Goal: Task Accomplishment & Management: Manage account settings

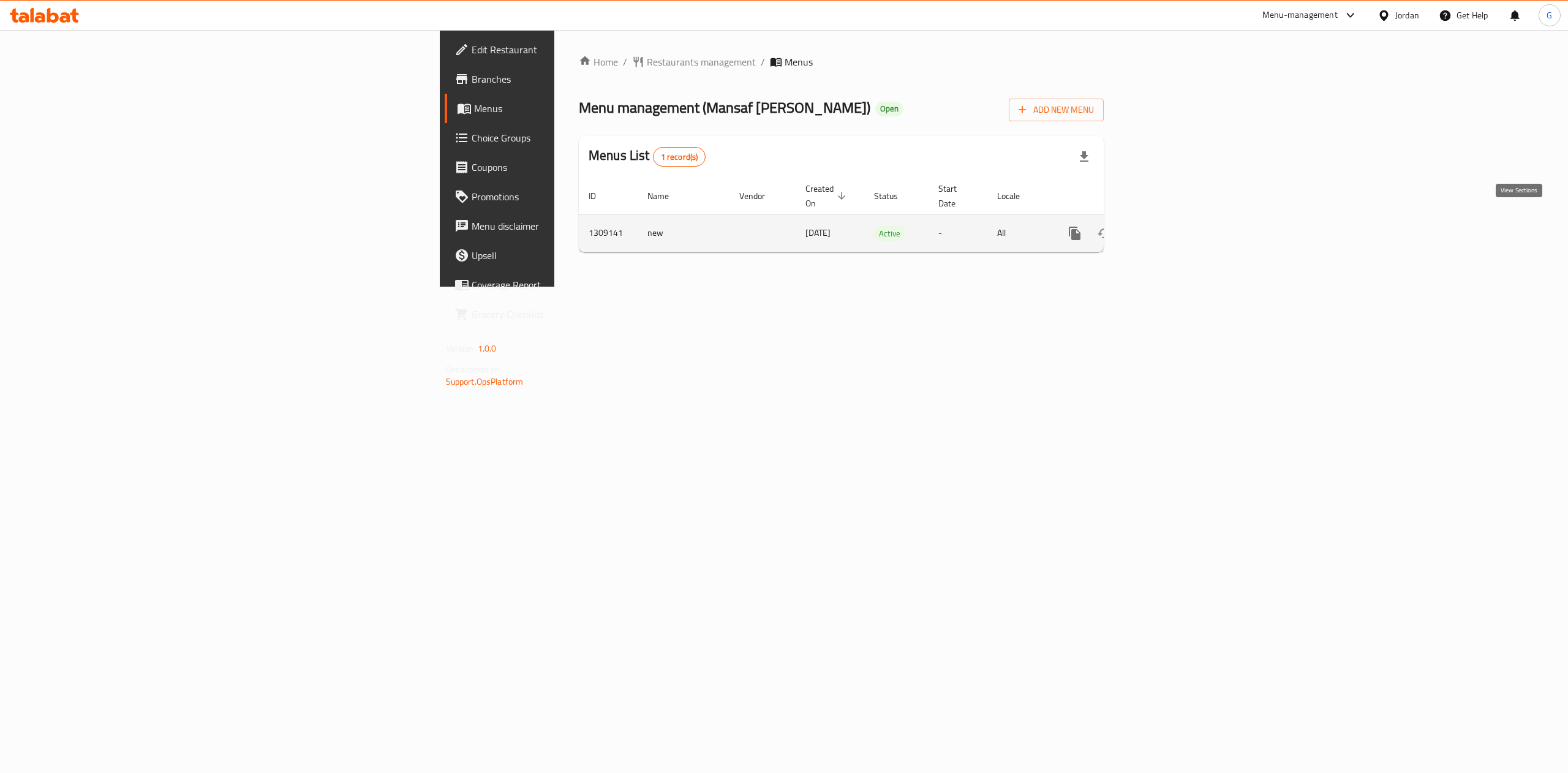
click at [1170, 226] on icon "enhanced table" at bounding box center [1163, 234] width 15 height 15
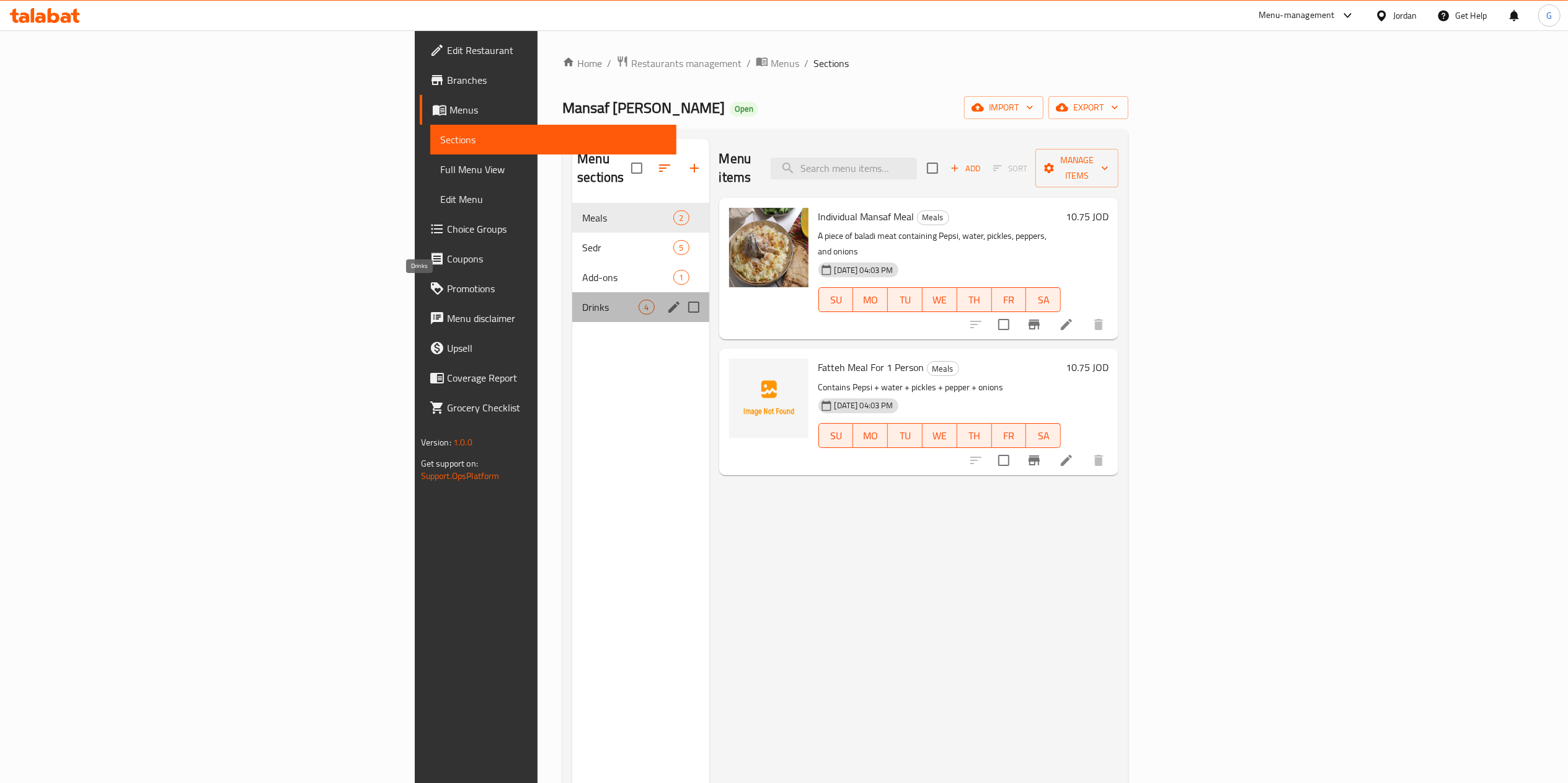
click at [582, 300] on span "Drinks" at bounding box center [611, 307] width 57 height 15
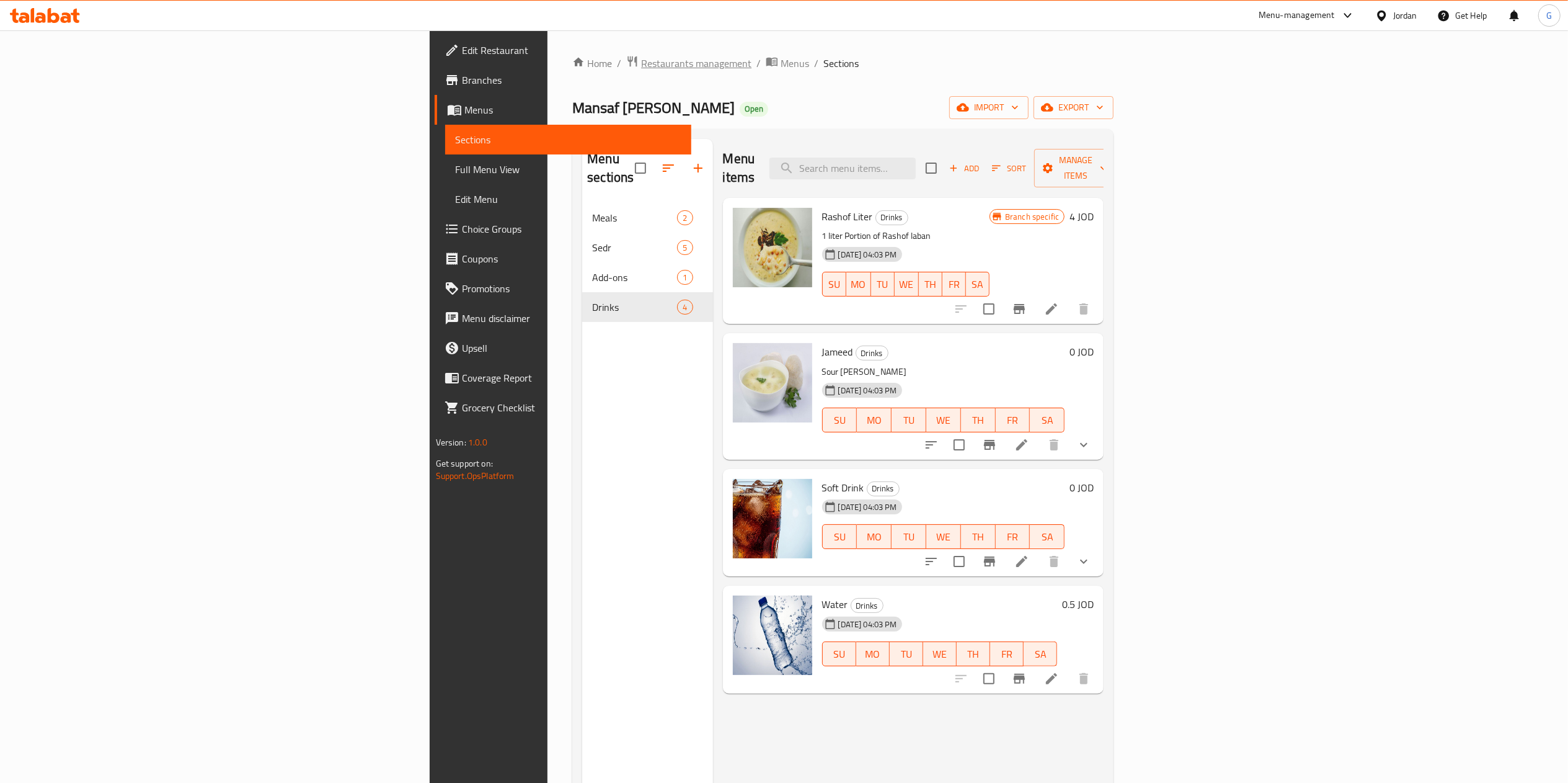
click at [641, 57] on span "Restaurants management" at bounding box center [696, 63] width 110 height 15
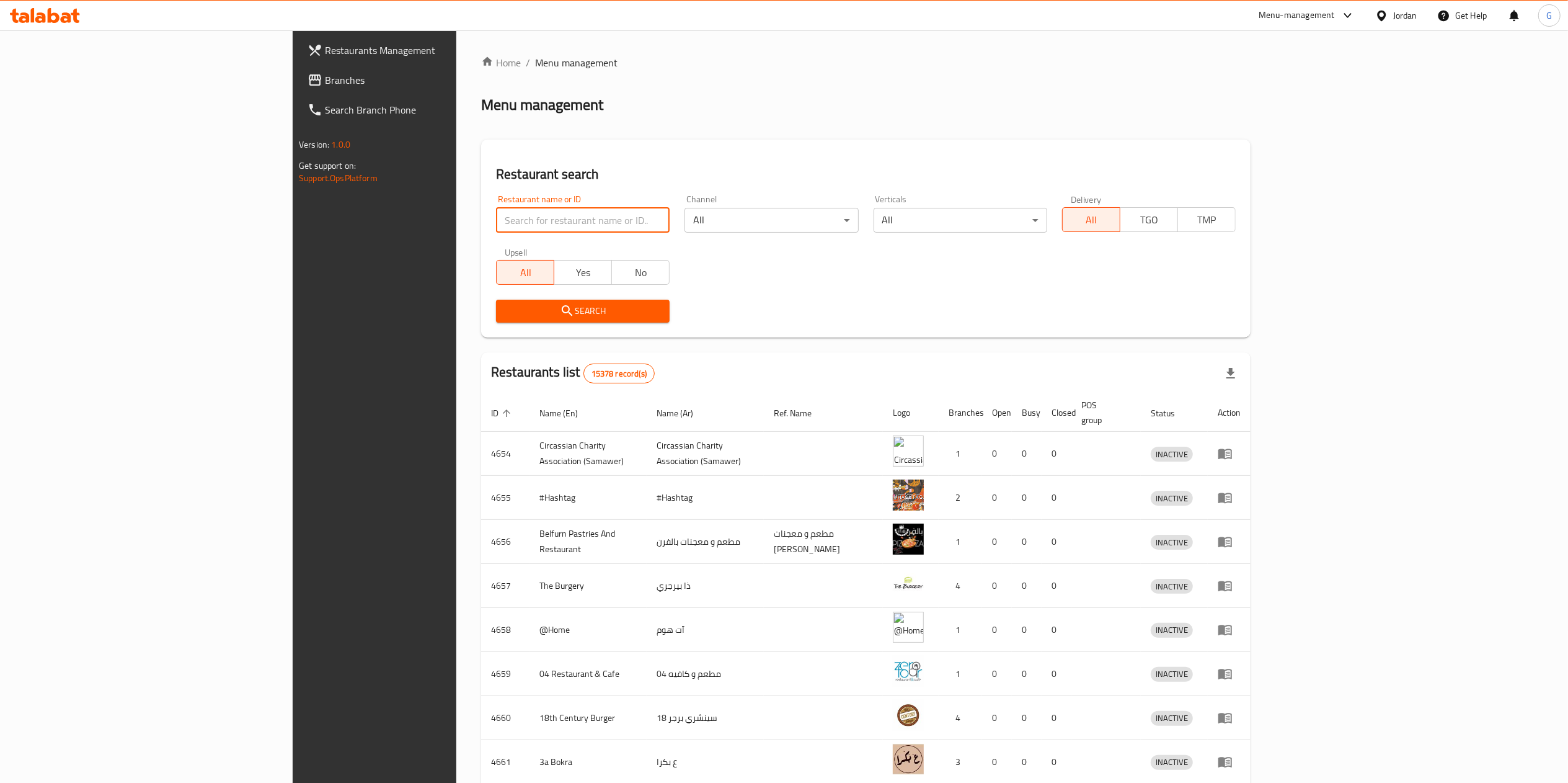
click at [509, 211] on input "search" at bounding box center [582, 220] width 173 height 25
type input "لقمة عربية"
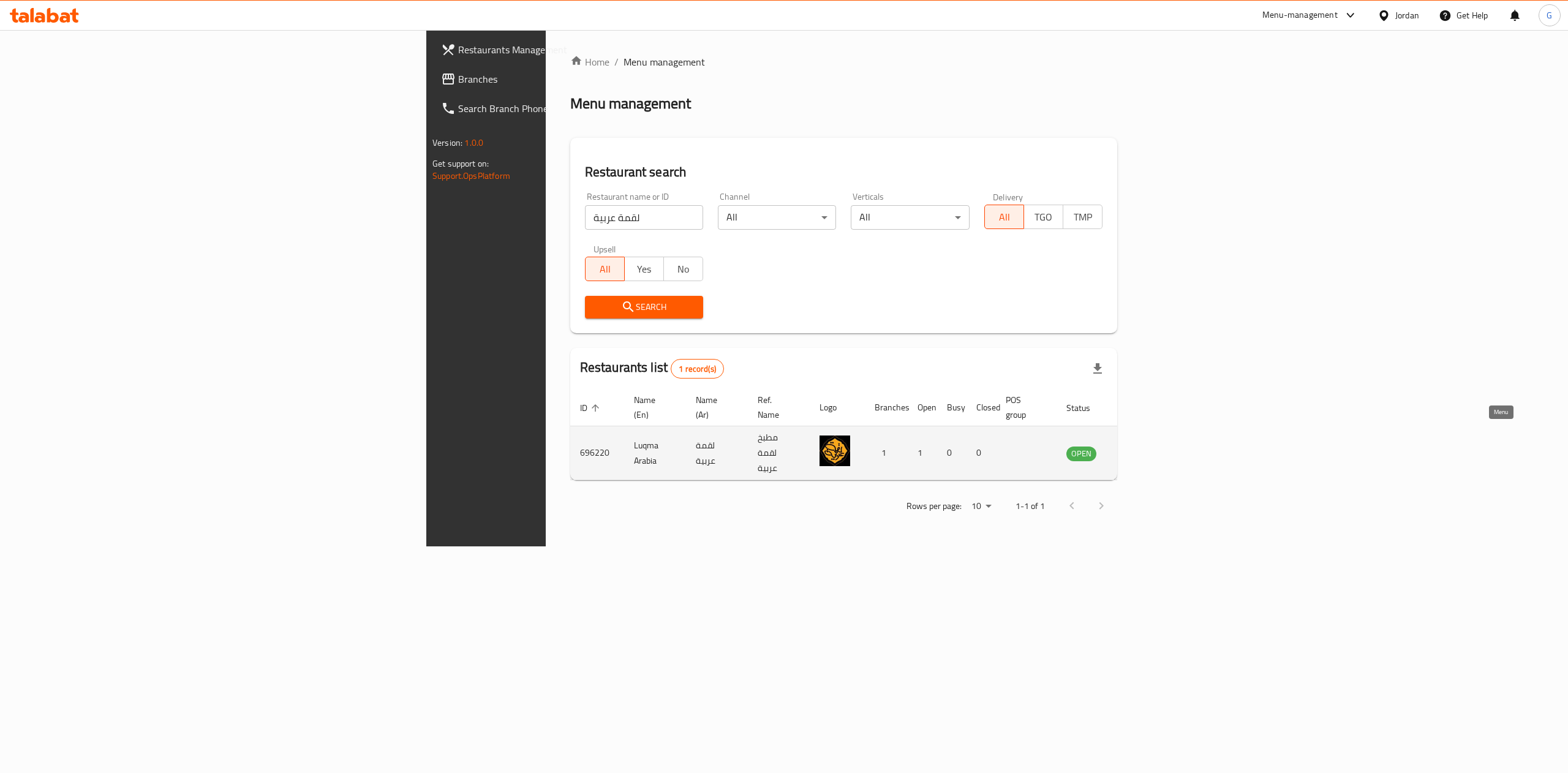
click at [1154, 446] on link "enhanced table" at bounding box center [1142, 453] width 23 height 15
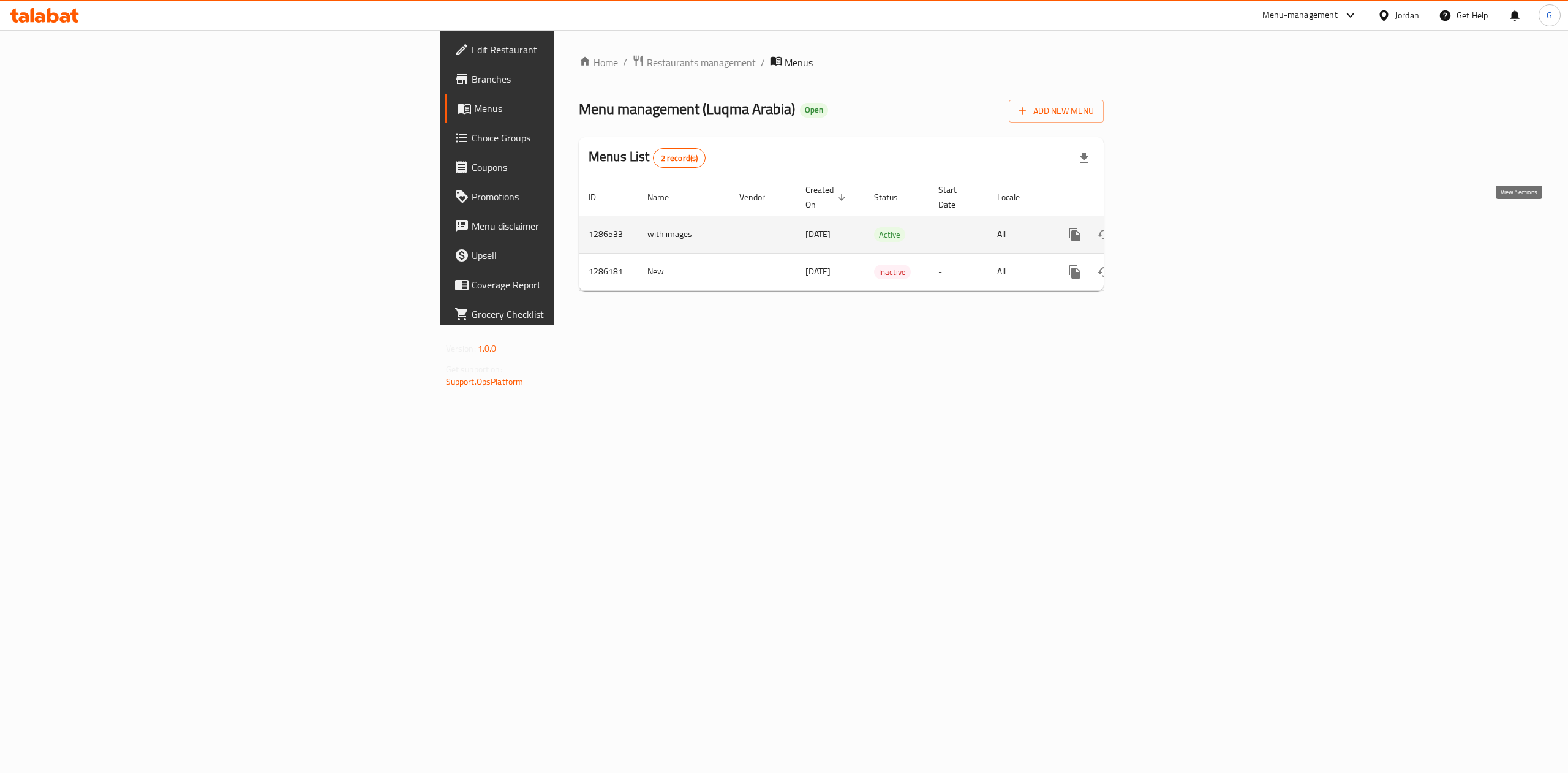
click at [1170, 227] on icon "enhanced table" at bounding box center [1163, 234] width 15 height 15
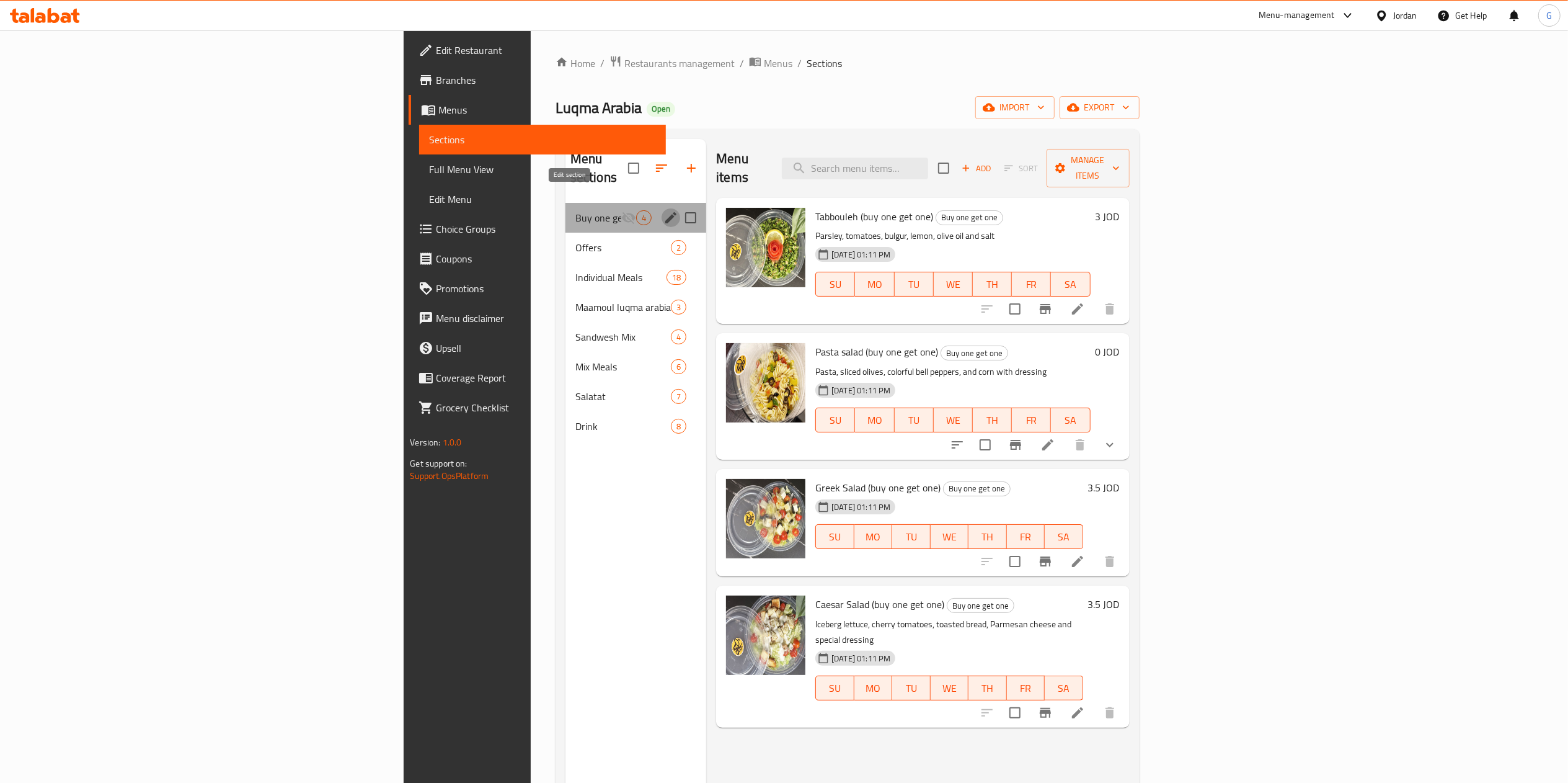
click at [663, 211] on icon "edit" at bounding box center [671, 218] width 15 height 15
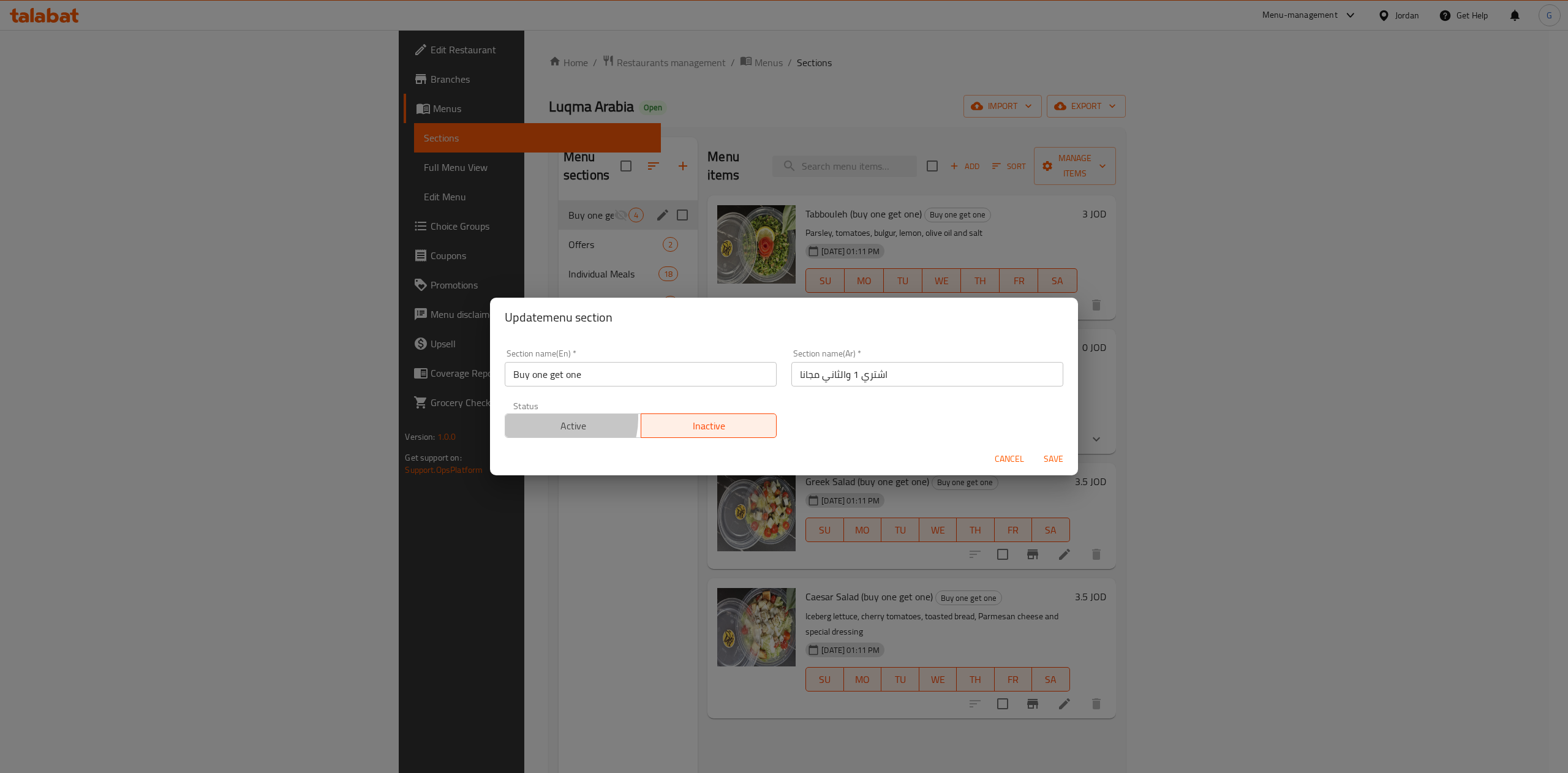
click at [555, 419] on span "Active" at bounding box center [573, 426] width 126 height 18
click at [1048, 455] on span "Save" at bounding box center [1054, 459] width 29 height 15
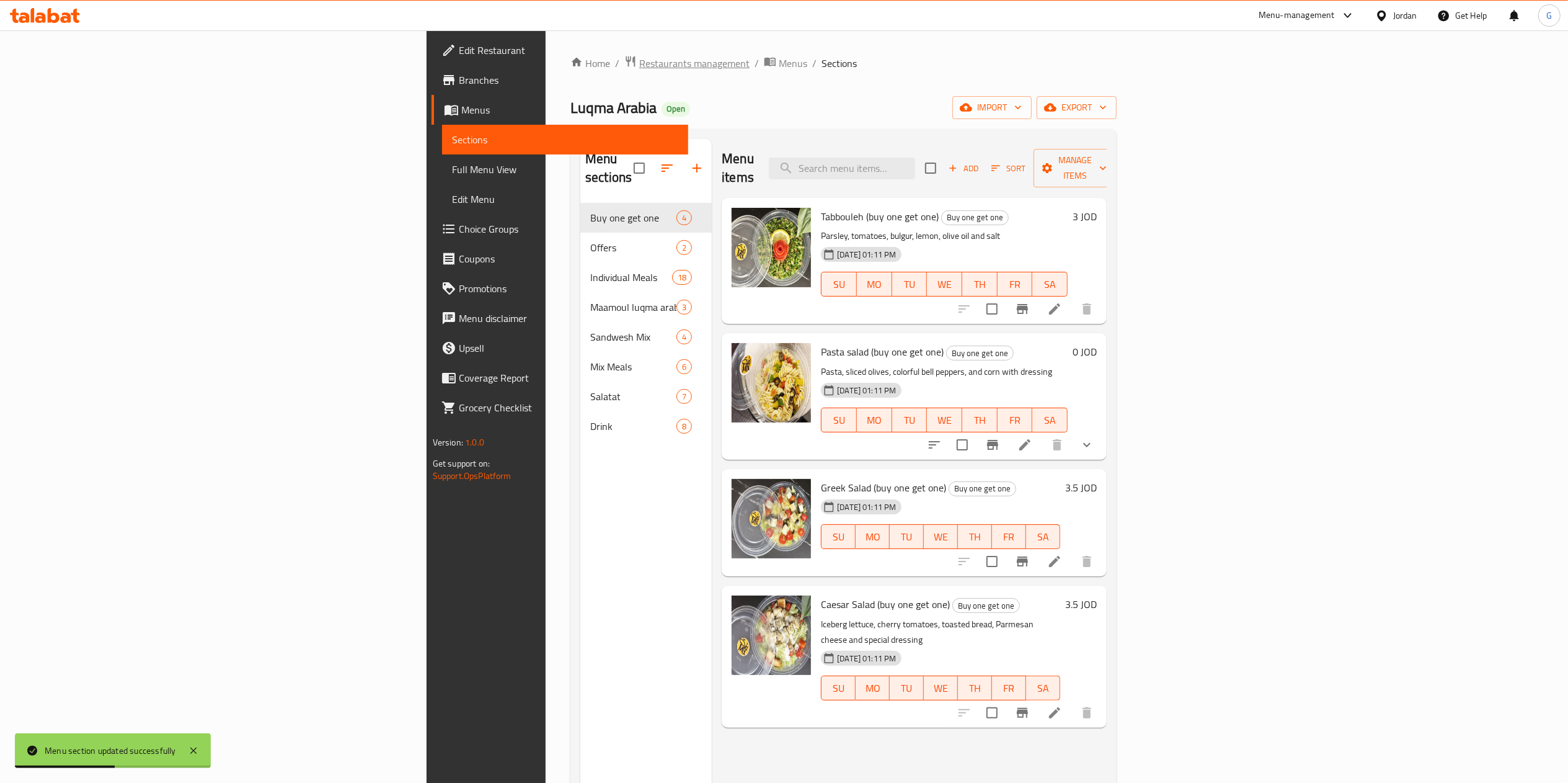
click at [640, 69] on span "Restaurants management" at bounding box center [695, 63] width 110 height 15
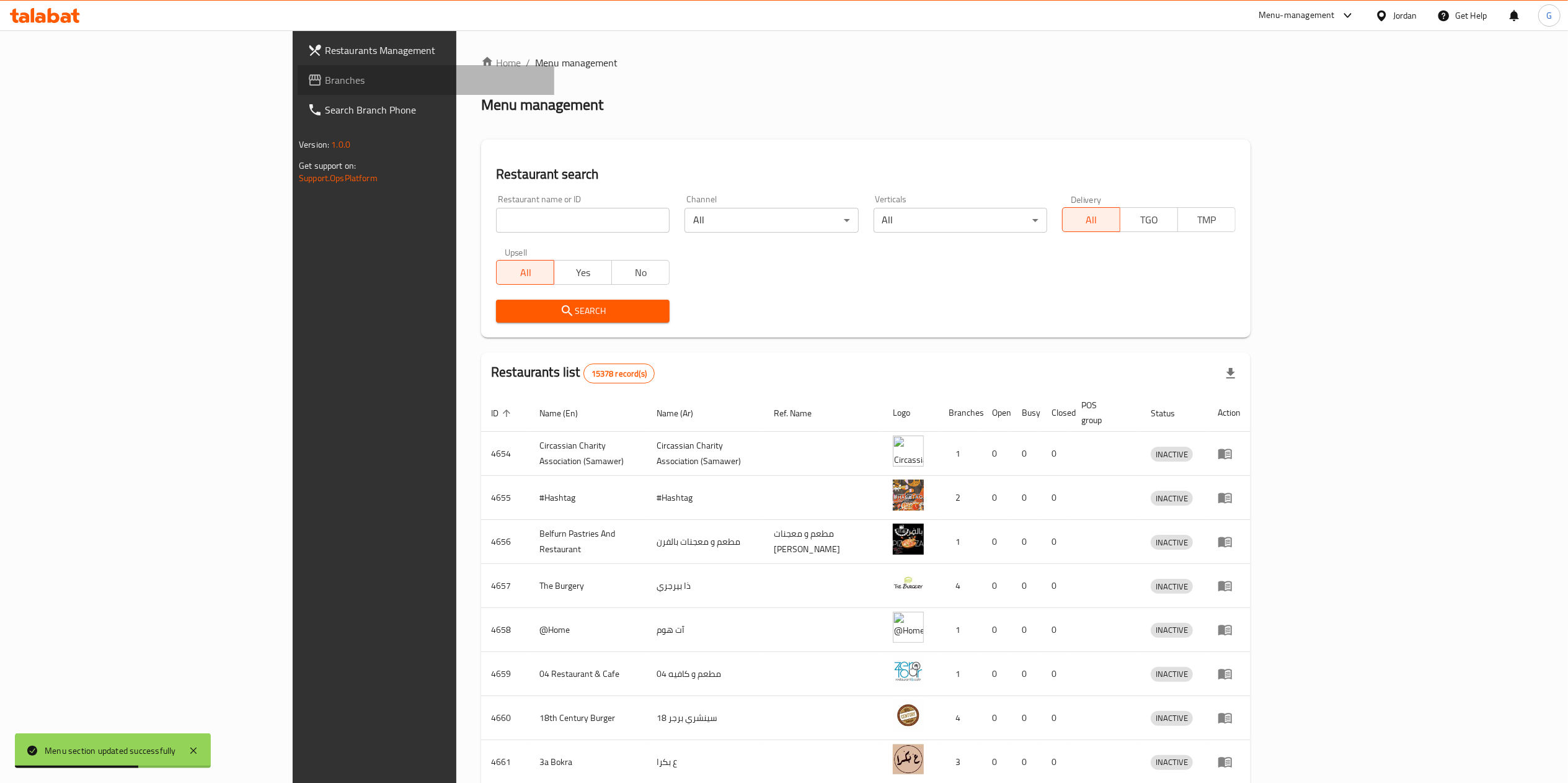
click at [325, 78] on span "Branches" at bounding box center [434, 80] width 219 height 15
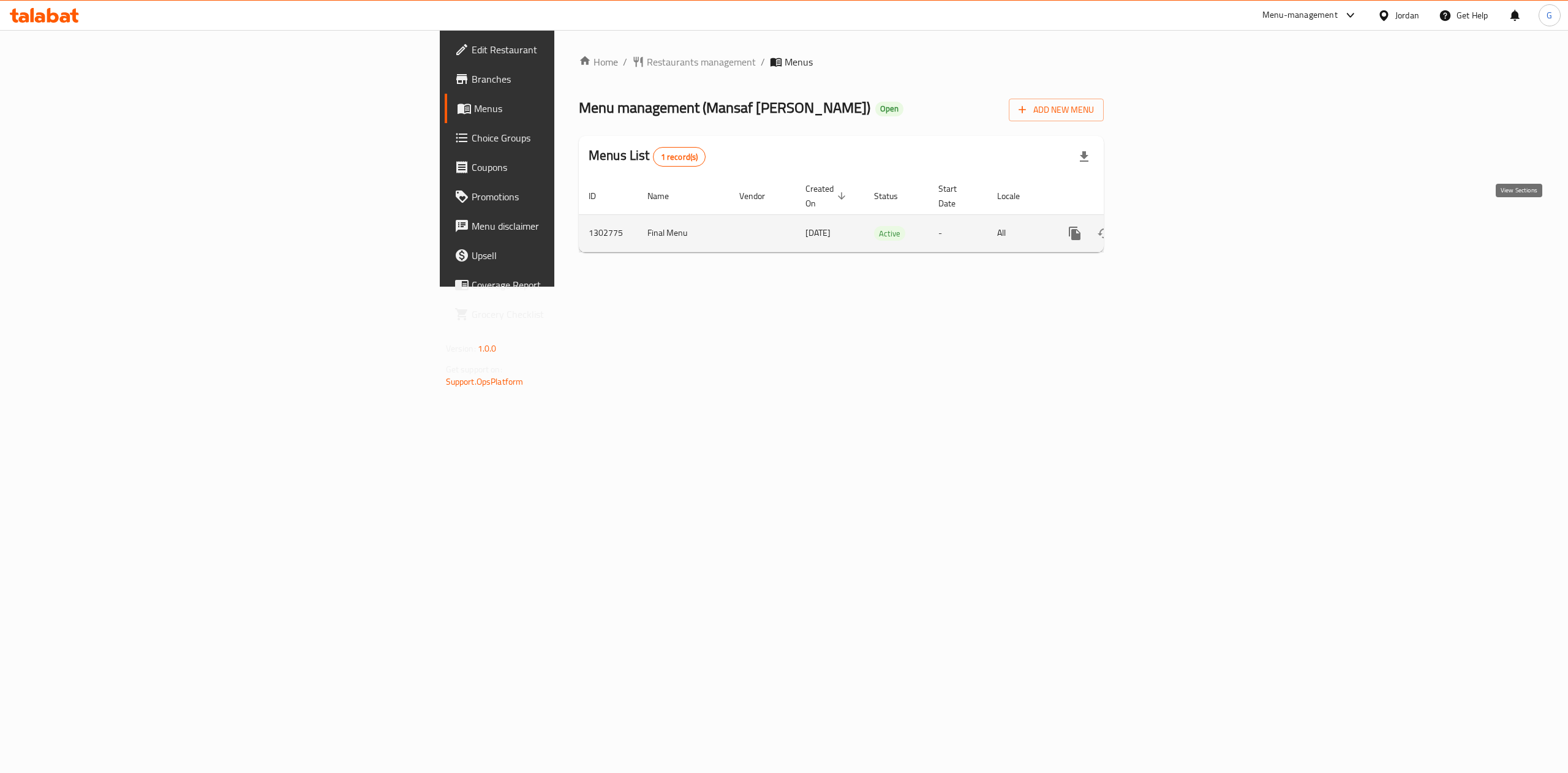
click at [1169, 228] on icon "enhanced table" at bounding box center [1163, 233] width 11 height 11
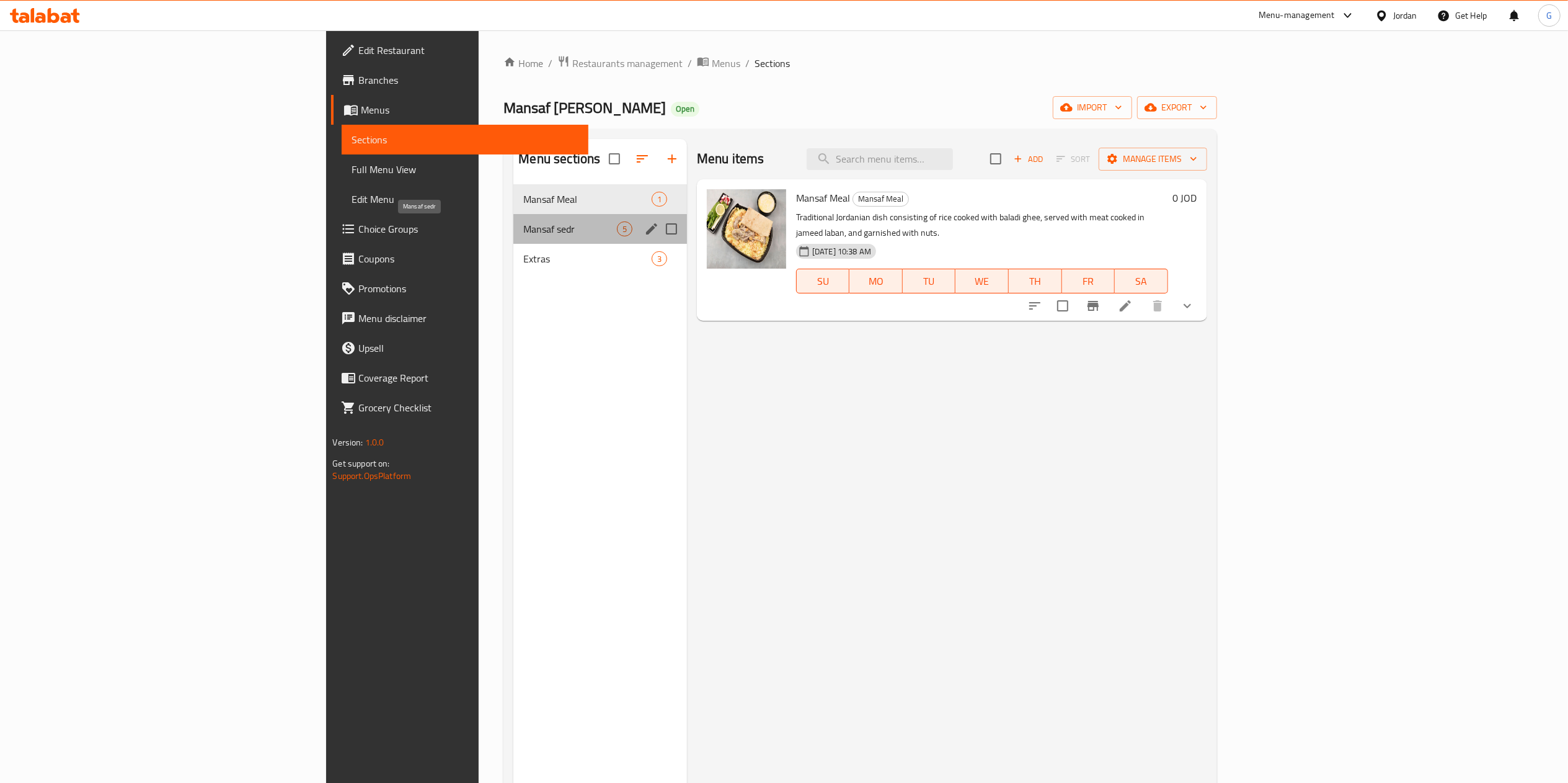
click at [524, 232] on span "Mansaf sedr" at bounding box center [570, 229] width 93 height 15
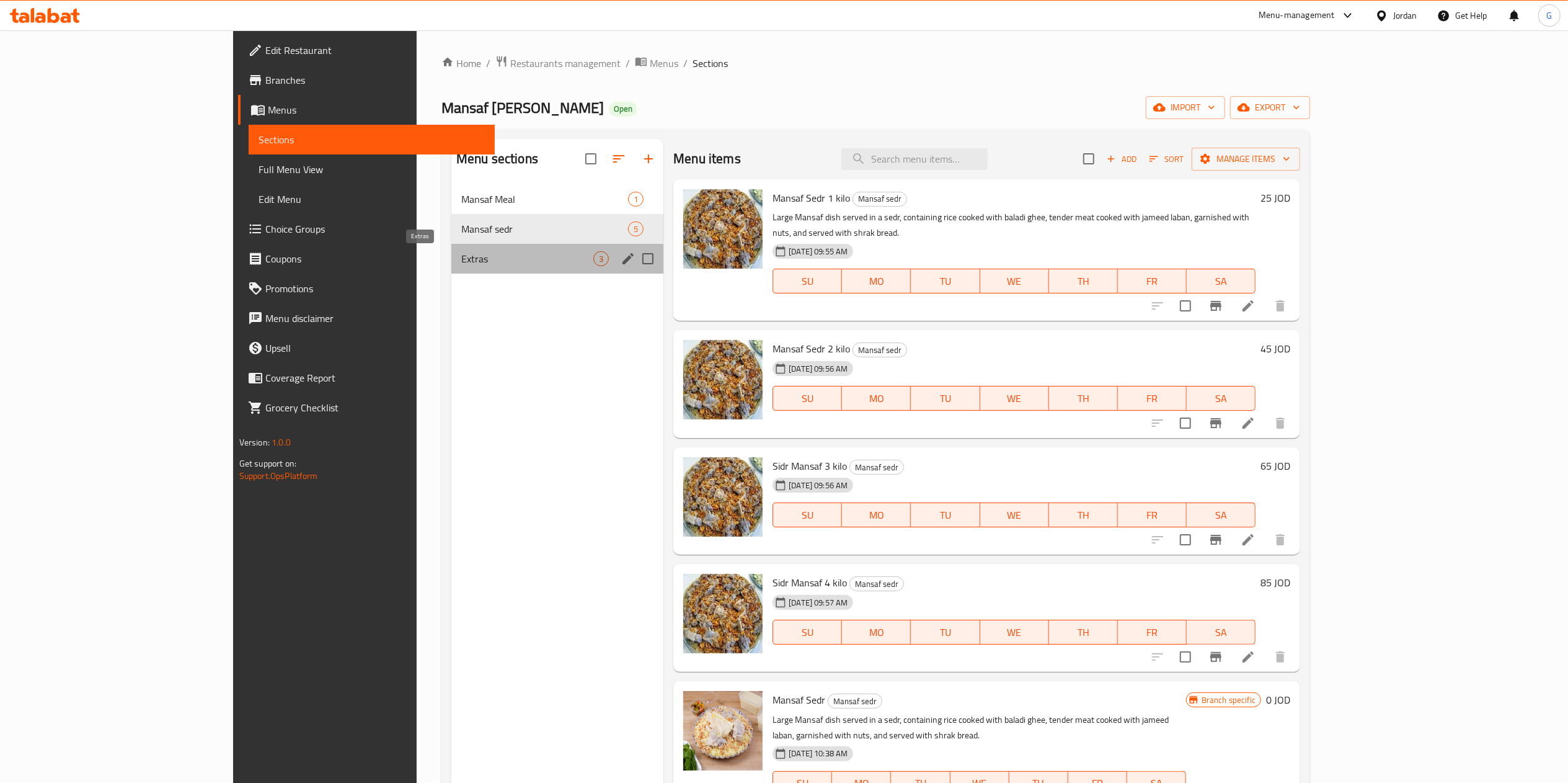
click at [461, 255] on span "Extras" at bounding box center [527, 259] width 132 height 15
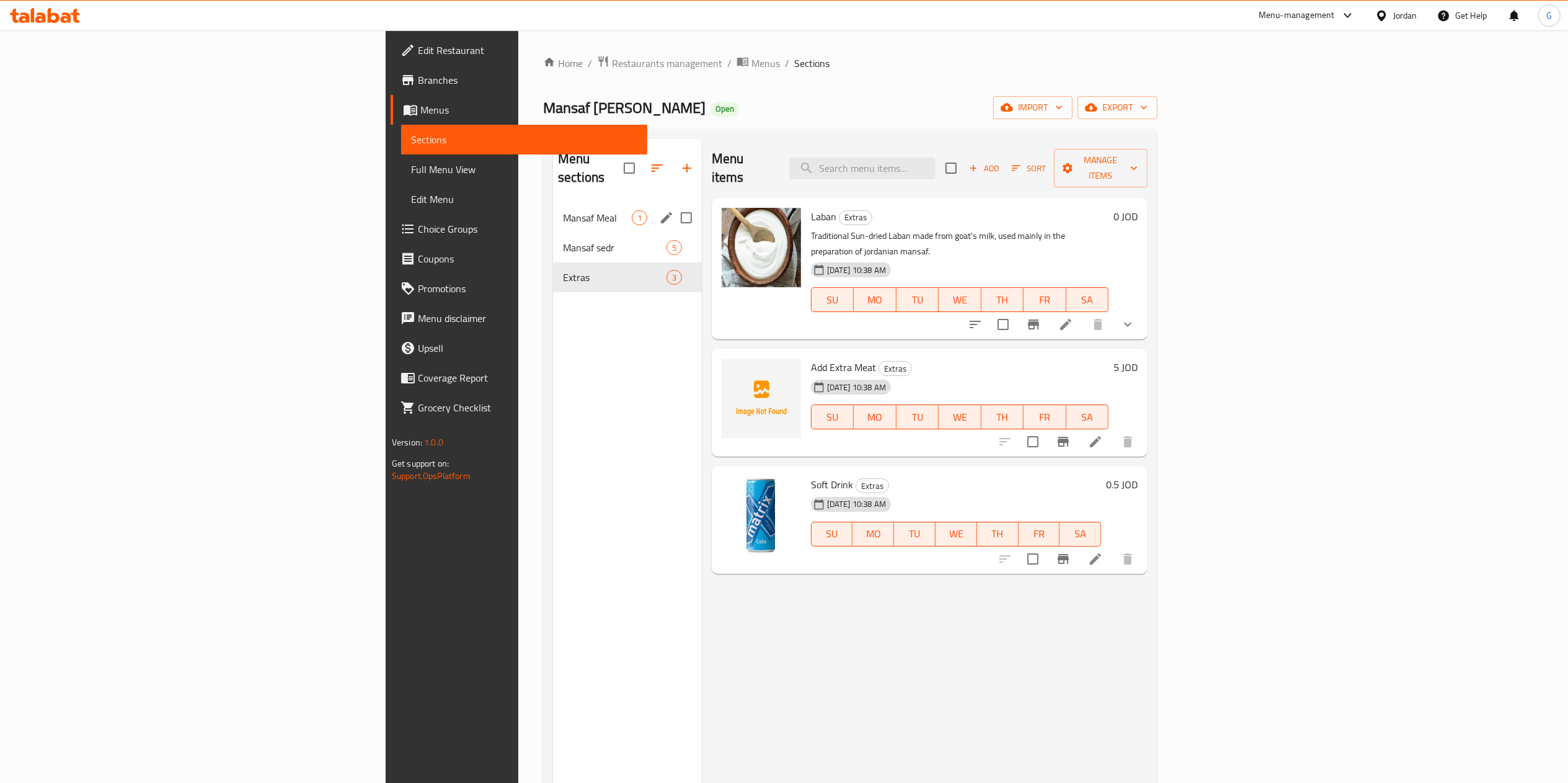
click at [553, 203] on div "Mansaf Meal 1" at bounding box center [628, 218] width 149 height 30
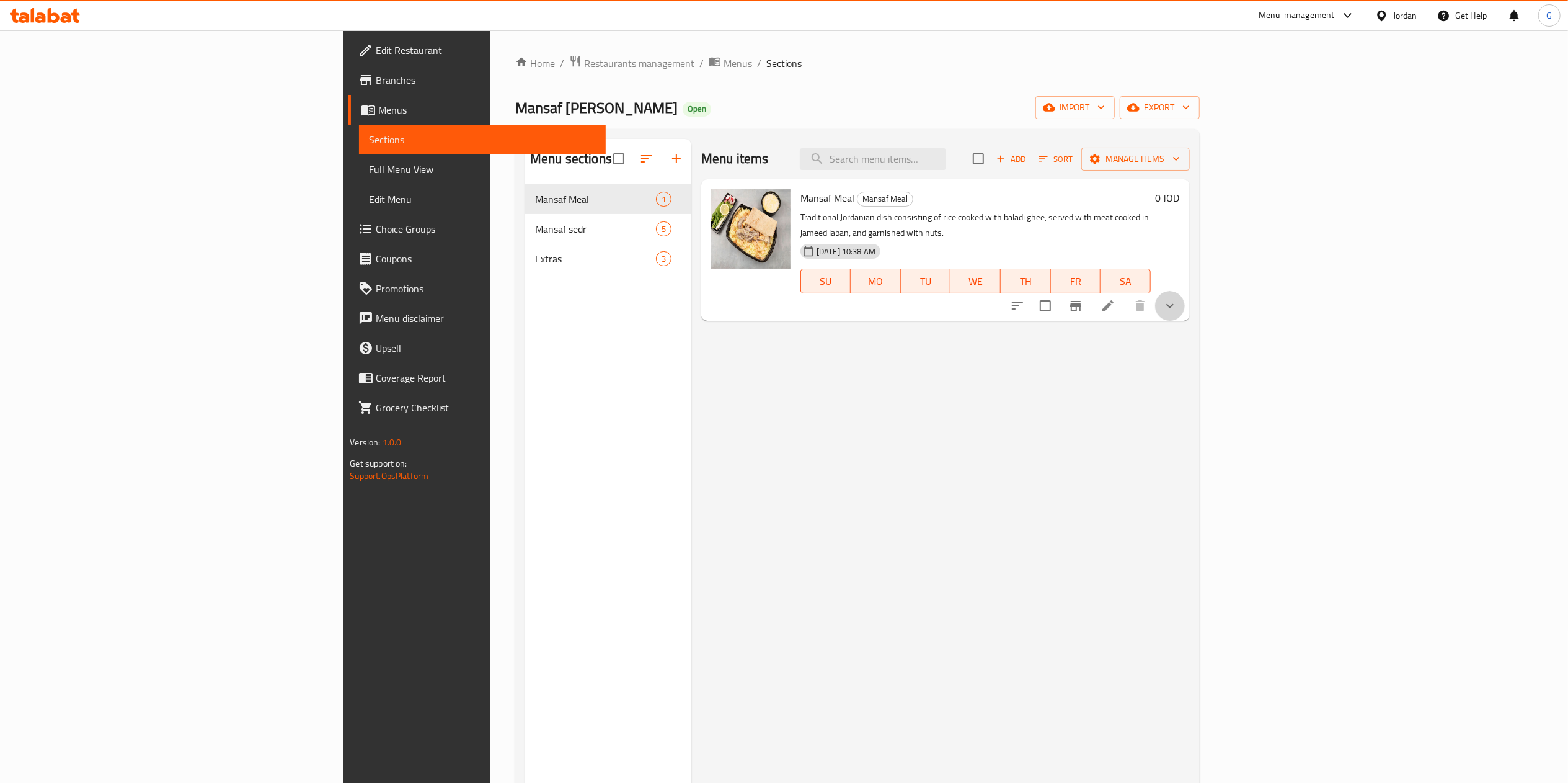
click at [1185, 299] on button "show more" at bounding box center [1170, 306] width 30 height 30
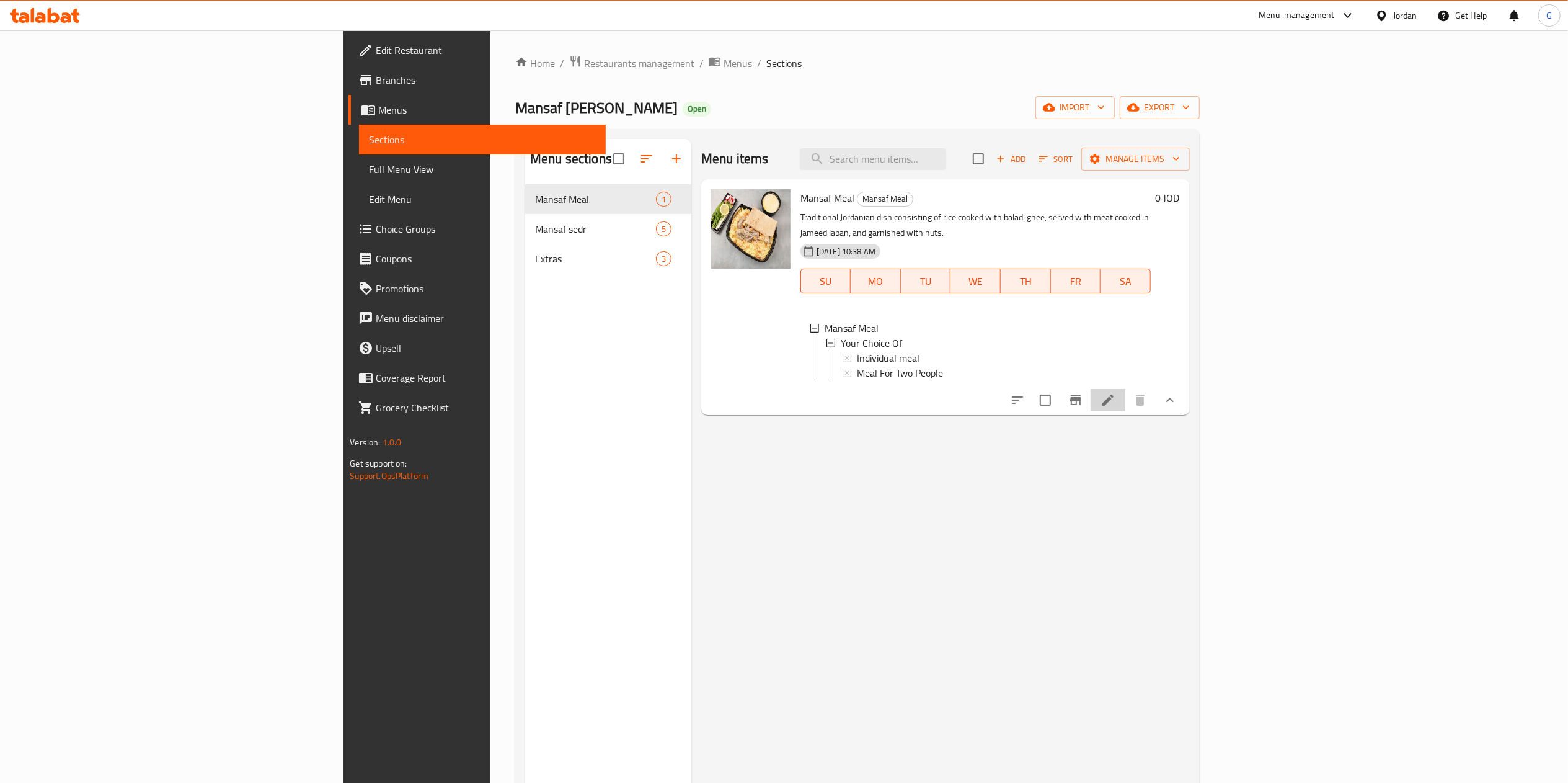
click at [1125, 407] on li at bounding box center [1108, 400] width 35 height 22
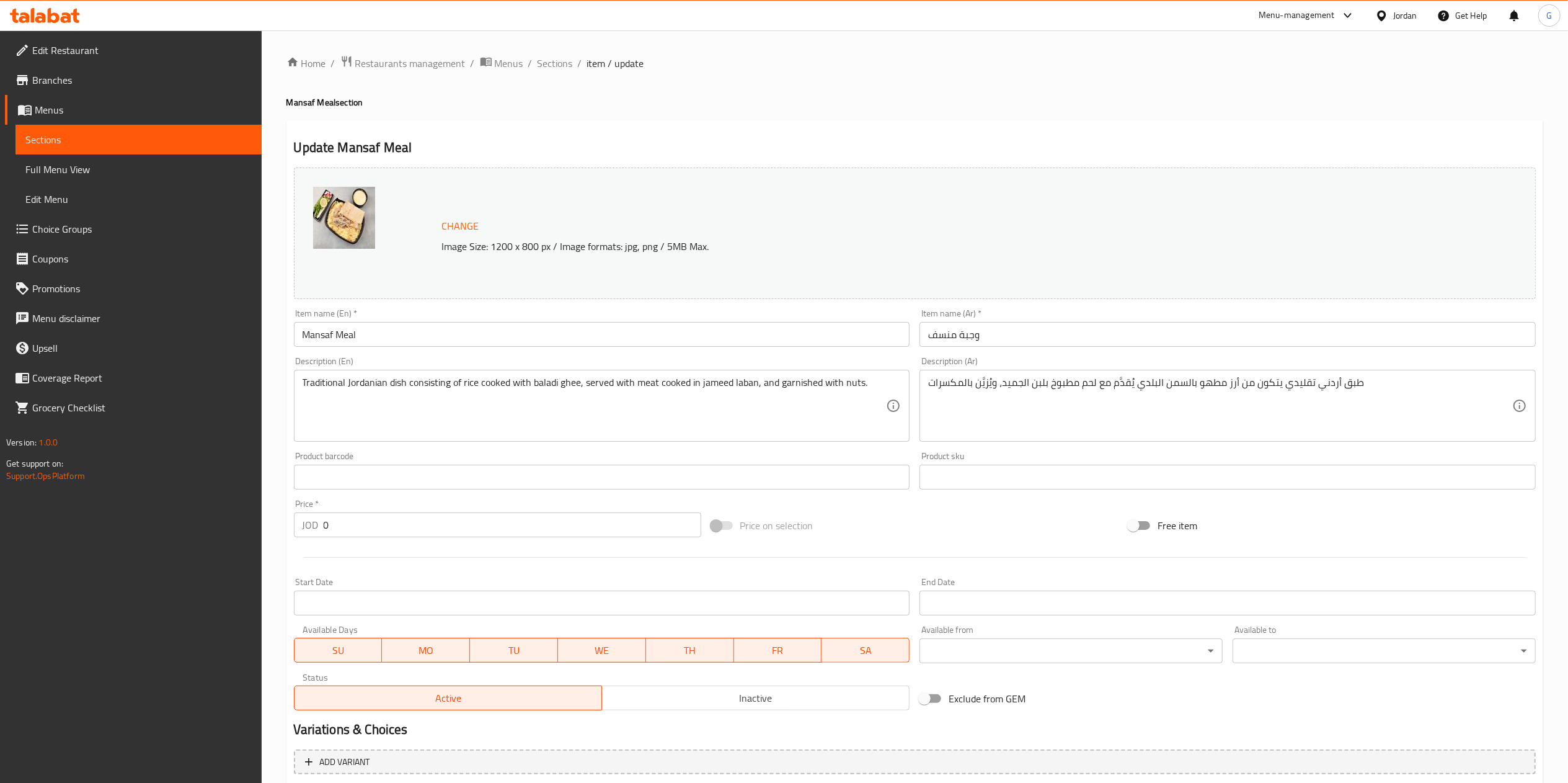
scroll to position [132, 0]
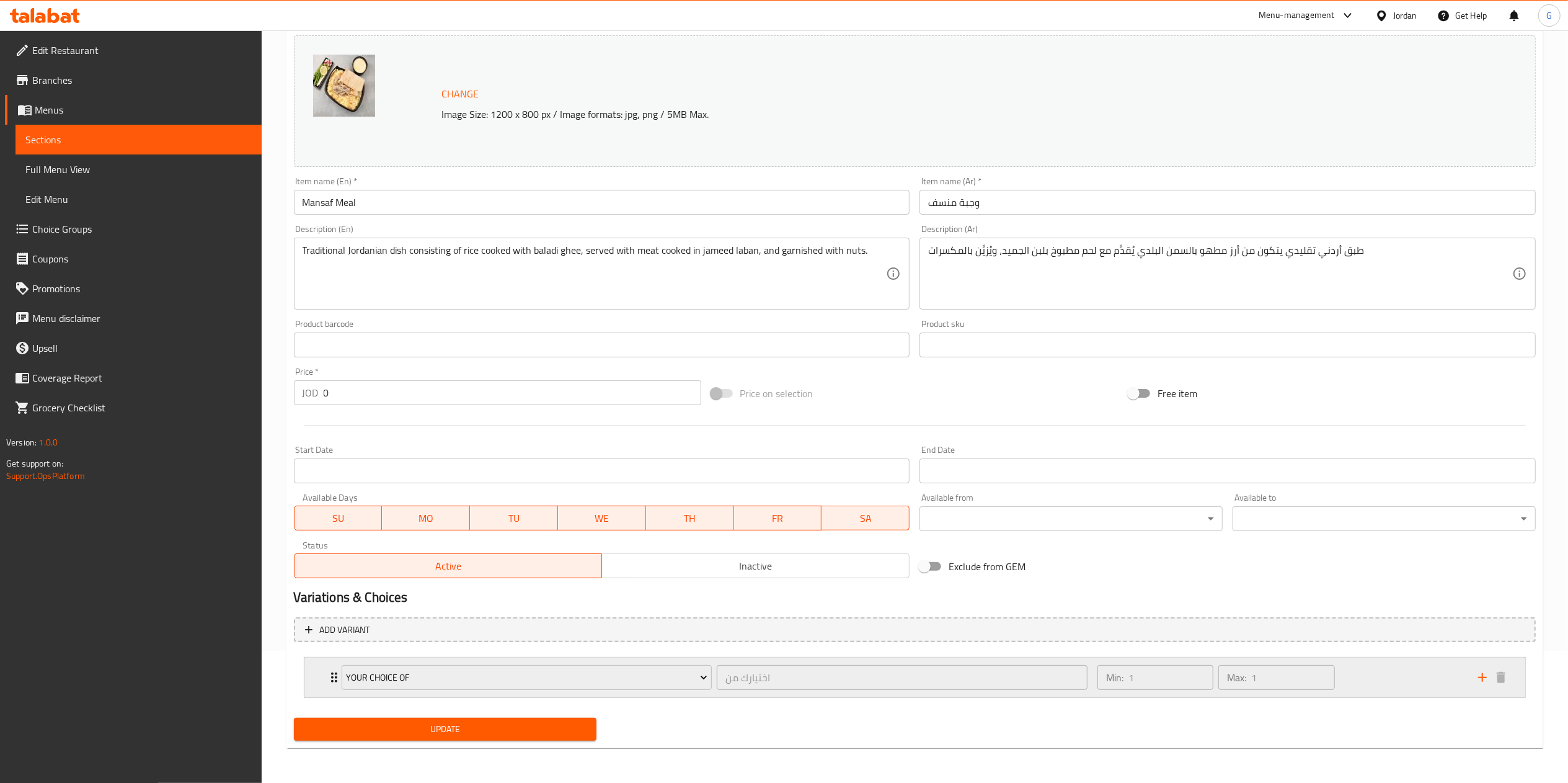
click at [1401, 670] on div "Min: 1 ​ Max: 1 ​" at bounding box center [1281, 677] width 381 height 39
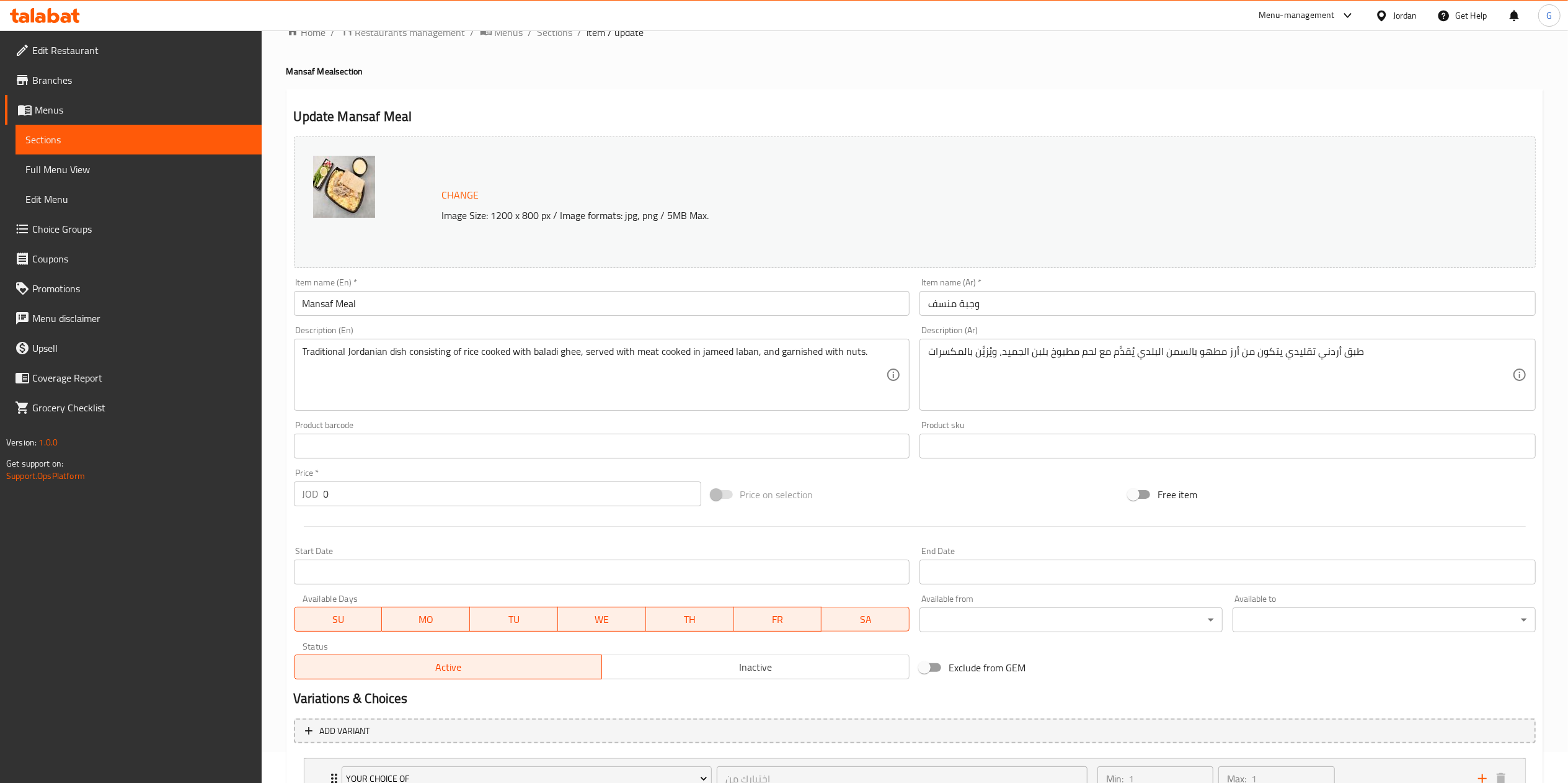
scroll to position [28, 0]
click at [568, 34] on span "Sections" at bounding box center [556, 35] width 36 height 15
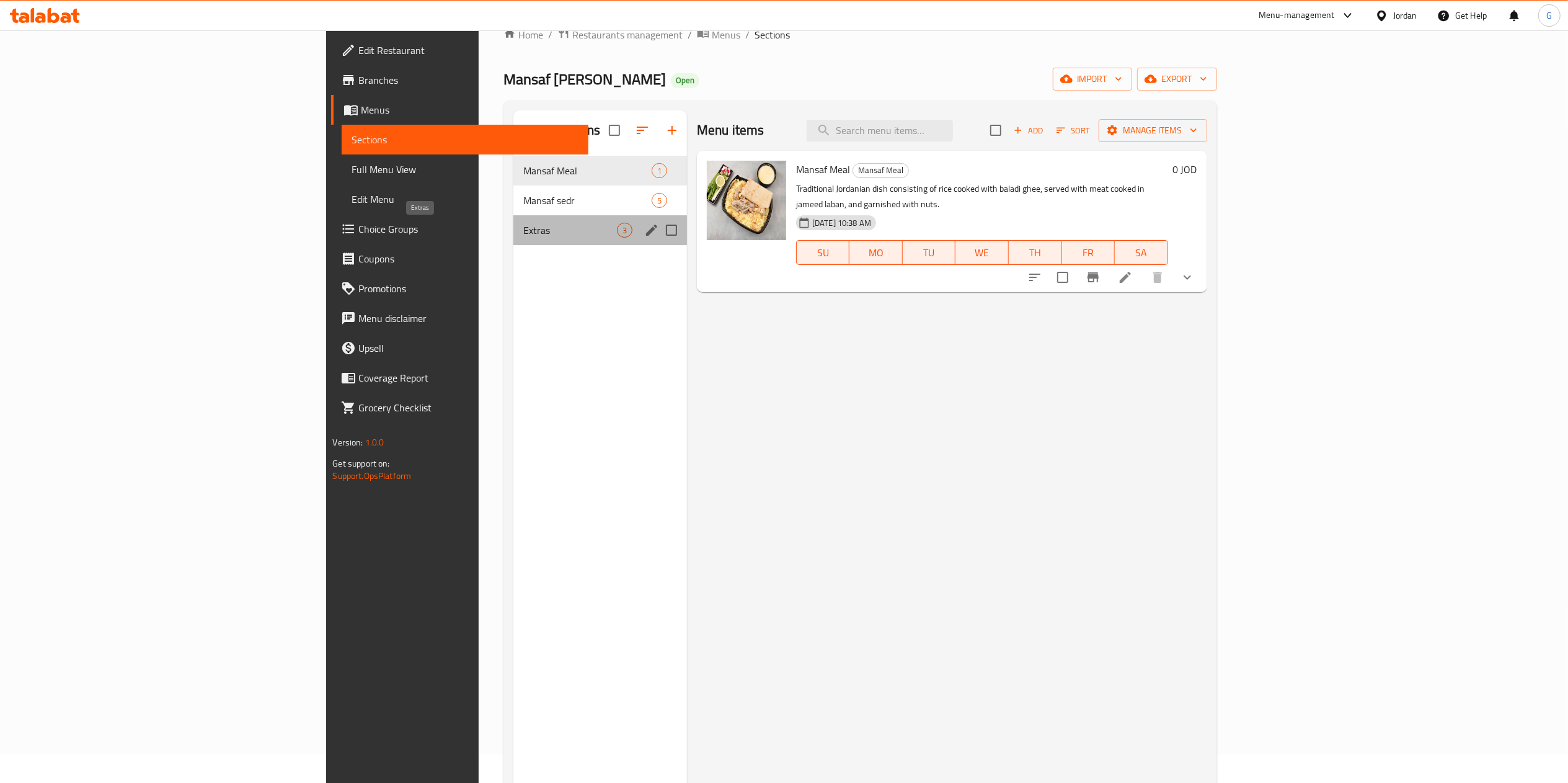
click at [524, 228] on span "Extras" at bounding box center [570, 230] width 93 height 15
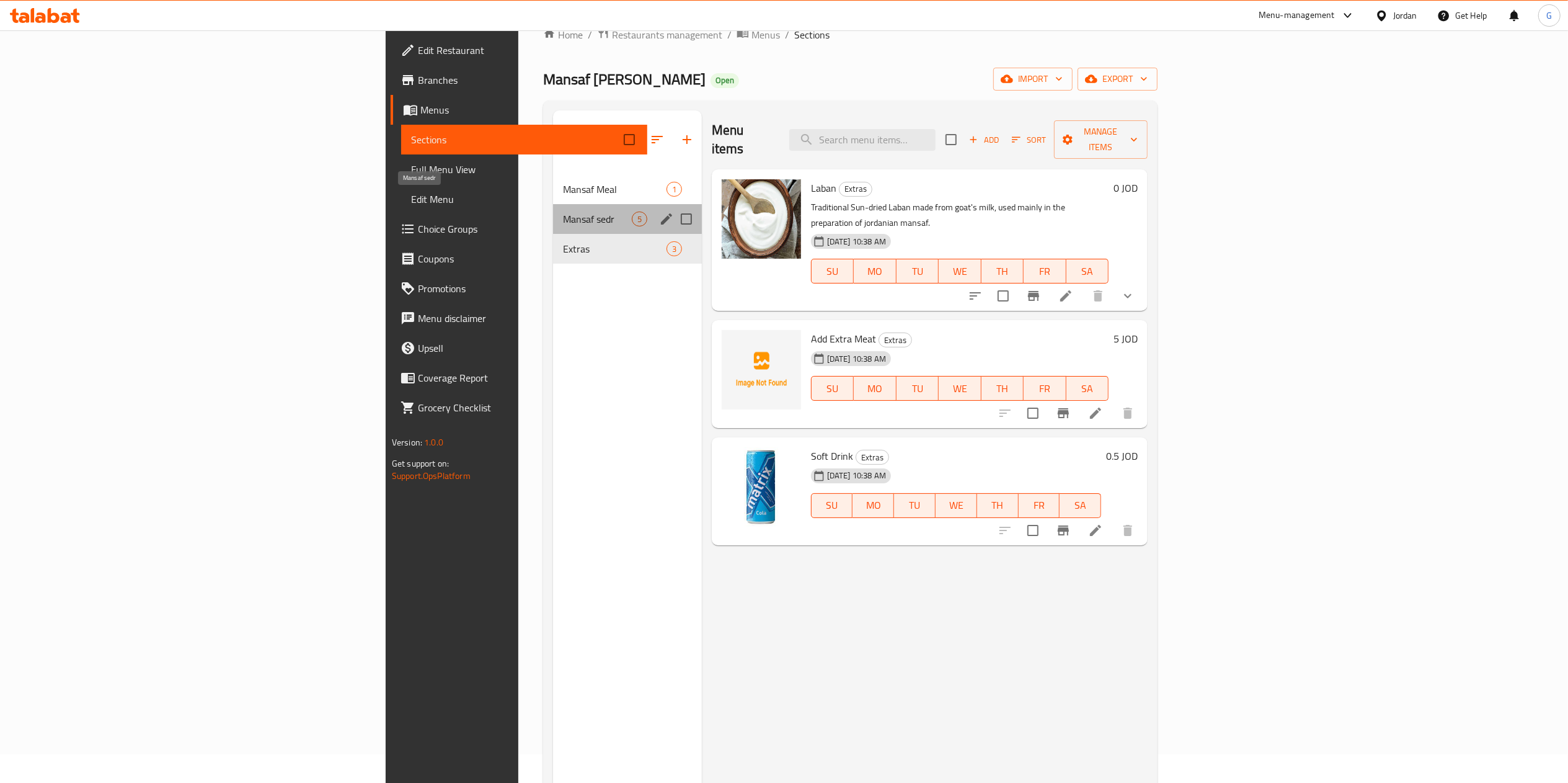
click at [563, 211] on span "Mansaf sedr" at bounding box center [597, 219] width 69 height 15
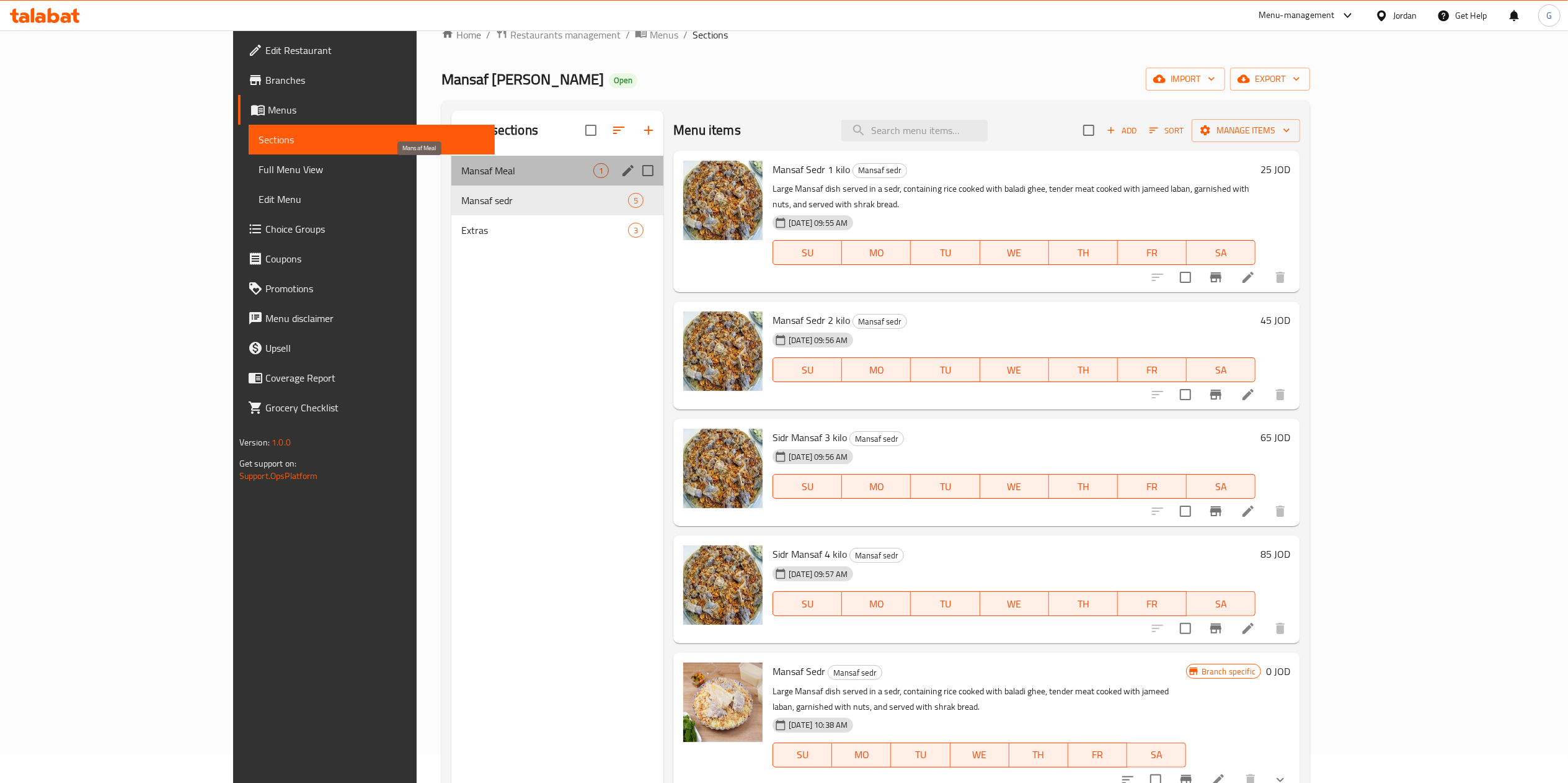
click at [461, 173] on span "Mansaf Meal" at bounding box center [527, 170] width 132 height 15
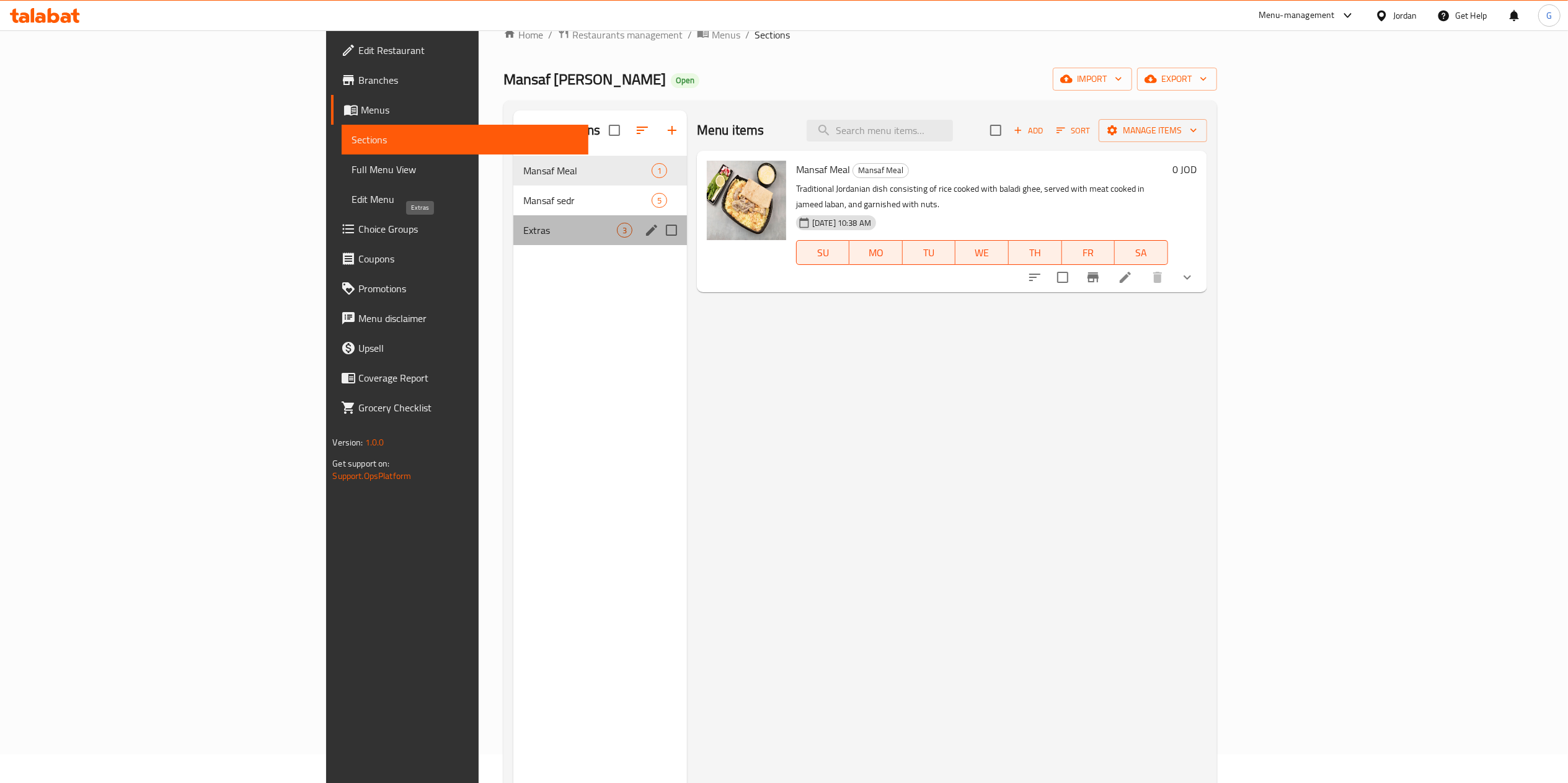
click at [524, 234] on span "Extras" at bounding box center [570, 230] width 93 height 15
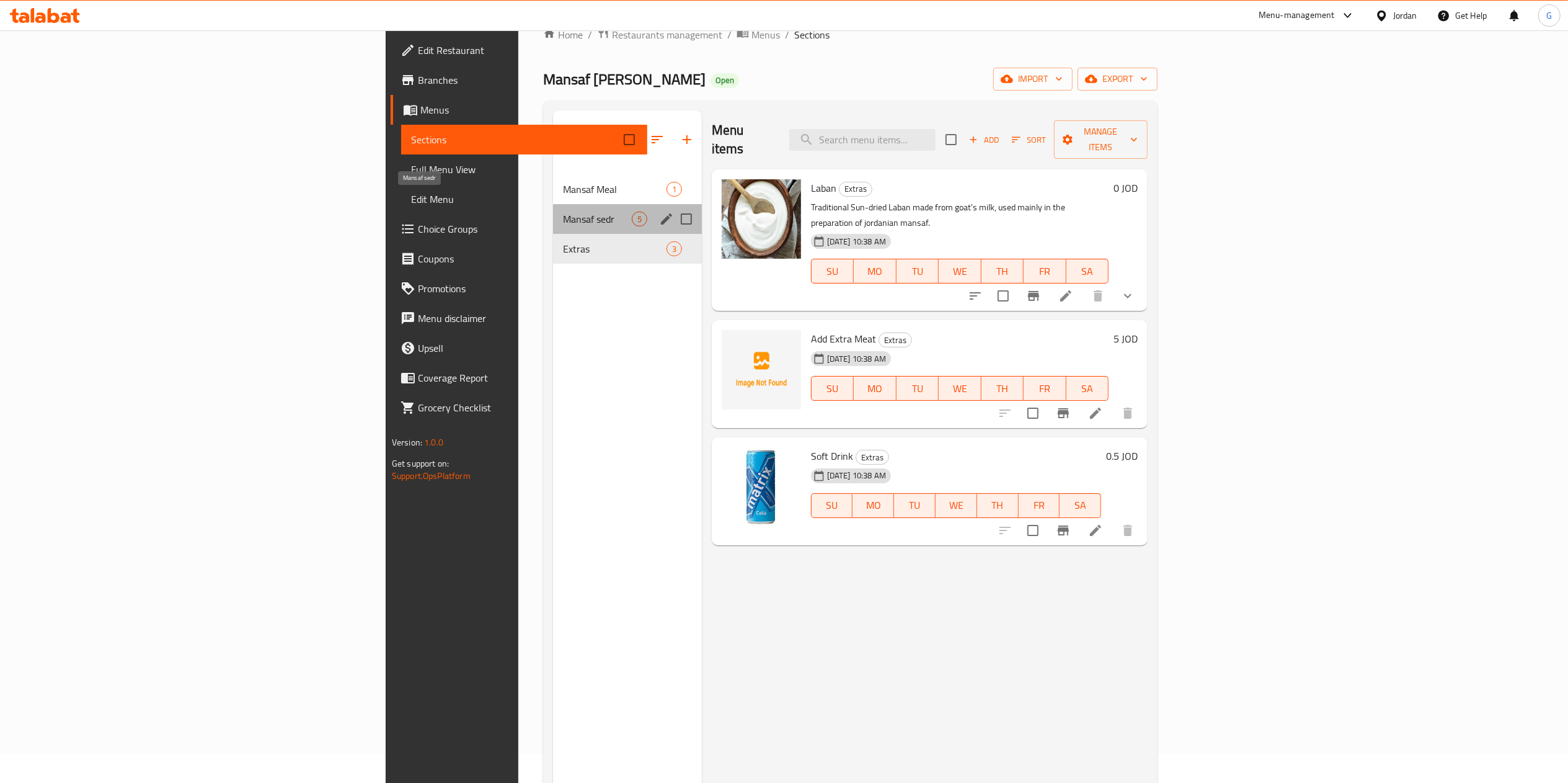
click at [563, 211] on span "Mansaf sedr" at bounding box center [597, 219] width 69 height 15
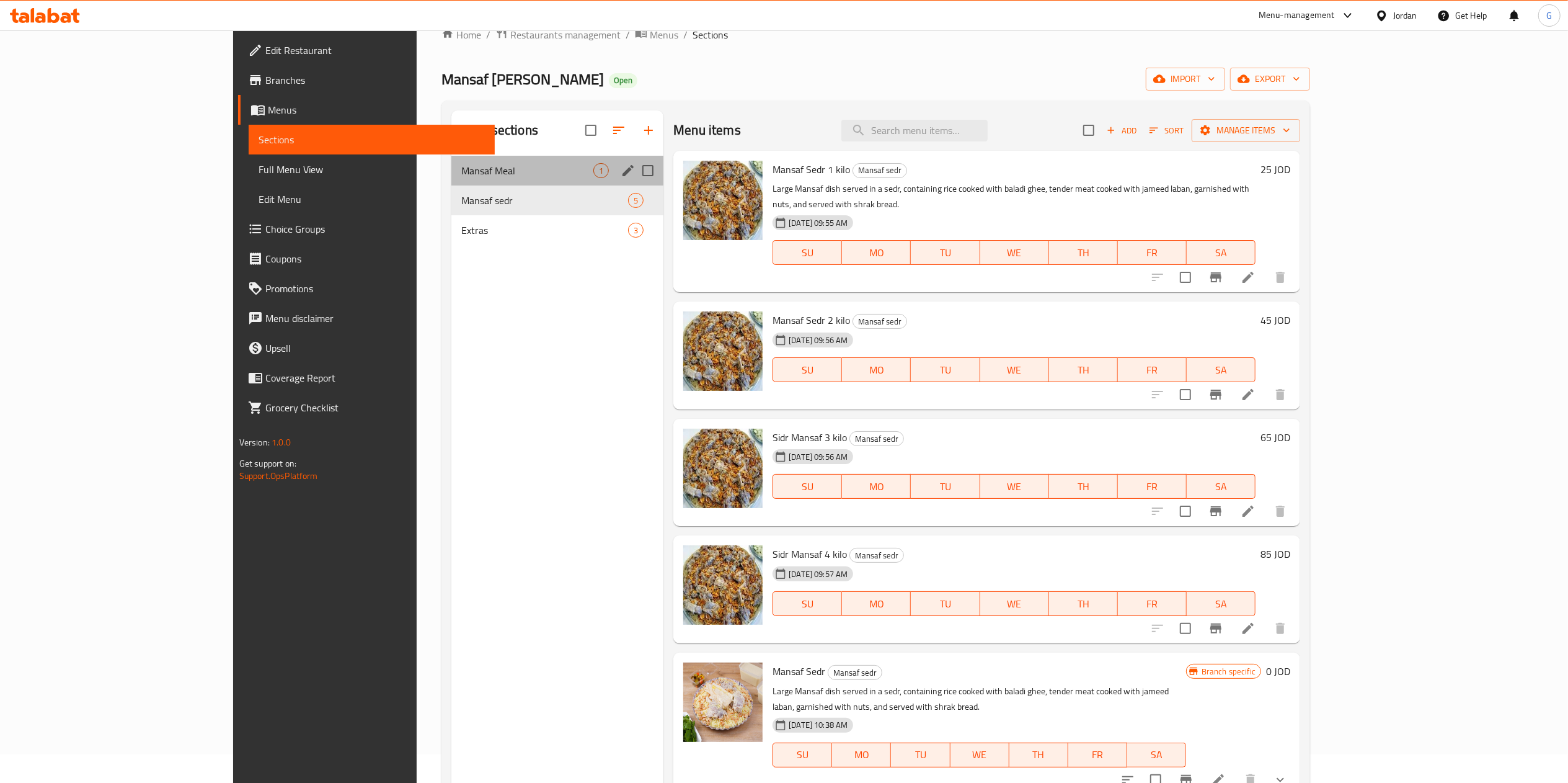
click at [452, 181] on div "Mansaf Meal 1" at bounding box center [557, 170] width 212 height 30
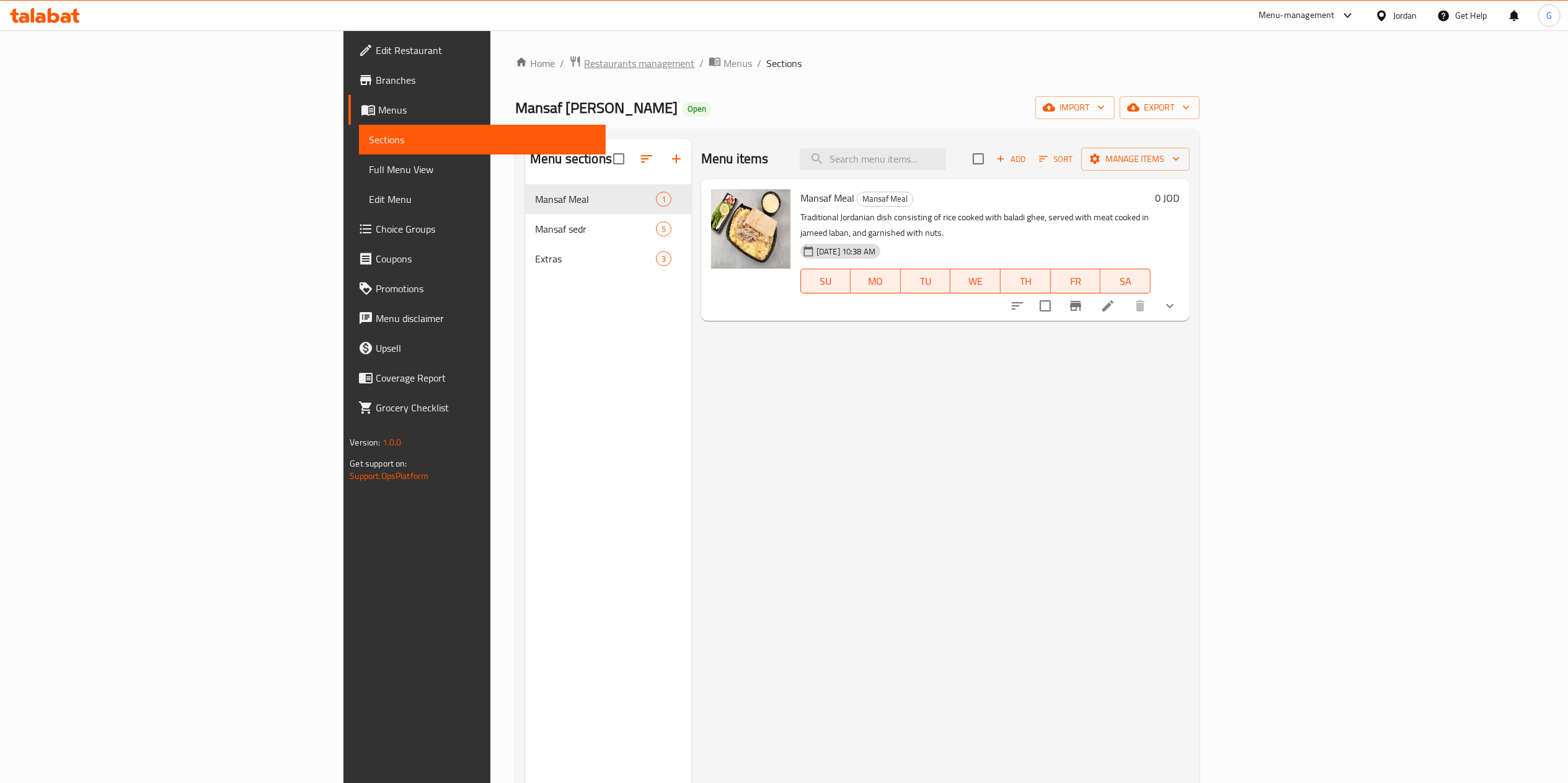
click at [584, 57] on span "Restaurants management" at bounding box center [639, 63] width 110 height 15
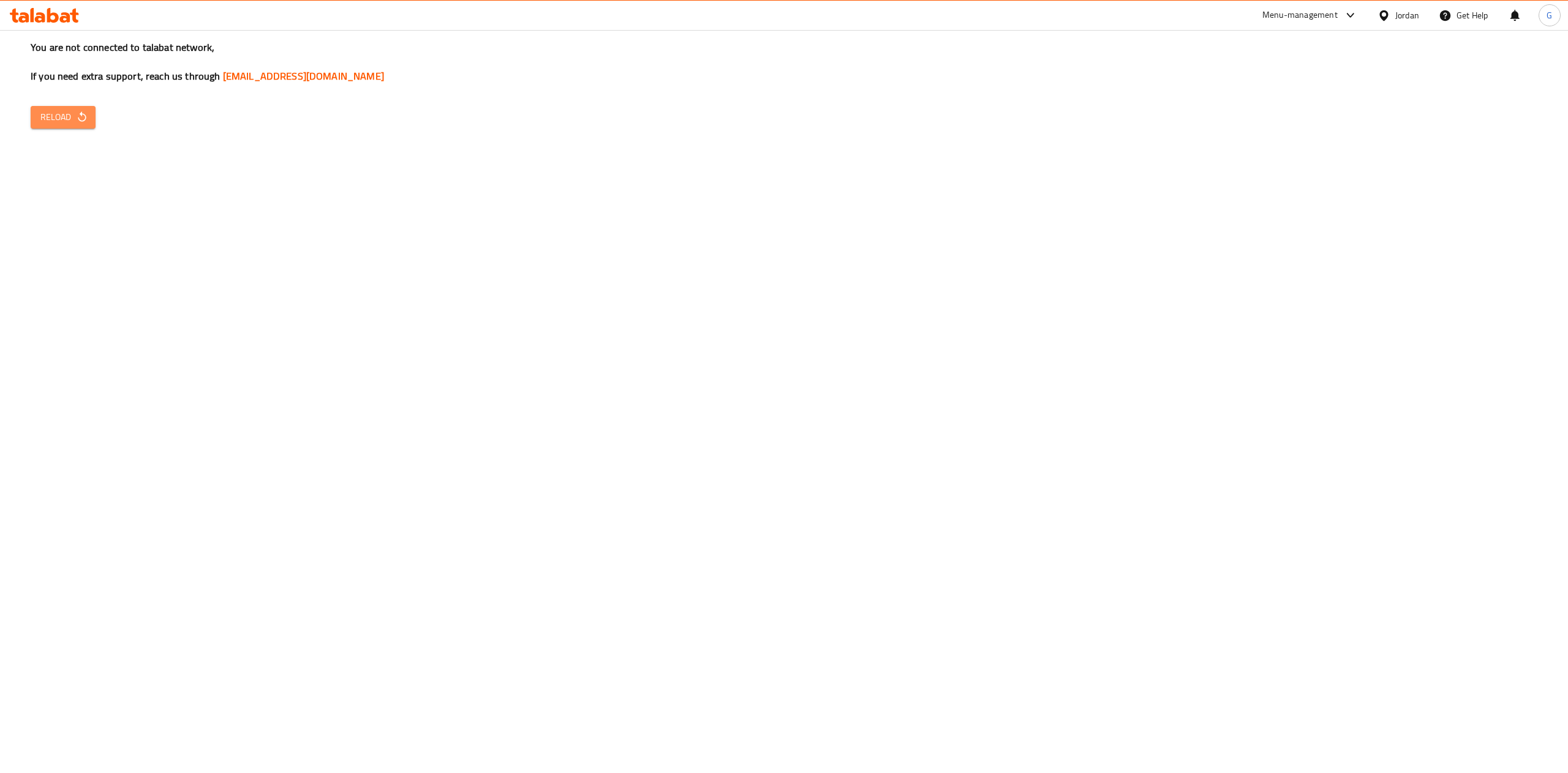
click at [51, 112] on span "Reload" at bounding box center [63, 117] width 46 height 15
click at [49, 110] on span "Reload" at bounding box center [63, 117] width 46 height 15
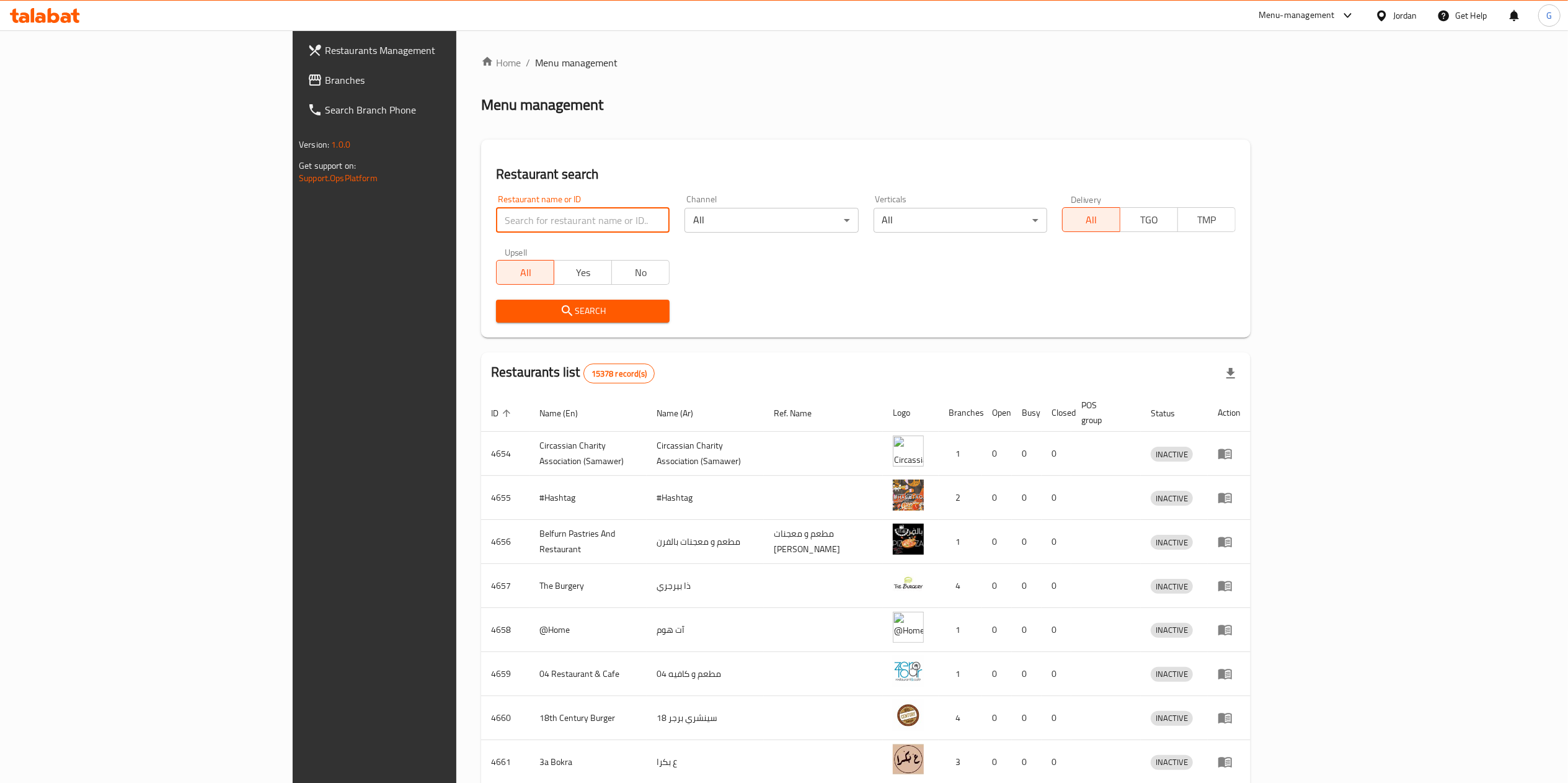
click at [496, 225] on input "search" at bounding box center [582, 220] width 173 height 25
type input "الخاثر"
click button "Search" at bounding box center [582, 311] width 173 height 23
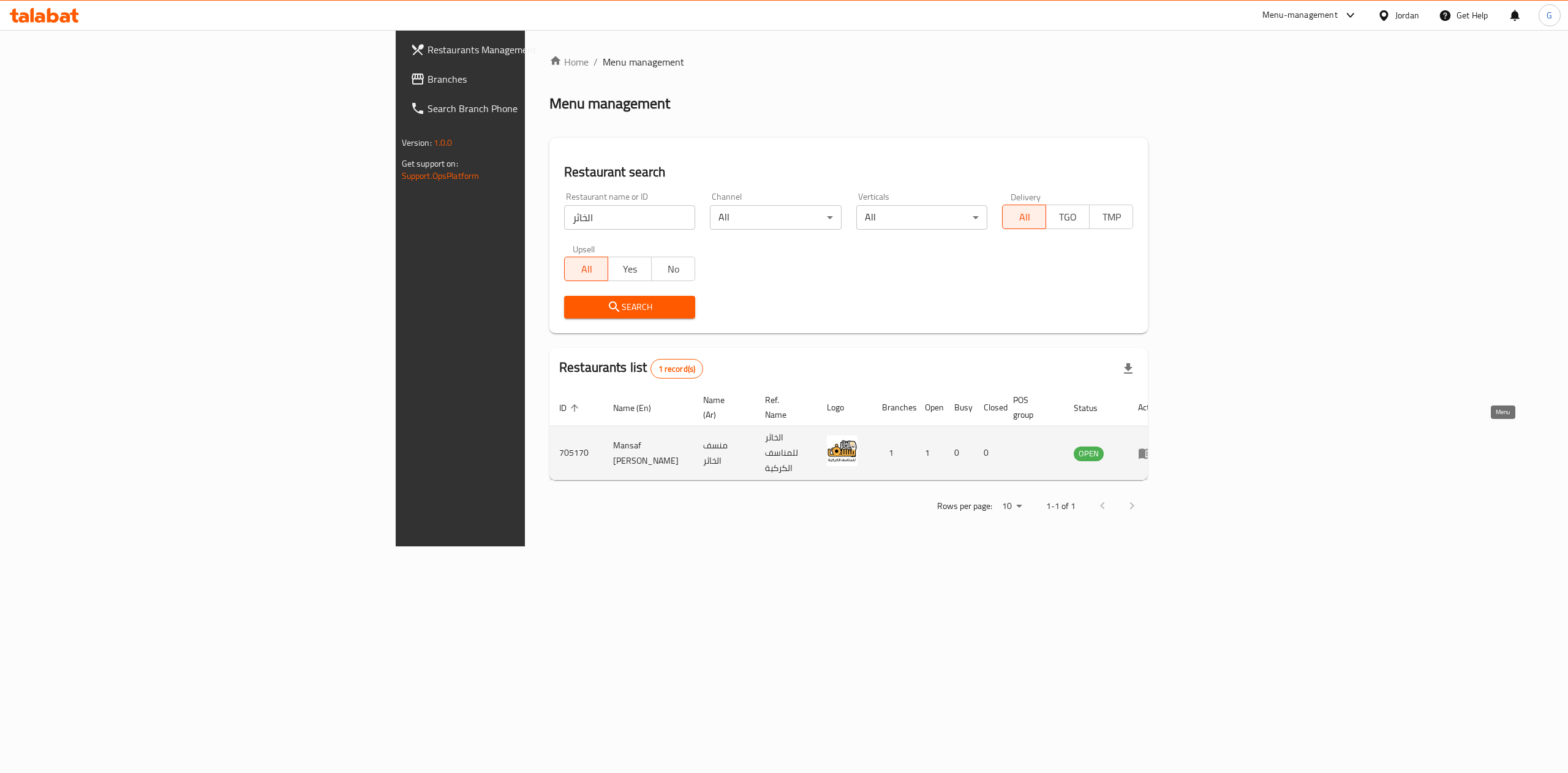
click at [1161, 446] on link "enhanced table" at bounding box center [1149, 453] width 23 height 15
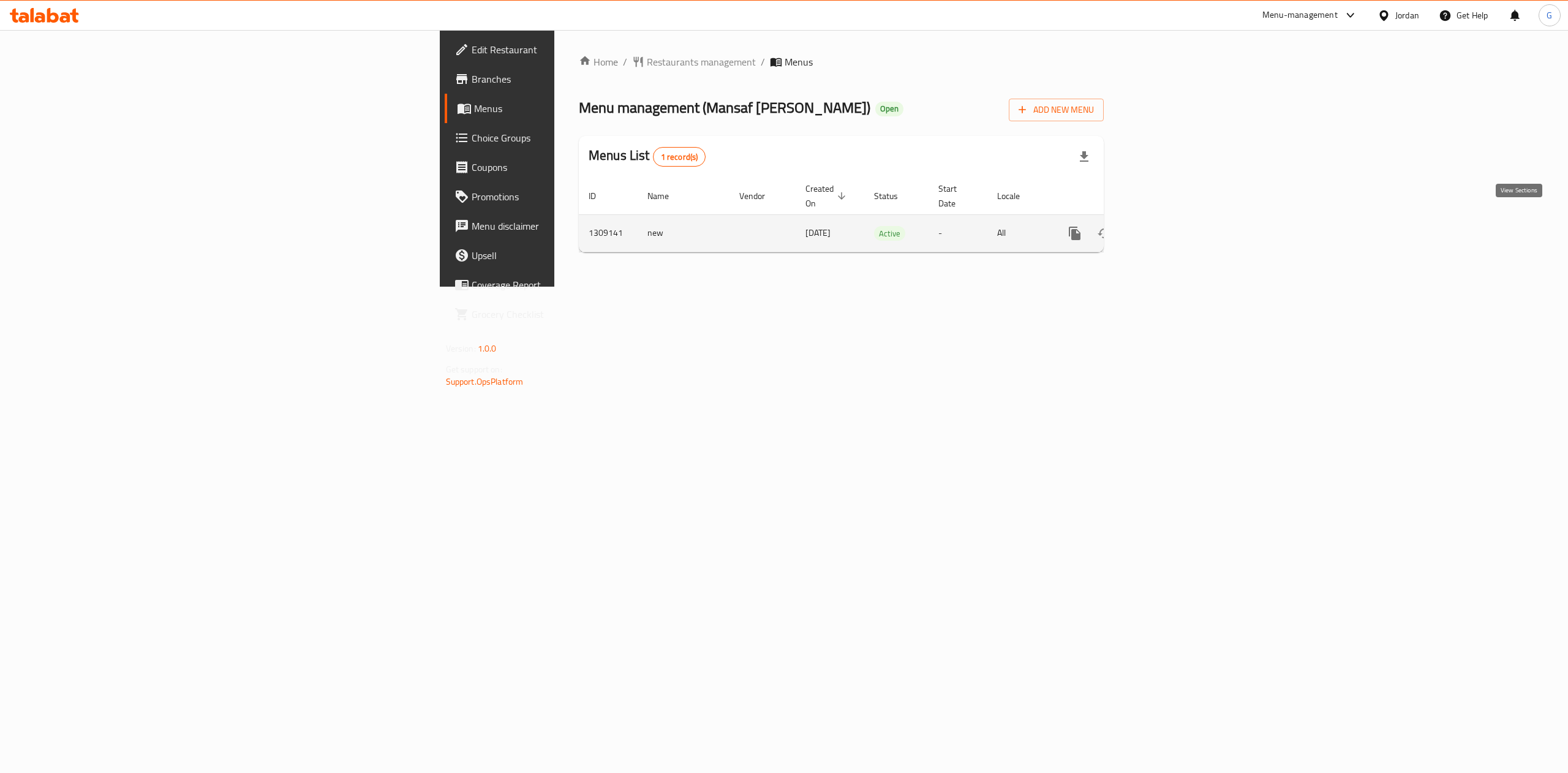
click at [1170, 226] on icon "enhanced table" at bounding box center [1163, 234] width 15 height 15
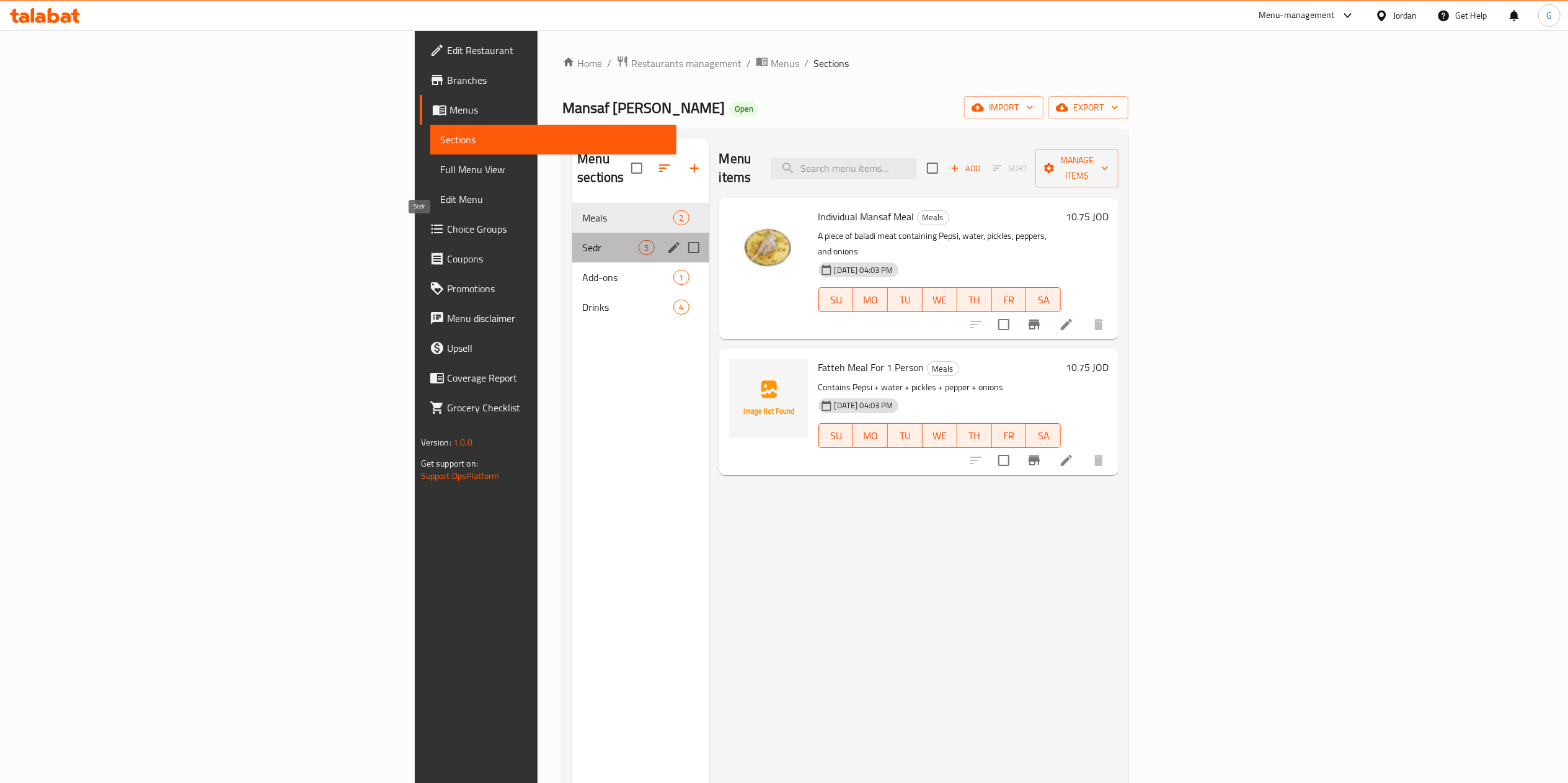
click at [582, 240] on span "Sedr" at bounding box center [611, 248] width 57 height 15
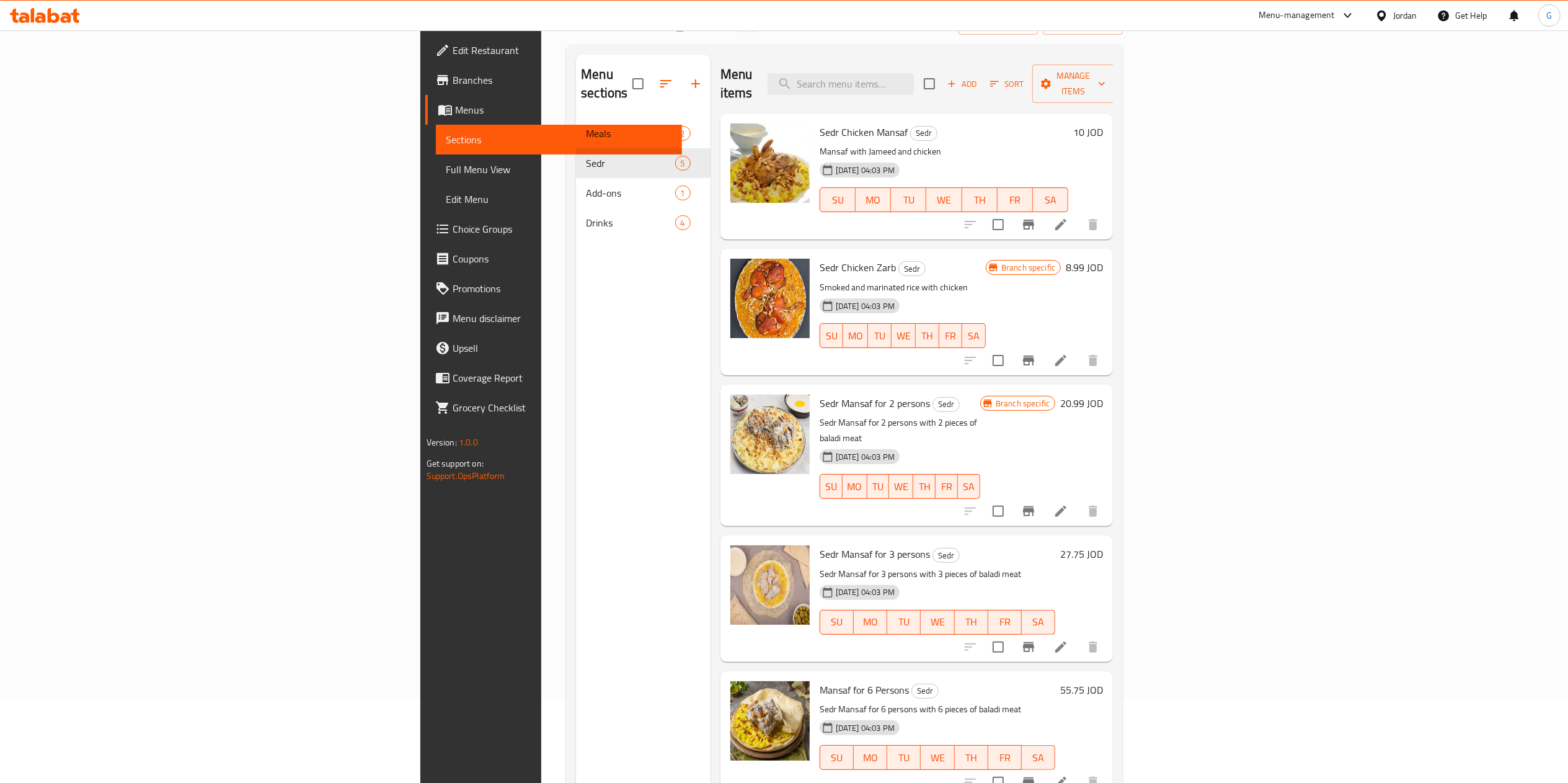
scroll to position [46, 0]
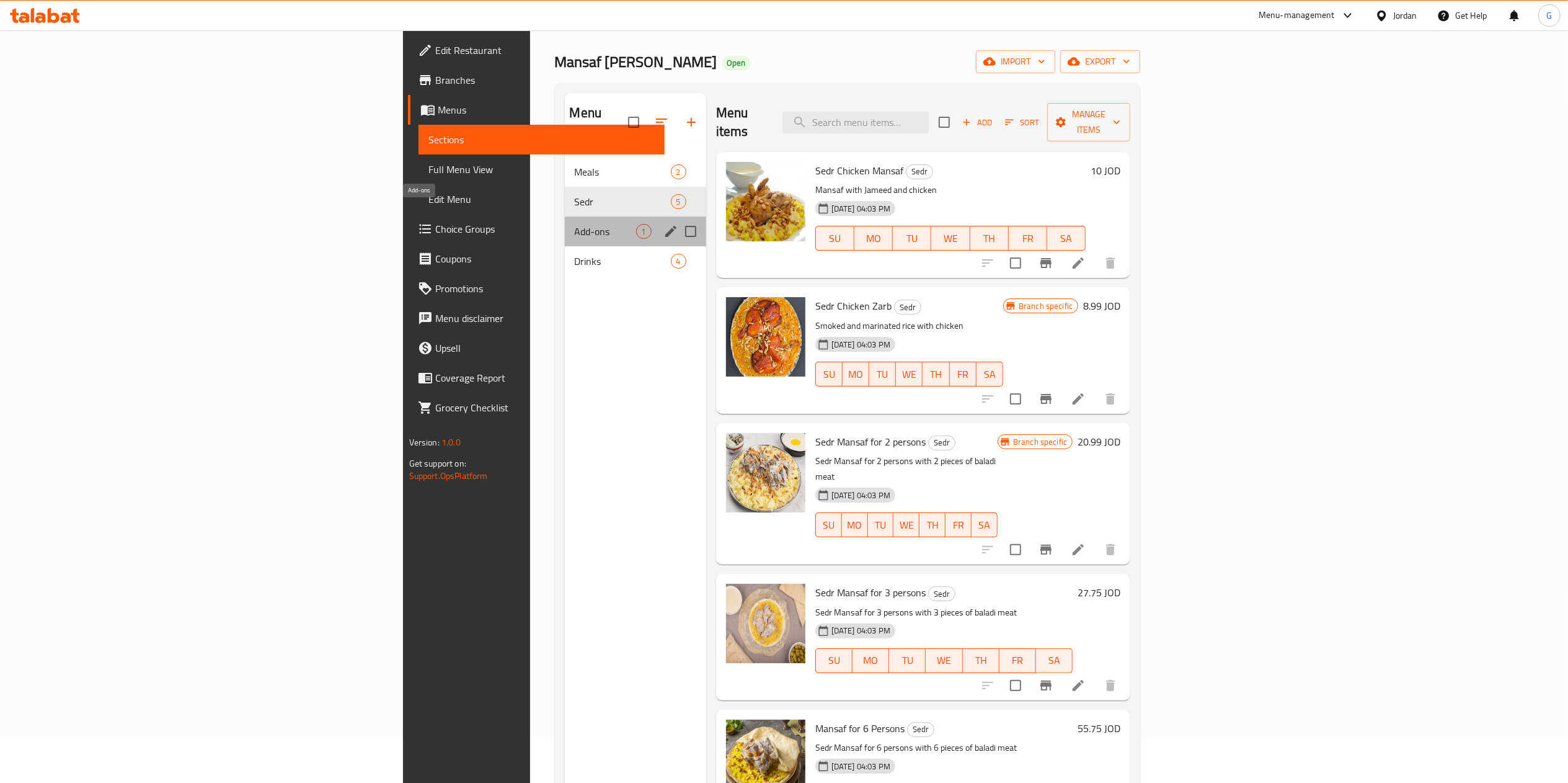
click at [575, 224] on span "Add-ons" at bounding box center [605, 231] width 62 height 15
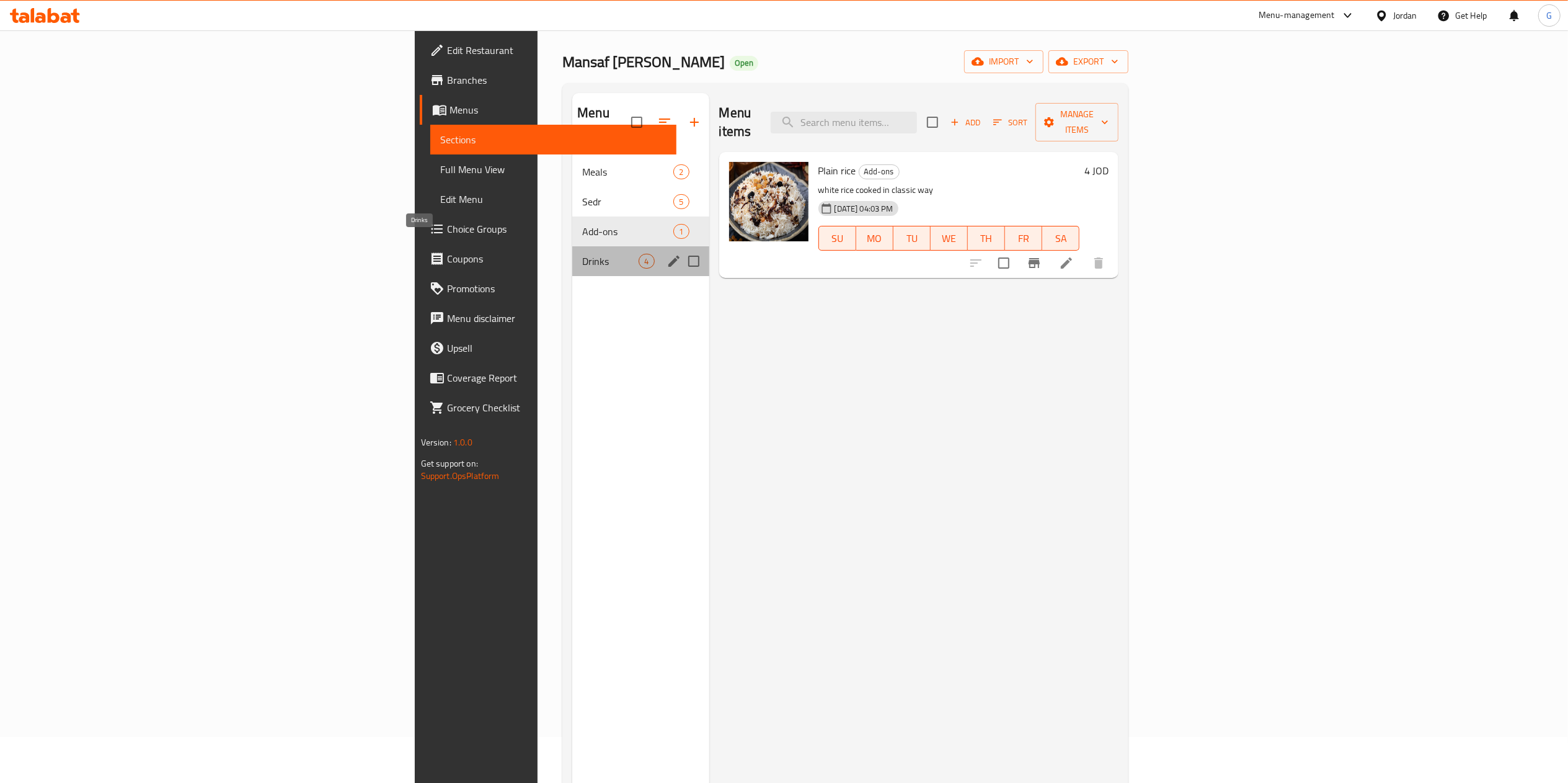
click at [582, 254] on span "Drinks" at bounding box center [611, 261] width 57 height 15
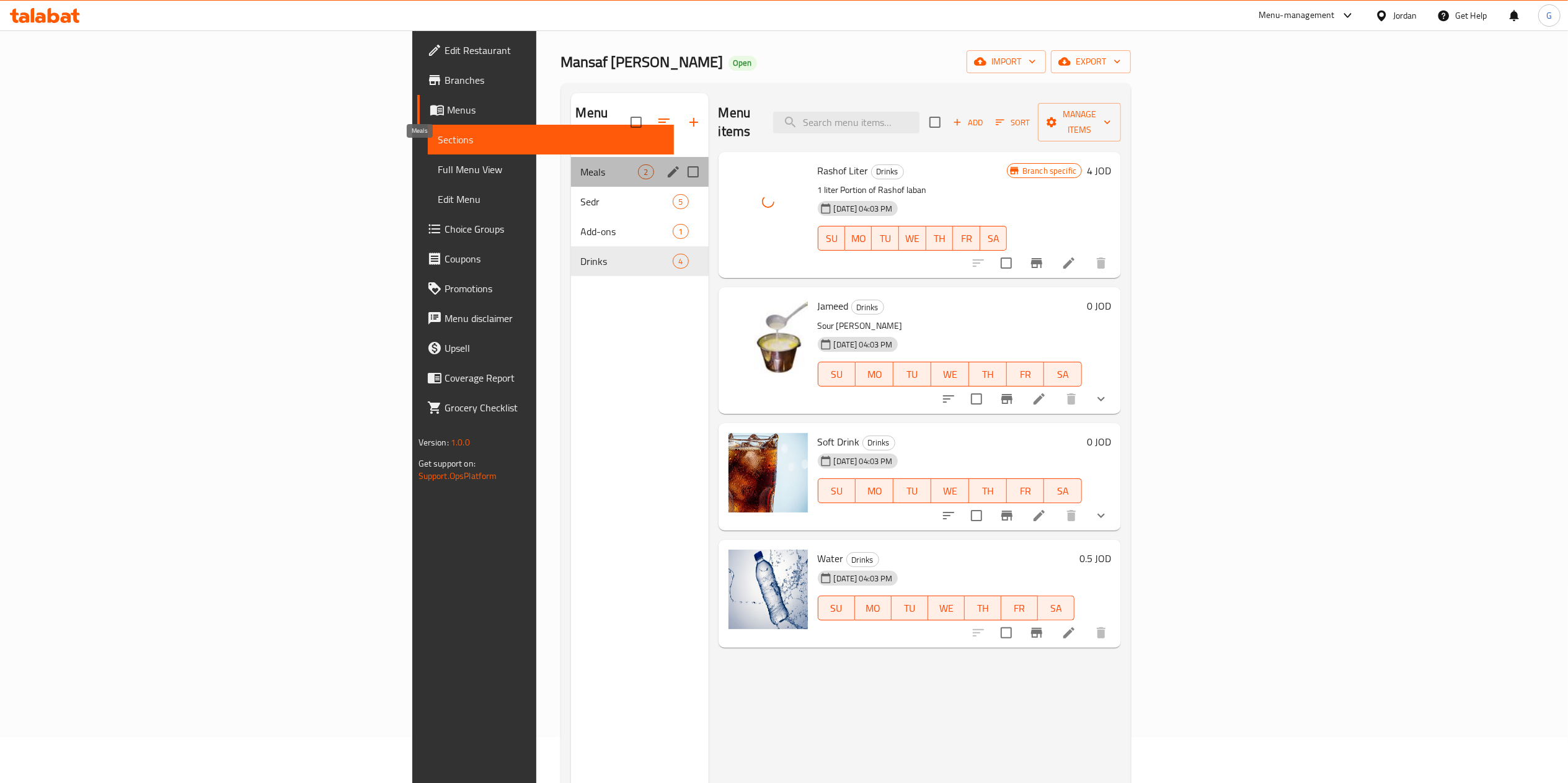
click at [581, 164] on span "Meals" at bounding box center [610, 172] width 58 height 15
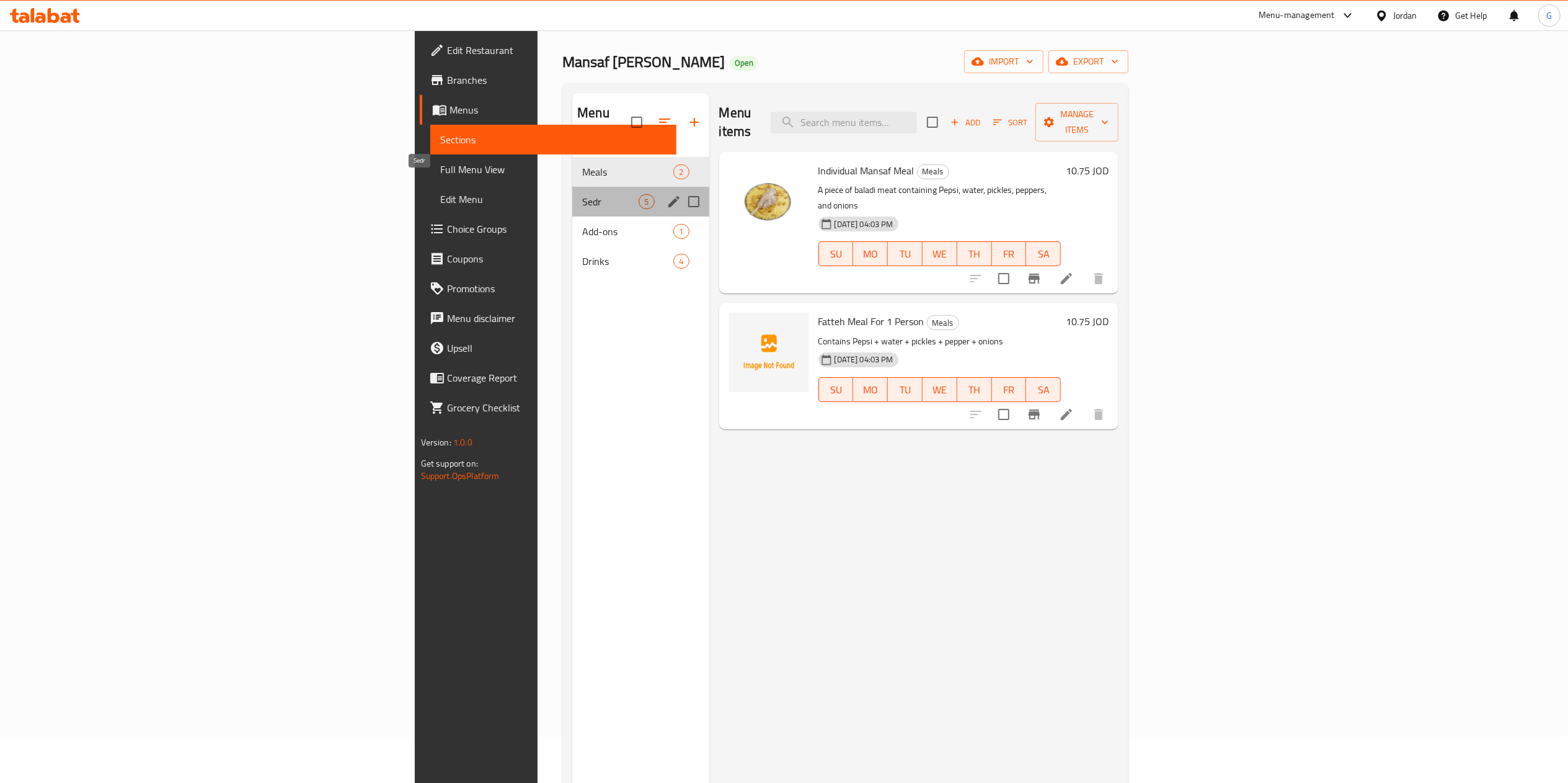
click at [582, 194] on span "Sedr" at bounding box center [611, 202] width 57 height 15
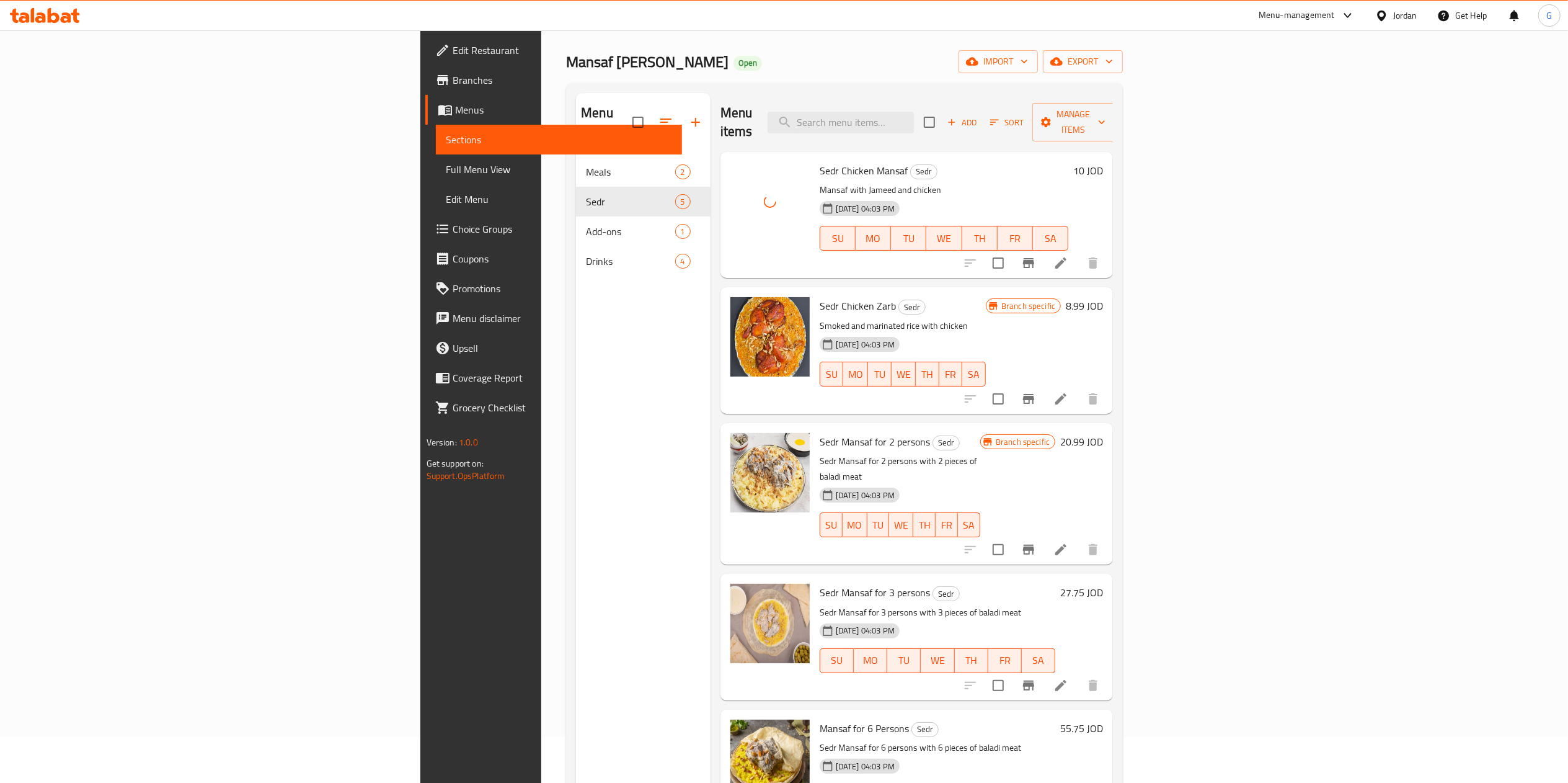
click at [576, 386] on div "Menu sections Meals 2 Sedr 5 Add-ons 1 Drinks 4" at bounding box center [643, 485] width 135 height 783
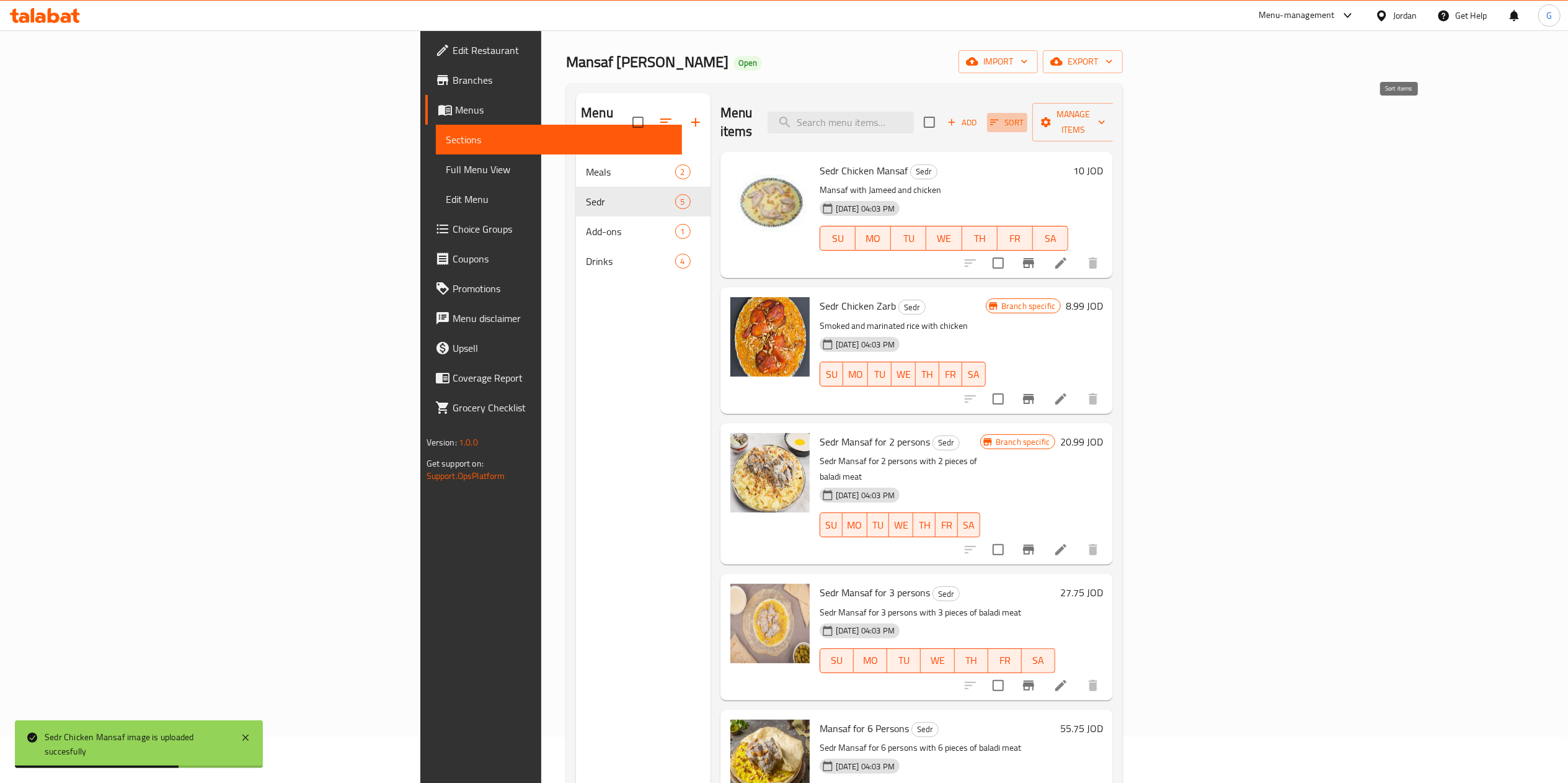
click at [1024, 121] on span "Sort" at bounding box center [1007, 122] width 34 height 14
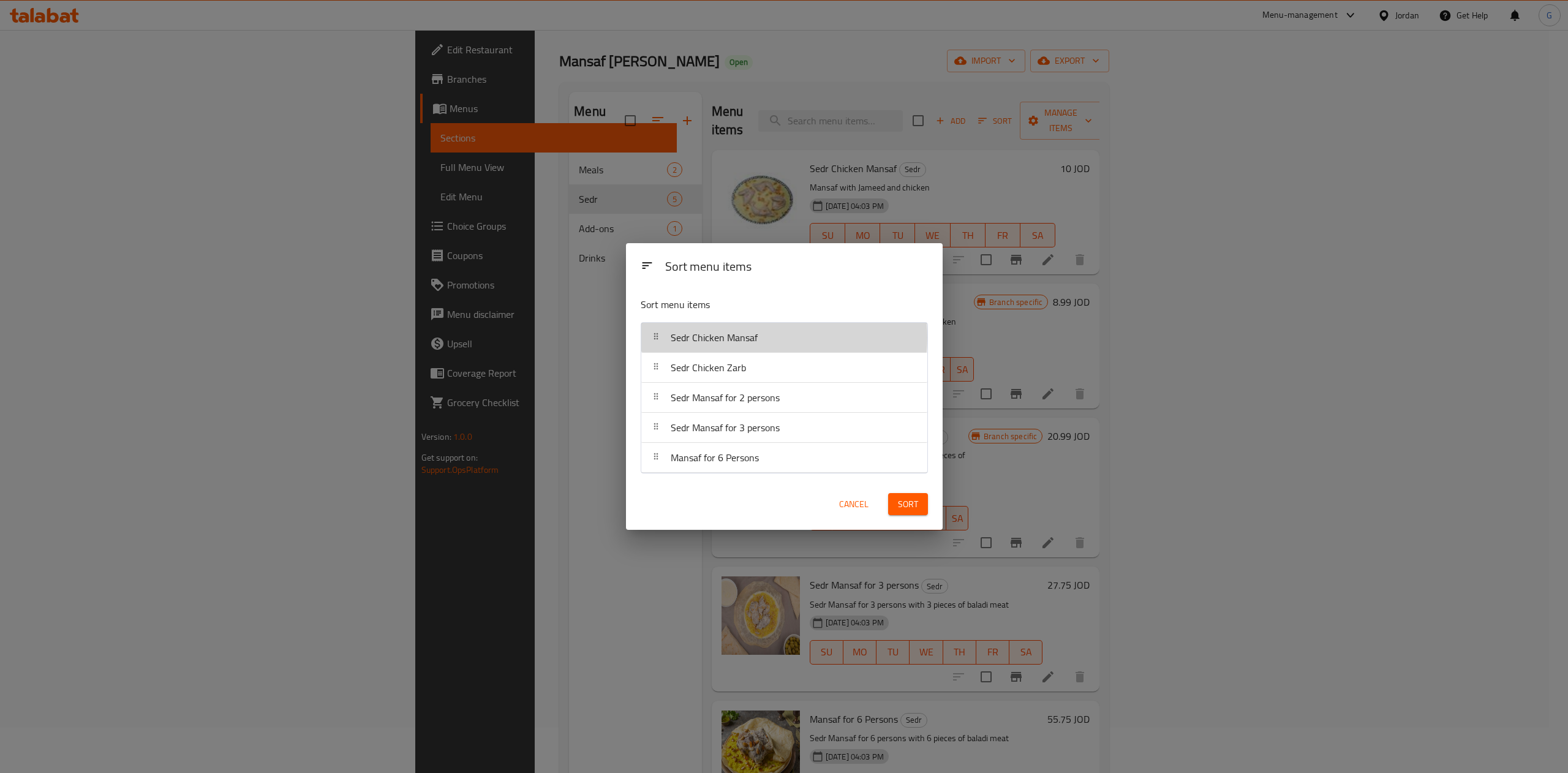
click at [726, 337] on span "Sedr Chicken Mansaf" at bounding box center [714, 337] width 87 height 18
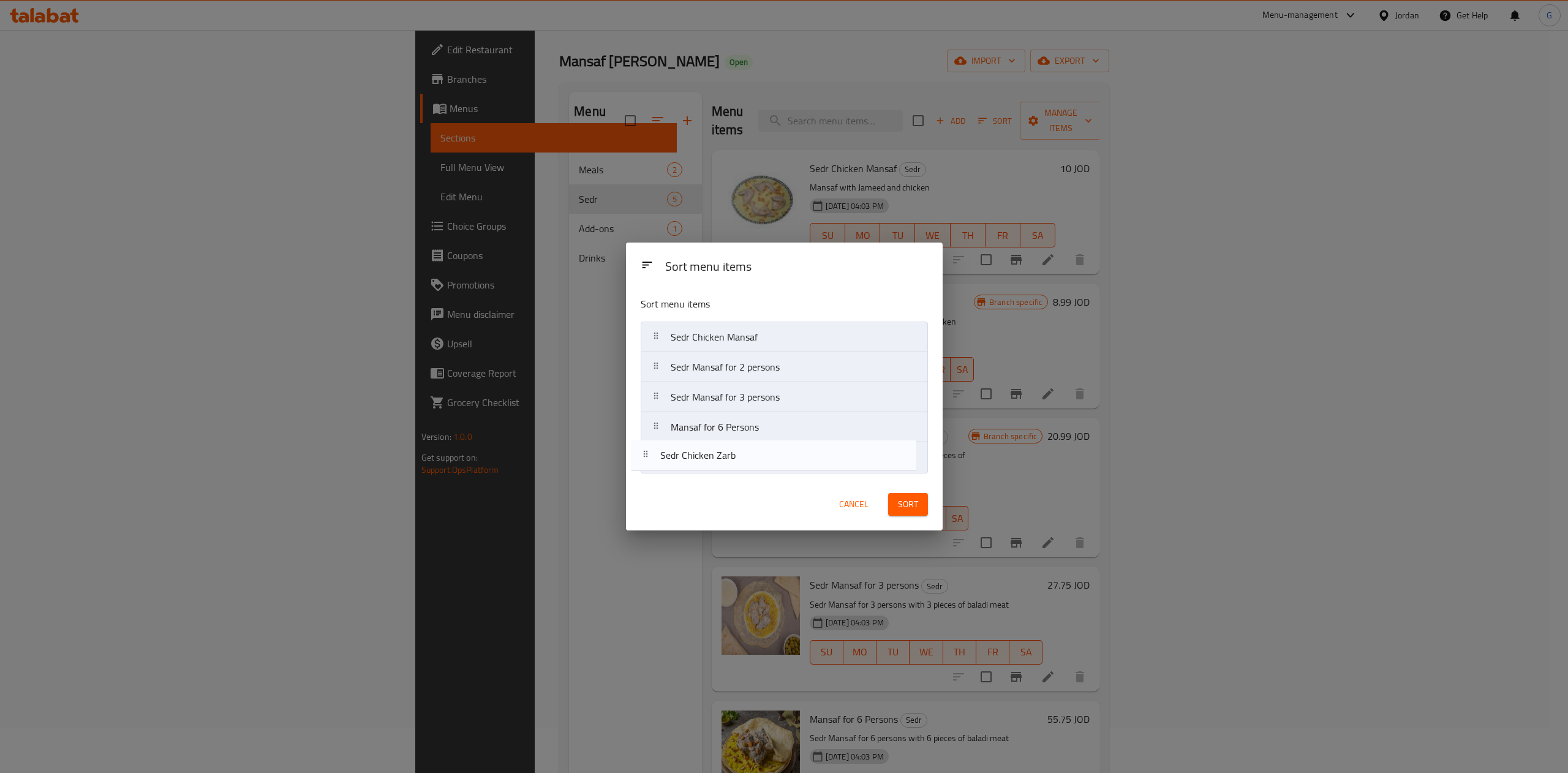
drag, startPoint x: 780, startPoint y: 374, endPoint x: 770, endPoint y: 467, distance: 93.5
click at [770, 467] on nav "Sedr Chicken Mansaf Sedr Chicken Zarb Sedr Mansaf for 2 persons Sedr Mansaf for…" at bounding box center [784, 398] width 287 height 151
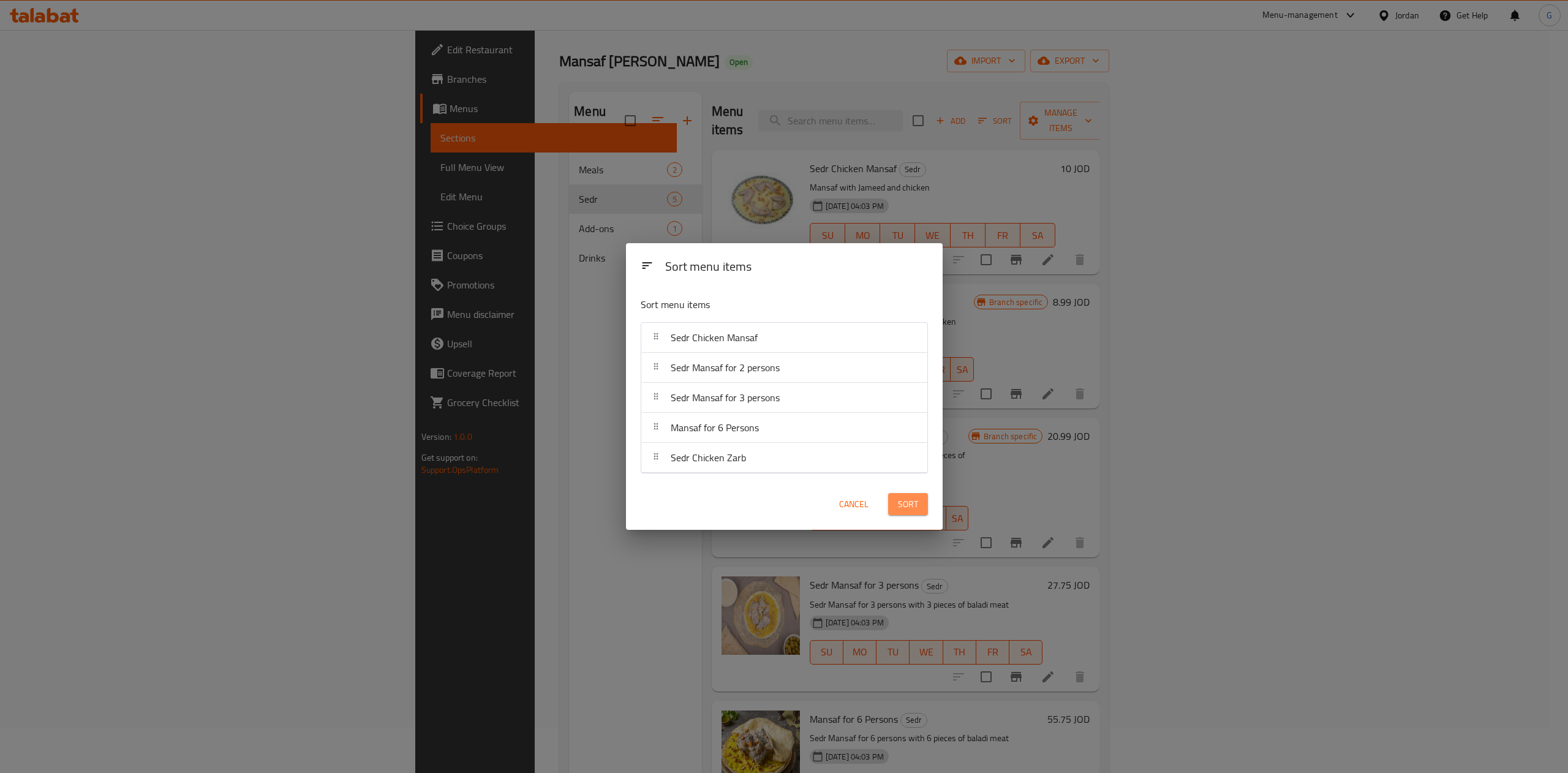
click at [902, 511] on span "Sort" at bounding box center [908, 504] width 21 height 15
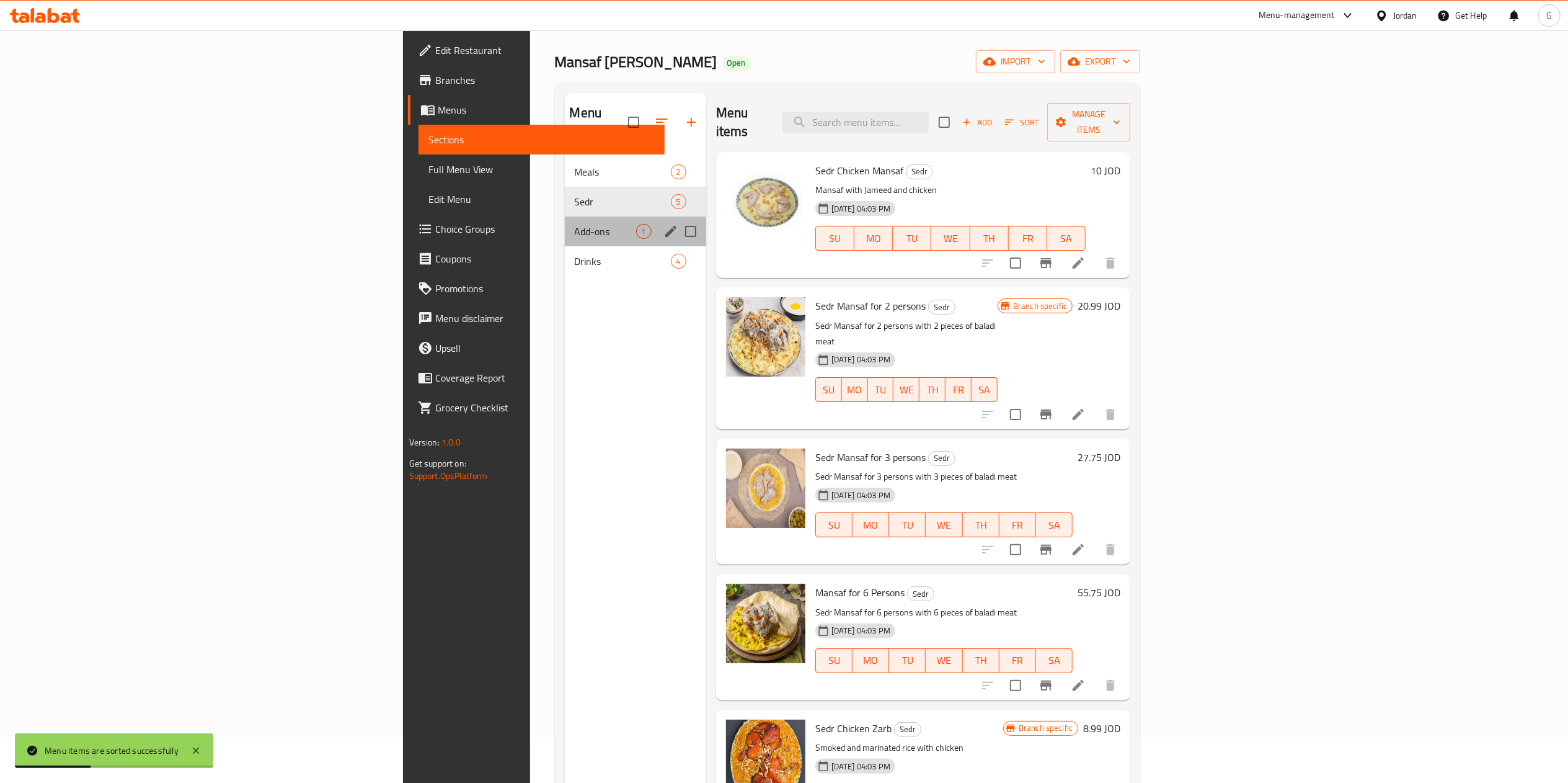
click at [565, 217] on div "Add-ons 1" at bounding box center [636, 231] width 141 height 30
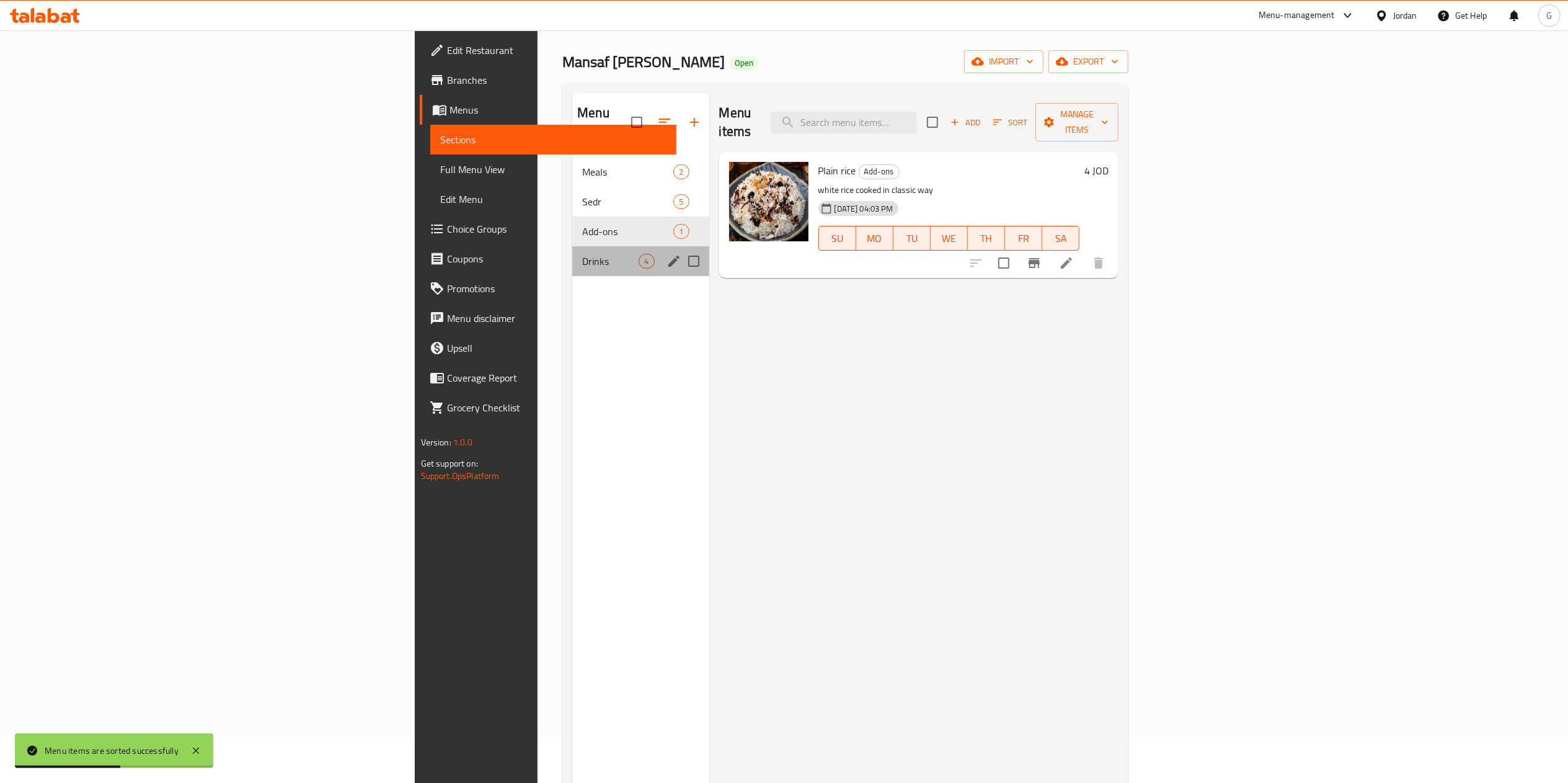
click at [573, 246] on div "Drinks 4" at bounding box center [640, 261] width 136 height 30
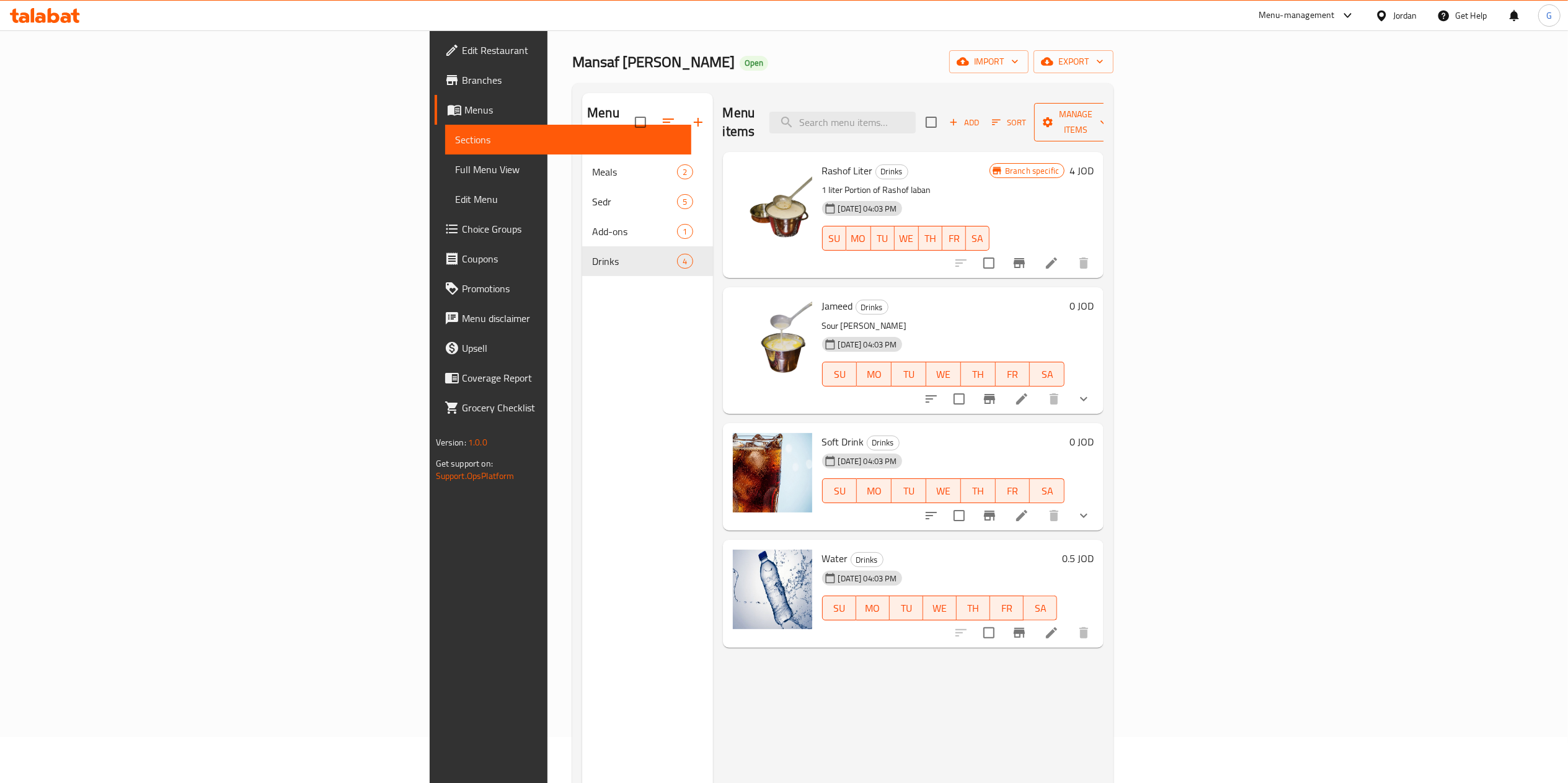
click at [1054, 118] on icon "button" at bounding box center [1048, 122] width 10 height 10
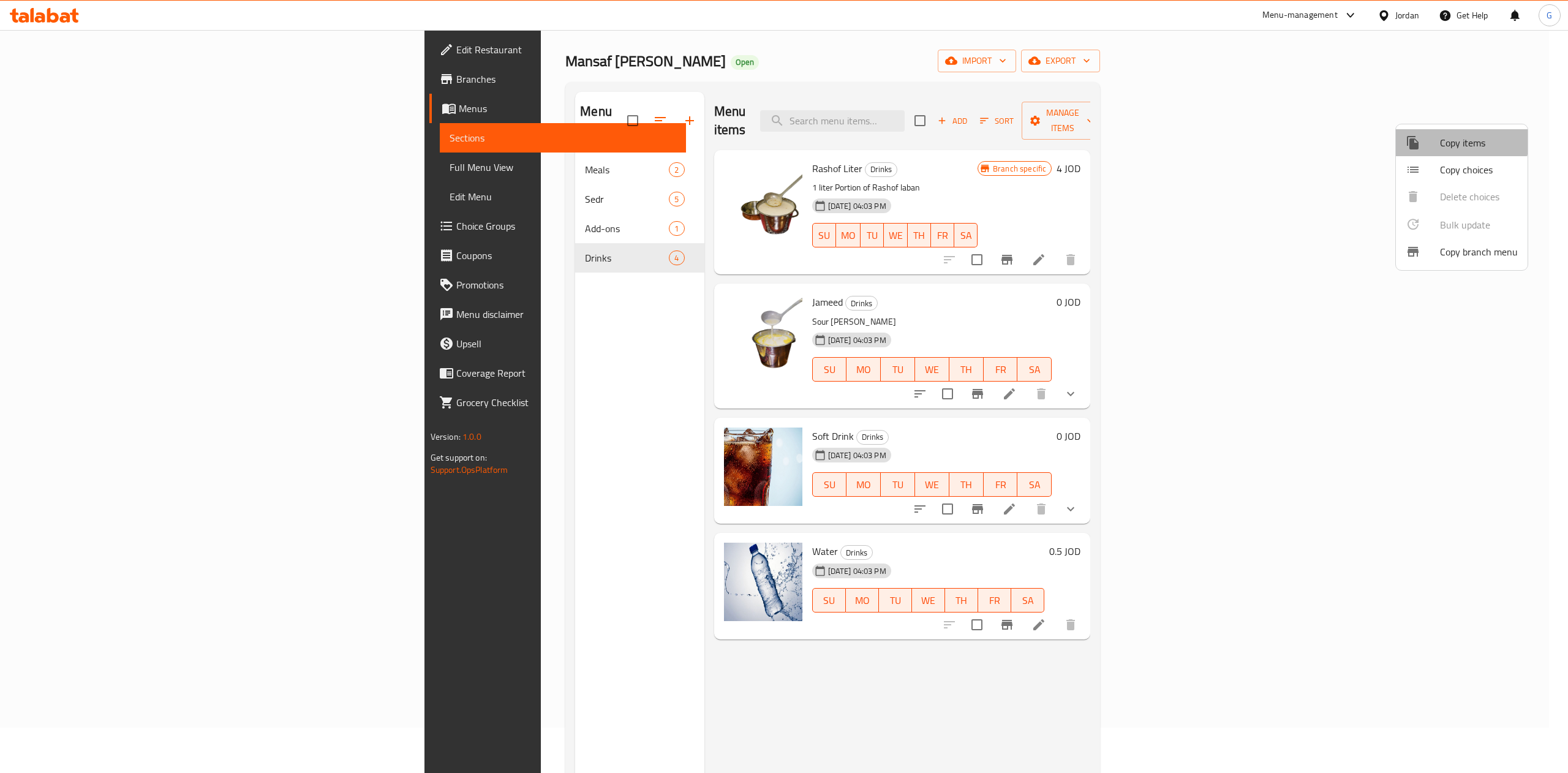
click at [1445, 137] on span "Copy items" at bounding box center [1479, 143] width 78 height 15
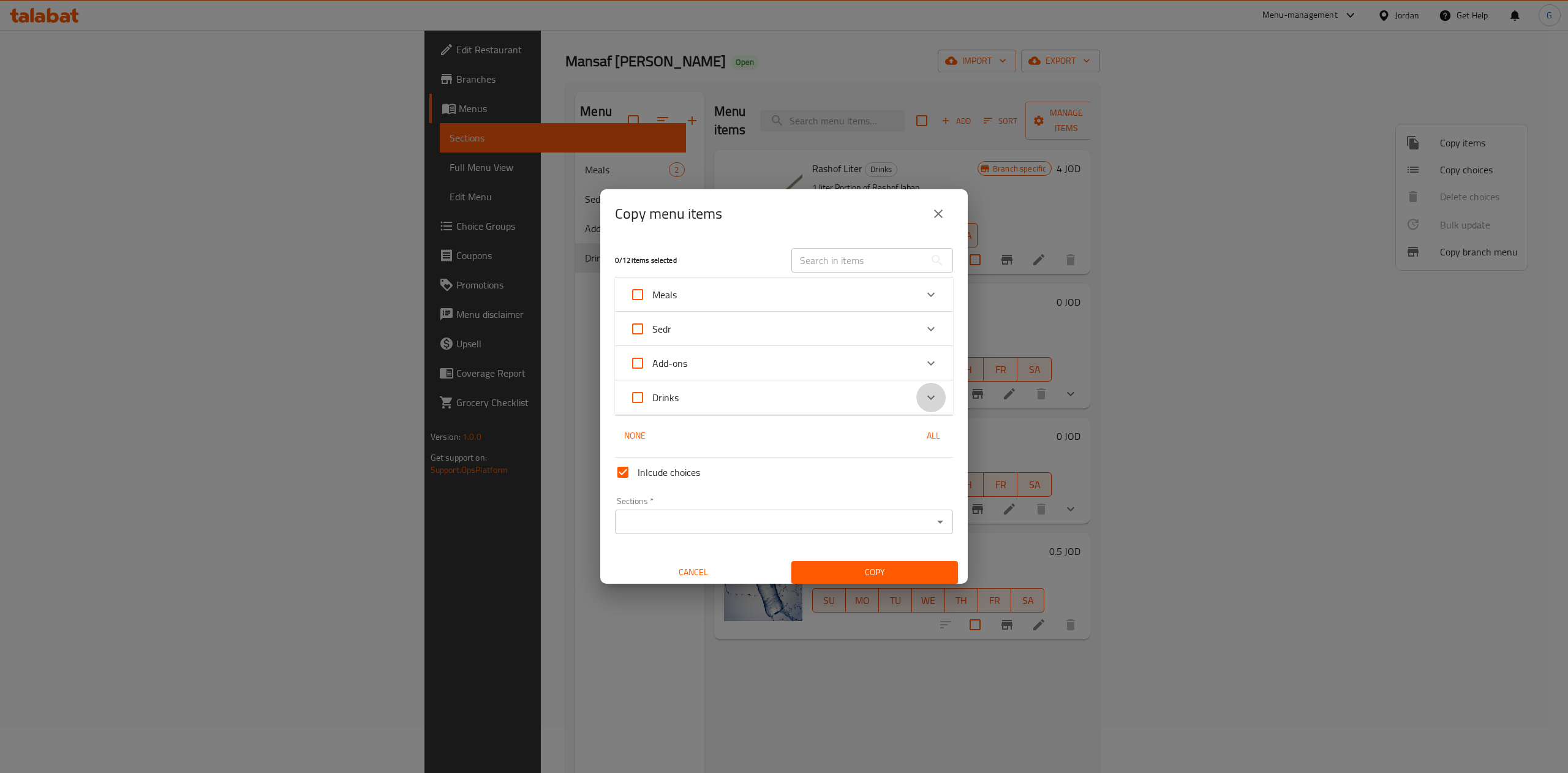
click at [920, 400] on div "Expand" at bounding box center [931, 398] width 29 height 29
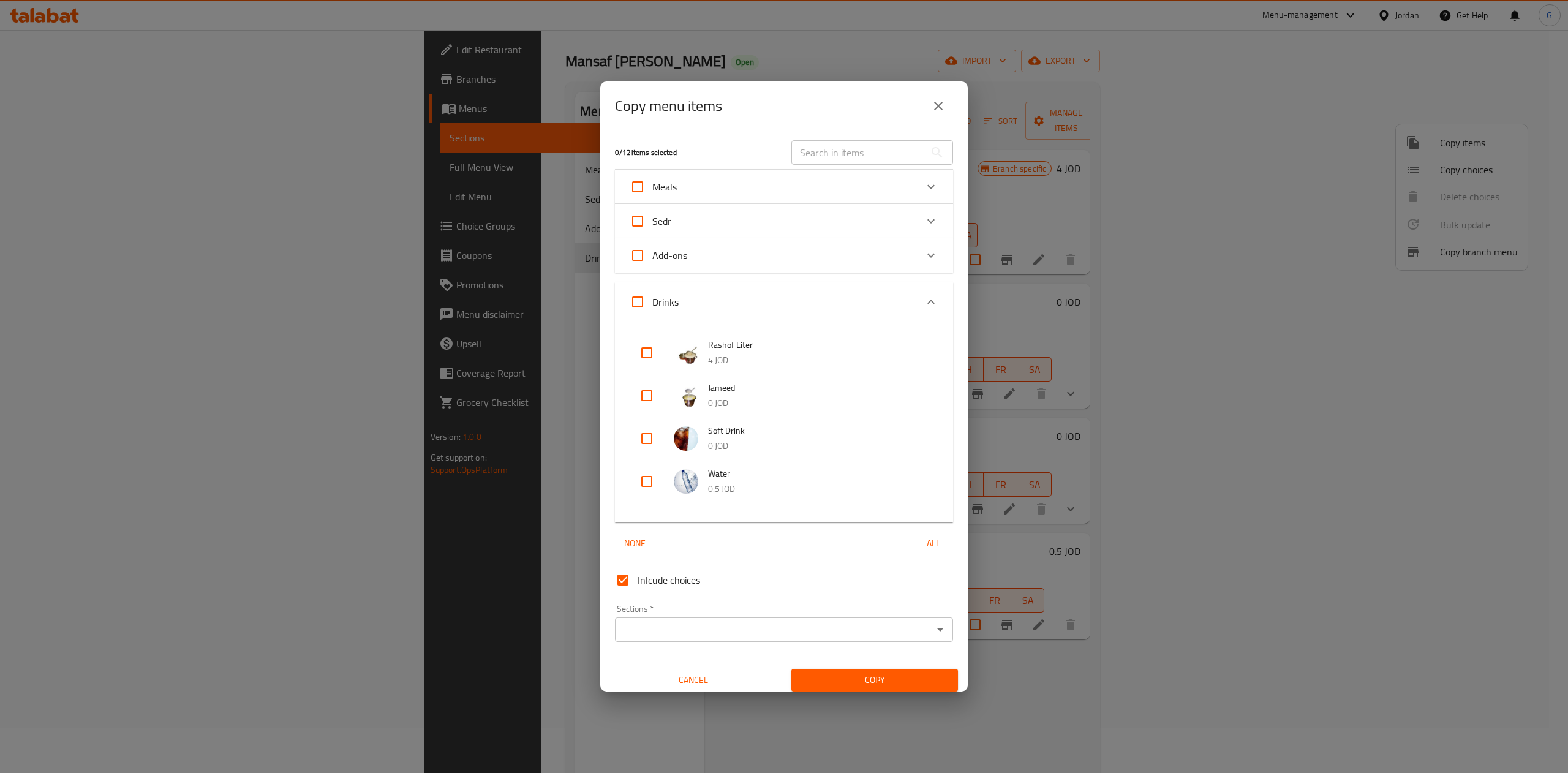
click at [644, 345] on input "checkbox" at bounding box center [647, 353] width 29 height 29
checkbox input "true"
click at [647, 389] on input "checkbox" at bounding box center [647, 396] width 29 height 29
checkbox input "true"
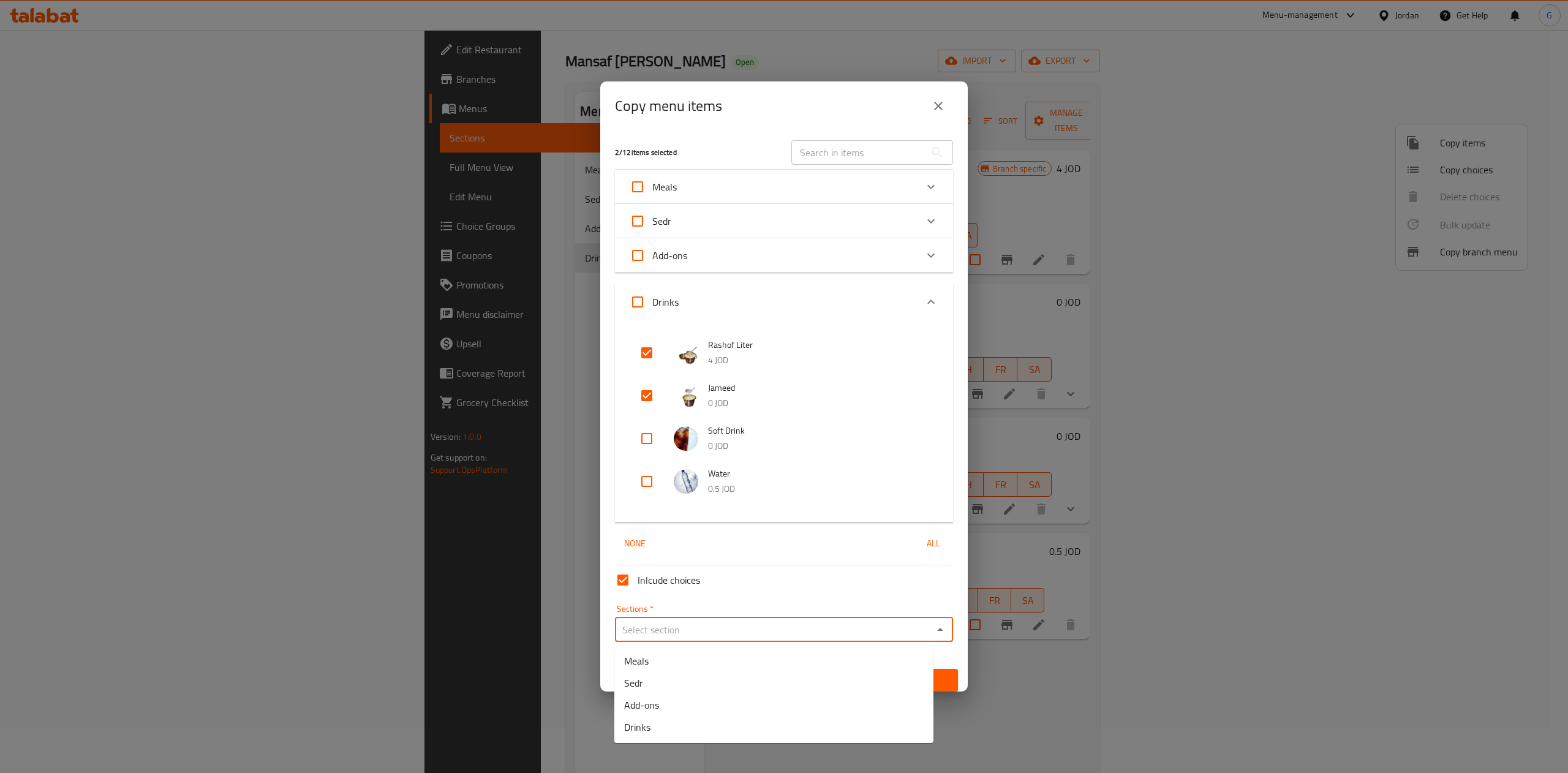
click at [719, 628] on input "Sections   *" at bounding box center [774, 629] width 311 height 17
click at [712, 695] on li "Add-ons" at bounding box center [774, 705] width 319 height 22
type input "Add-ons"
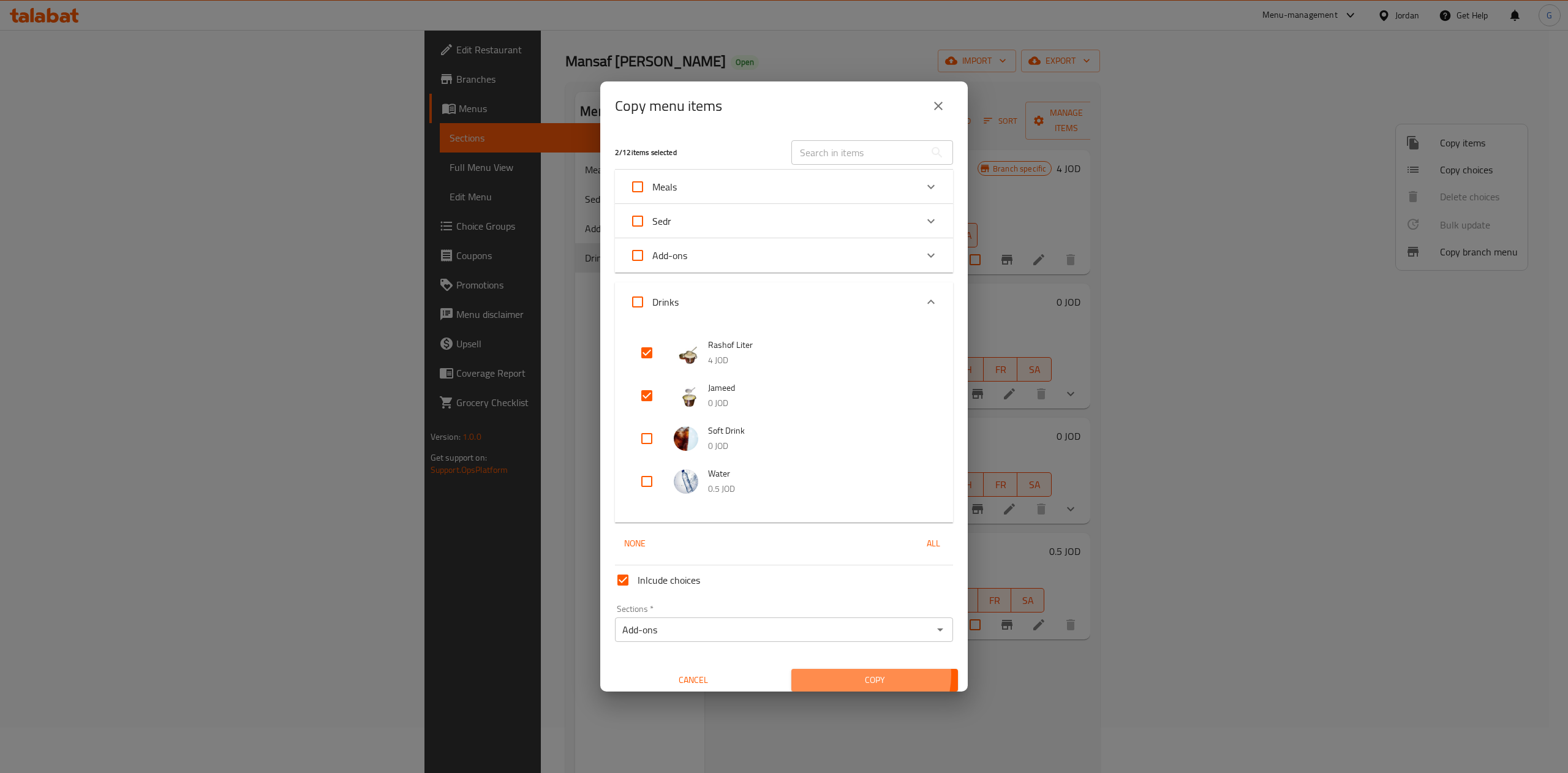
click at [850, 675] on span "Copy" at bounding box center [875, 680] width 147 height 15
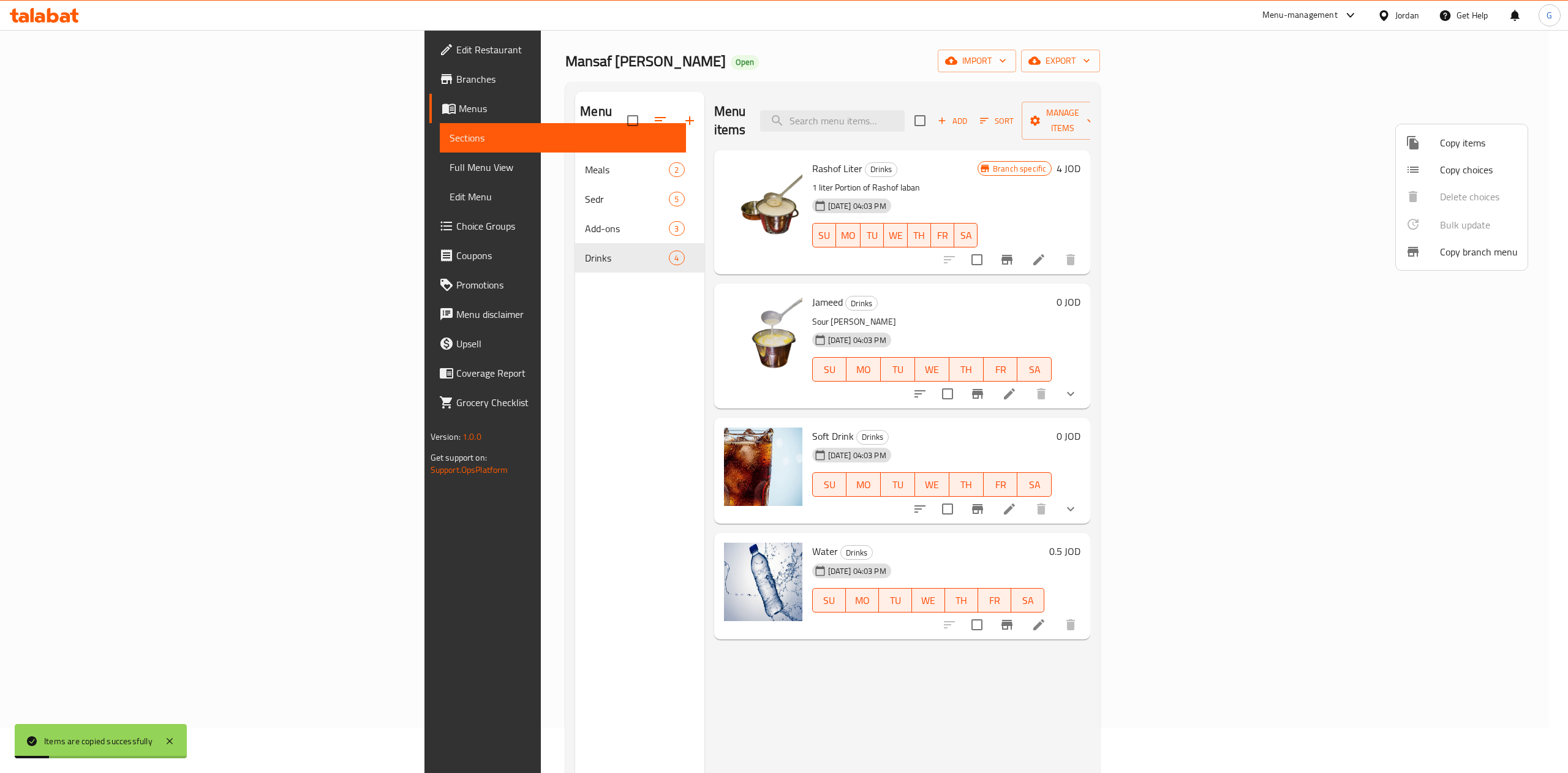
click at [1538, 431] on div at bounding box center [784, 386] width 1568 height 773
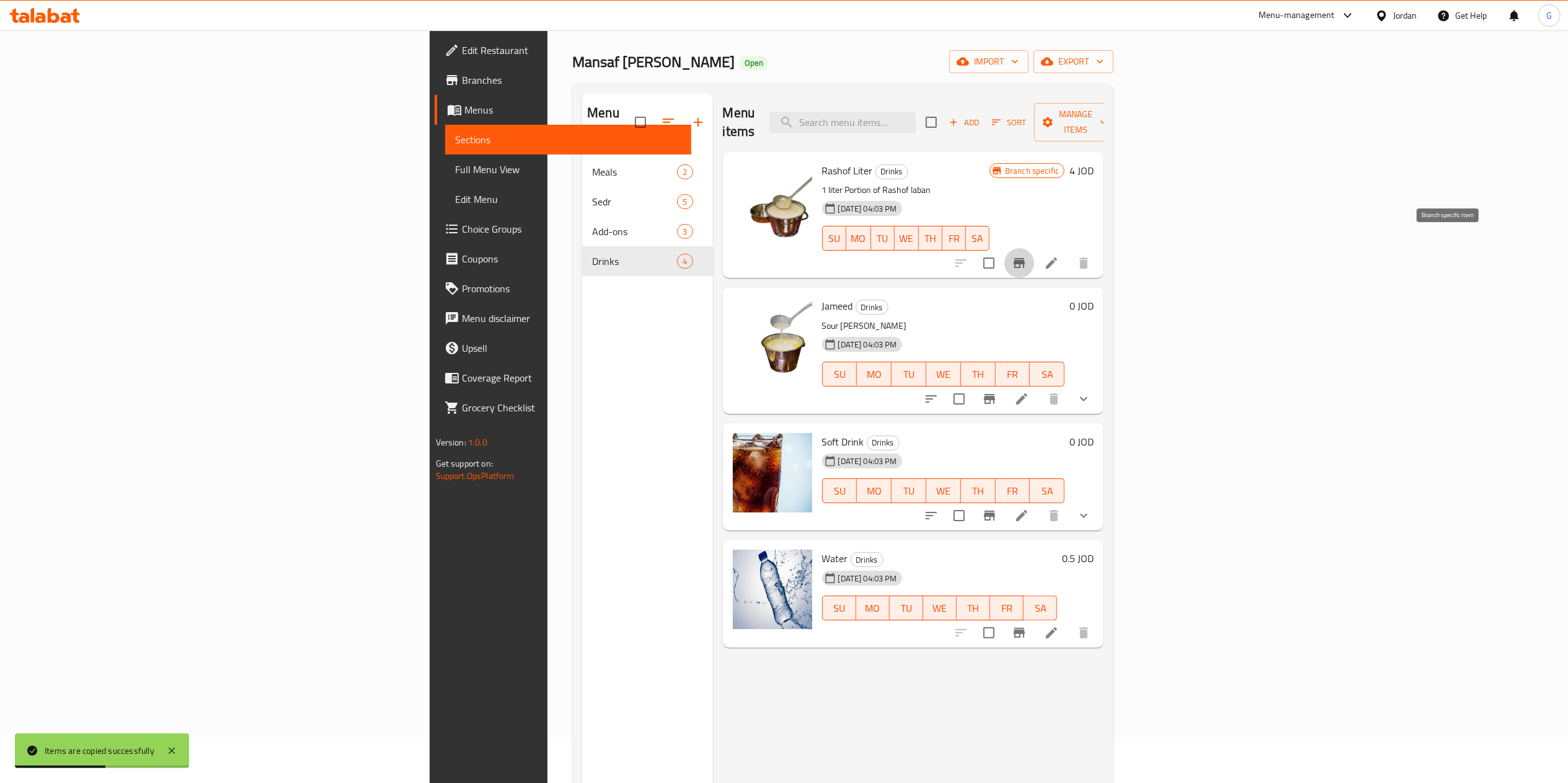
click at [1025, 258] on icon "Branch-specific-item" at bounding box center [1019, 263] width 11 height 10
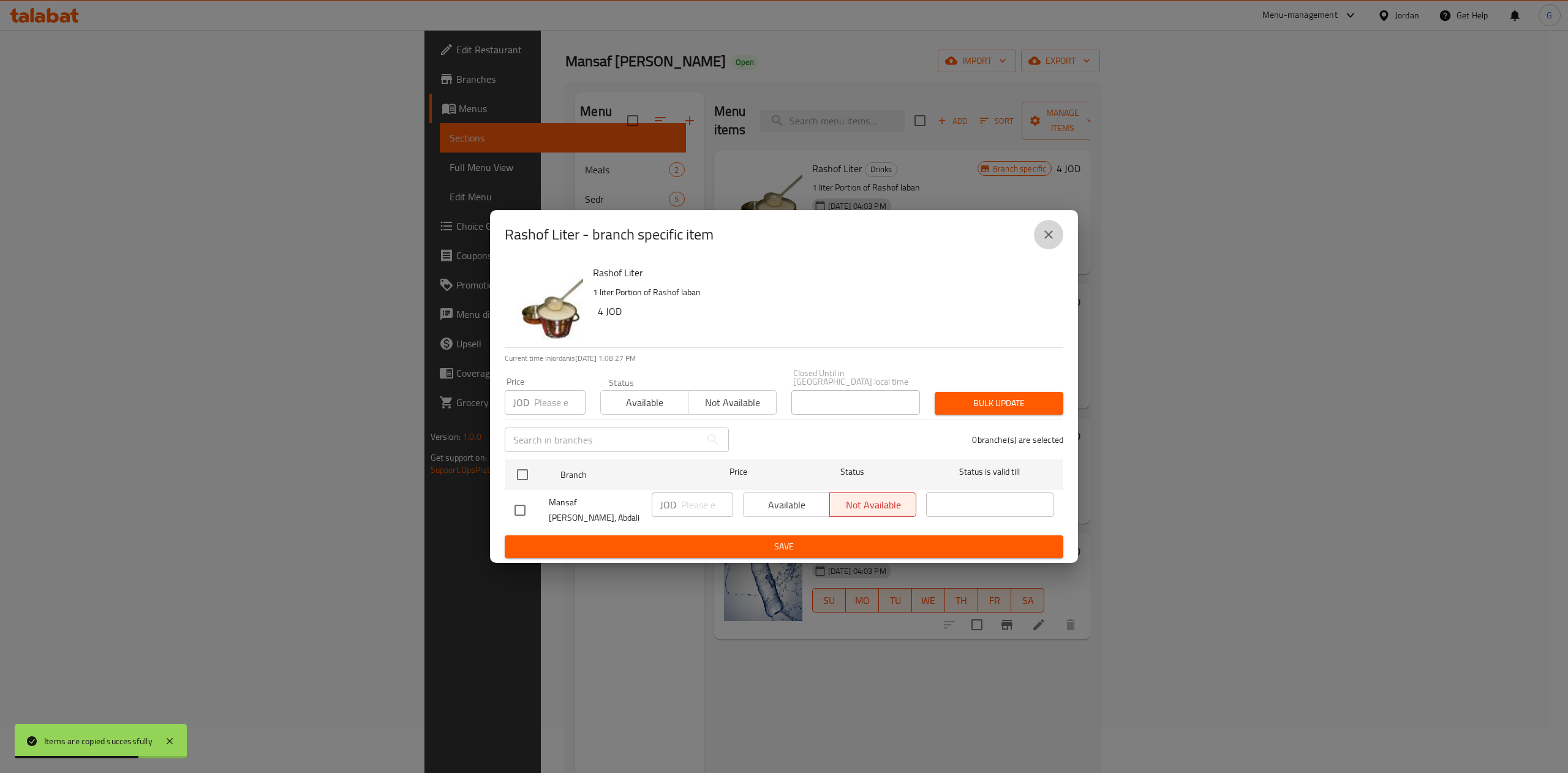
click at [1043, 242] on icon "close" at bounding box center [1049, 234] width 15 height 15
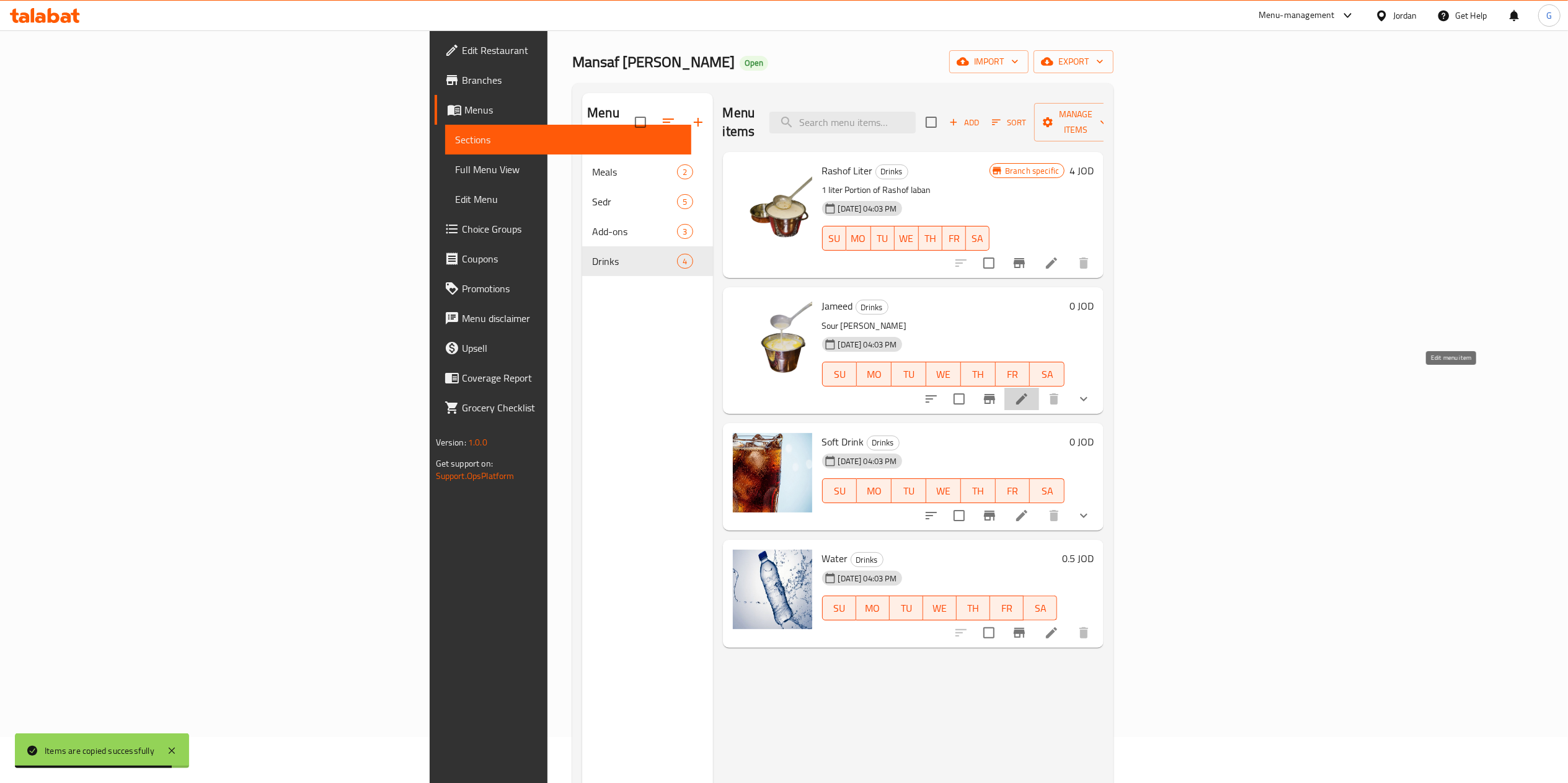
click at [1027, 394] on icon at bounding box center [1021, 399] width 11 height 11
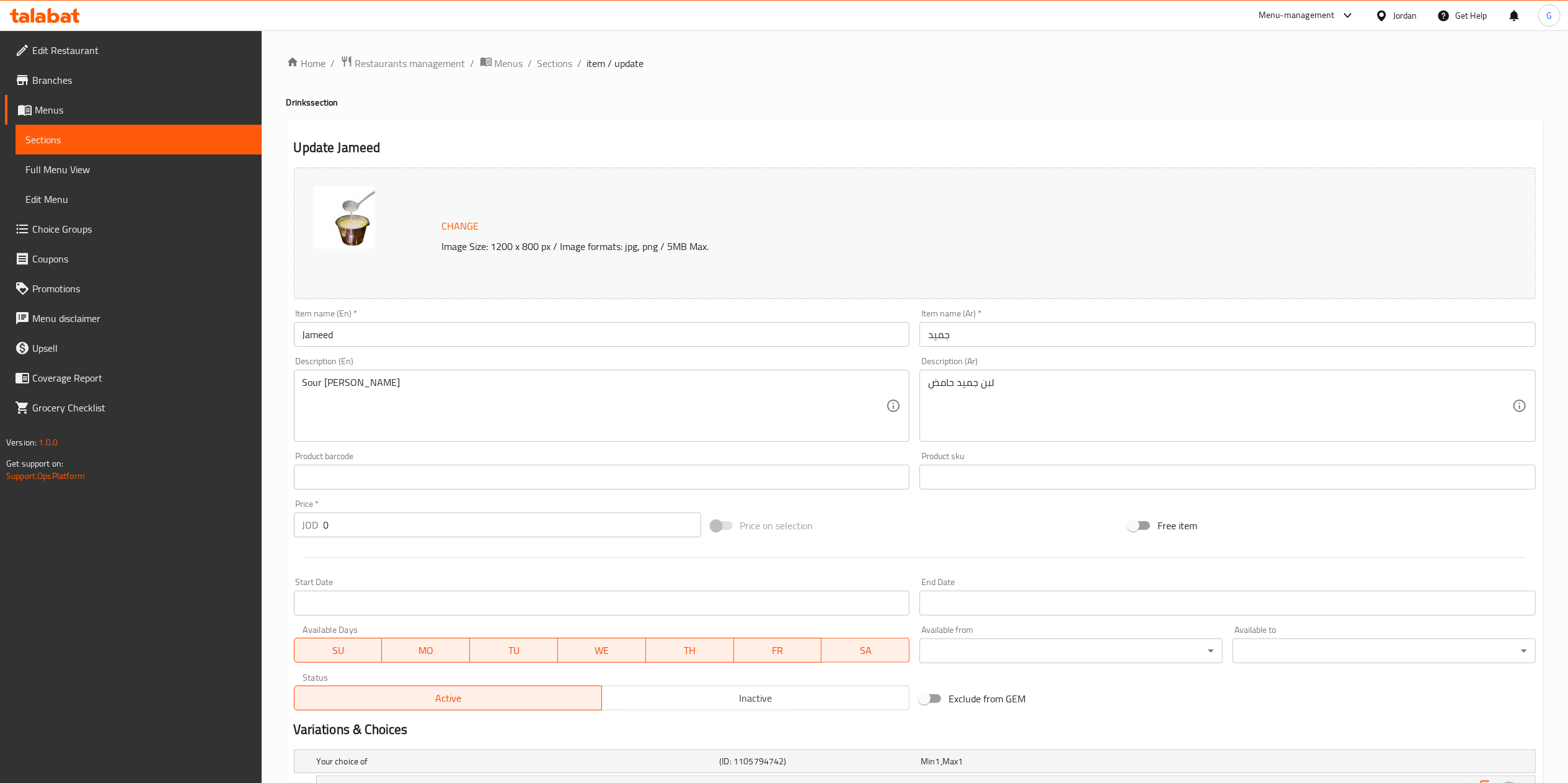
click at [571, 60] on span "Sections" at bounding box center [556, 63] width 36 height 15
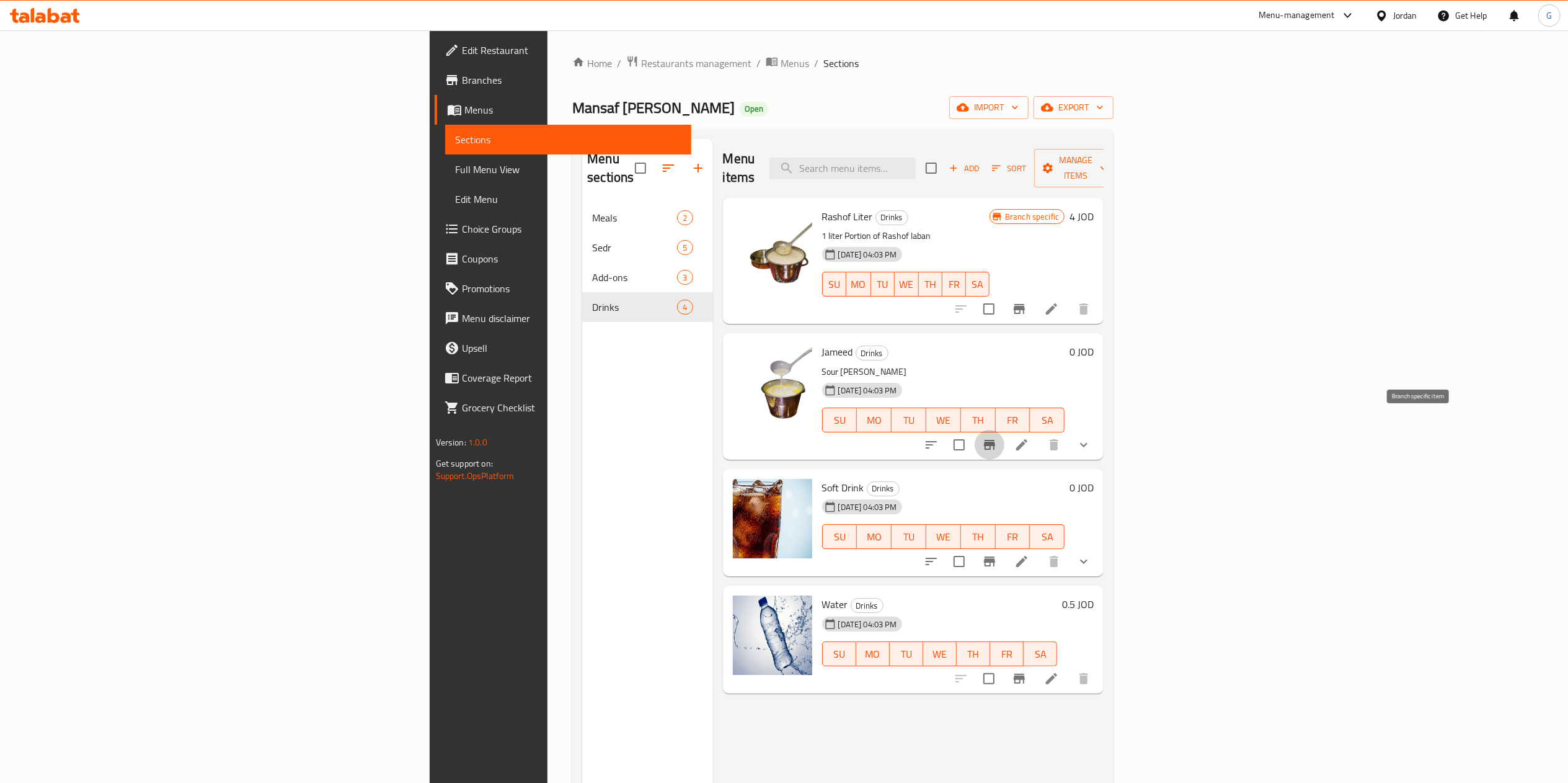
click at [997, 438] on icon "Branch-specific-item" at bounding box center [990, 445] width 15 height 15
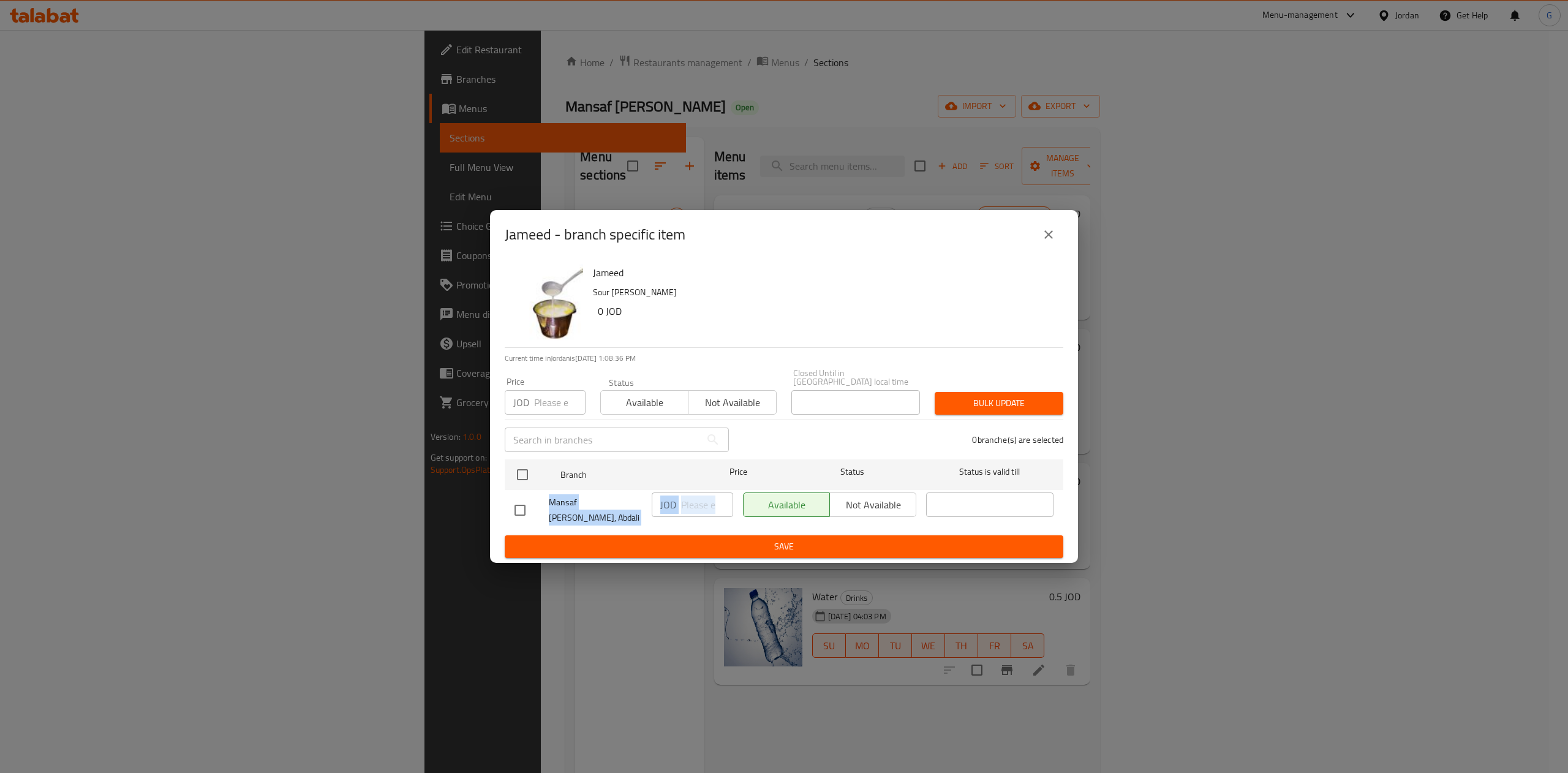
drag, startPoint x: 864, startPoint y: 503, endPoint x: 522, endPoint y: 502, distance: 342.0
click at [522, 502] on div "Mansaf Al Khather, Abdali JOD ​ Available Not available ​" at bounding box center [784, 511] width 549 height 46
click at [522, 502] on input "checkbox" at bounding box center [519, 510] width 26 height 26
checkbox input "true"
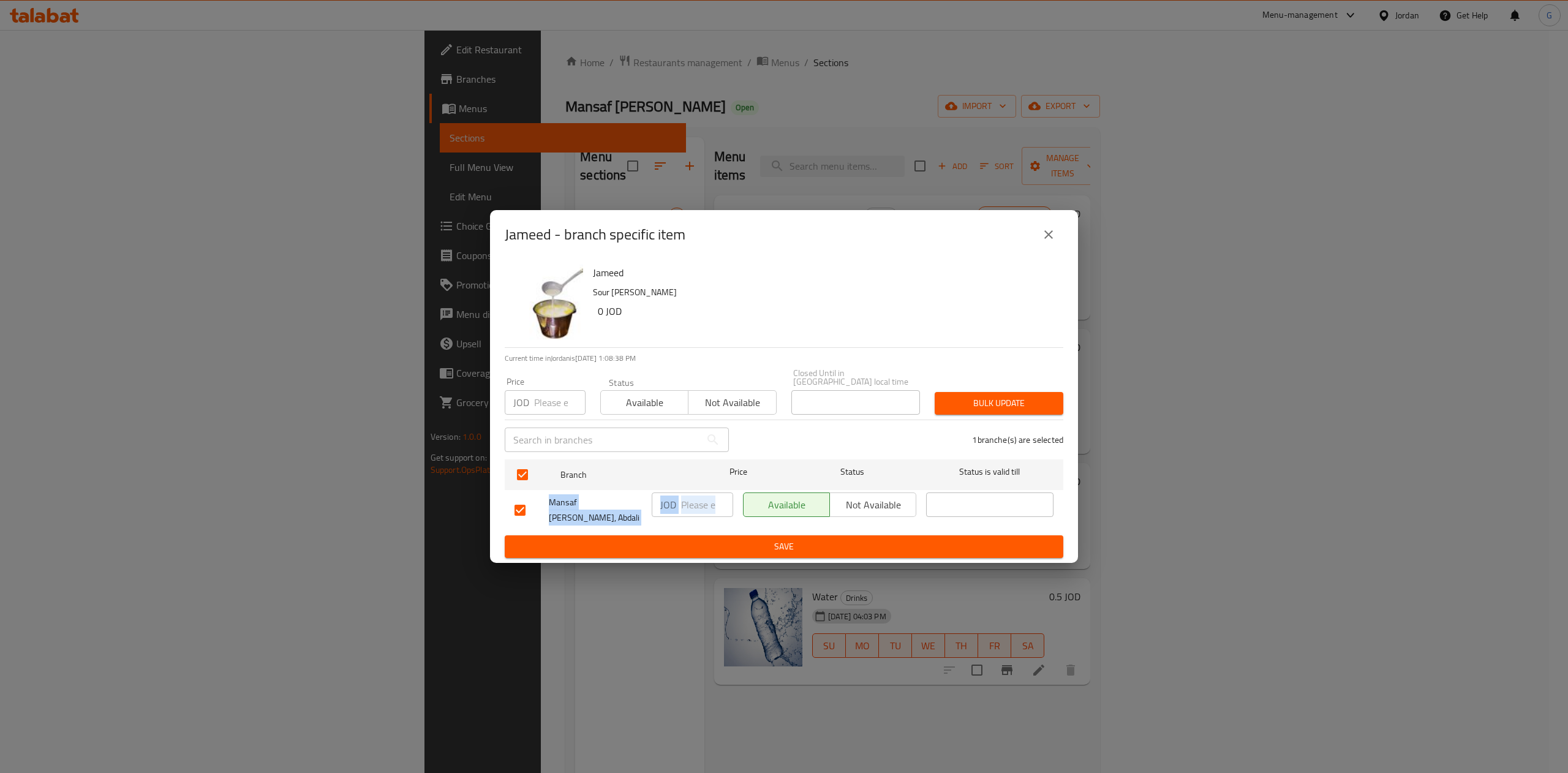
click at [855, 500] on span "Not available" at bounding box center [873, 505] width 76 height 18
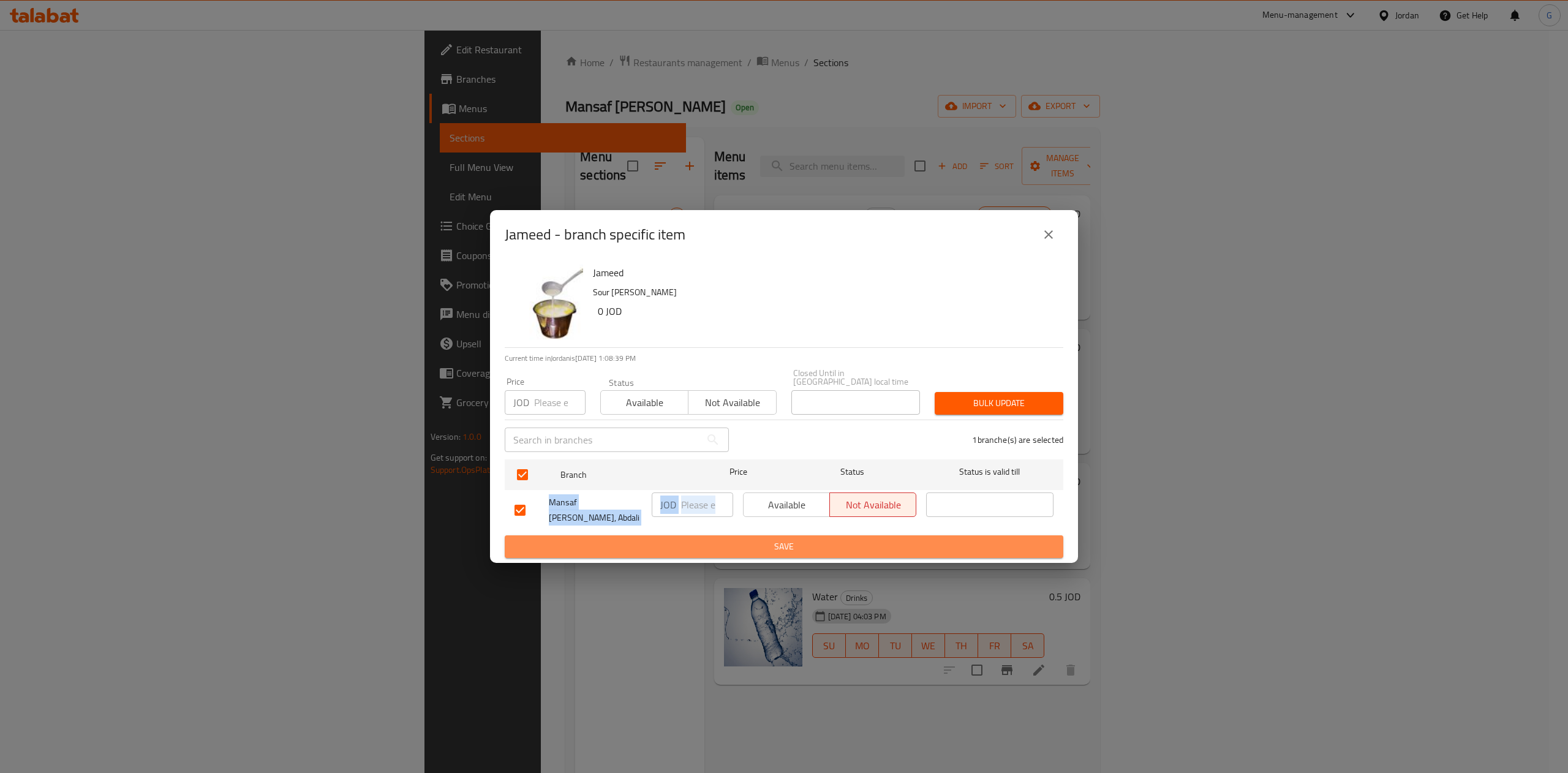
click at [852, 536] on button "Save" at bounding box center [784, 547] width 558 height 23
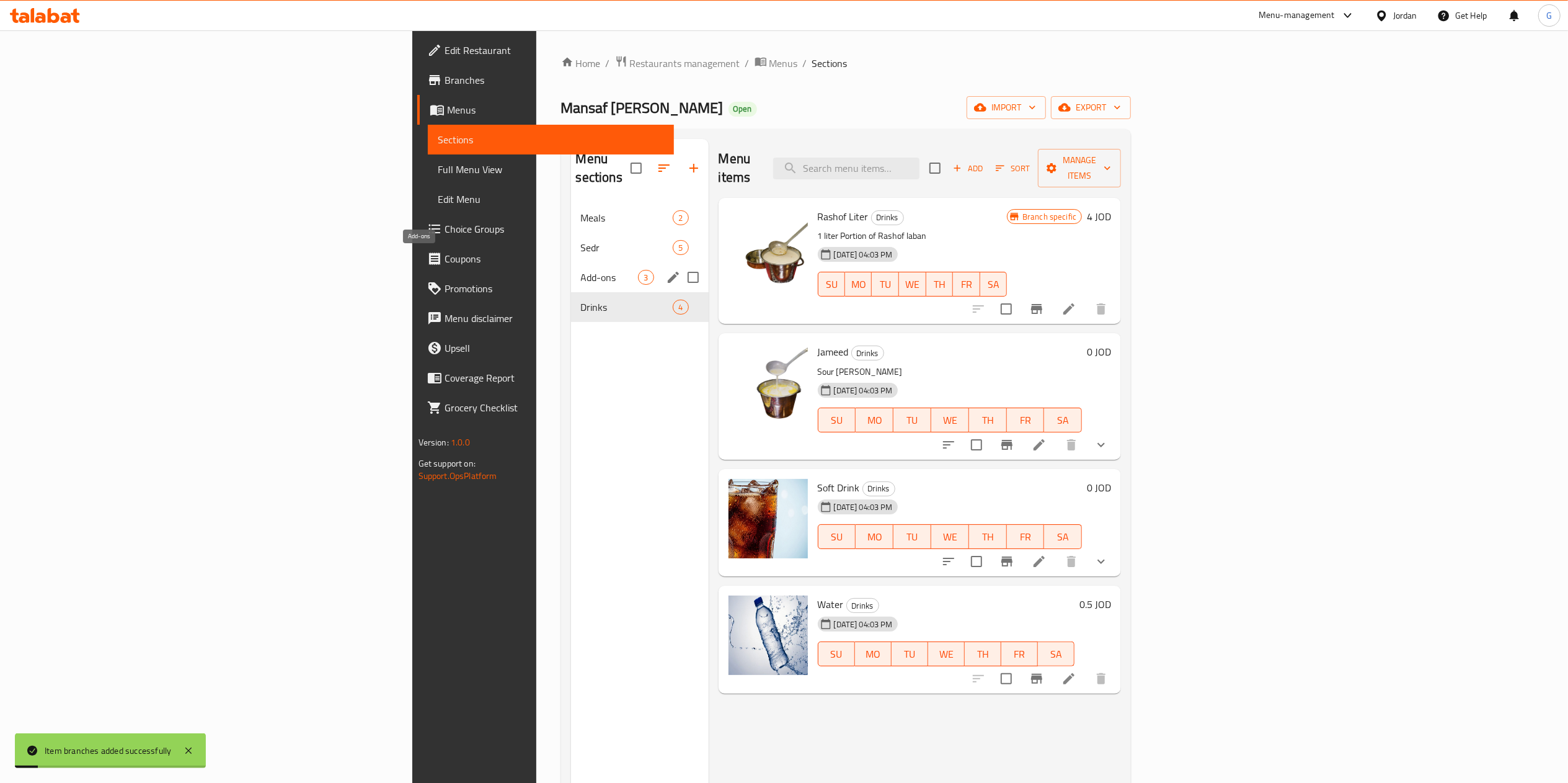
click at [581, 270] on span "Add-ons" at bounding box center [610, 278] width 58 height 15
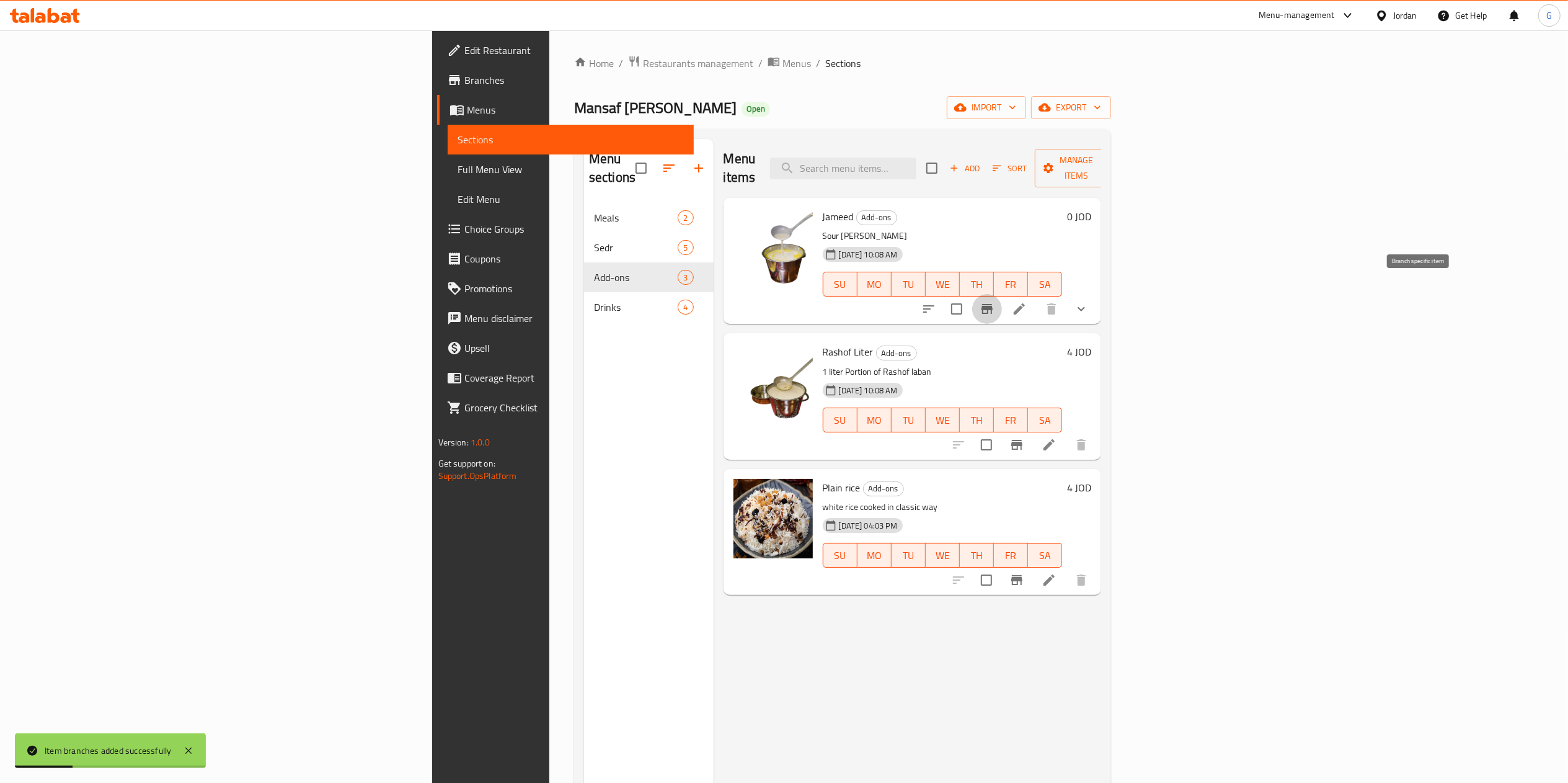
click at [1002, 294] on button "Branch-specific-item" at bounding box center [987, 309] width 30 height 30
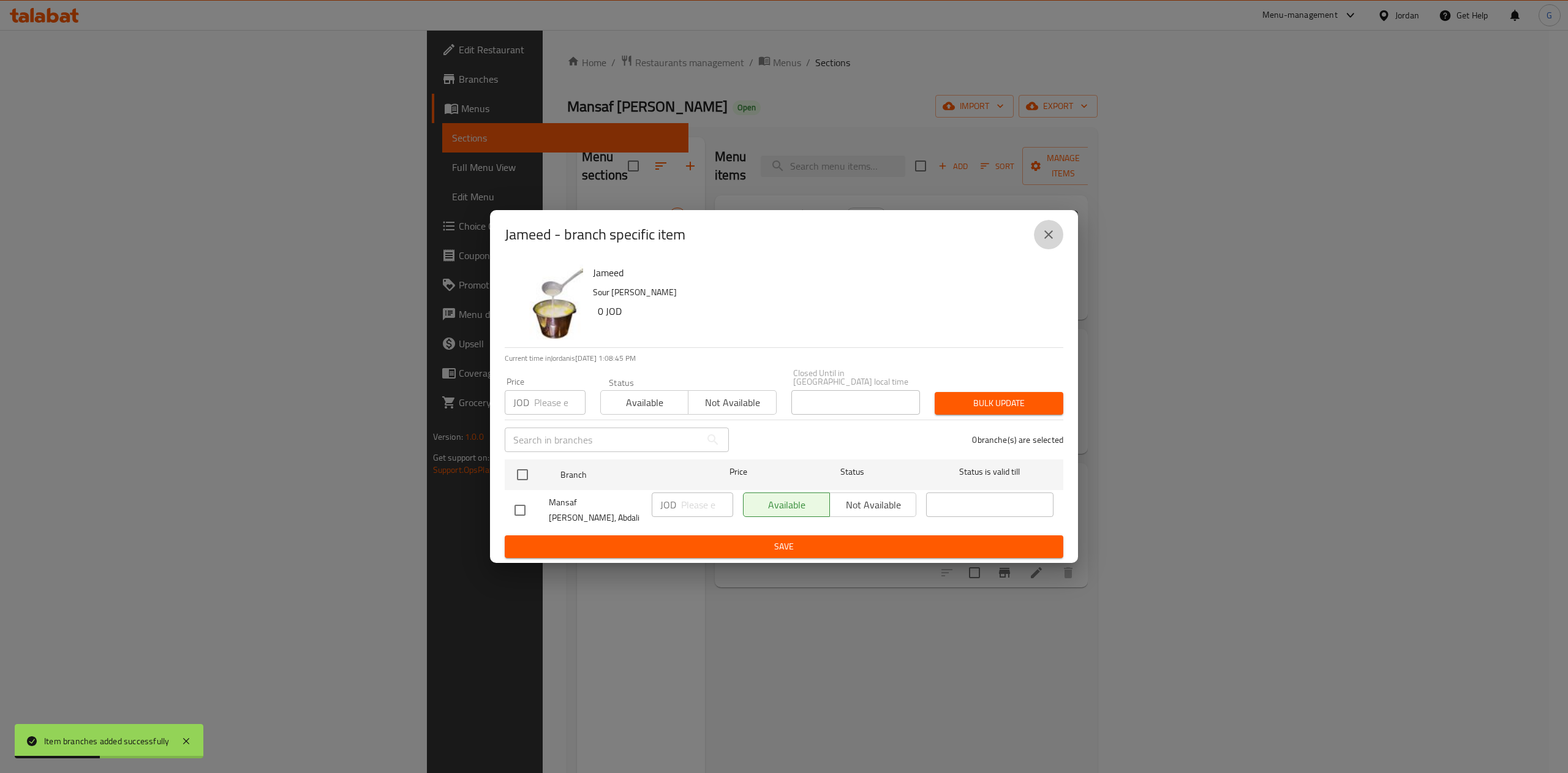
click at [1045, 242] on icon "close" at bounding box center [1049, 234] width 15 height 15
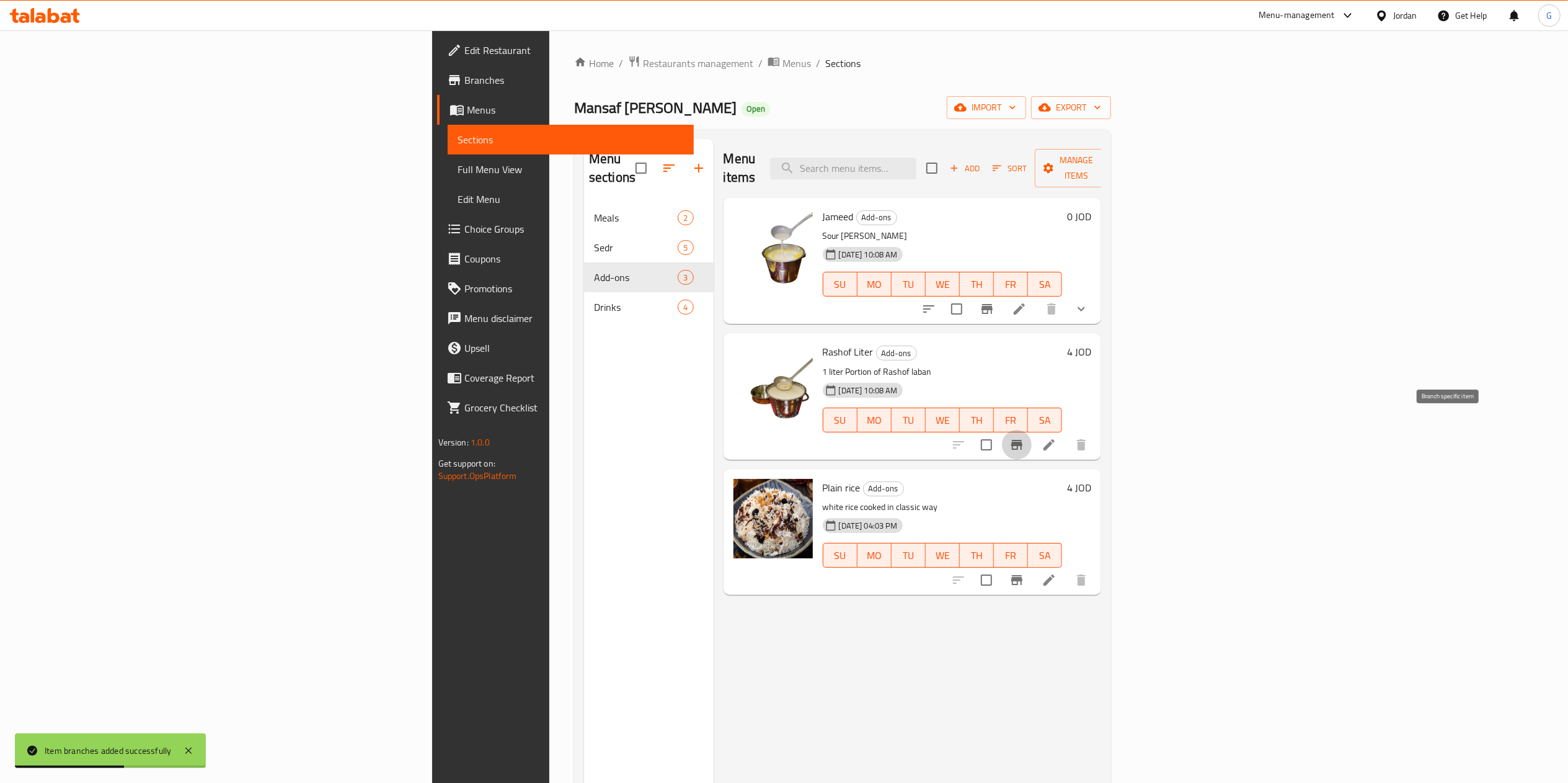
click at [1024, 438] on icon "Branch-specific-item" at bounding box center [1017, 445] width 15 height 15
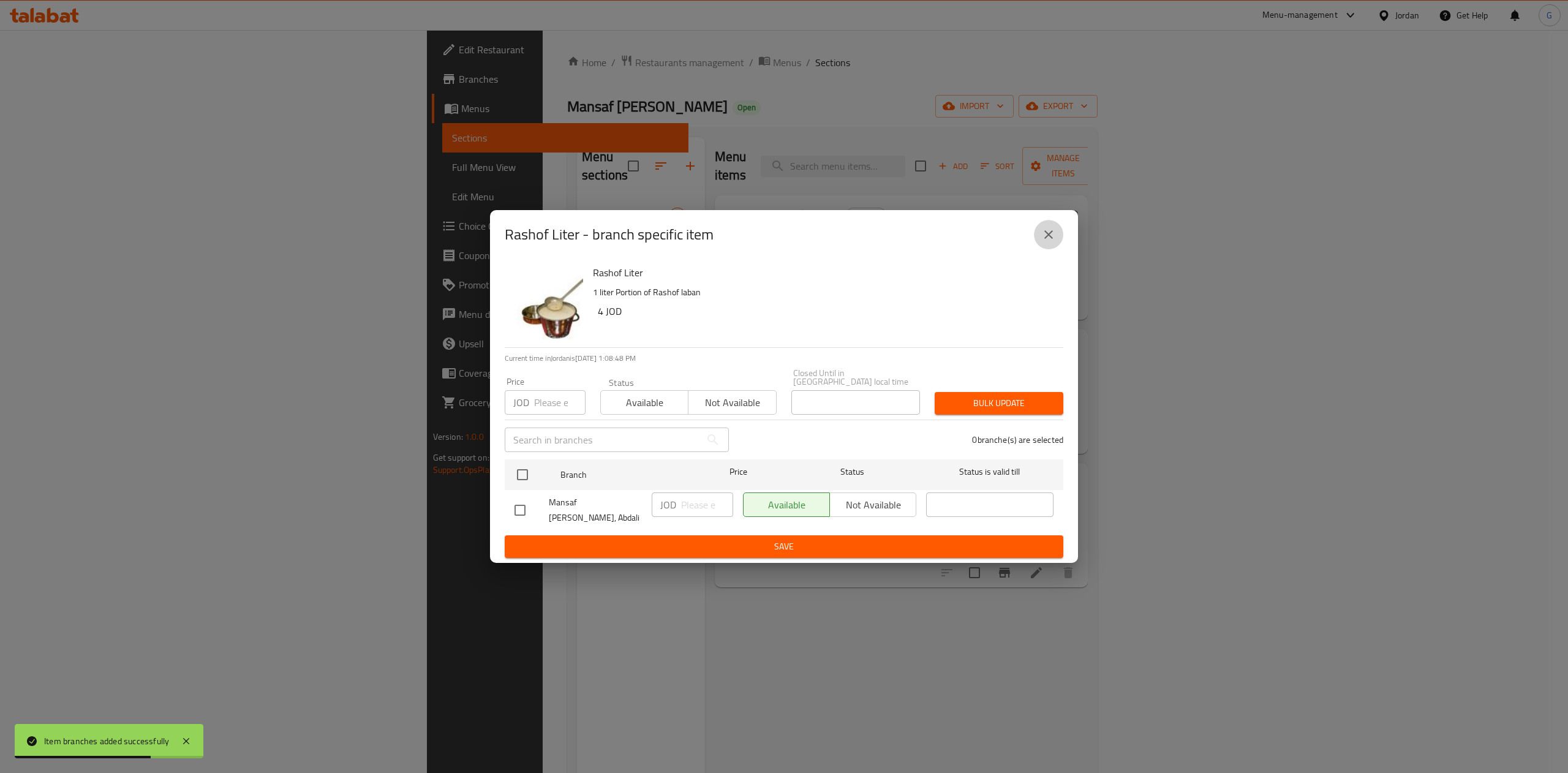
click at [1059, 240] on button "close" at bounding box center [1049, 234] width 29 height 29
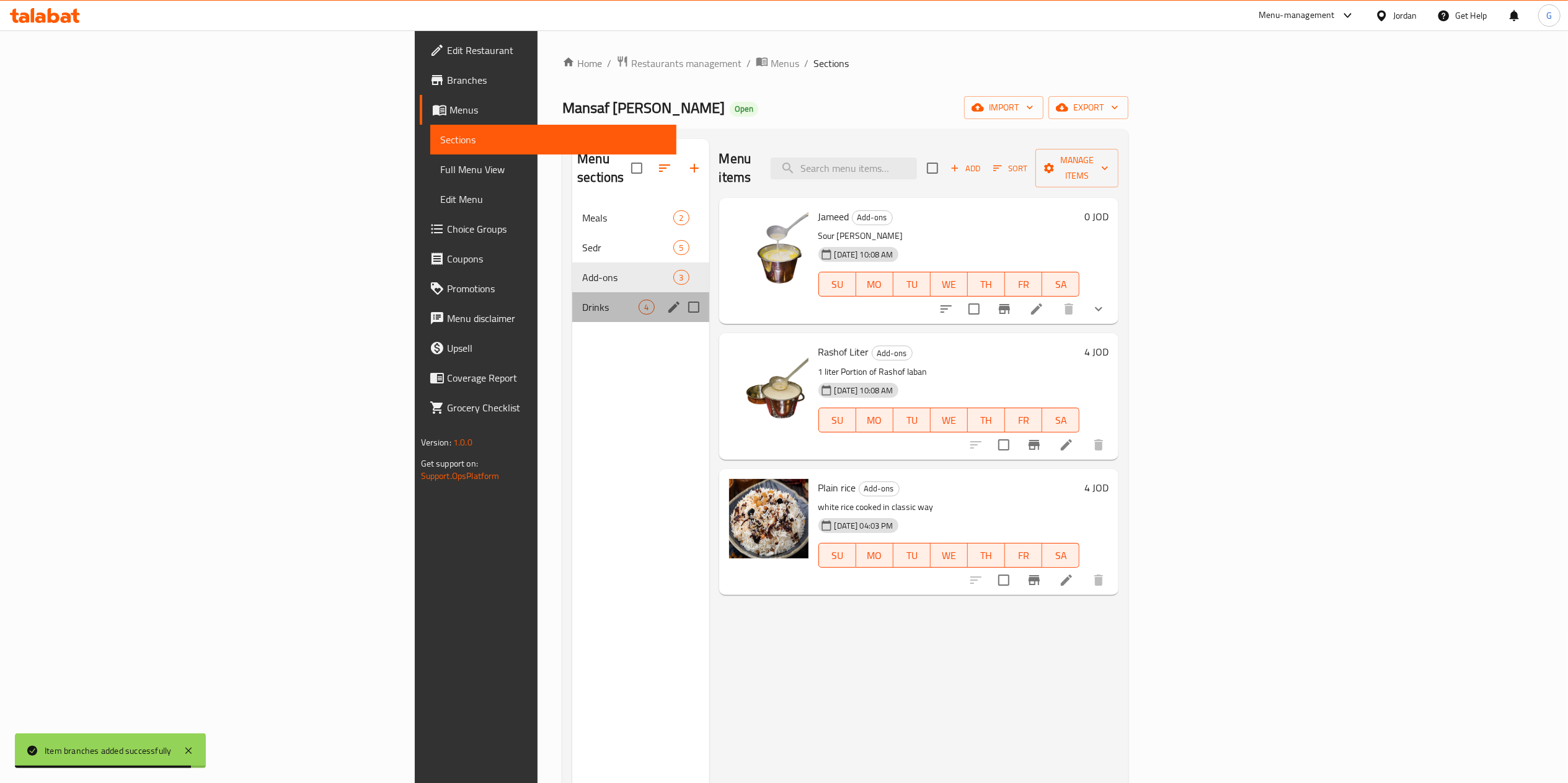
click at [573, 293] on div "Drinks 4" at bounding box center [640, 307] width 136 height 30
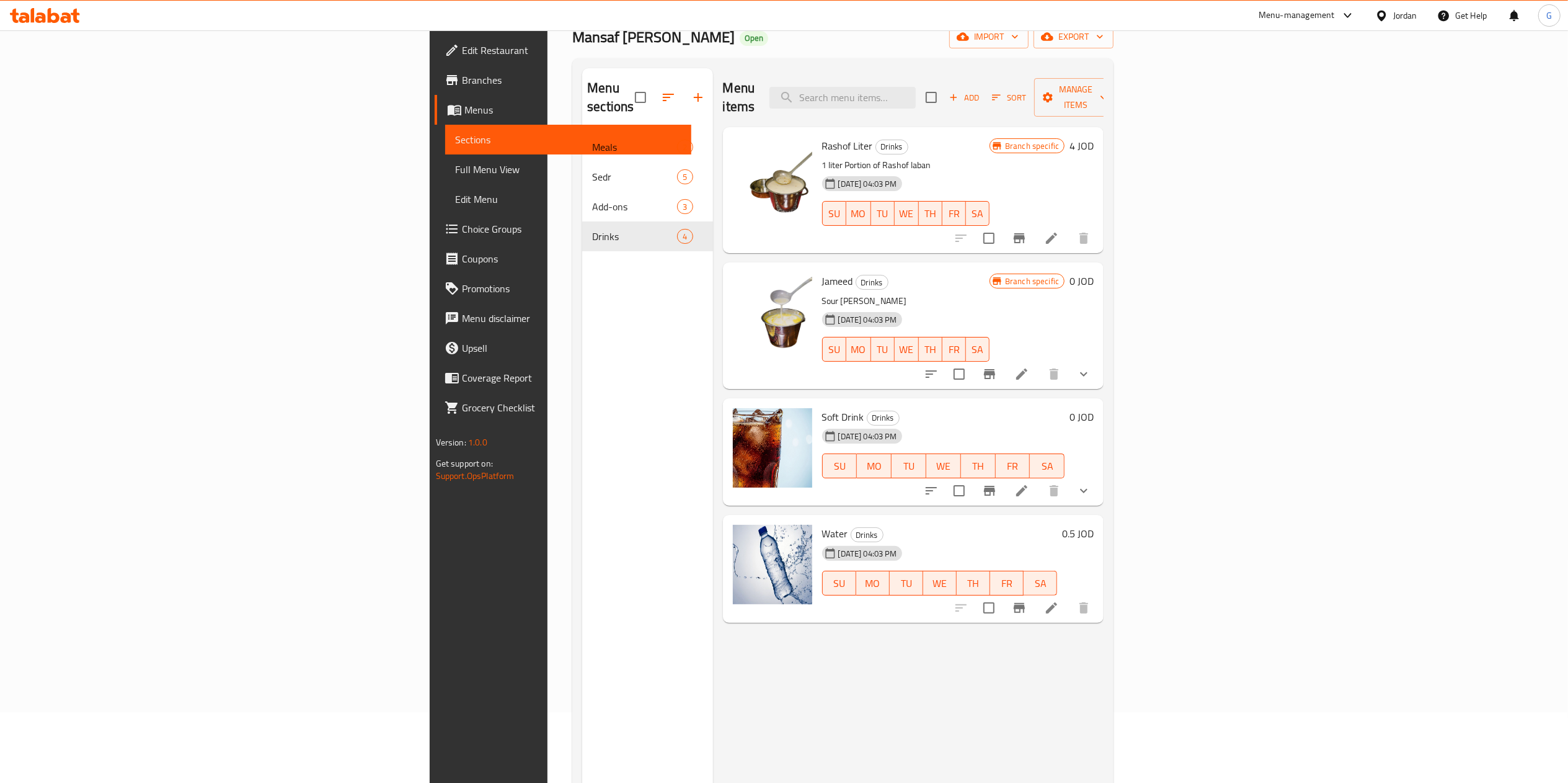
scroll to position [85, 0]
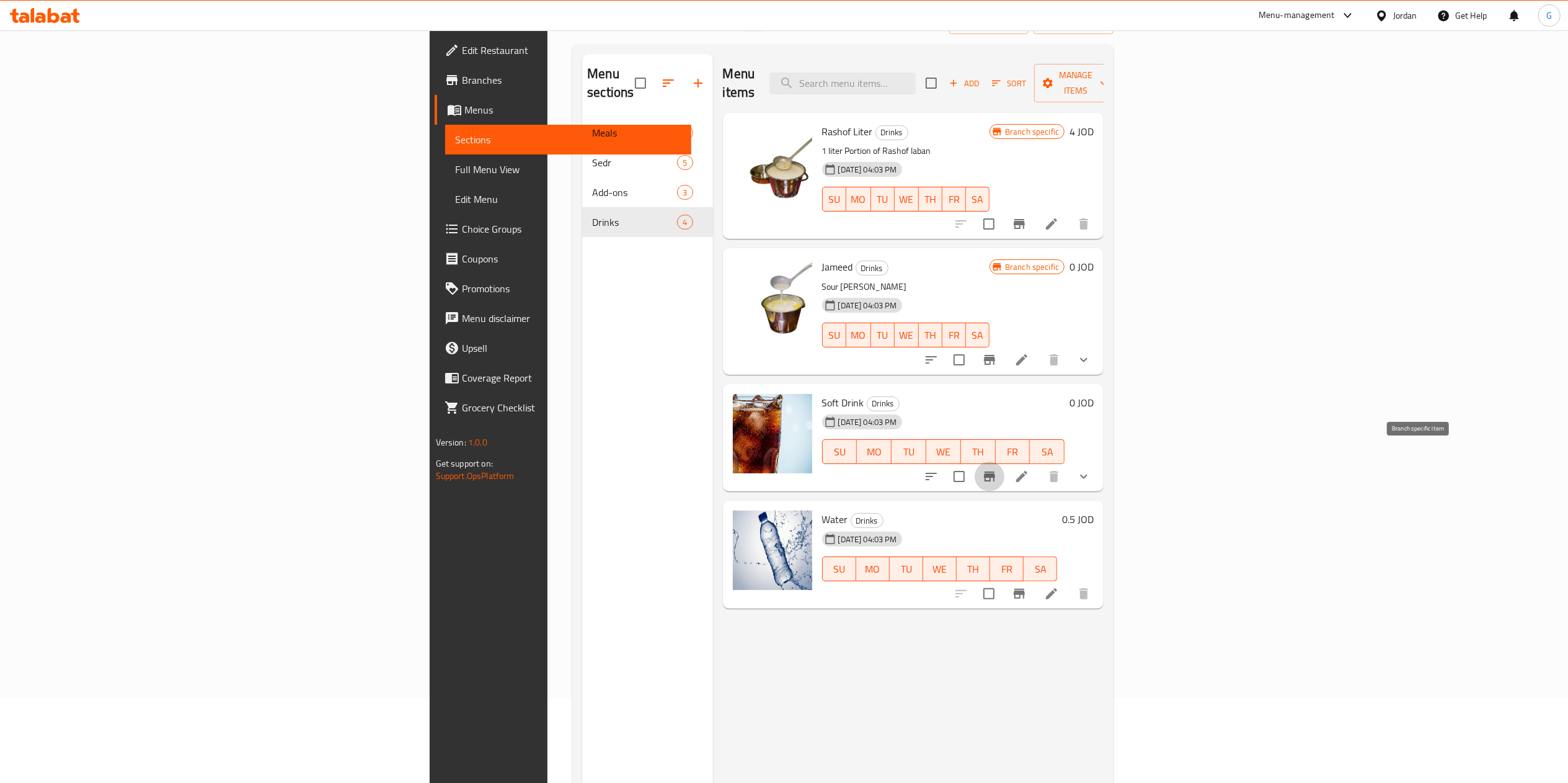
click at [1005, 461] on button "Branch-specific-item" at bounding box center [990, 476] width 30 height 30
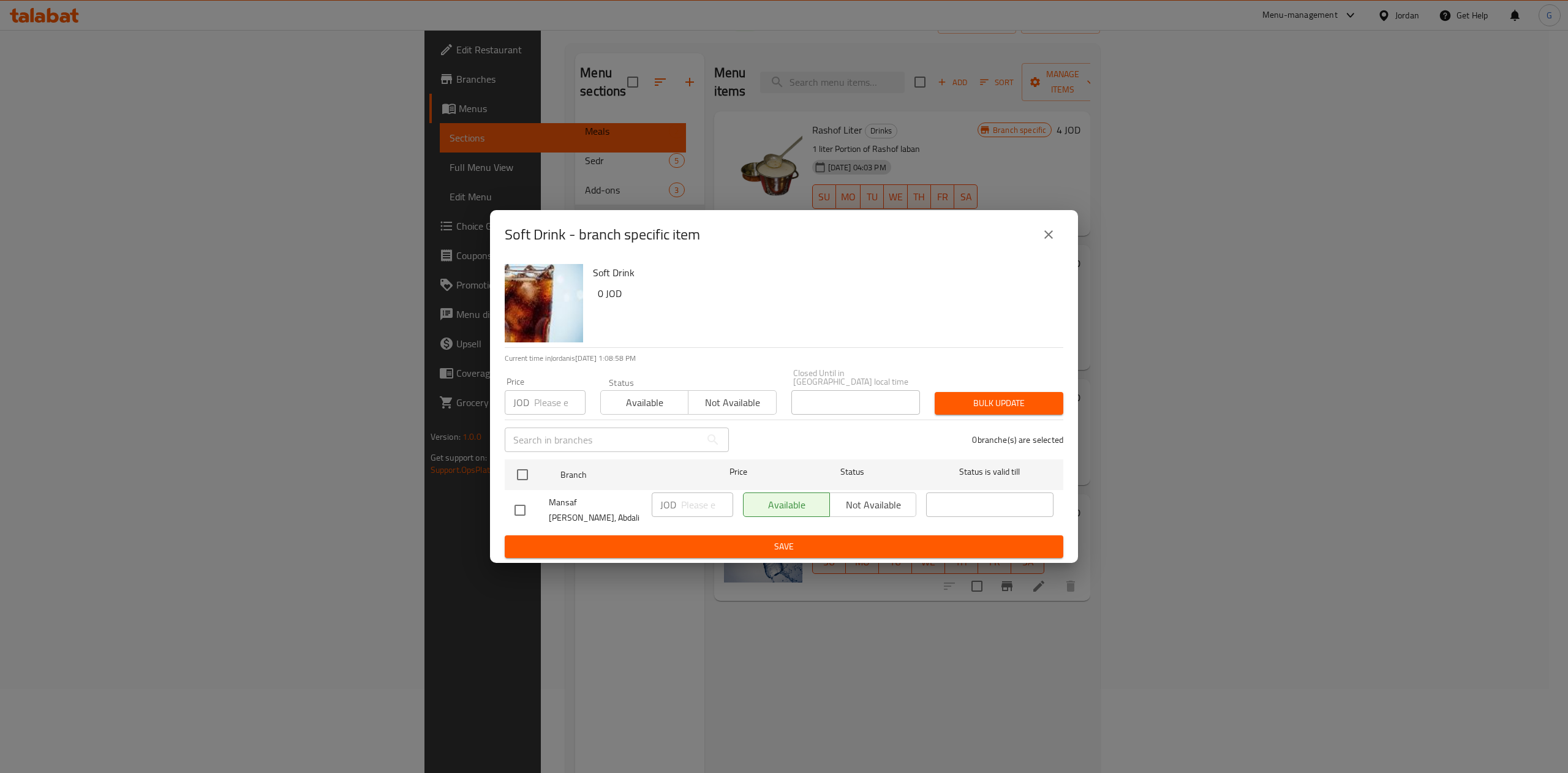
click at [525, 514] on input "checkbox" at bounding box center [519, 510] width 26 height 26
checkbox input "true"
click at [868, 499] on span "Not available" at bounding box center [873, 505] width 76 height 18
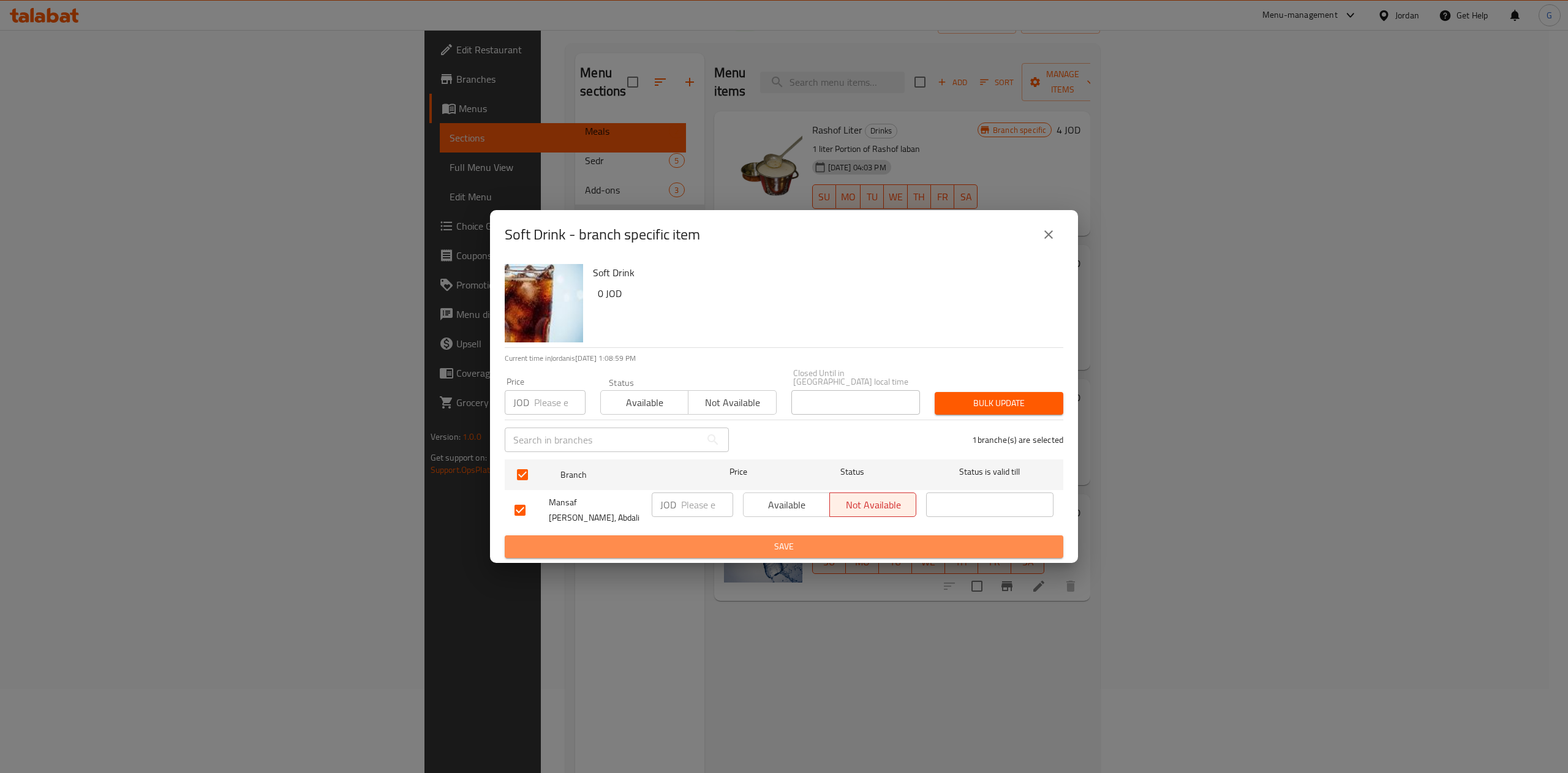
click at [857, 536] on button "Save" at bounding box center [784, 547] width 558 height 23
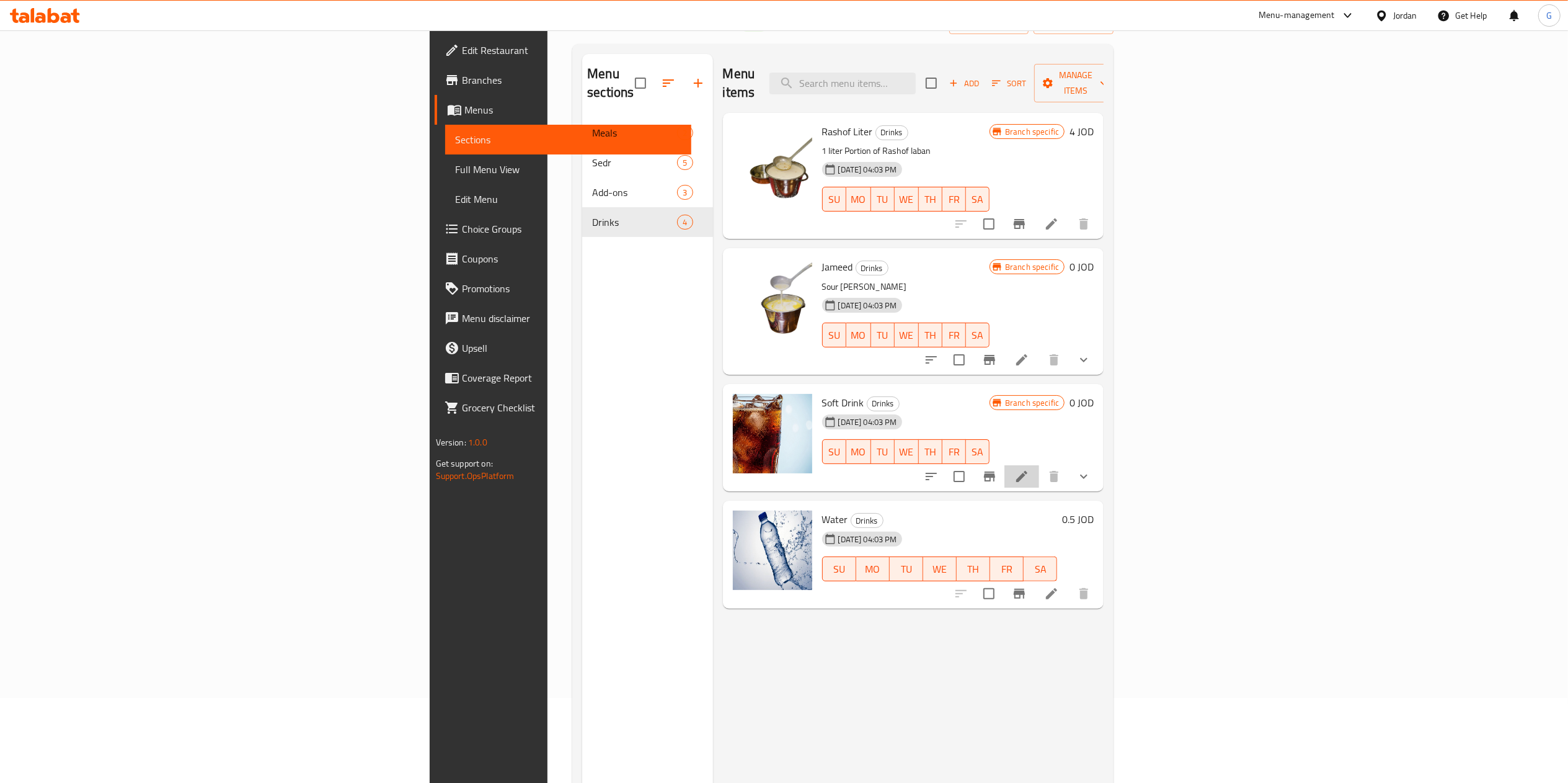
click at [1039, 465] on li at bounding box center [1022, 476] width 35 height 22
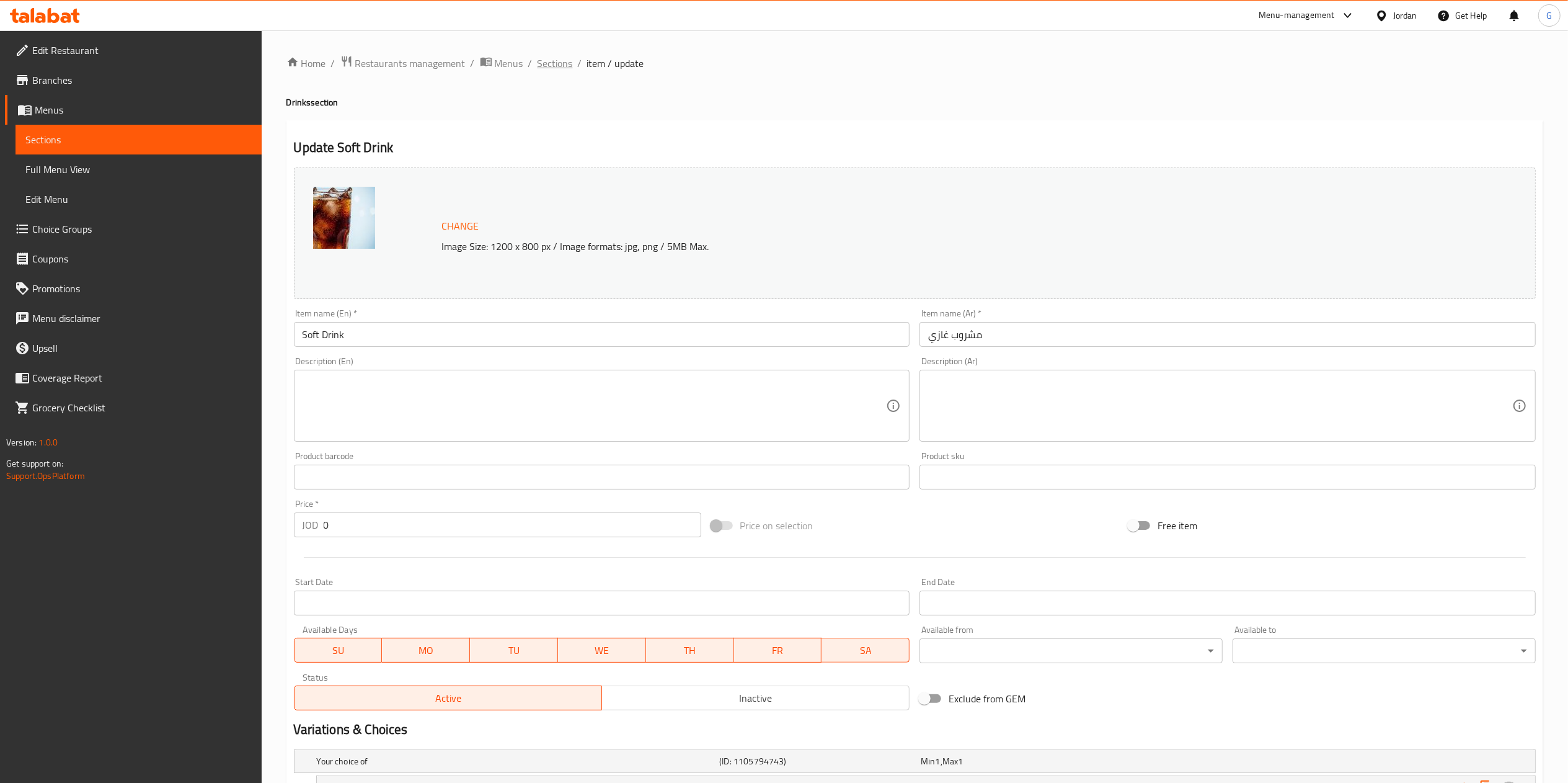
click at [544, 56] on span "Sections" at bounding box center [556, 63] width 36 height 15
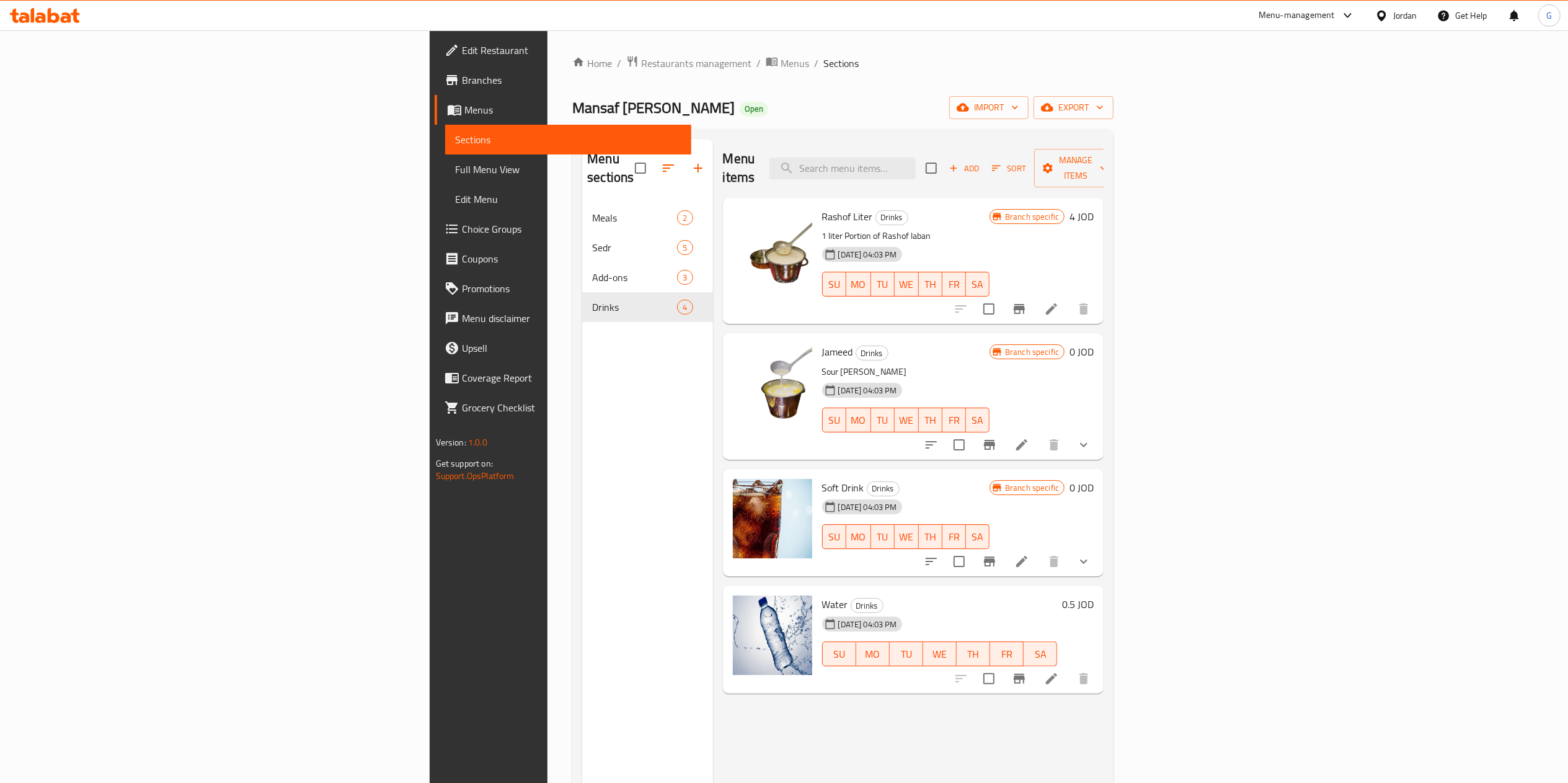
click at [1039, 552] on li at bounding box center [1022, 562] width 35 height 22
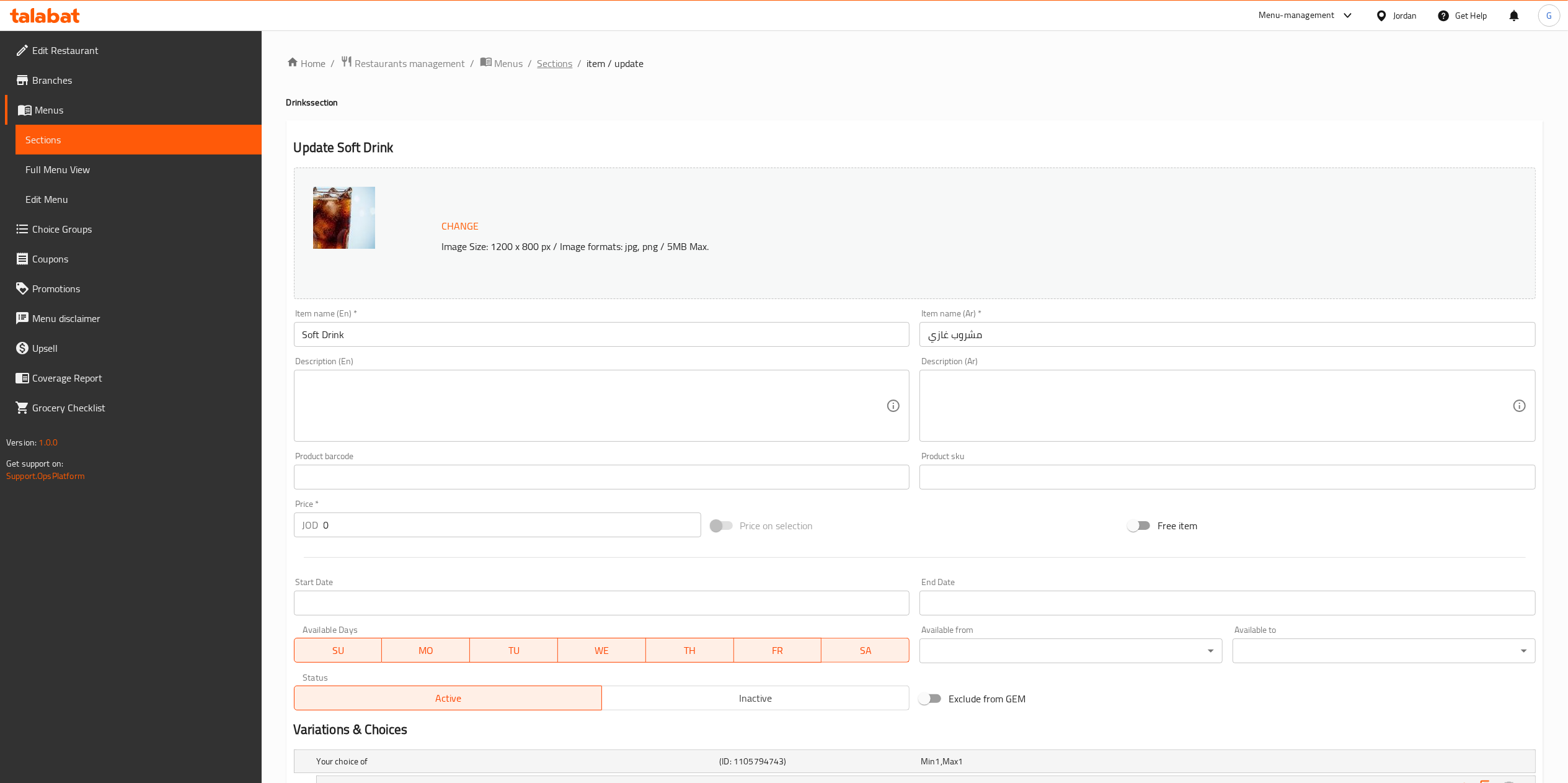
click at [551, 56] on span "Sections" at bounding box center [556, 63] width 36 height 15
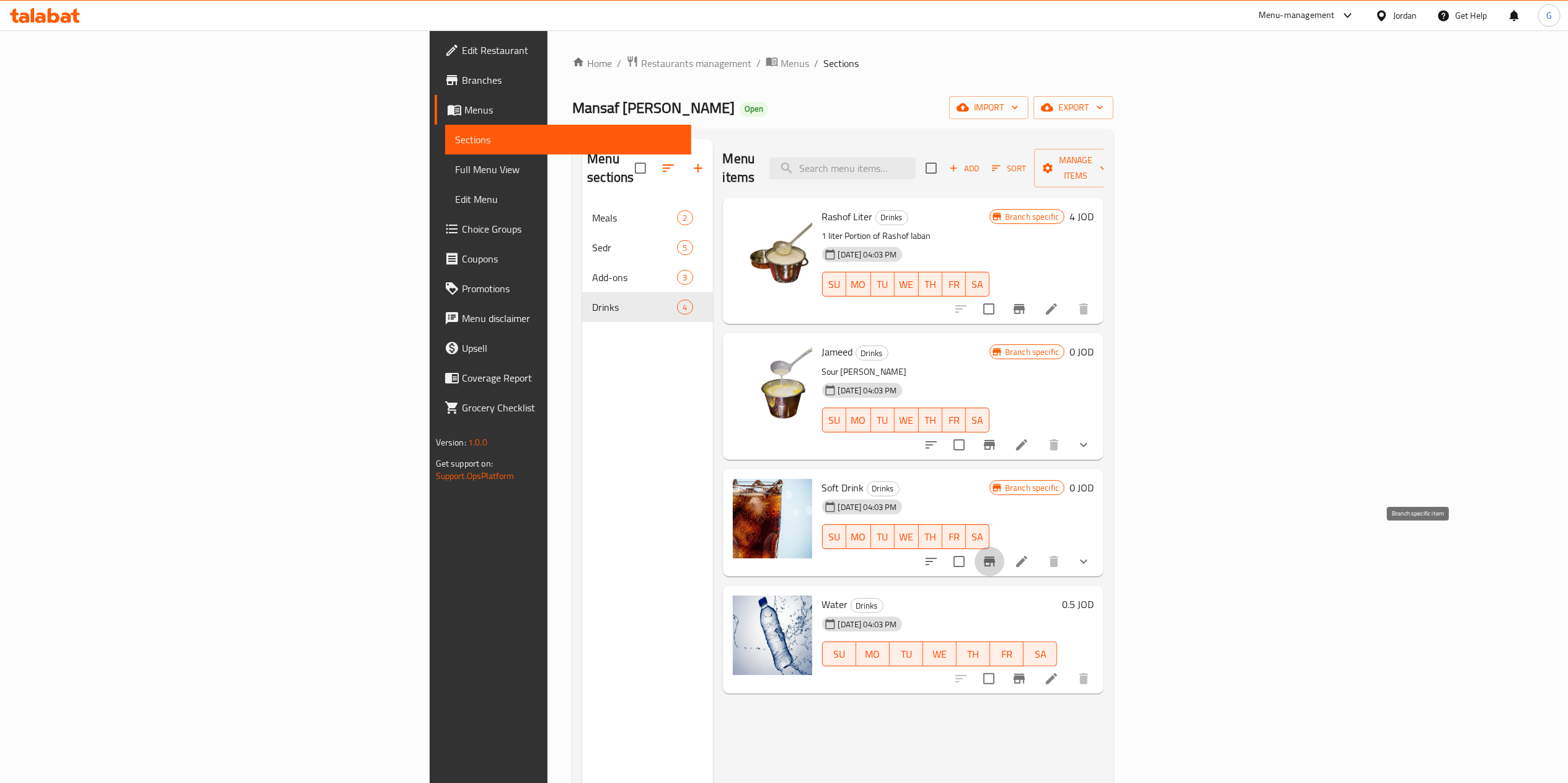
click at [995, 557] on icon "Branch-specific-item" at bounding box center [989, 561] width 11 height 10
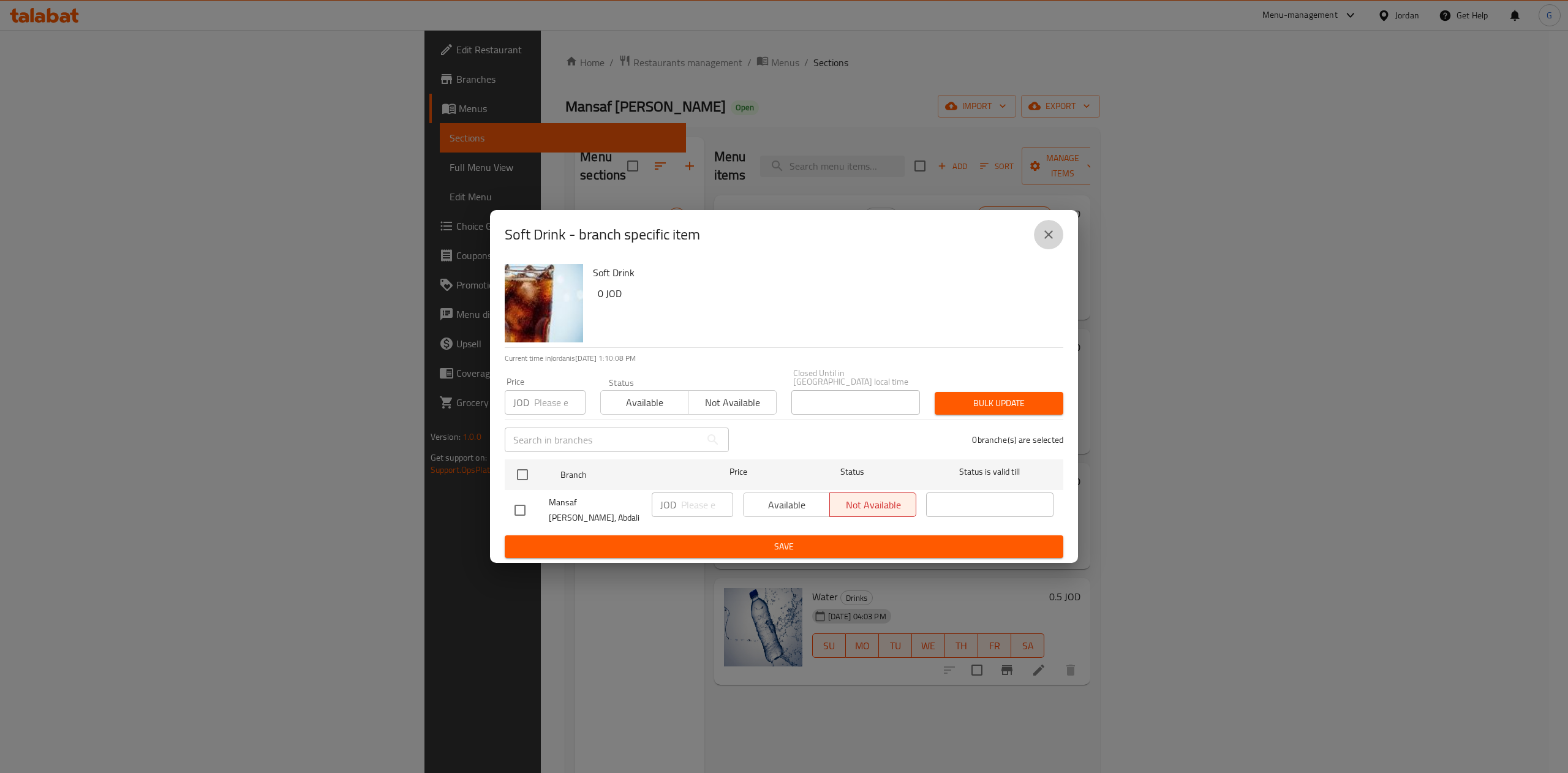
click at [1041, 242] on icon "close" at bounding box center [1049, 234] width 15 height 15
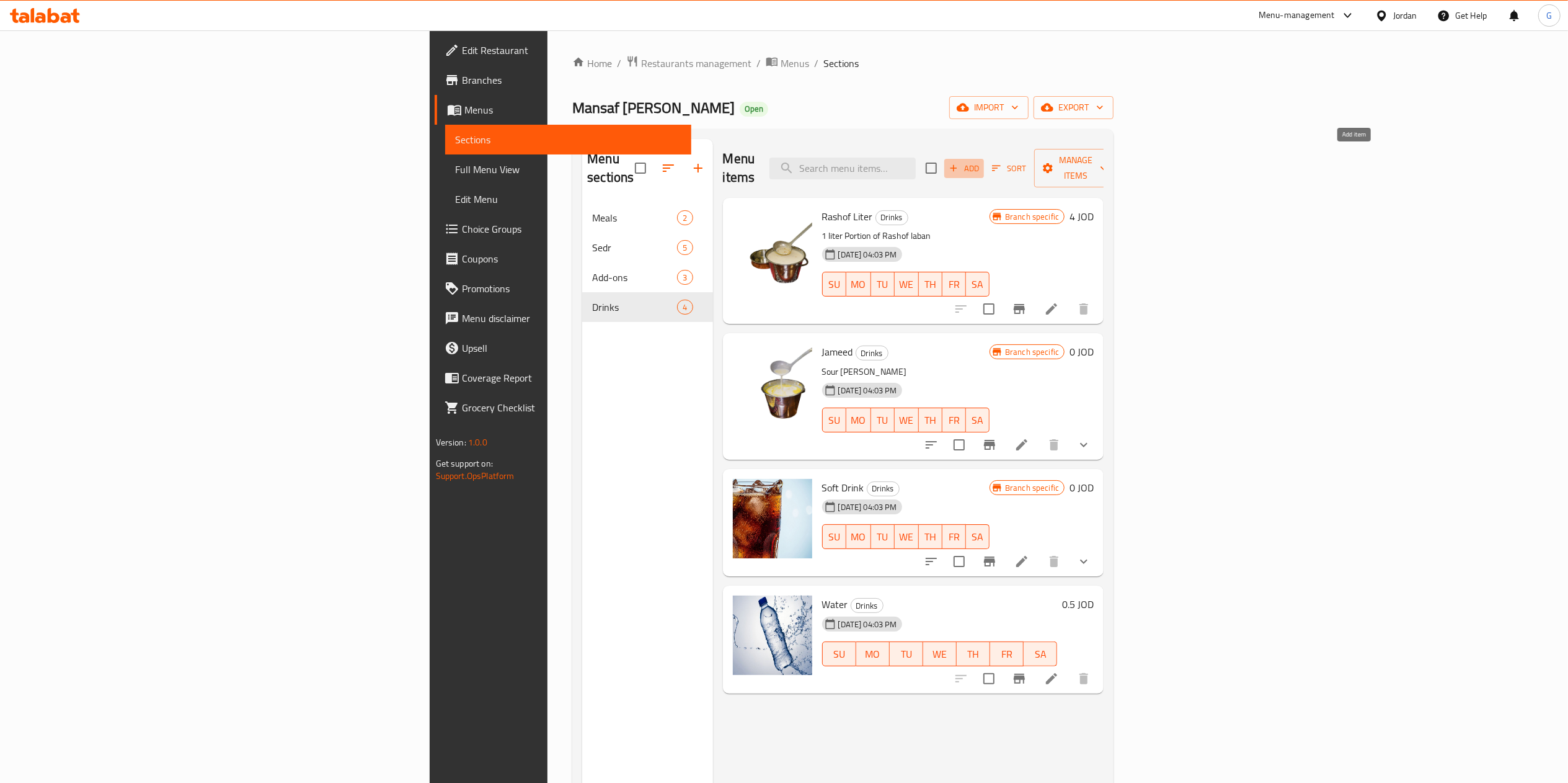
click at [981, 162] on span "Add" at bounding box center [964, 168] width 33 height 14
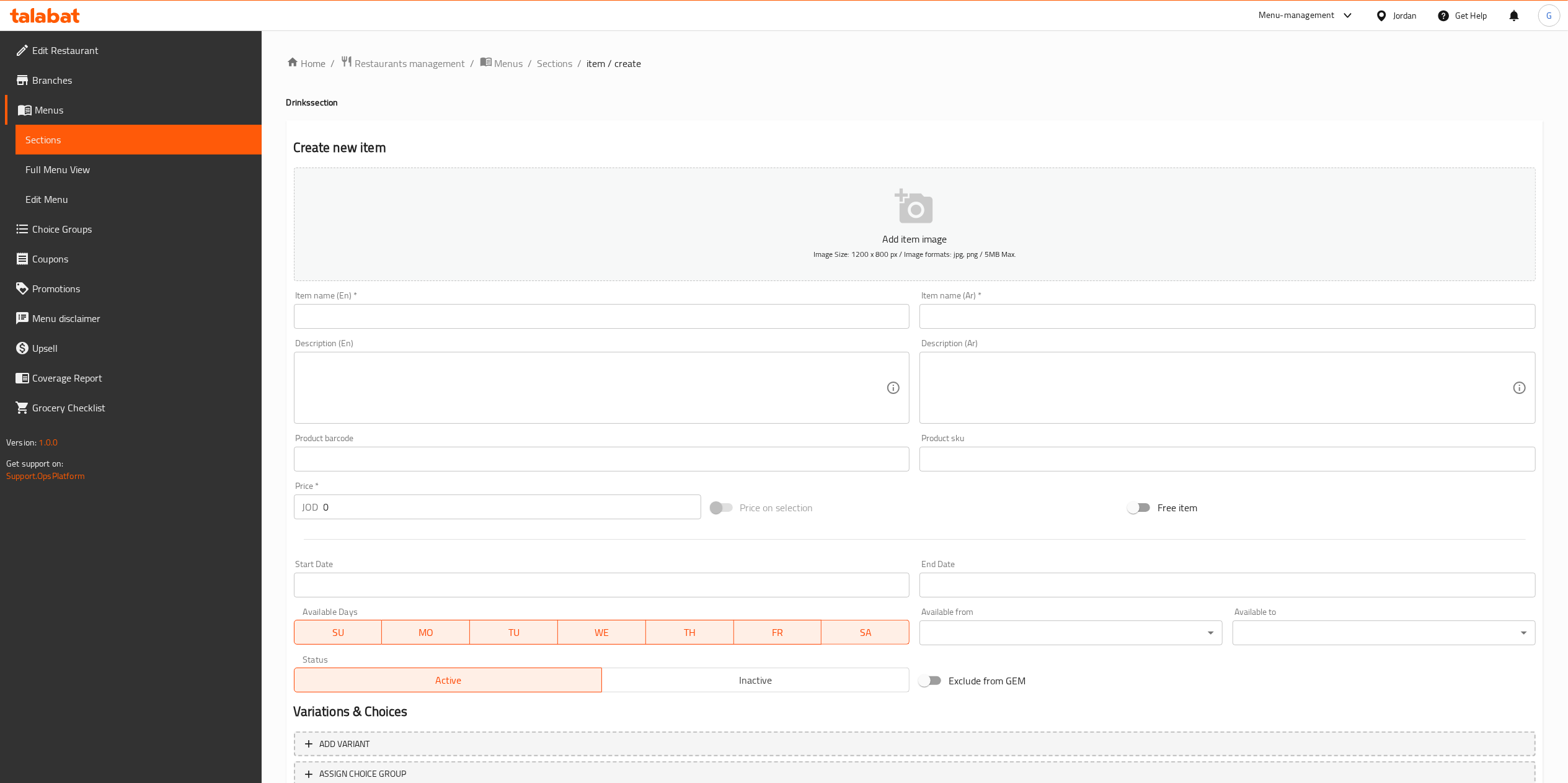
click at [1050, 316] on input "text" at bounding box center [1227, 316] width 617 height 25
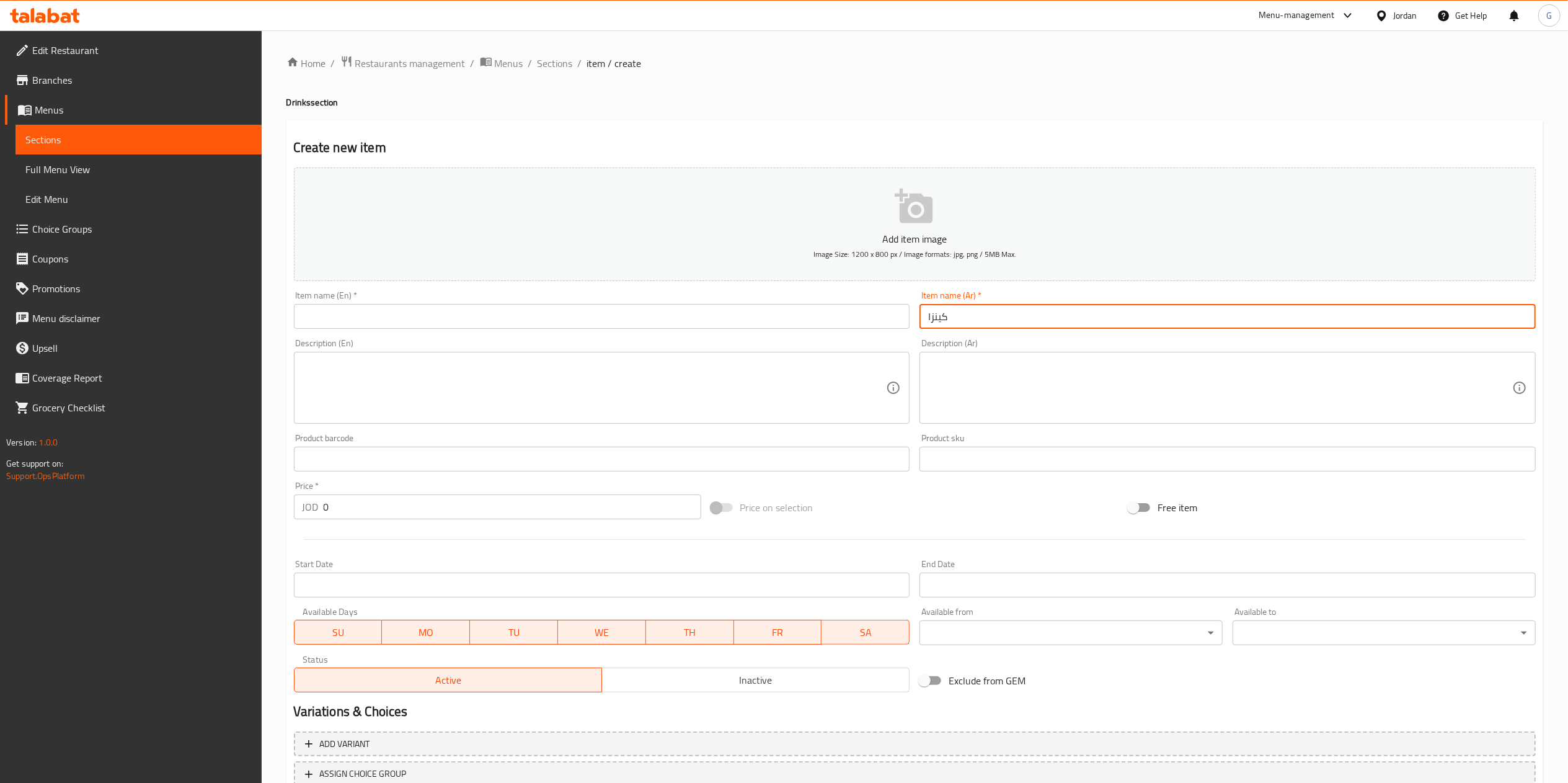
type input "كينزا كولا"
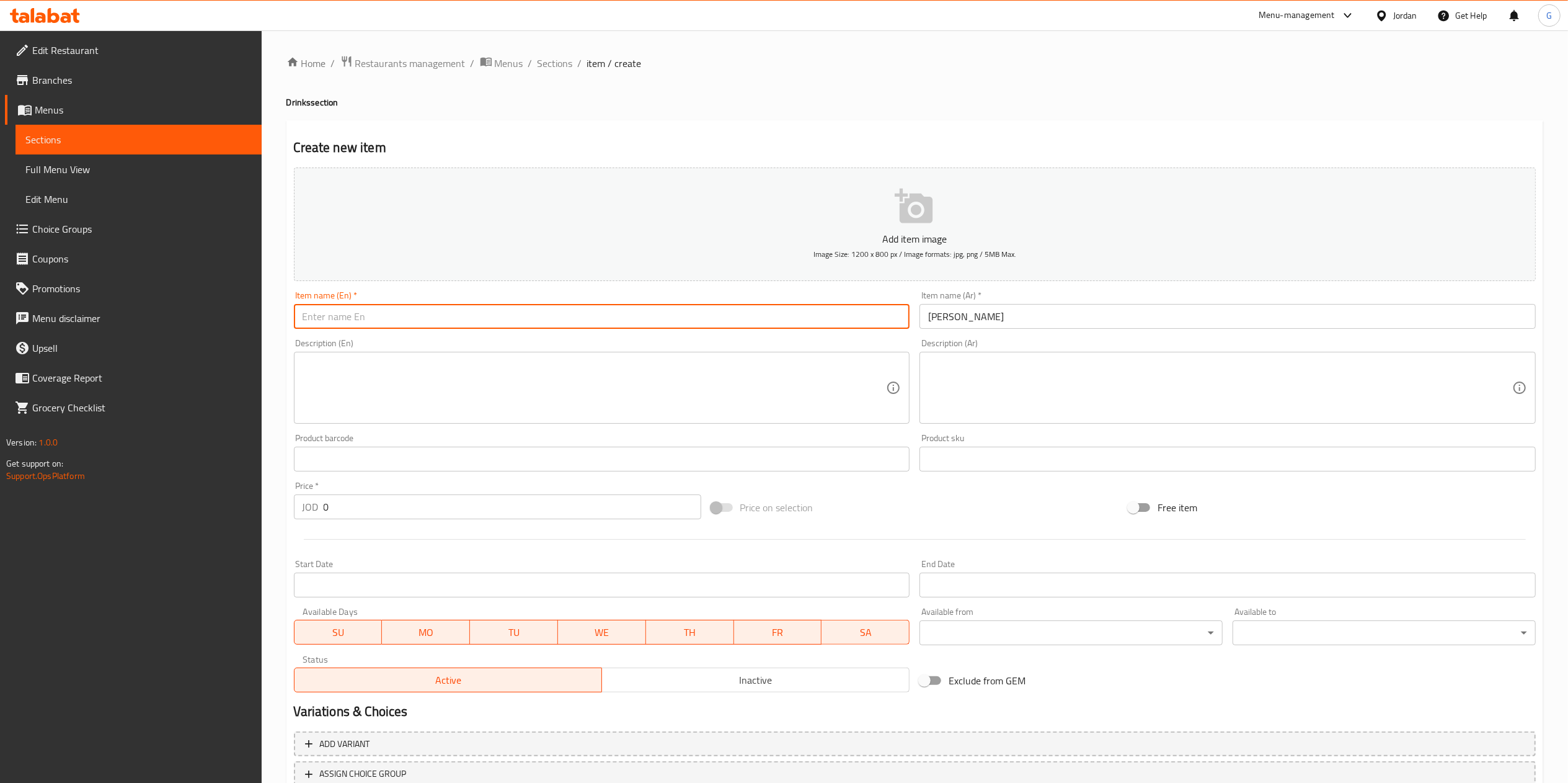
click at [789, 316] on input "text" at bounding box center [602, 316] width 617 height 25
type input "Kenz cola"
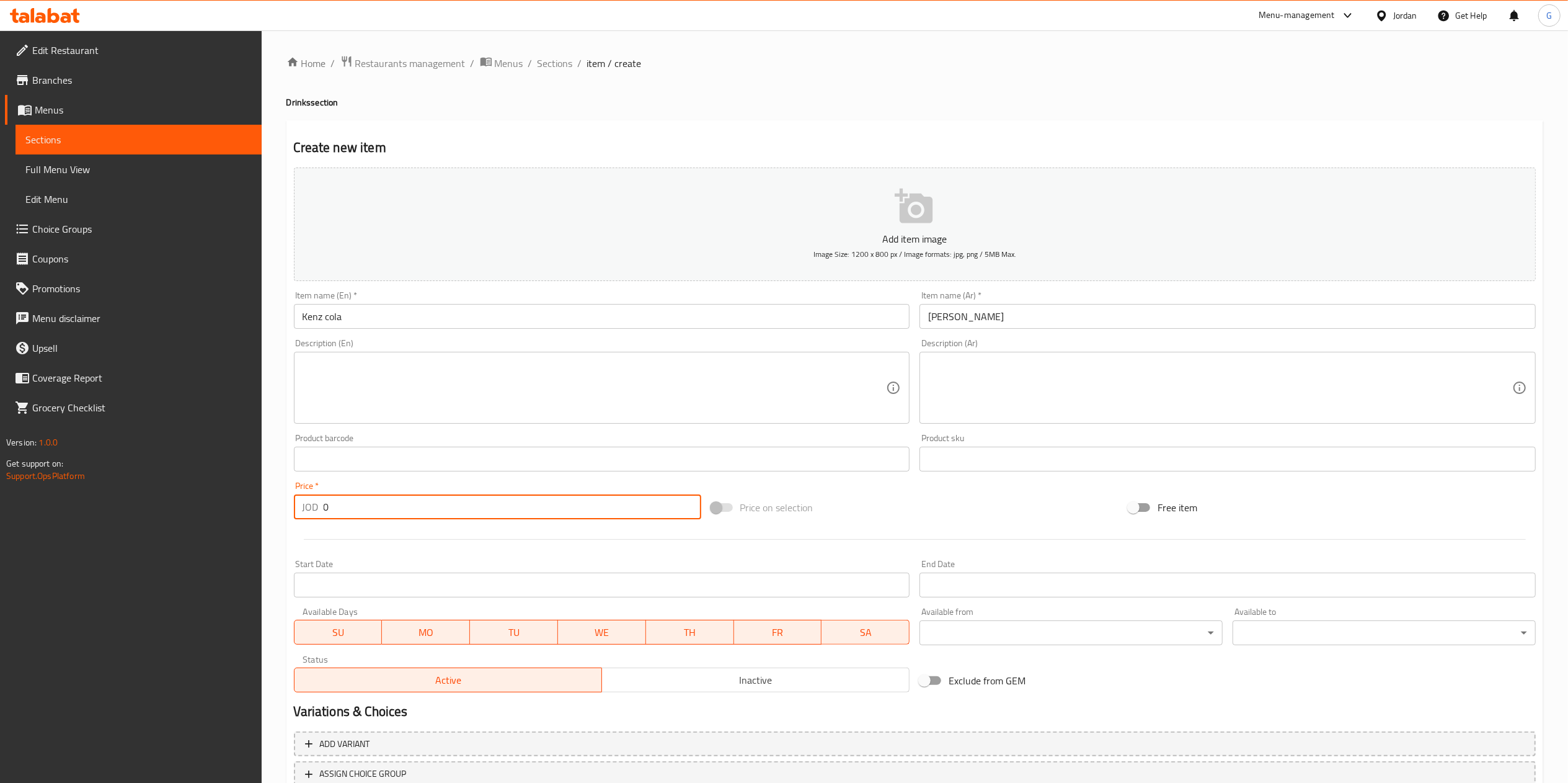
click at [385, 517] on input "0" at bounding box center [513, 506] width 378 height 25
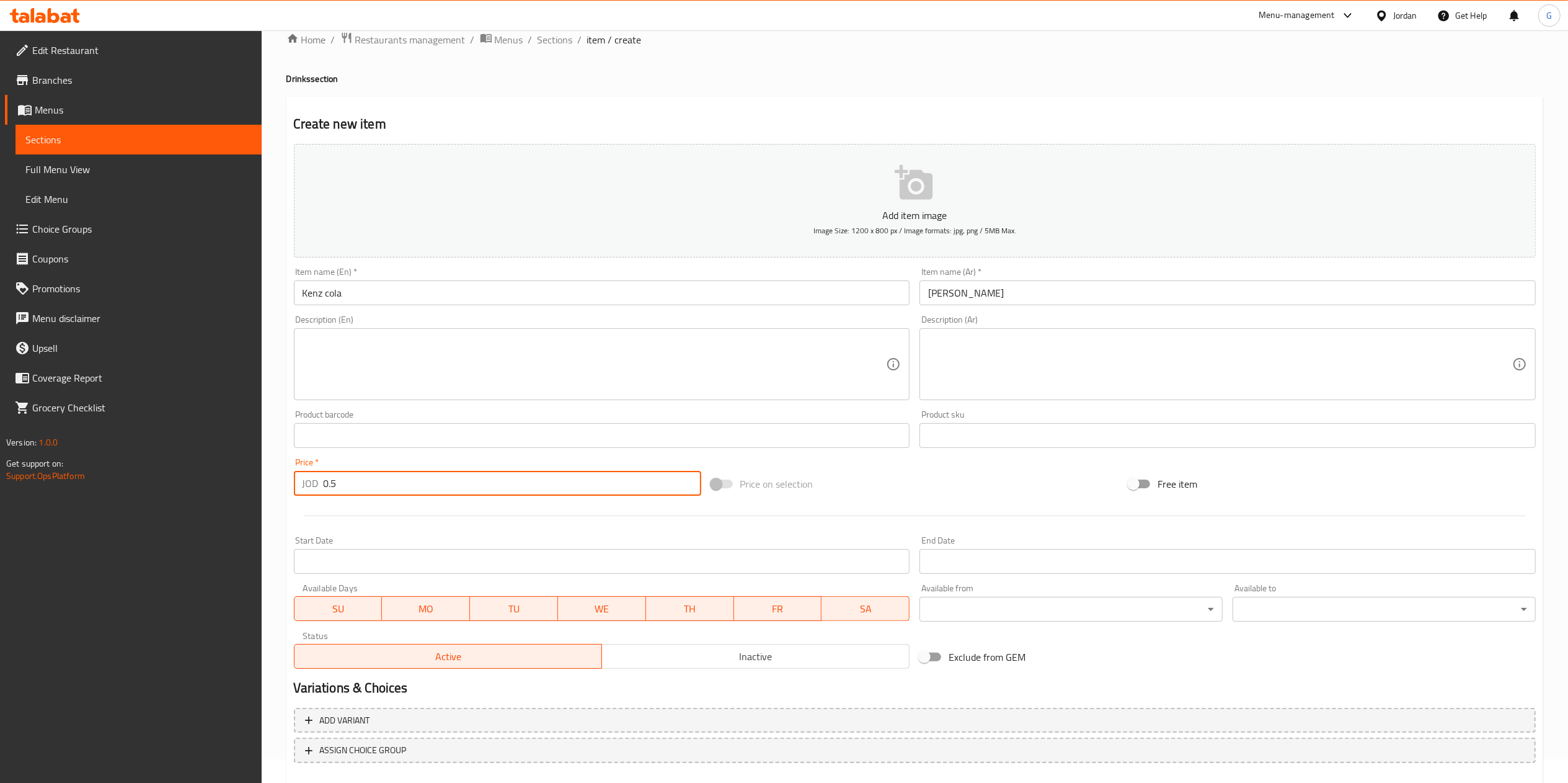
scroll to position [92, 0]
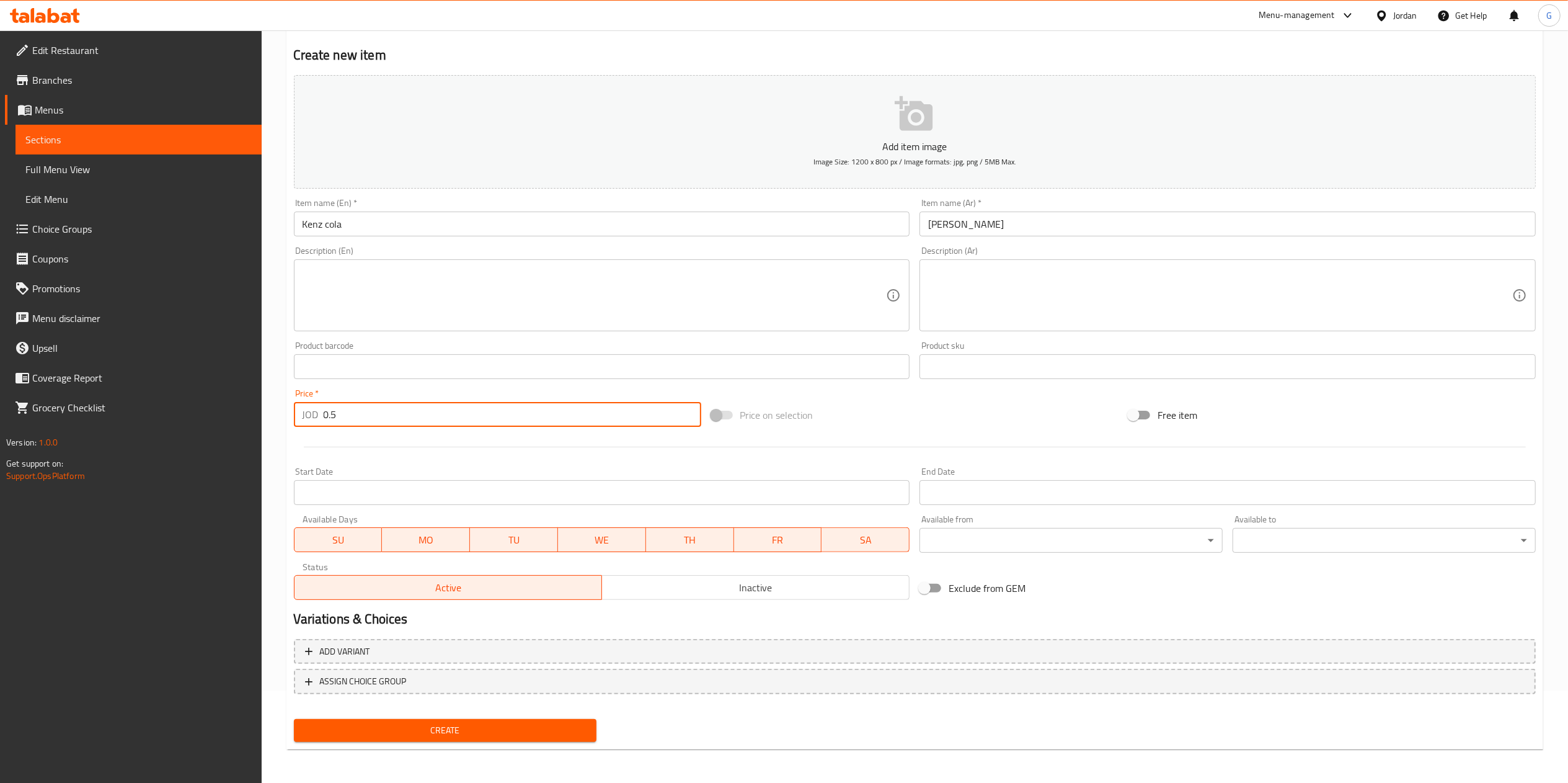
type input "0.5"
click at [459, 731] on span "Create" at bounding box center [446, 730] width 283 height 16
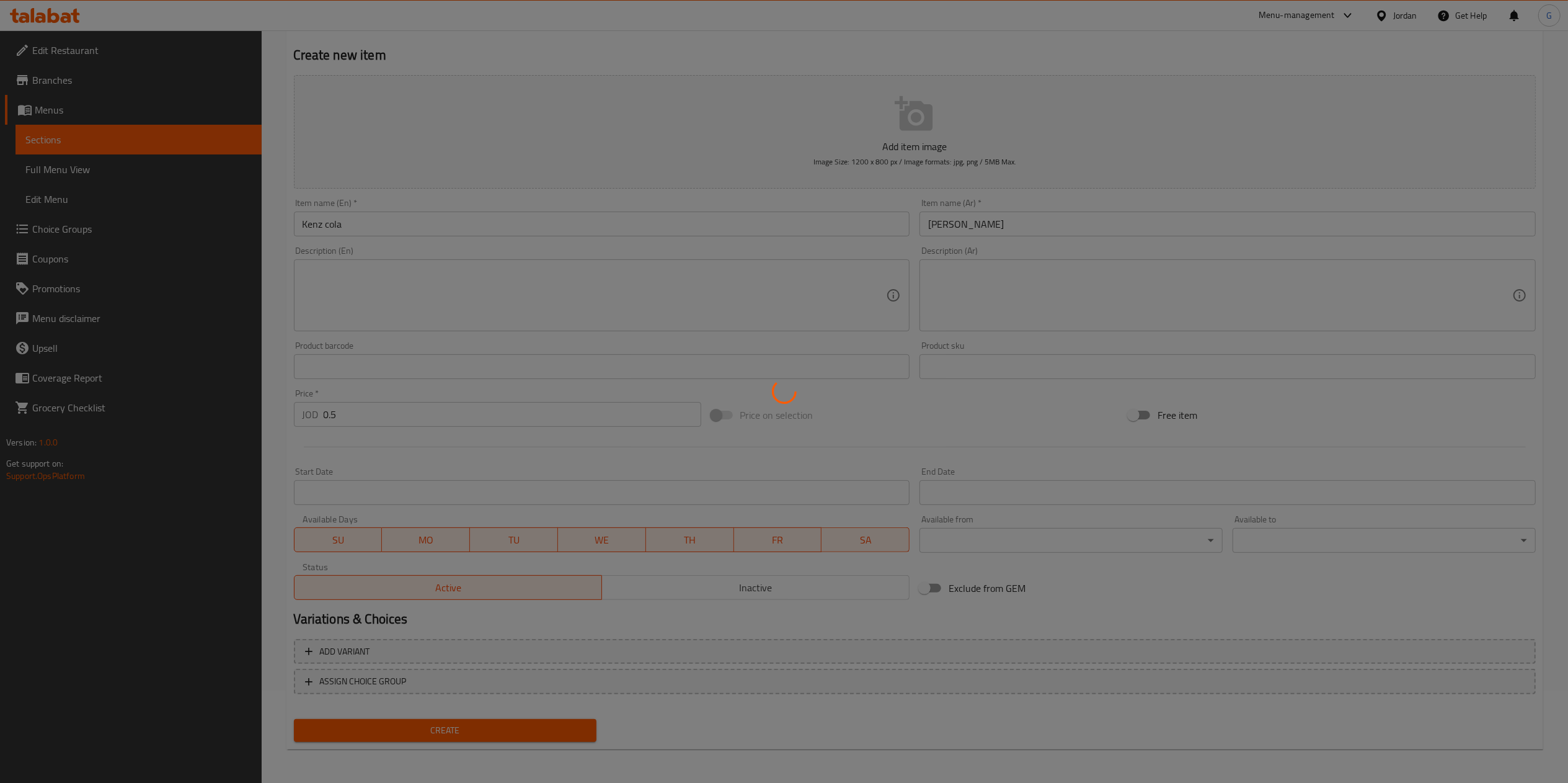
type input "0"
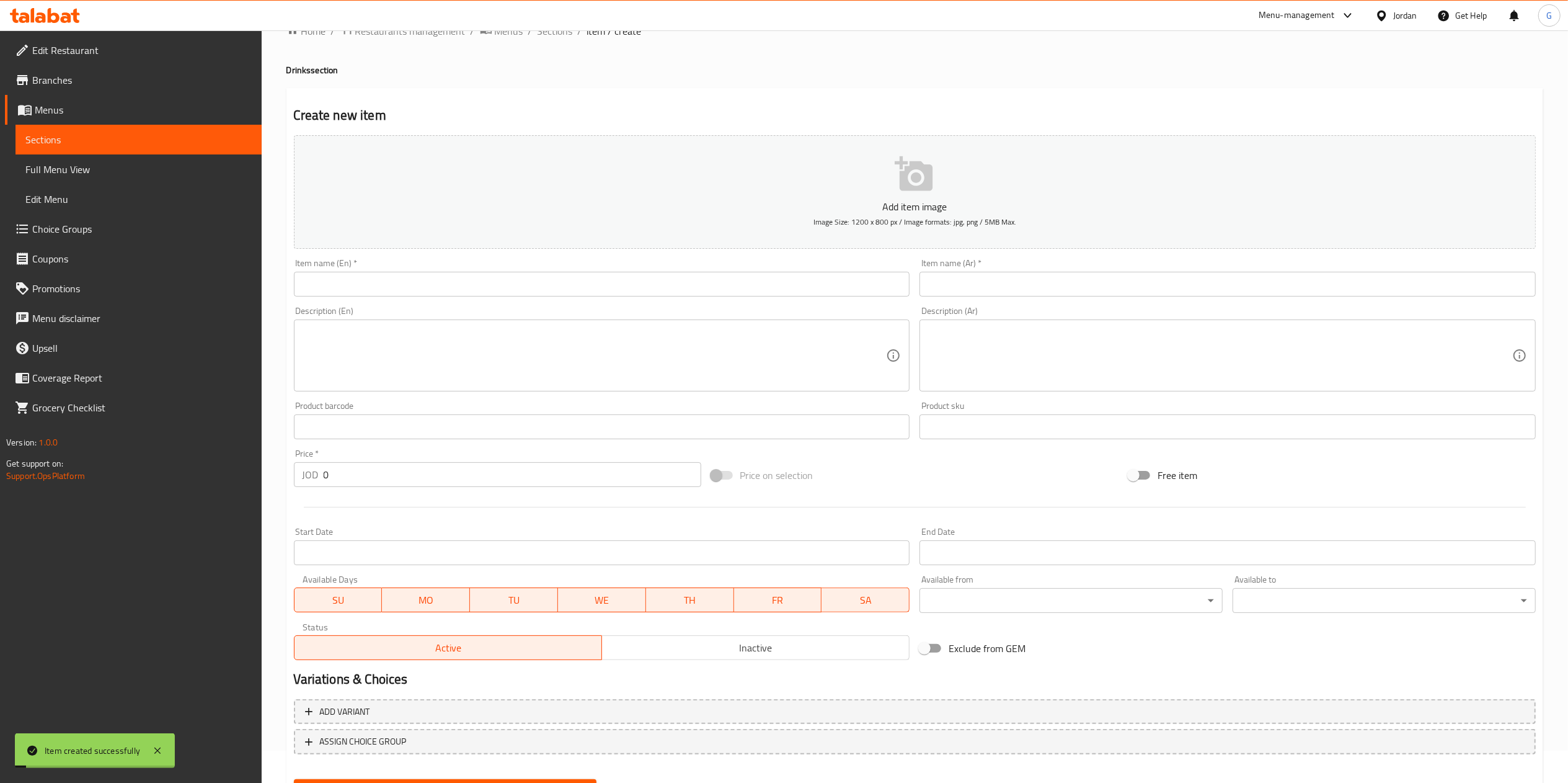
scroll to position [0, 0]
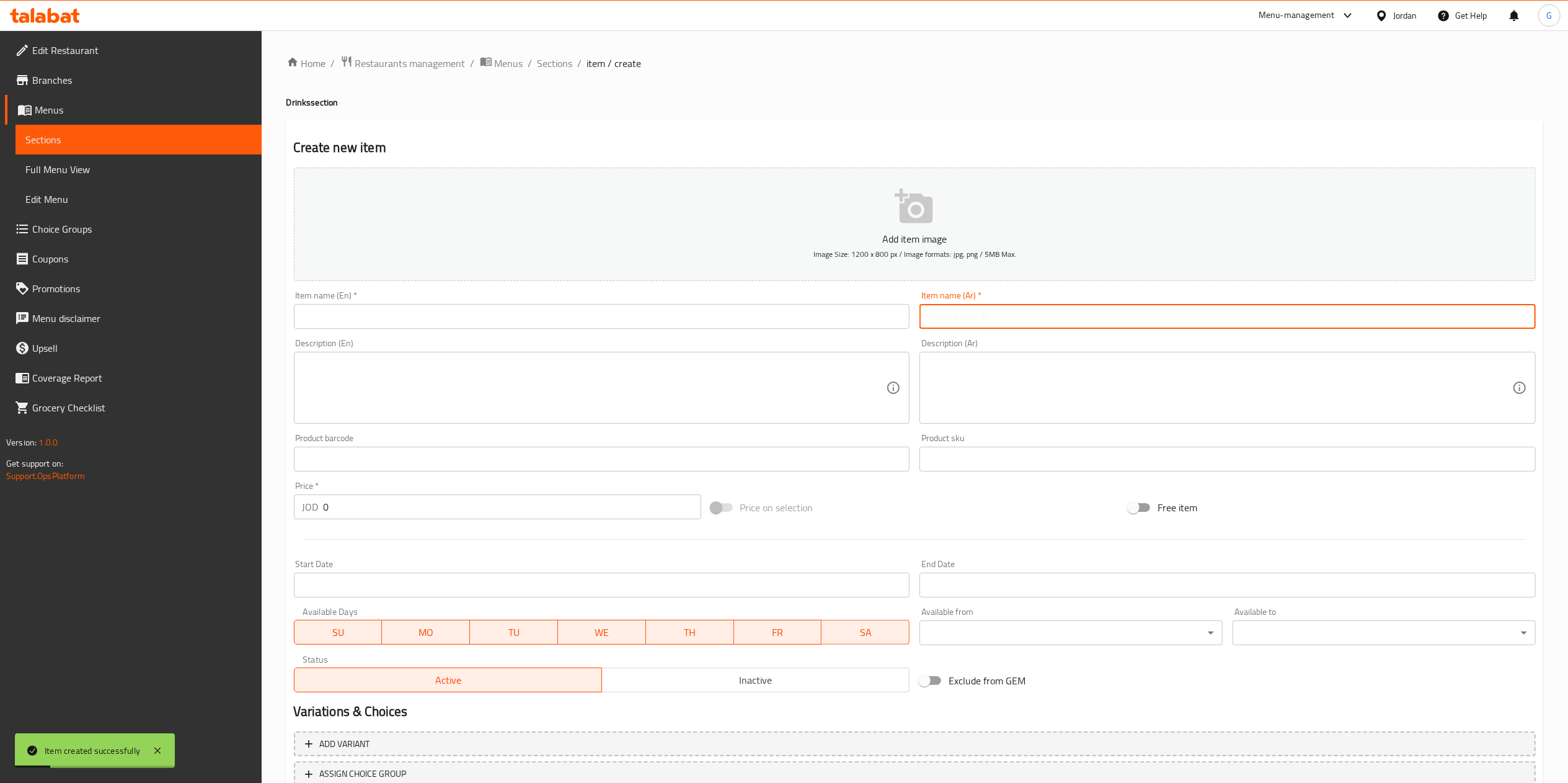
click at [957, 312] on input "text" at bounding box center [1227, 316] width 617 height 25
type input "كينزا اب"
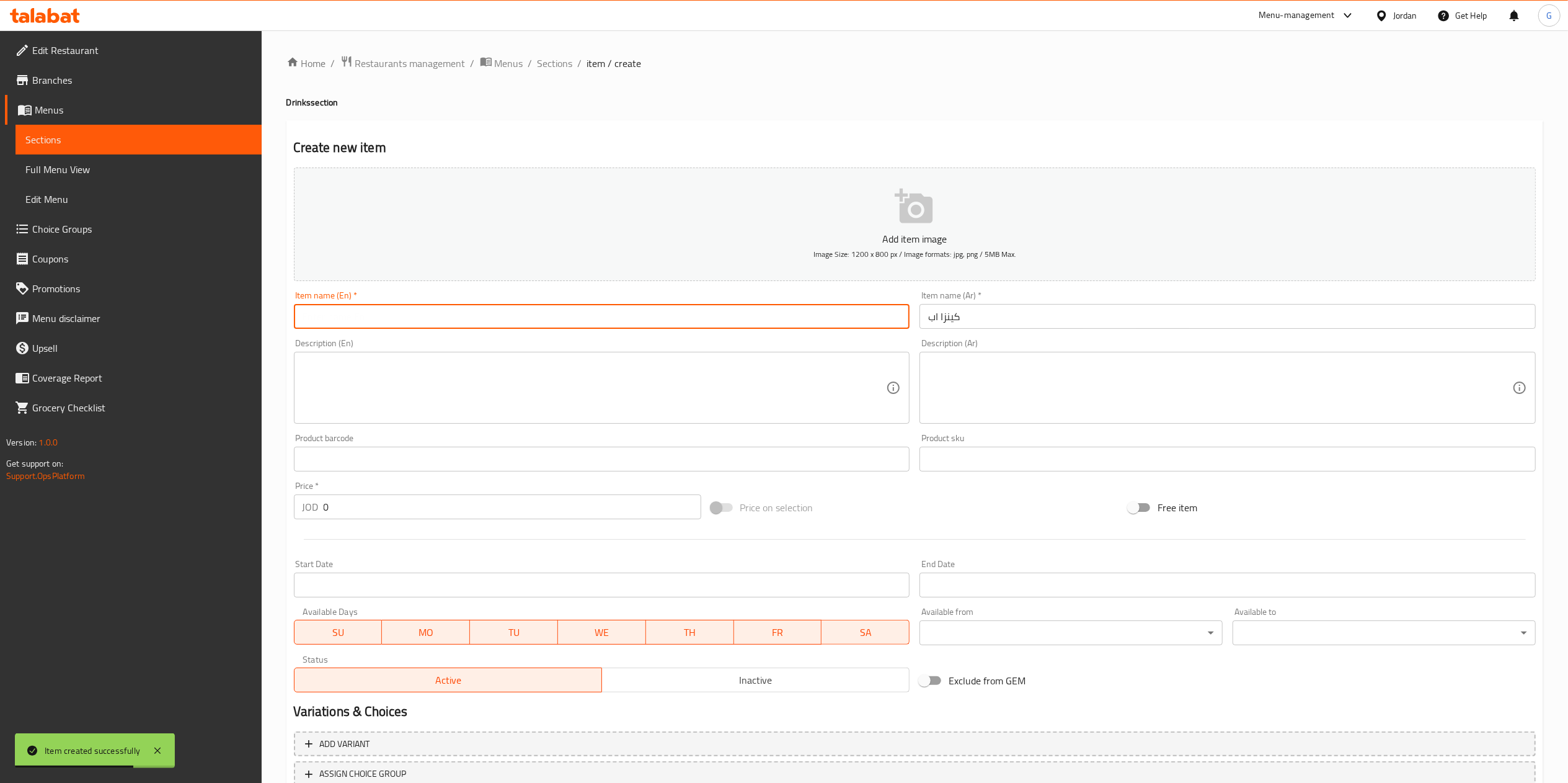
click at [832, 316] on input "text" at bounding box center [602, 316] width 617 height 25
type input "kinza up"
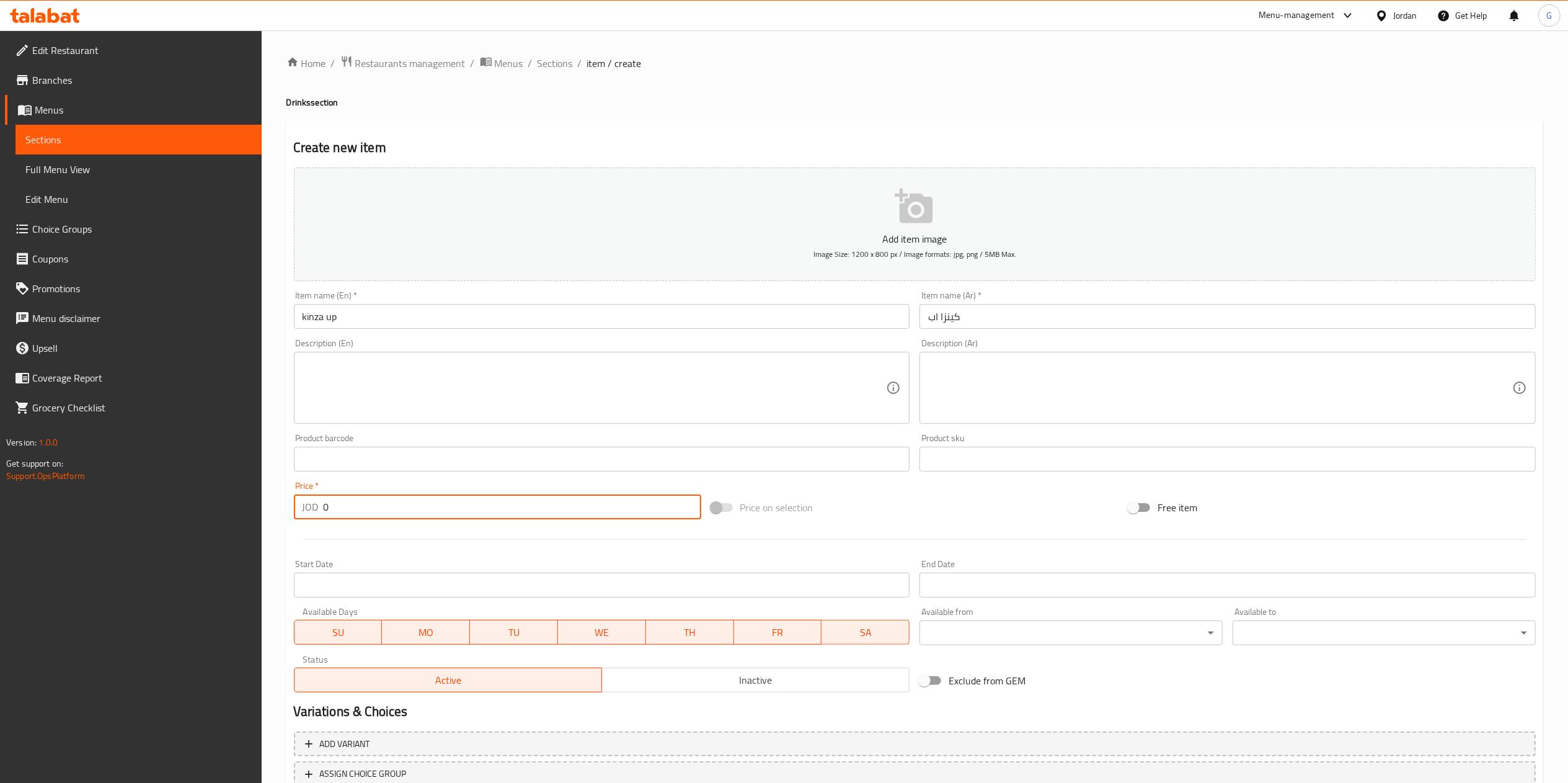
click at [357, 516] on input "0" at bounding box center [513, 506] width 378 height 25
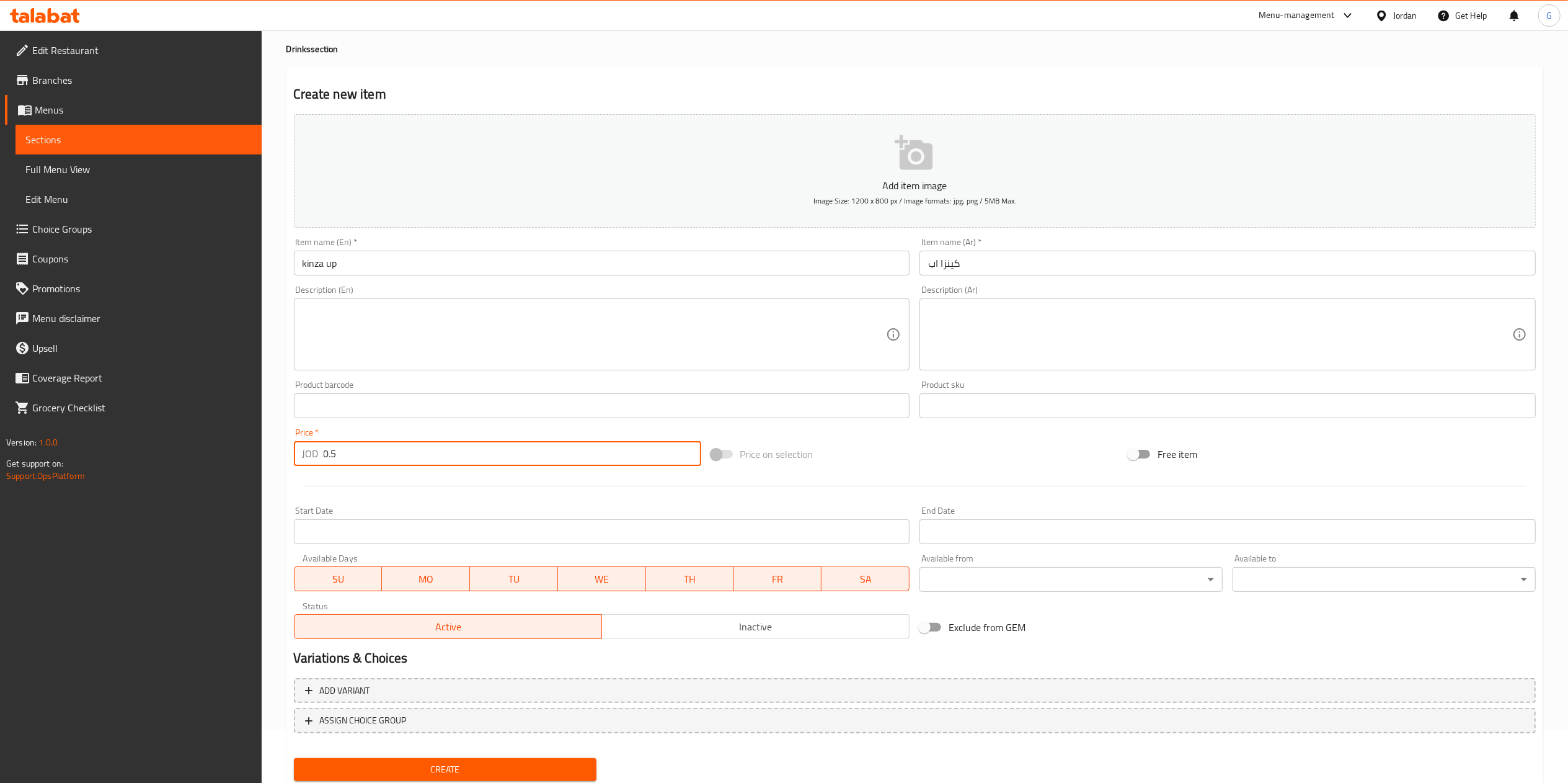
scroll to position [92, 0]
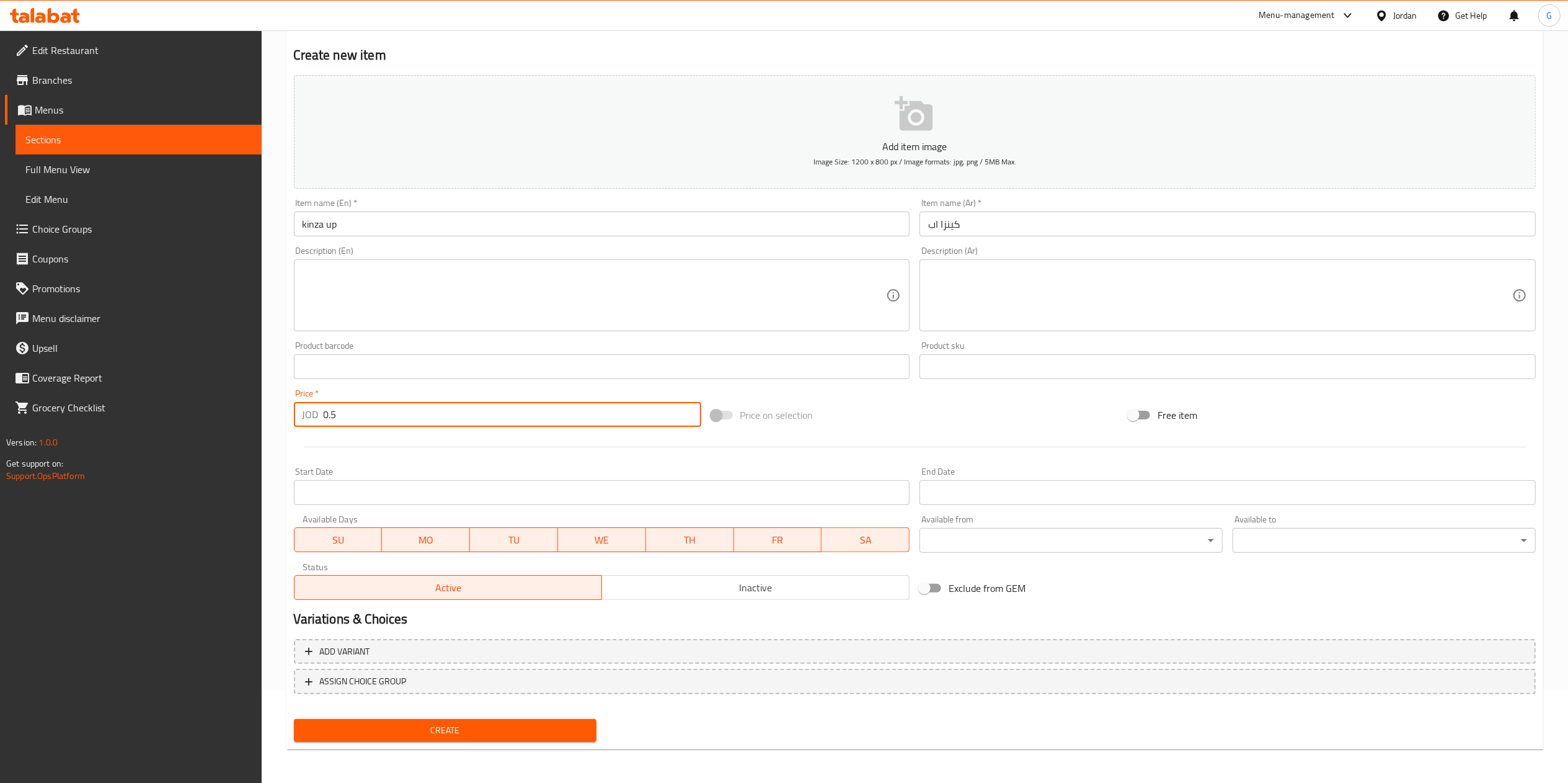
type input "0.5"
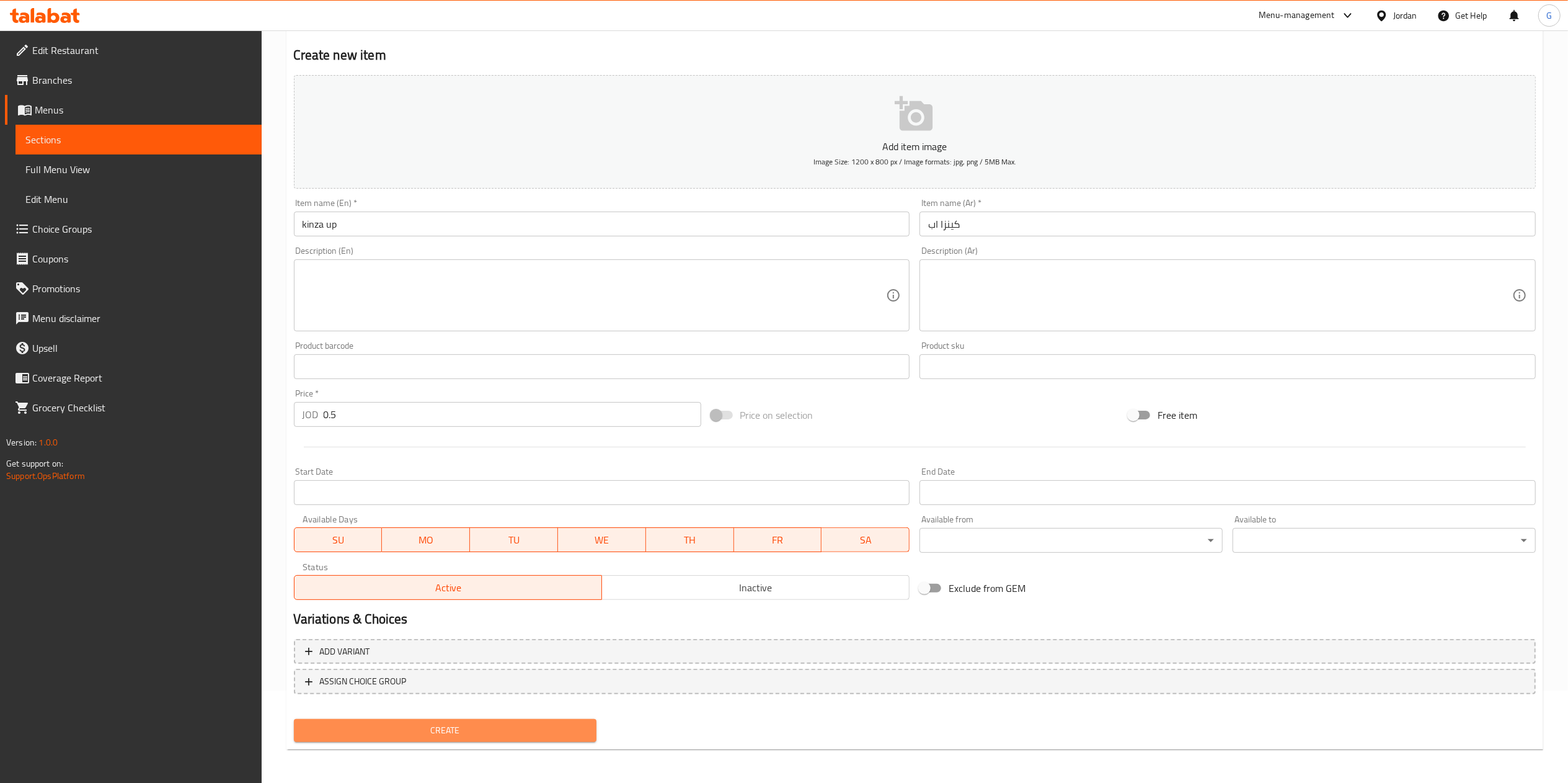
click at [400, 726] on span "Create" at bounding box center [446, 730] width 283 height 16
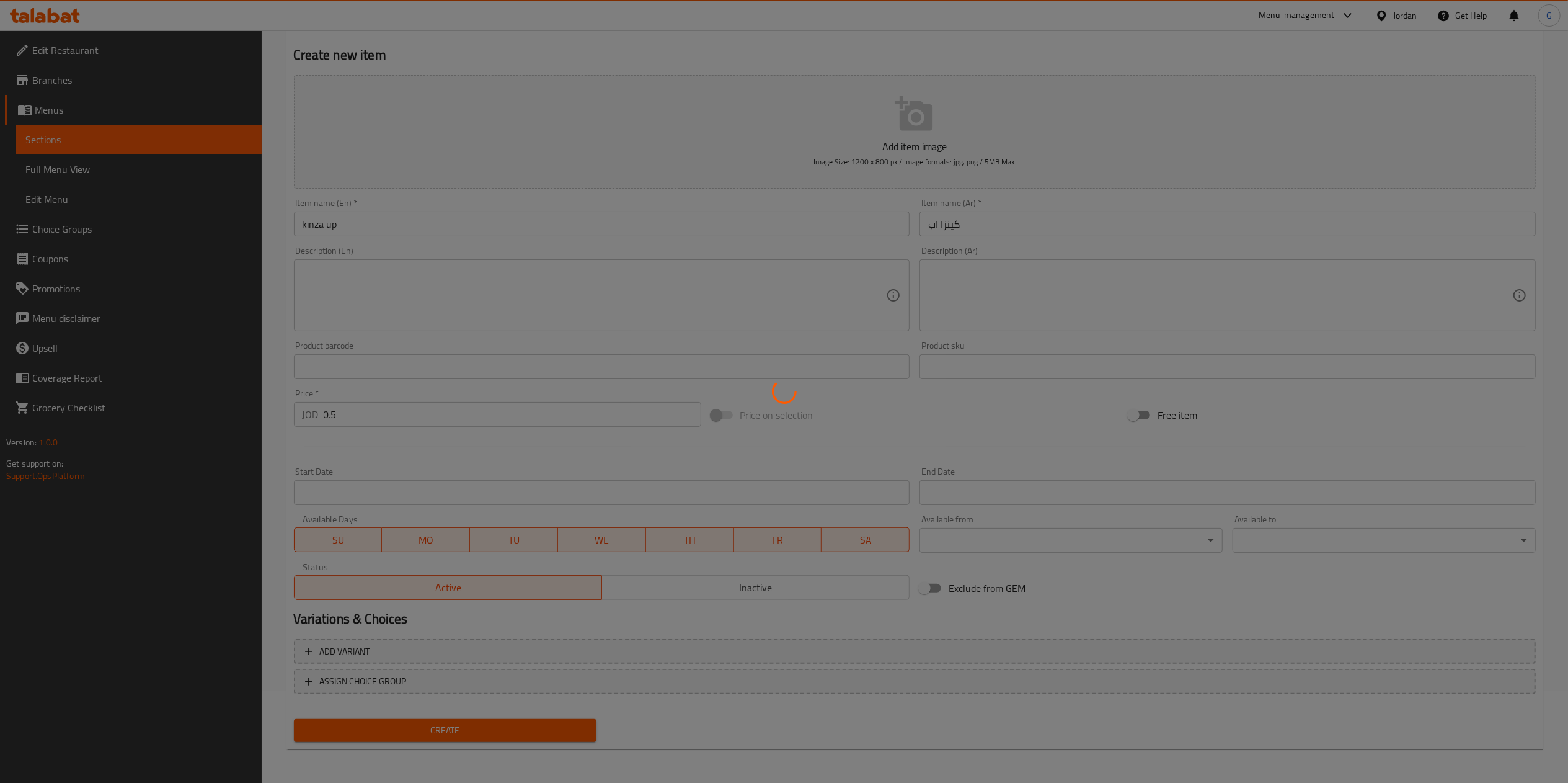
type input "0"
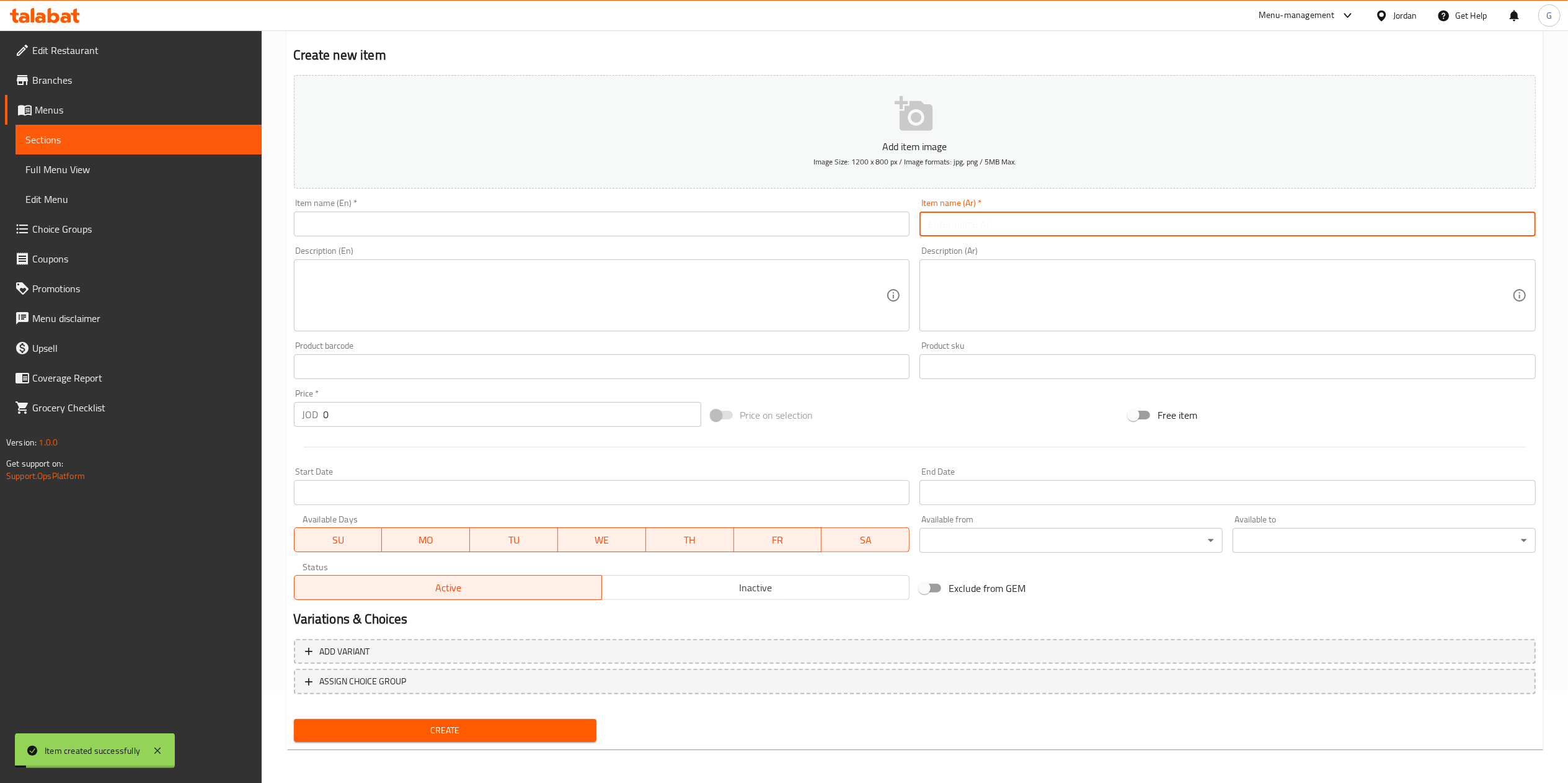
click at [1003, 226] on input "text" at bounding box center [1227, 223] width 617 height 25
type input "كينزا اورانج"
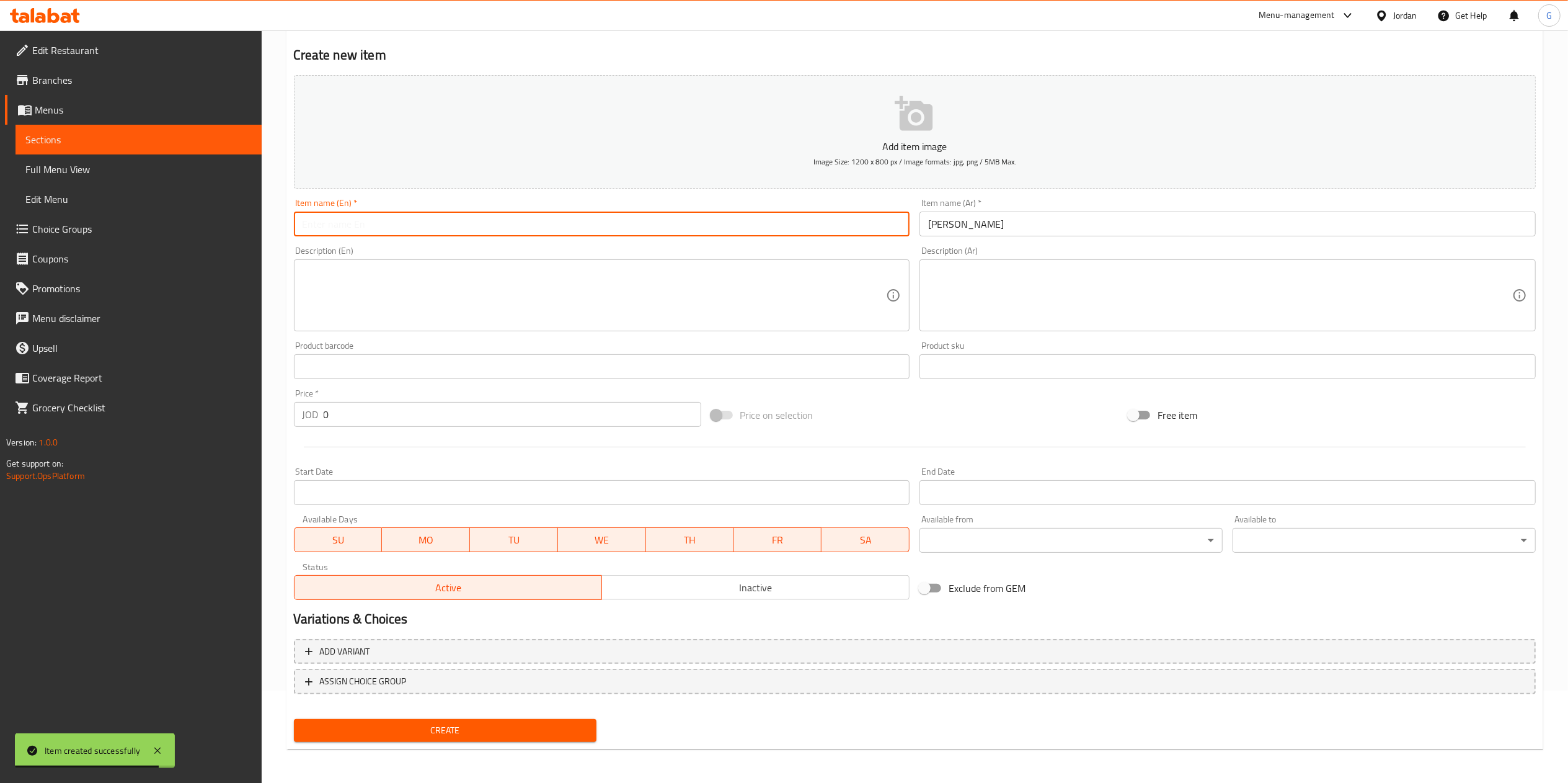
click at [855, 223] on input "text" at bounding box center [602, 223] width 617 height 25
type input "kenza orange"
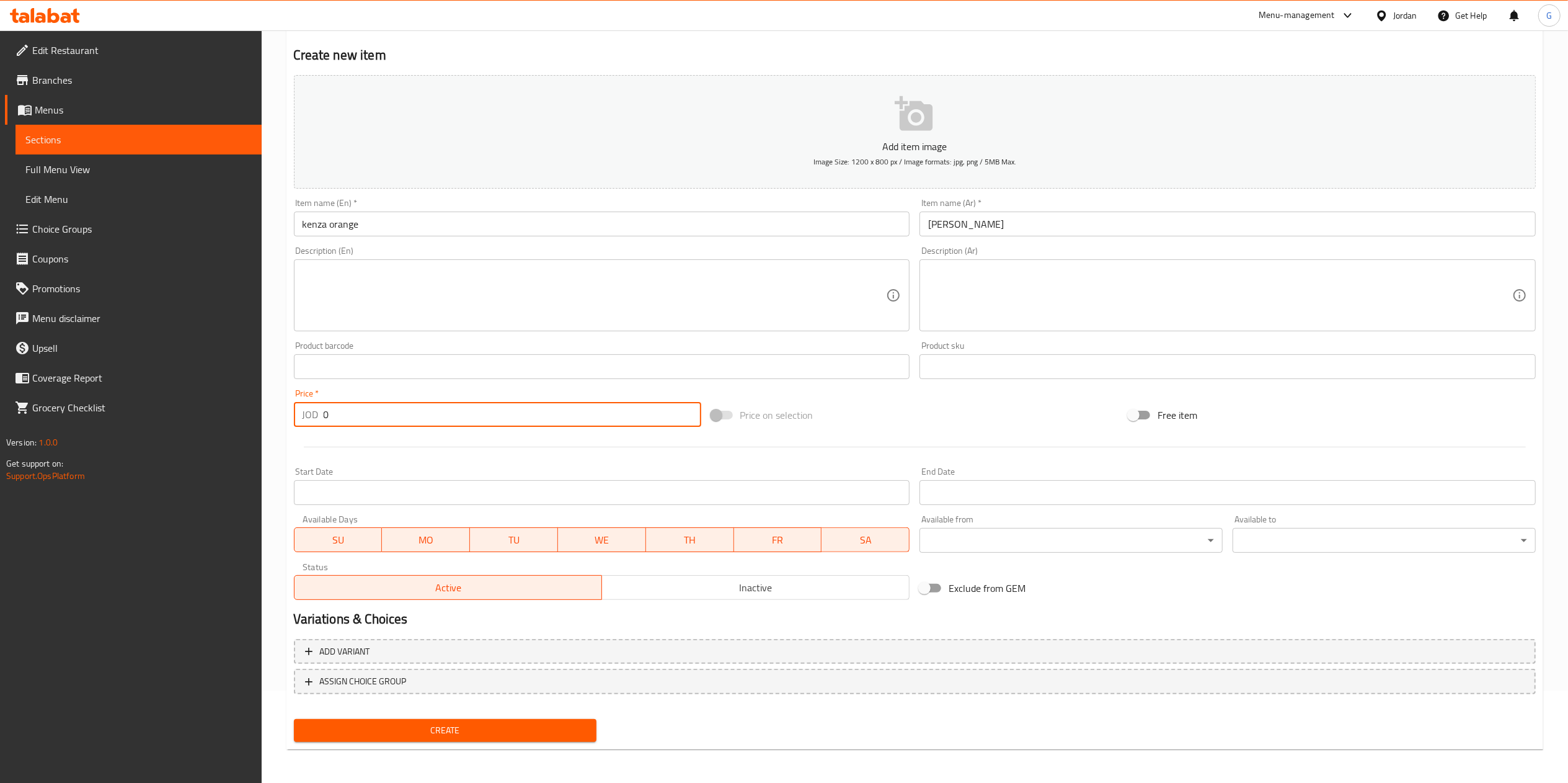
click at [462, 411] on input "0" at bounding box center [513, 414] width 378 height 25
type input "0.5"
click at [534, 729] on span "Create" at bounding box center [446, 730] width 283 height 16
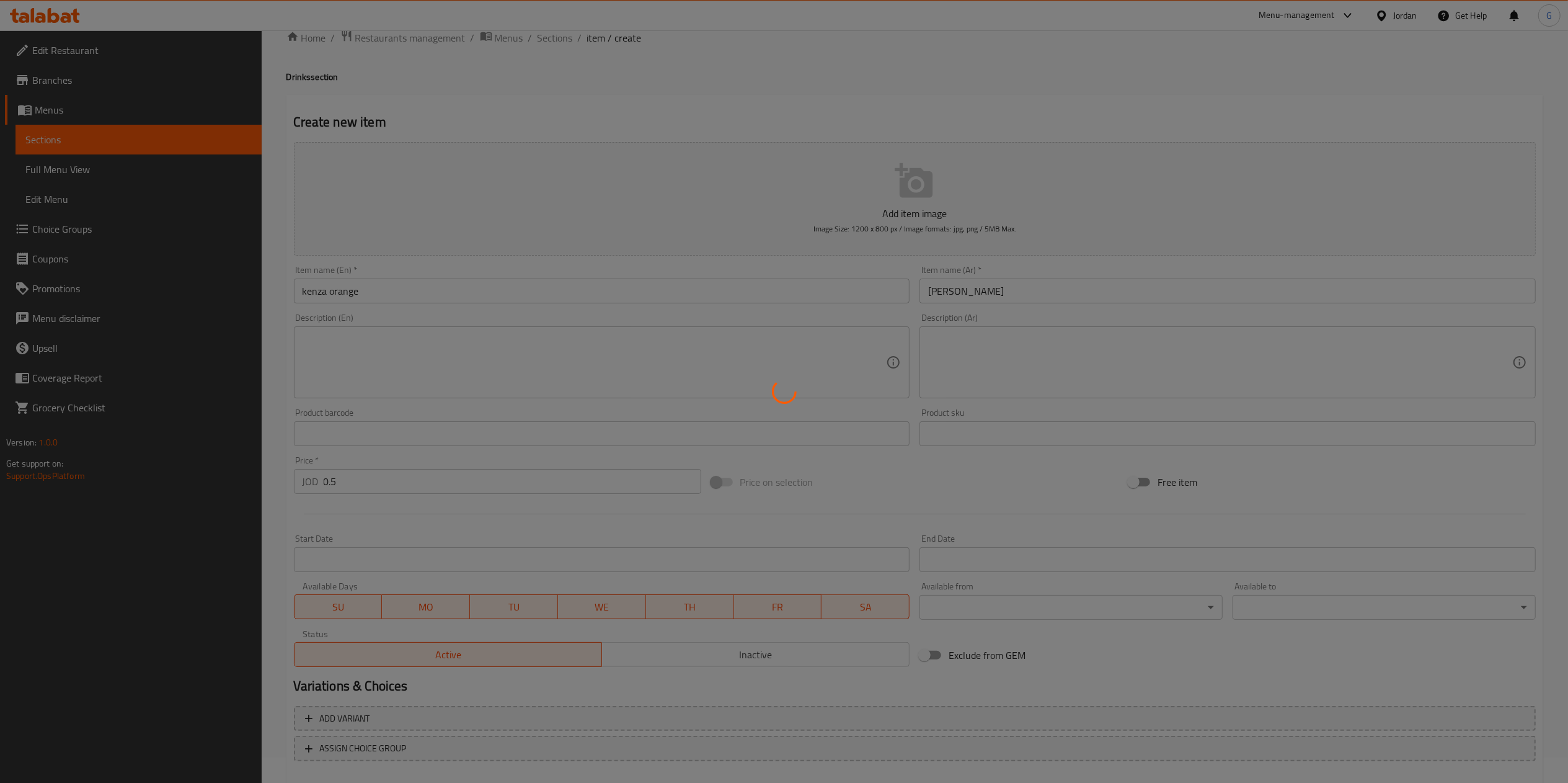
scroll to position [0, 0]
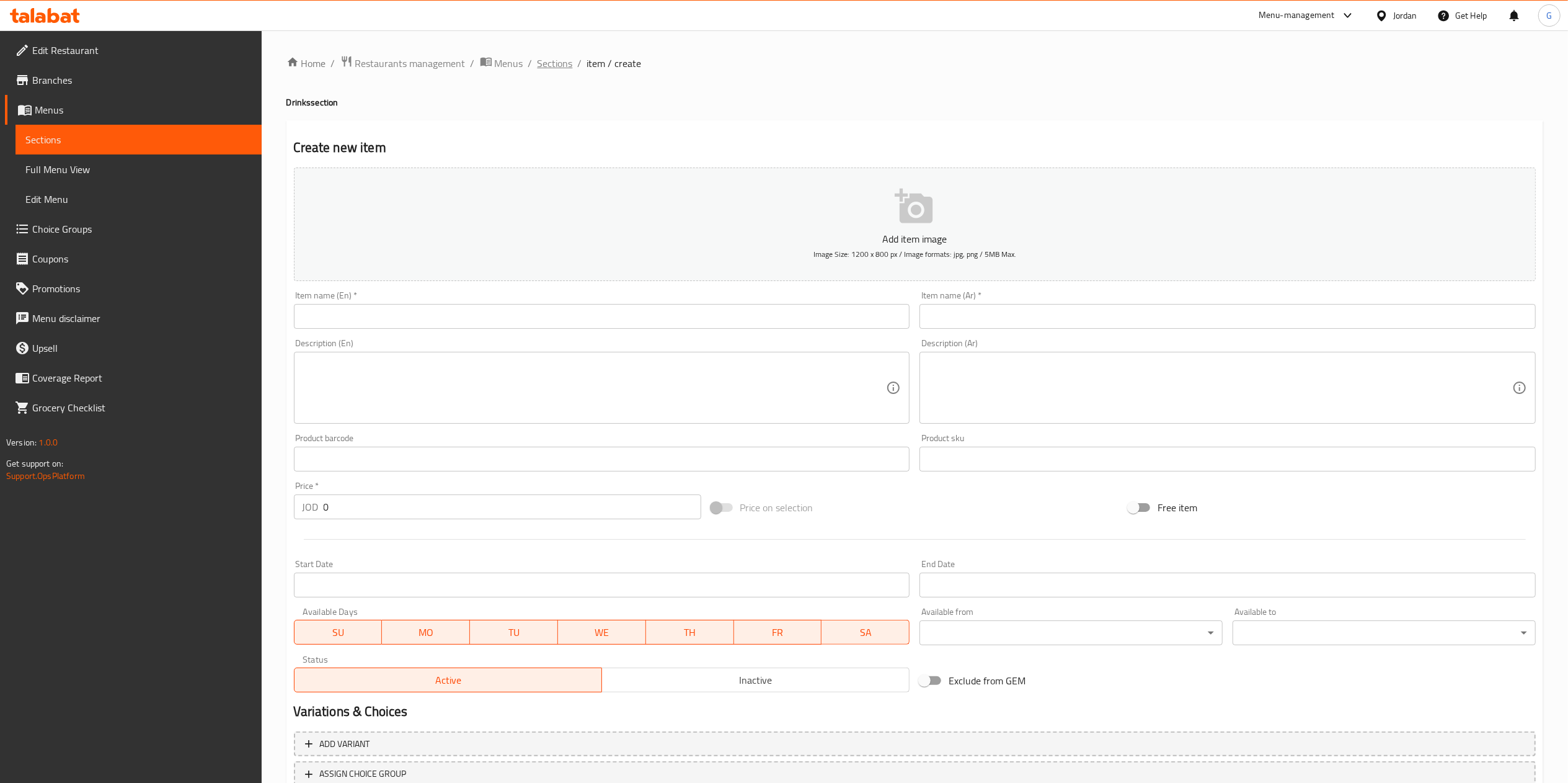
click at [554, 61] on span "Sections" at bounding box center [556, 63] width 36 height 15
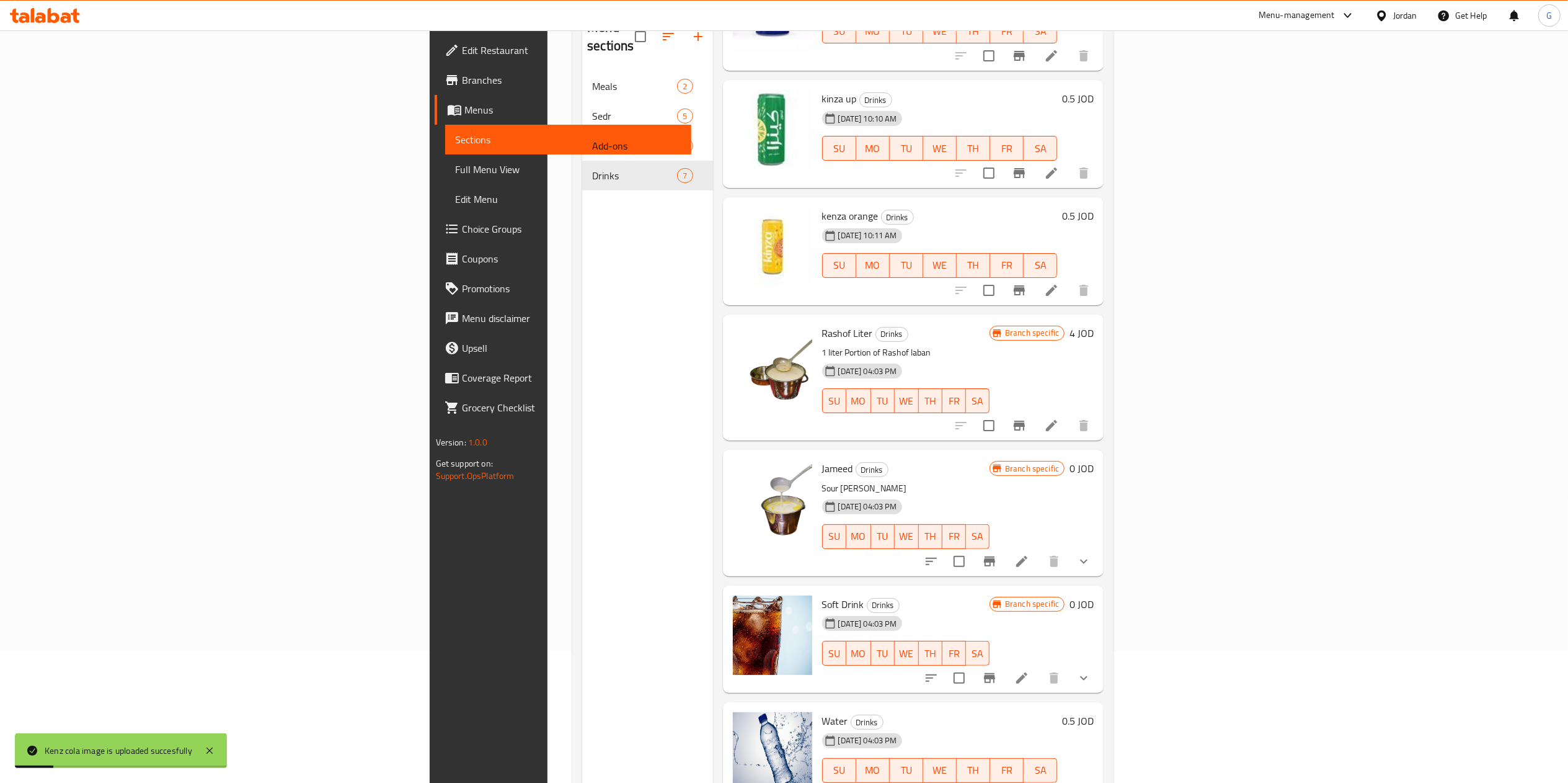
scroll to position [132, 0]
click at [997, 670] on icon "Branch-specific-item" at bounding box center [990, 677] width 15 height 15
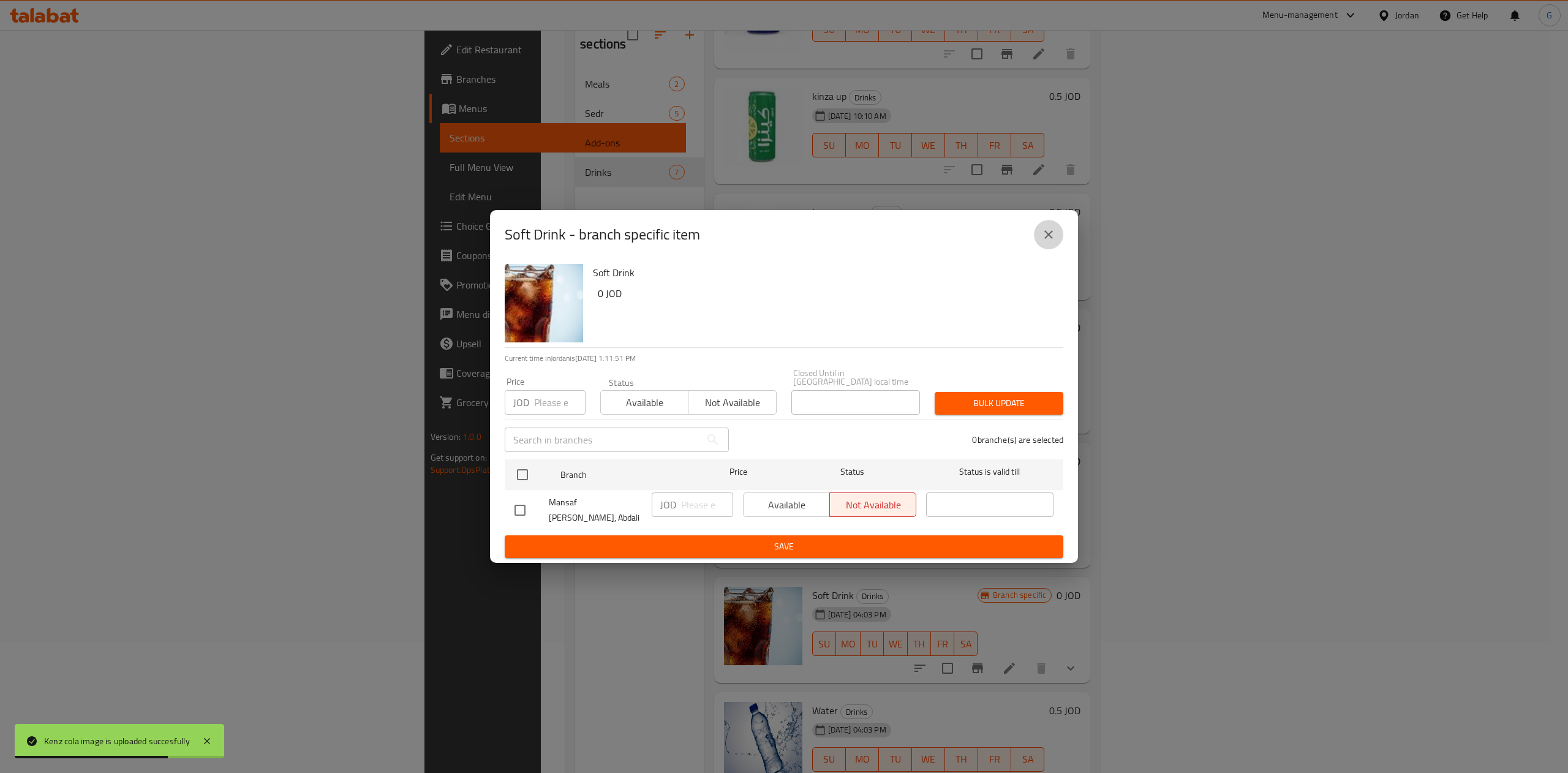
click at [1049, 242] on icon "close" at bounding box center [1049, 234] width 15 height 15
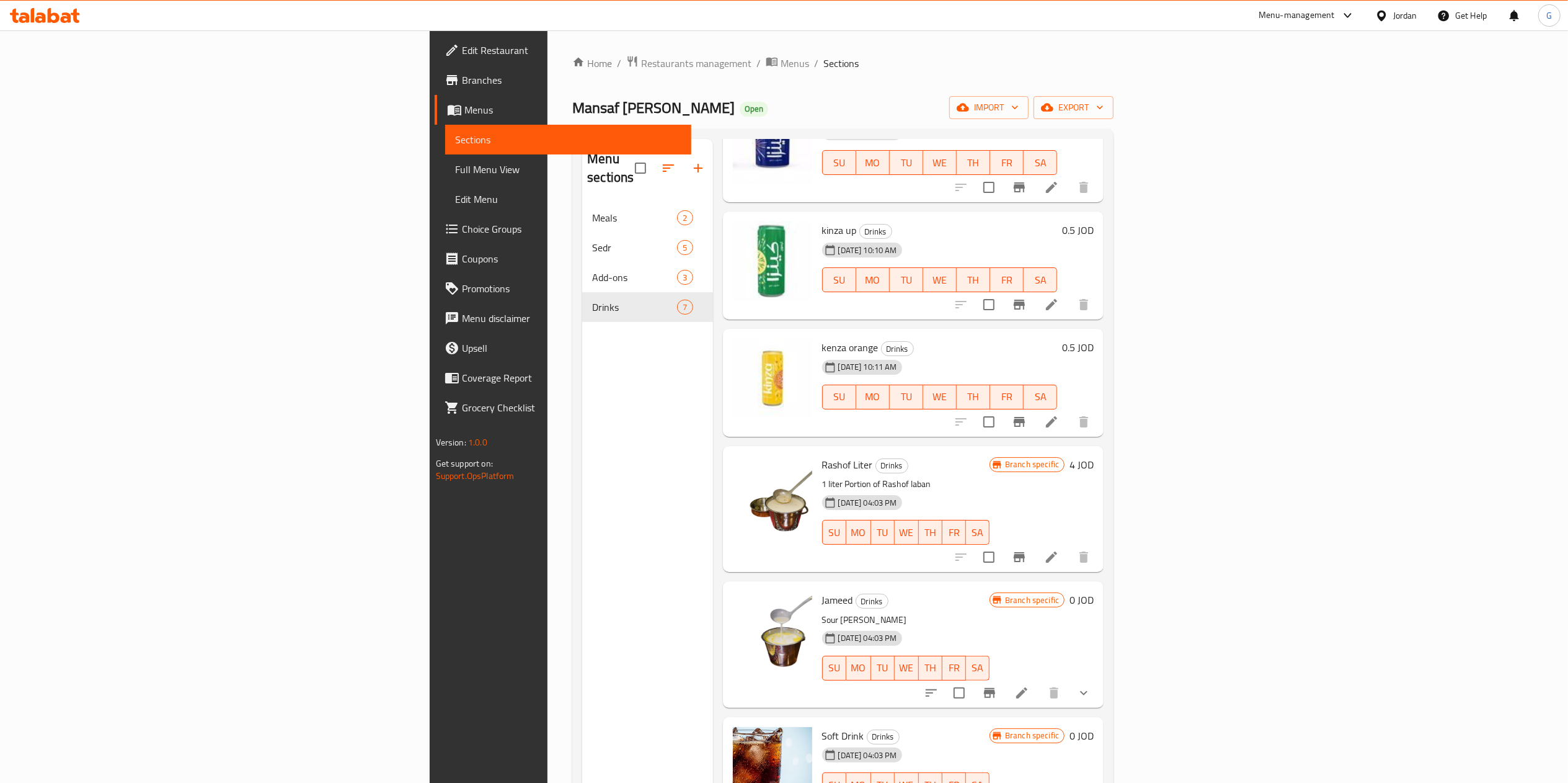
scroll to position [0, 0]
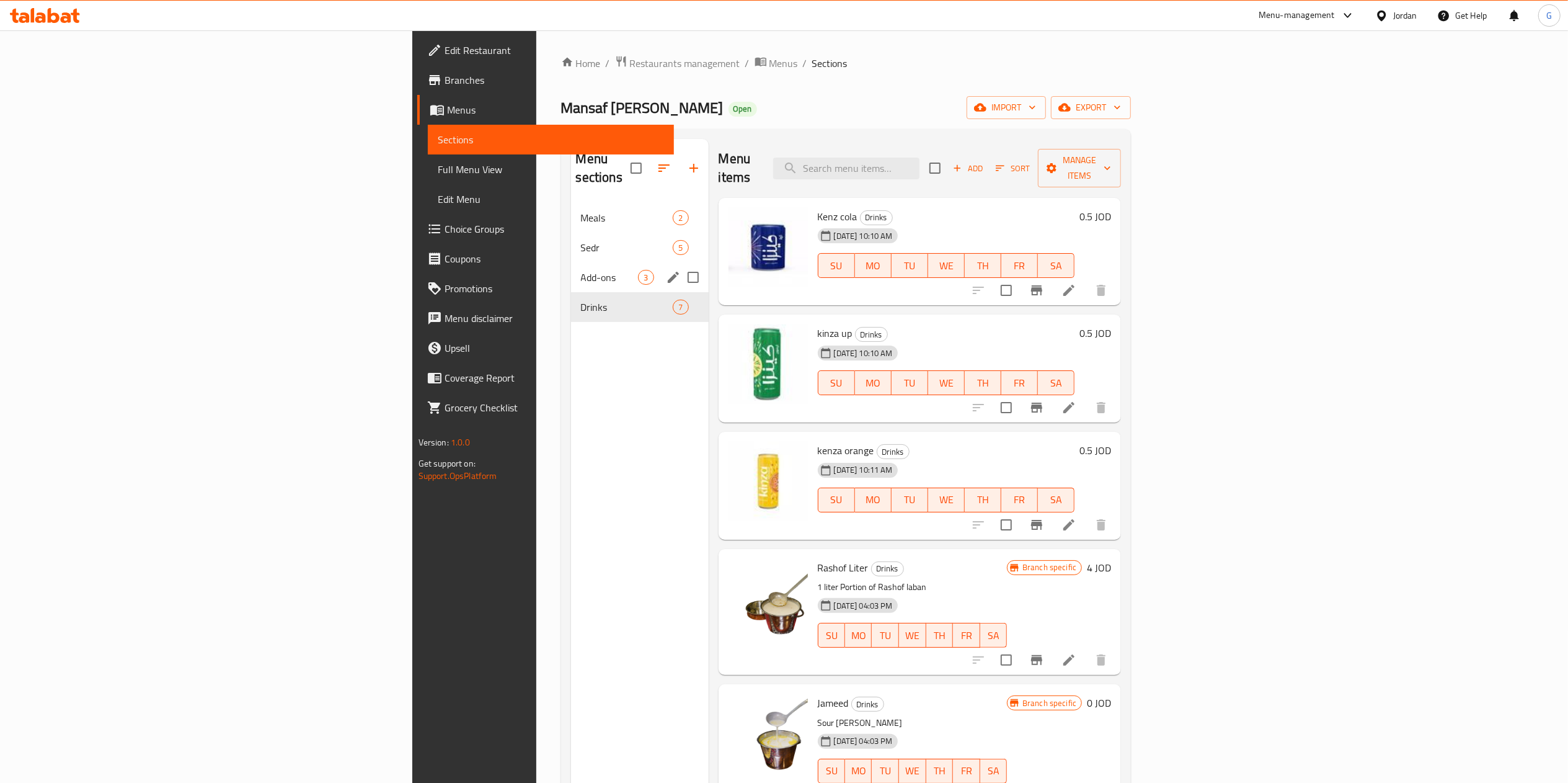
click at [571, 271] on div "Add-ons 3" at bounding box center [640, 278] width 138 height 30
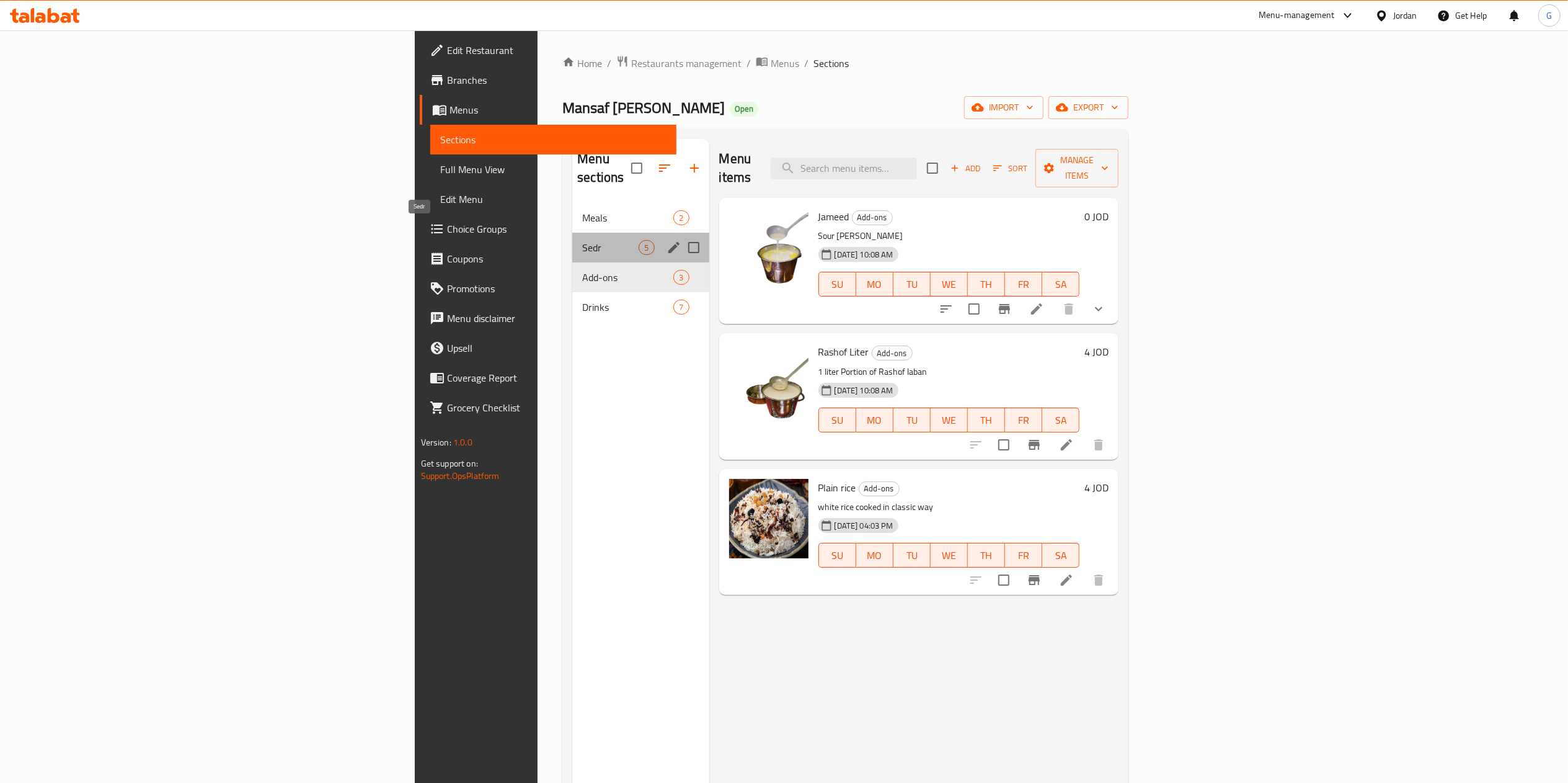
click at [582, 240] on span "Sedr" at bounding box center [611, 248] width 57 height 15
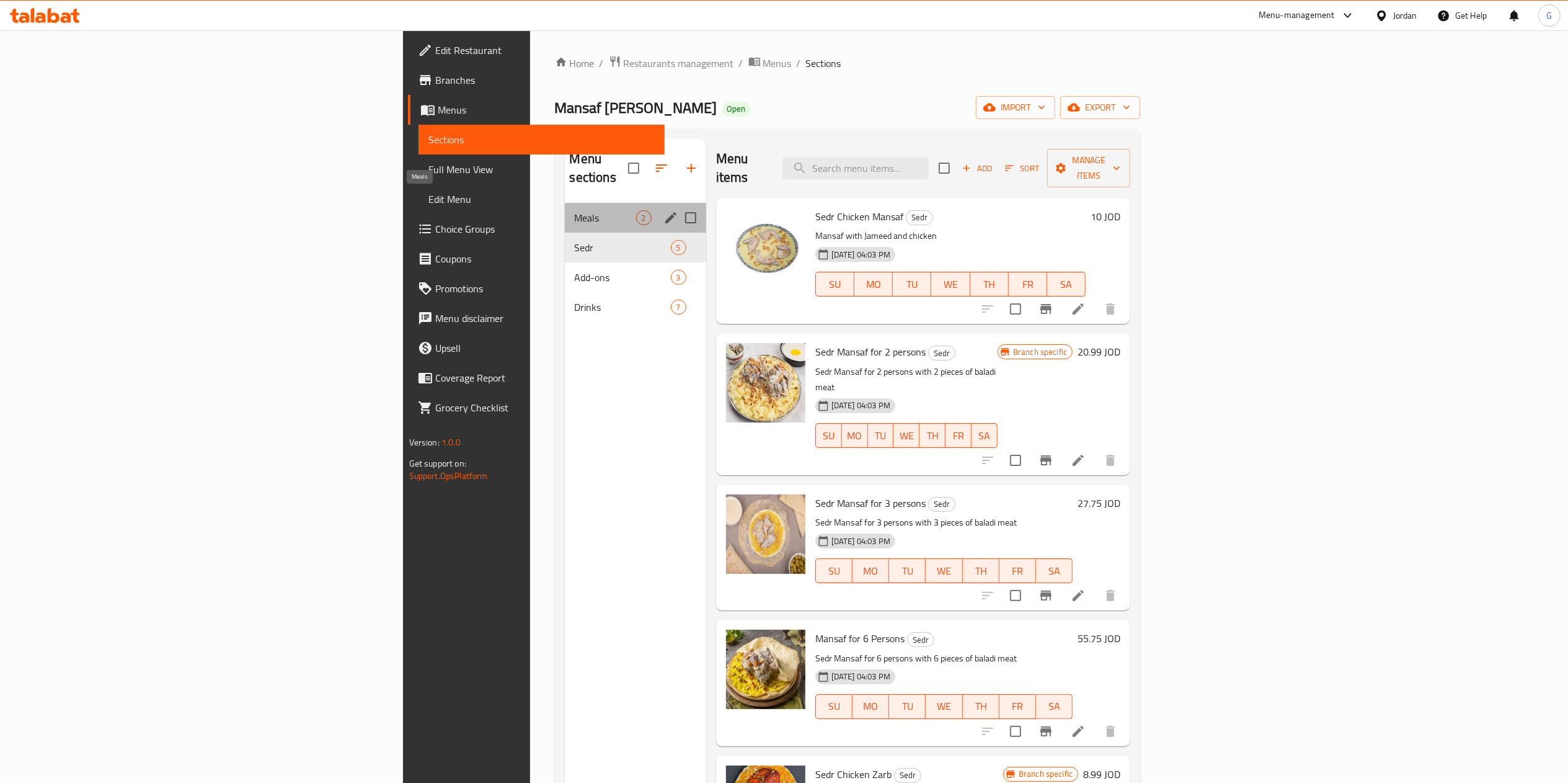
click at [575, 211] on span "Meals" at bounding box center [605, 218] width 62 height 15
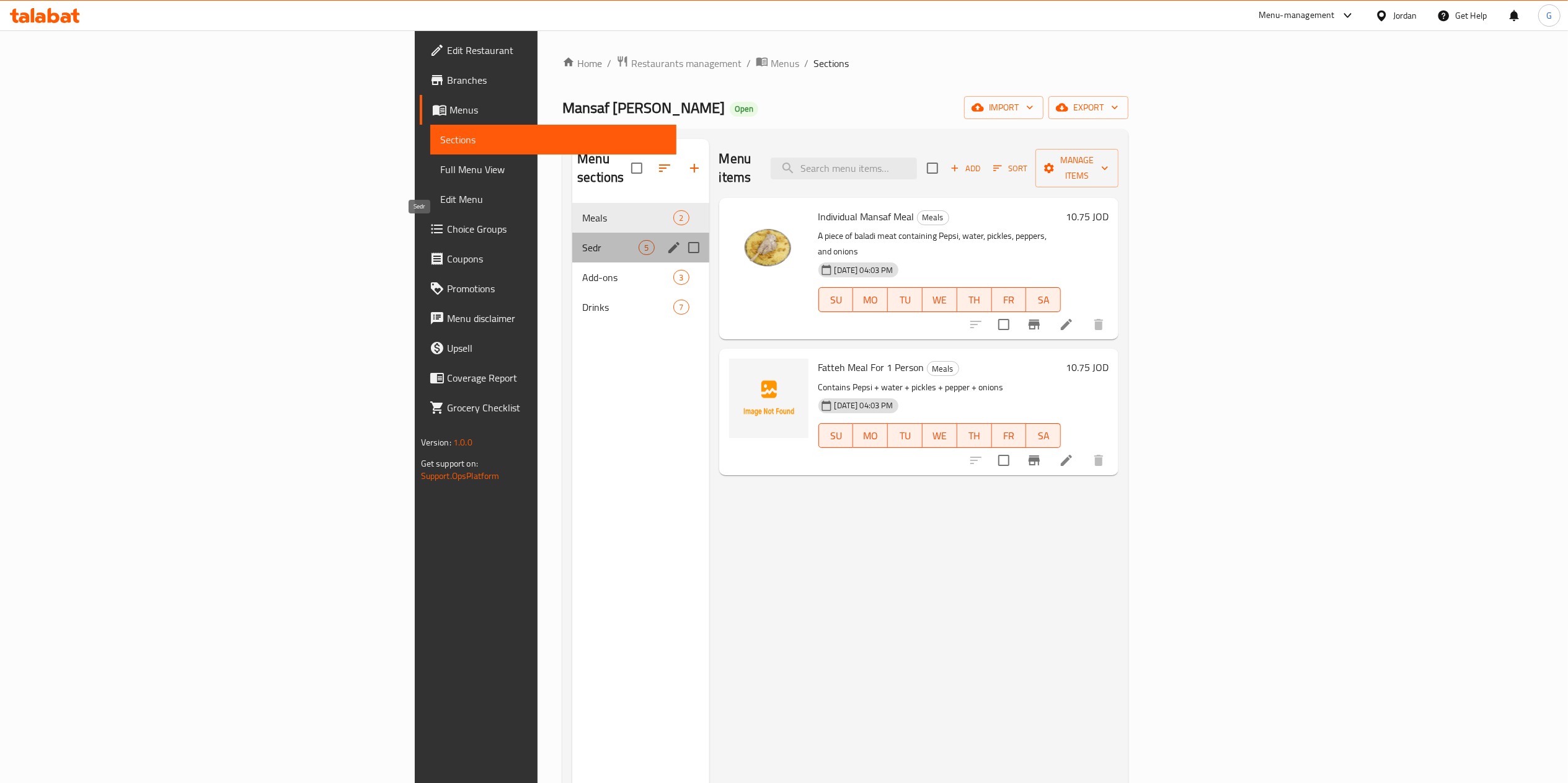
click at [582, 240] on span "Sedr" at bounding box center [611, 248] width 57 height 15
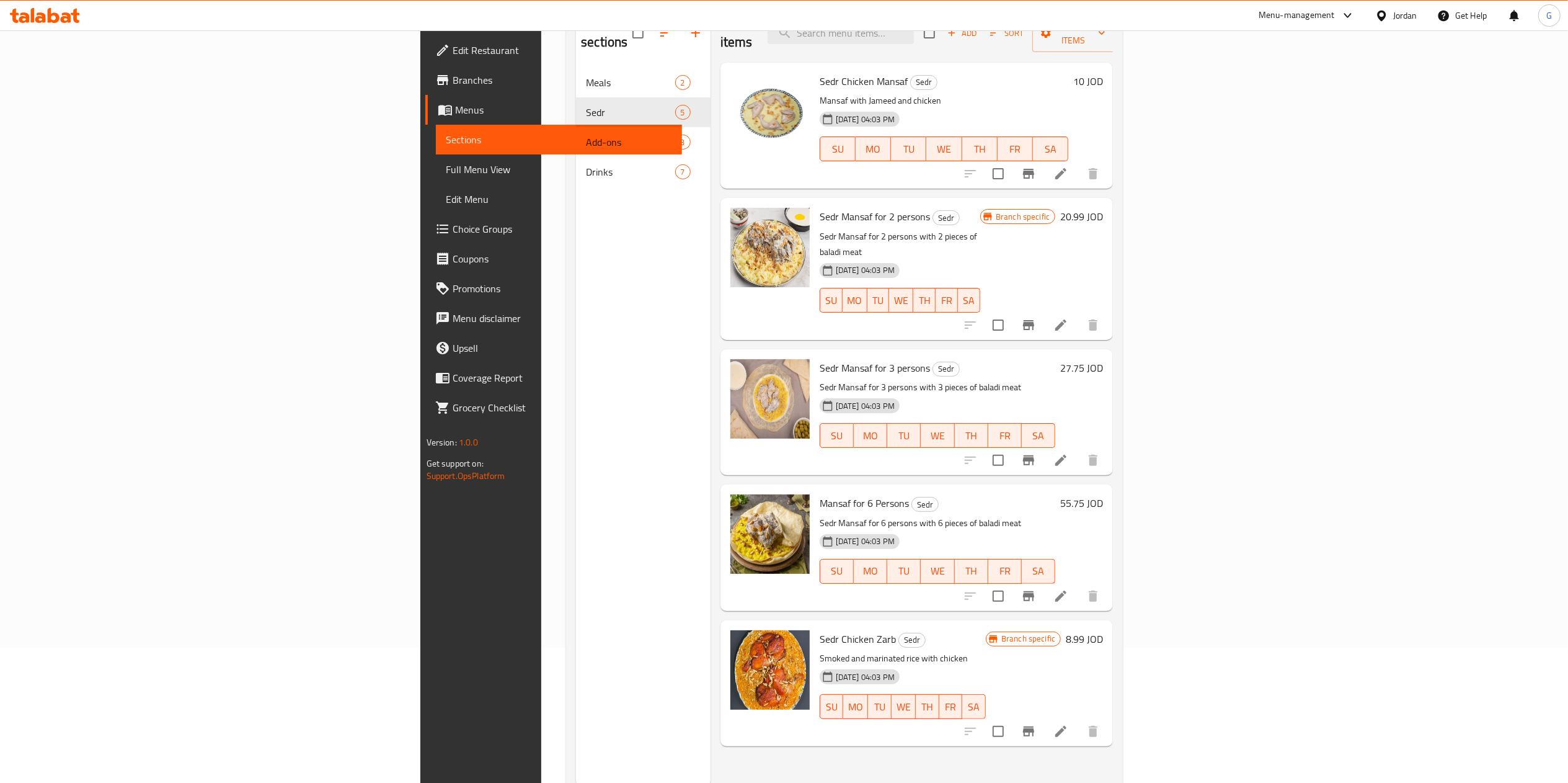
scroll to position [174, 0]
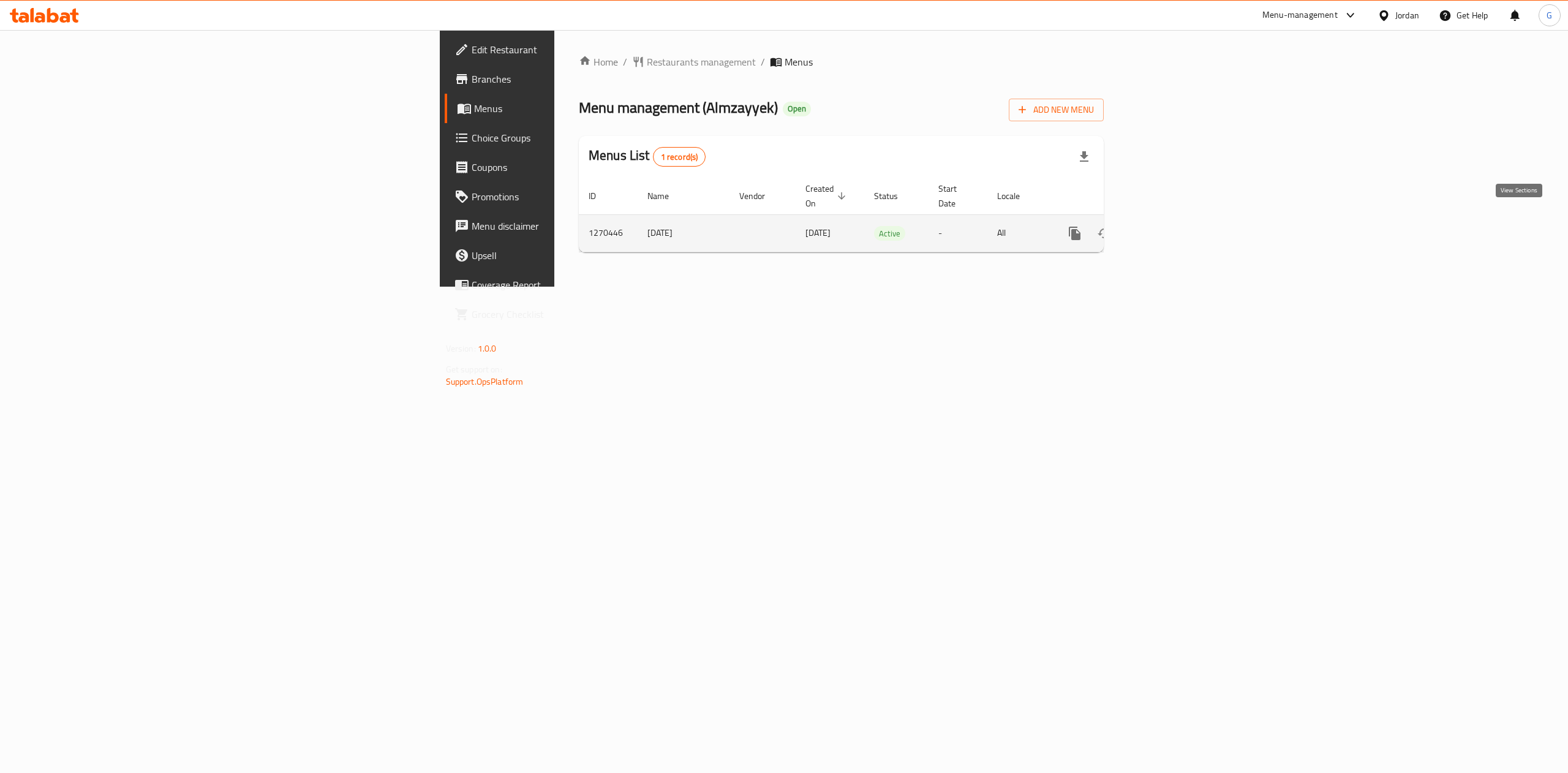
click at [1178, 219] on link "enhanced table" at bounding box center [1163, 234] width 29 height 29
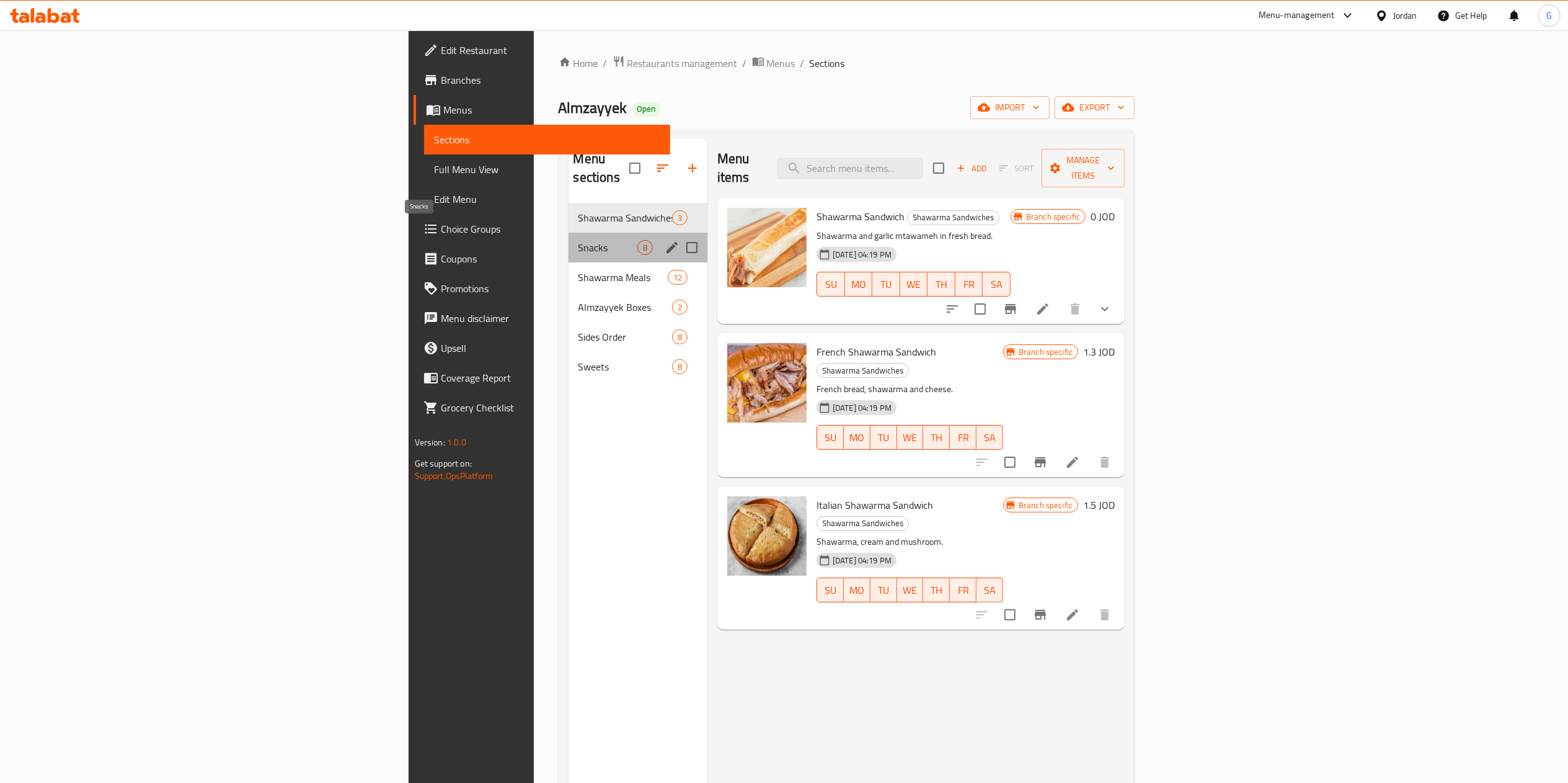
click at [579, 240] on span "Snacks" at bounding box center [608, 248] width 59 height 15
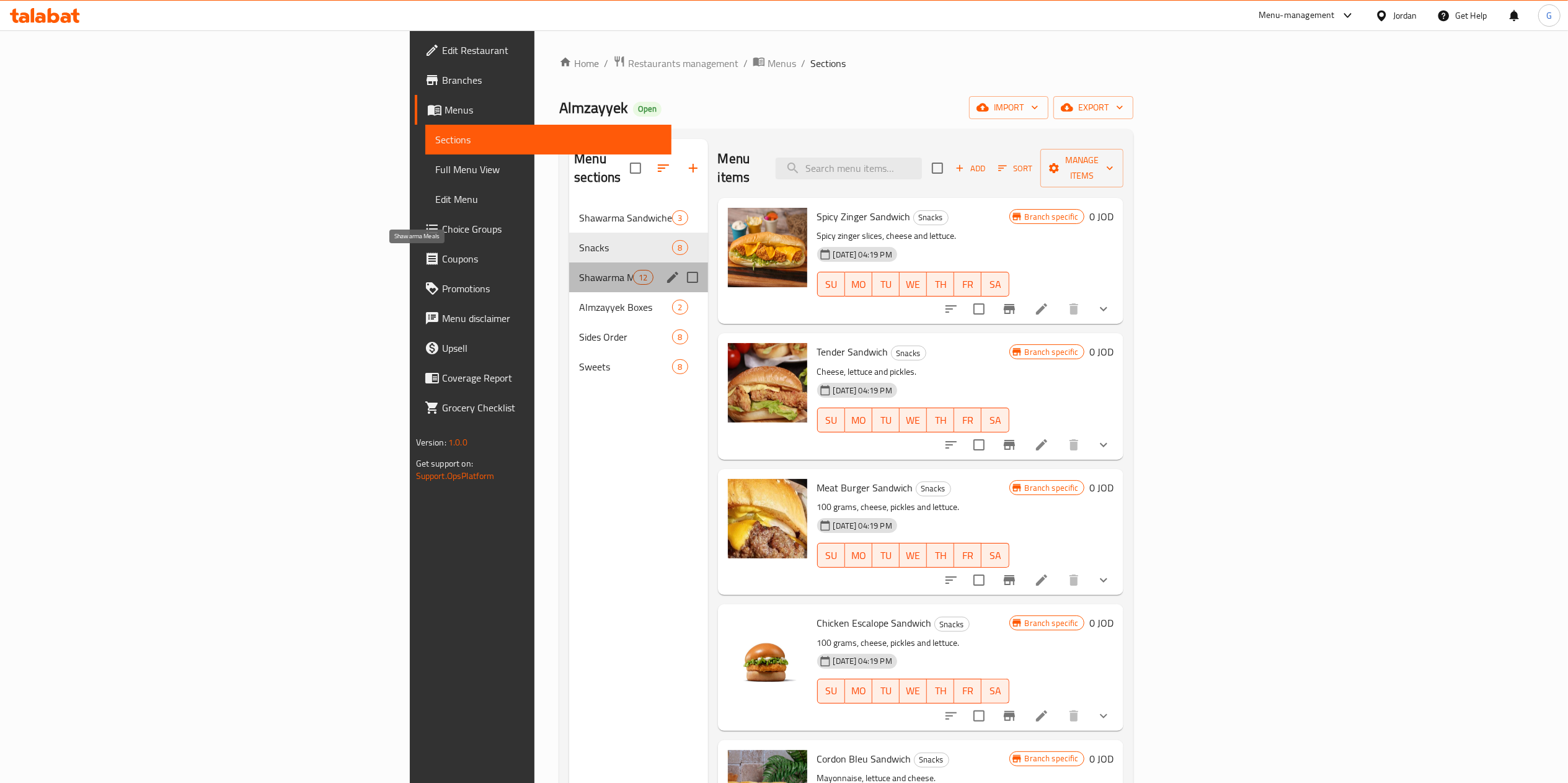
click at [579, 270] on span "Shawarma Meals" at bounding box center [606, 278] width 54 height 15
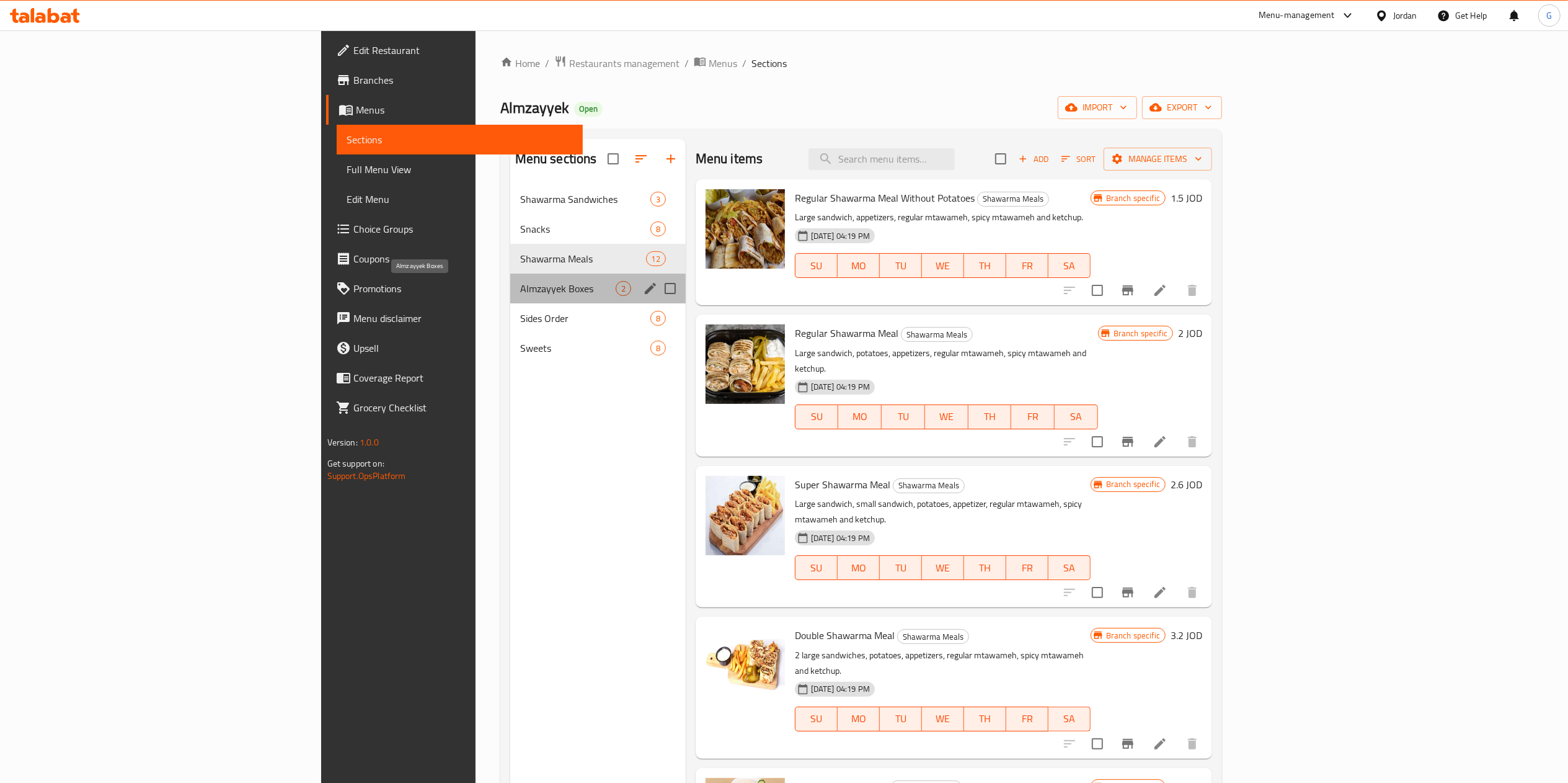
click at [520, 292] on span "Almzayyek Boxes" at bounding box center [568, 289] width 95 height 15
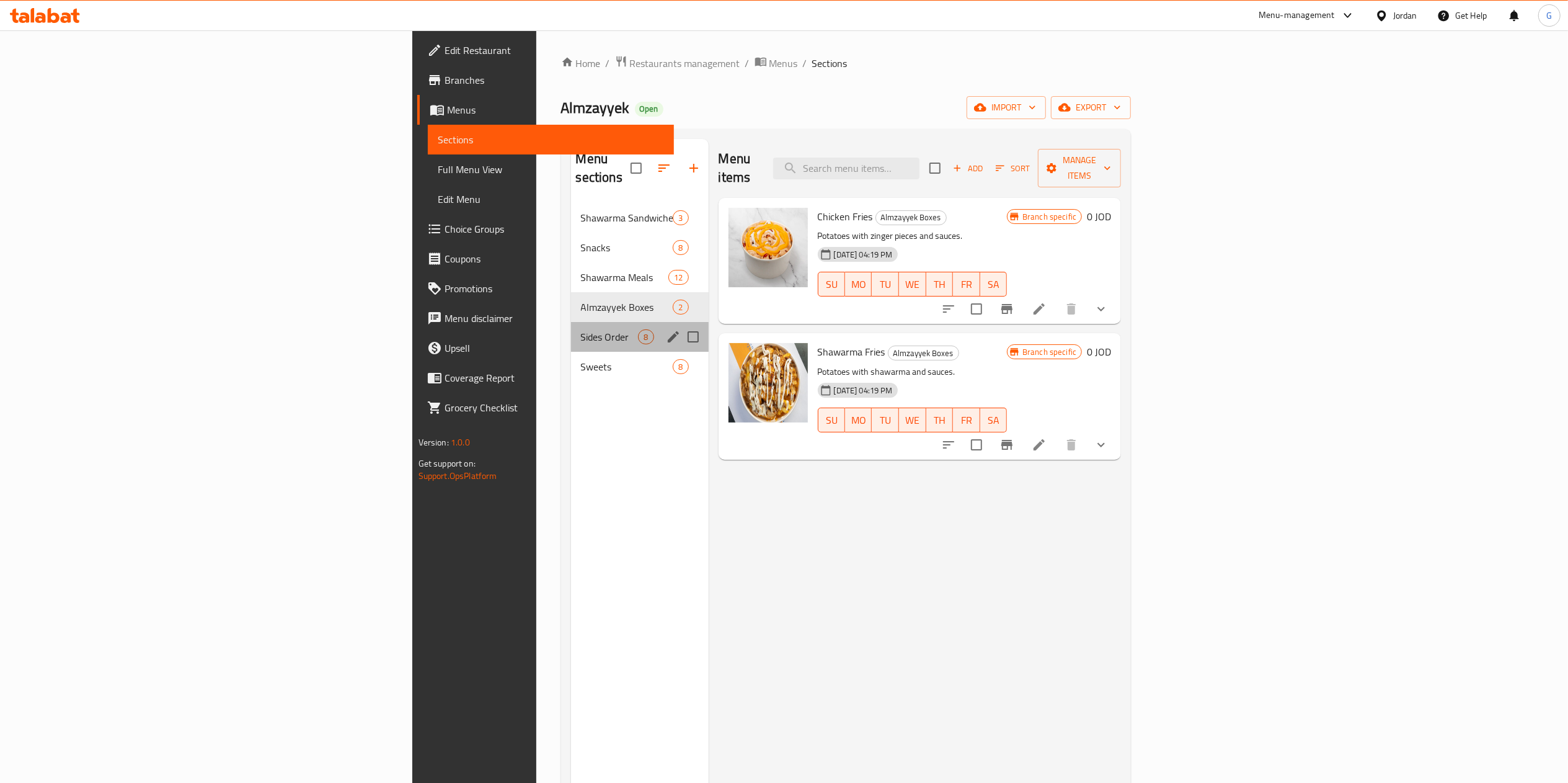
click at [571, 327] on div "Sides Order 8" at bounding box center [640, 337] width 138 height 30
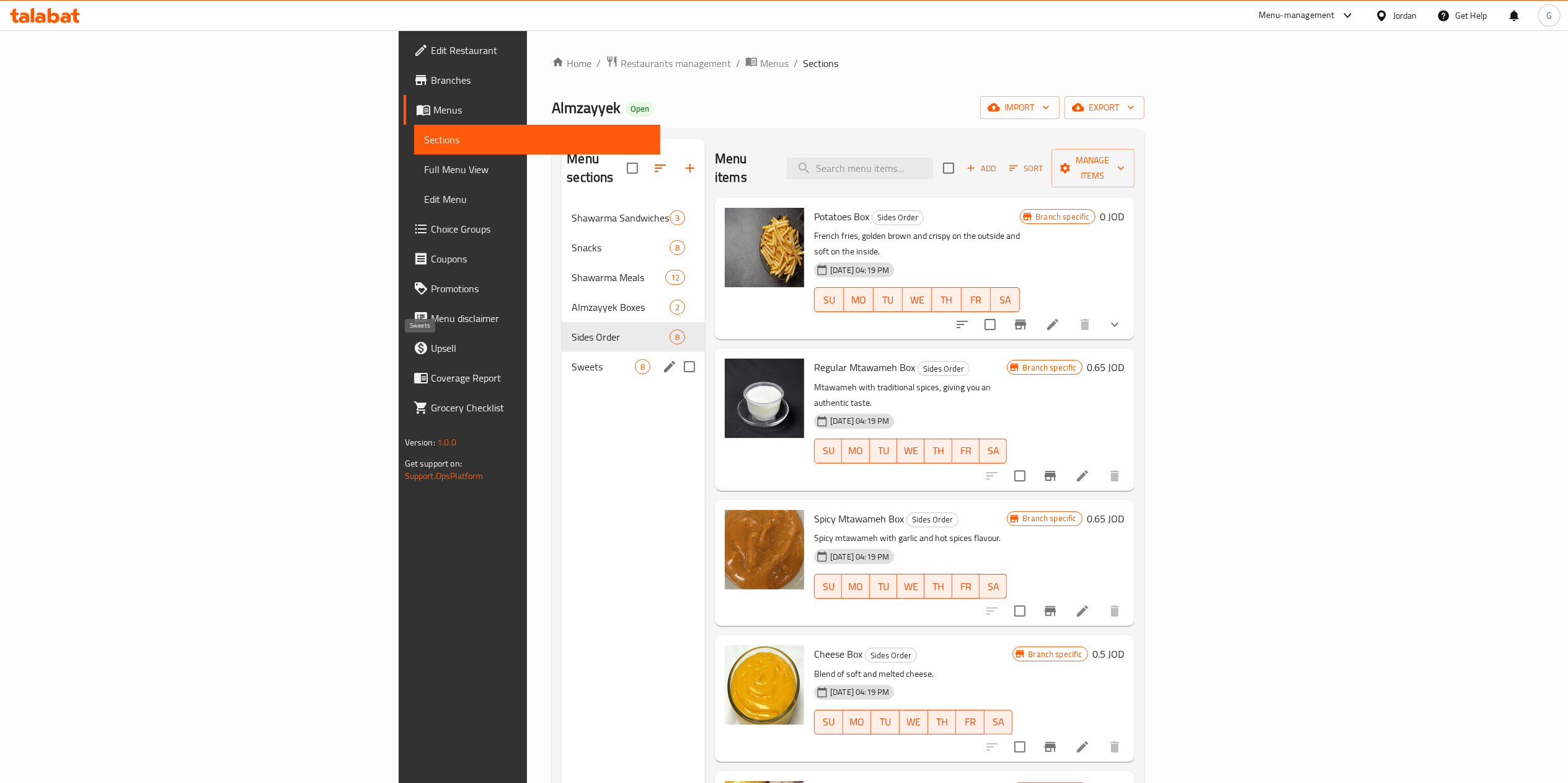
click at [572, 359] on span "Sweets" at bounding box center [603, 367] width 63 height 15
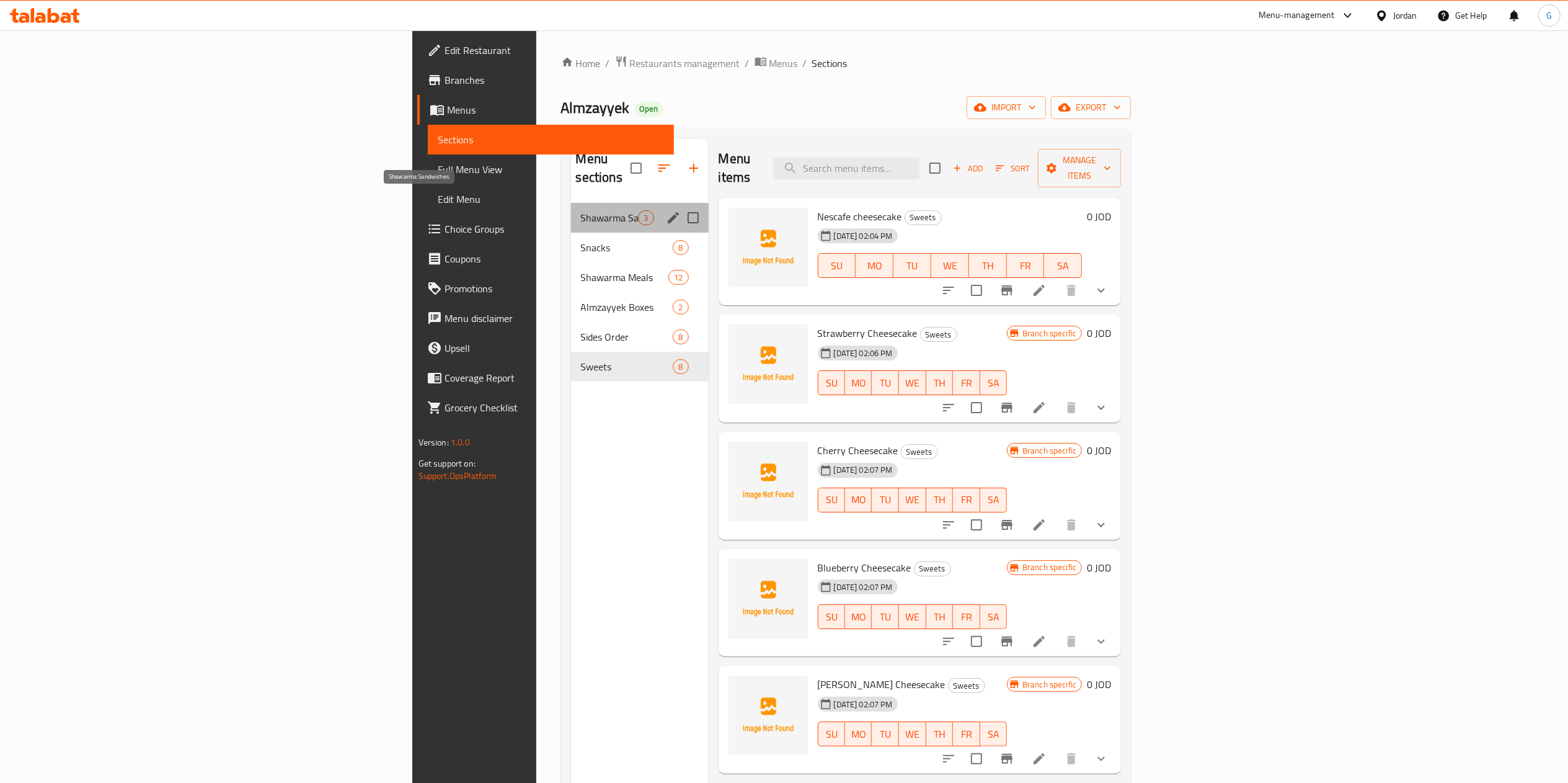
click at [581, 211] on span "Shawarma Sandwiches" at bounding box center [610, 218] width 58 height 15
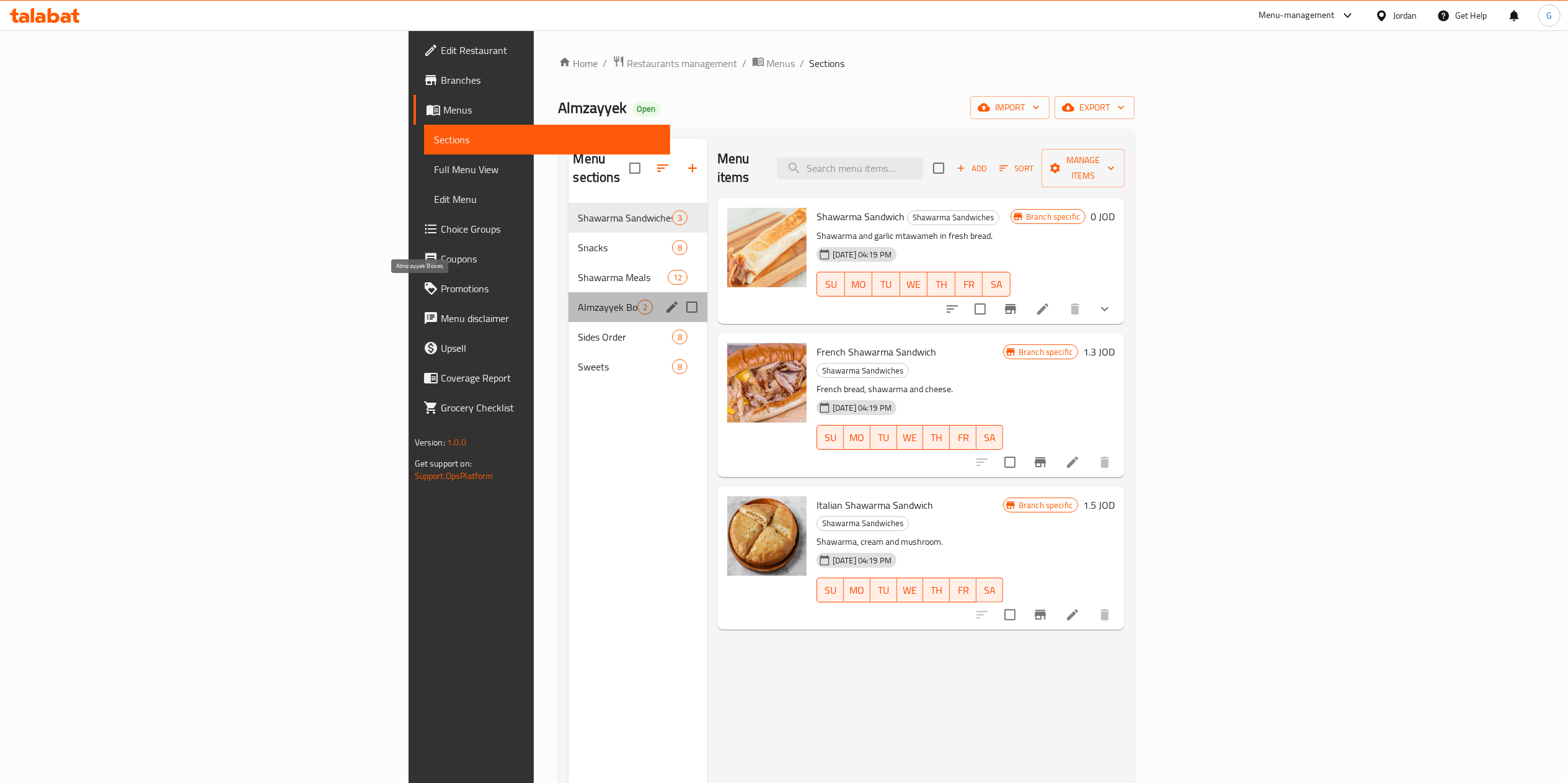
click at [579, 300] on span "Almzayyek Boxes" at bounding box center [608, 307] width 59 height 15
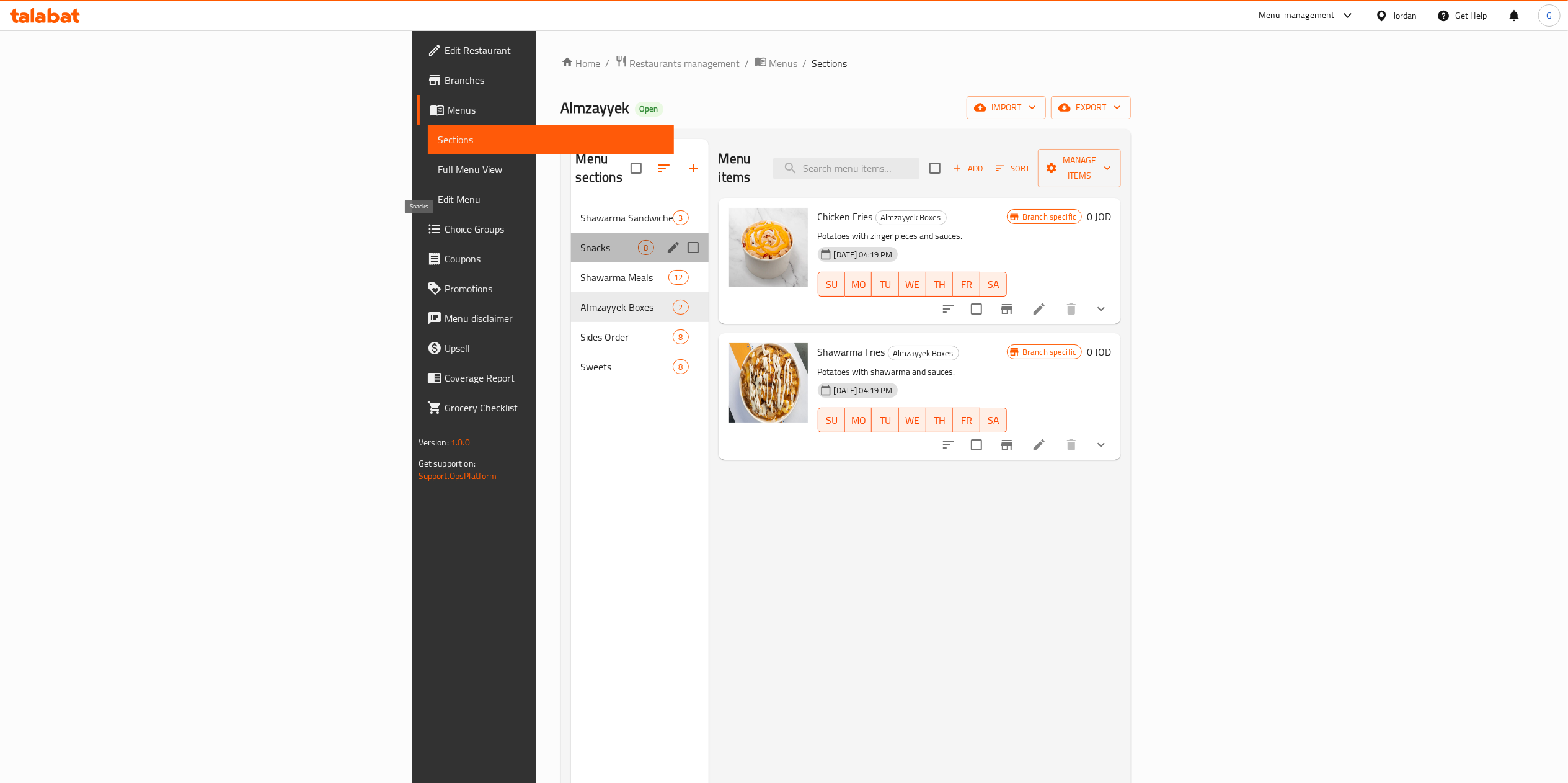
click at [581, 240] on span "Snacks" at bounding box center [610, 248] width 58 height 15
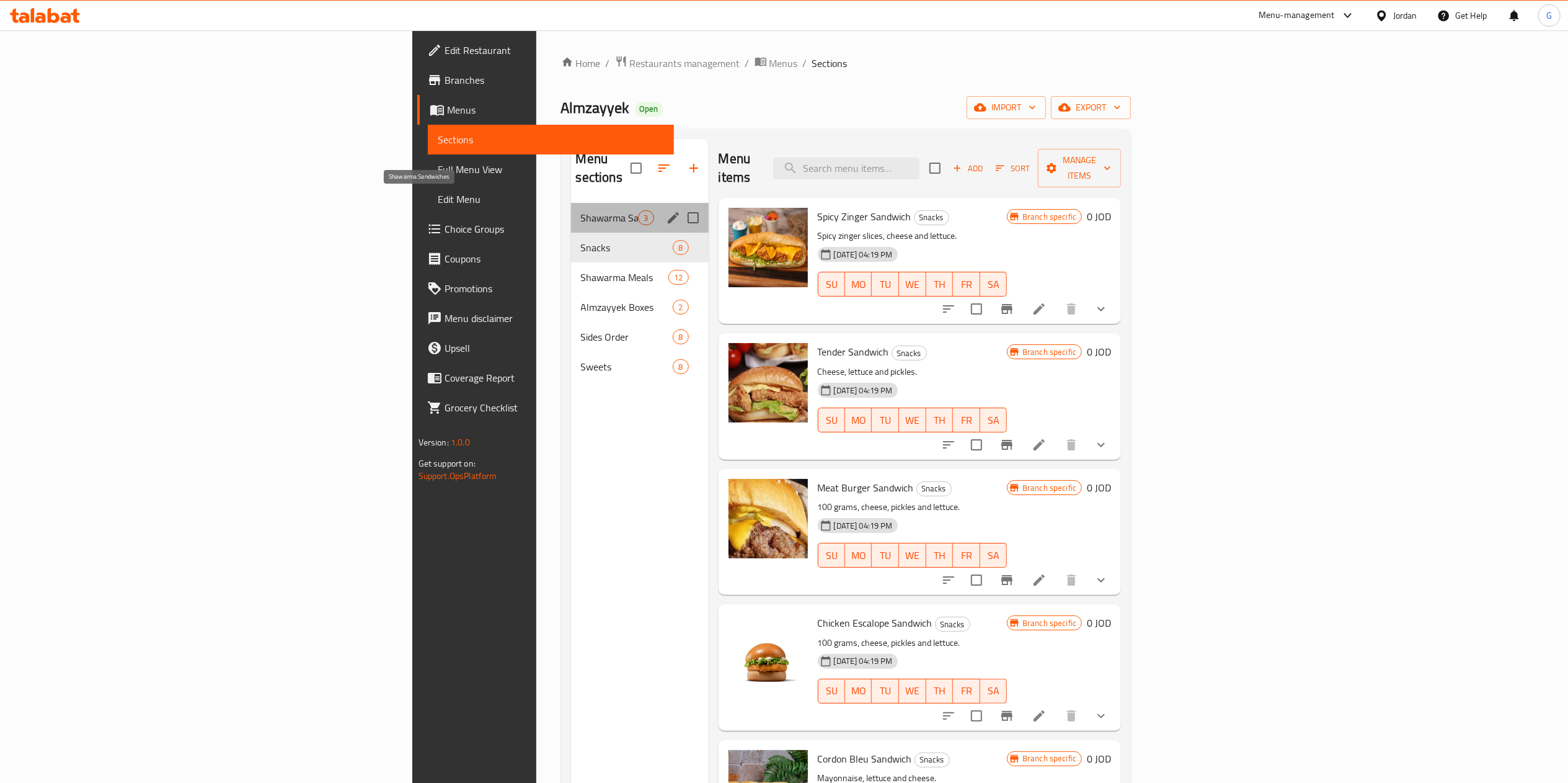
click at [581, 211] on span "Shawarma Sandwiches" at bounding box center [610, 218] width 58 height 15
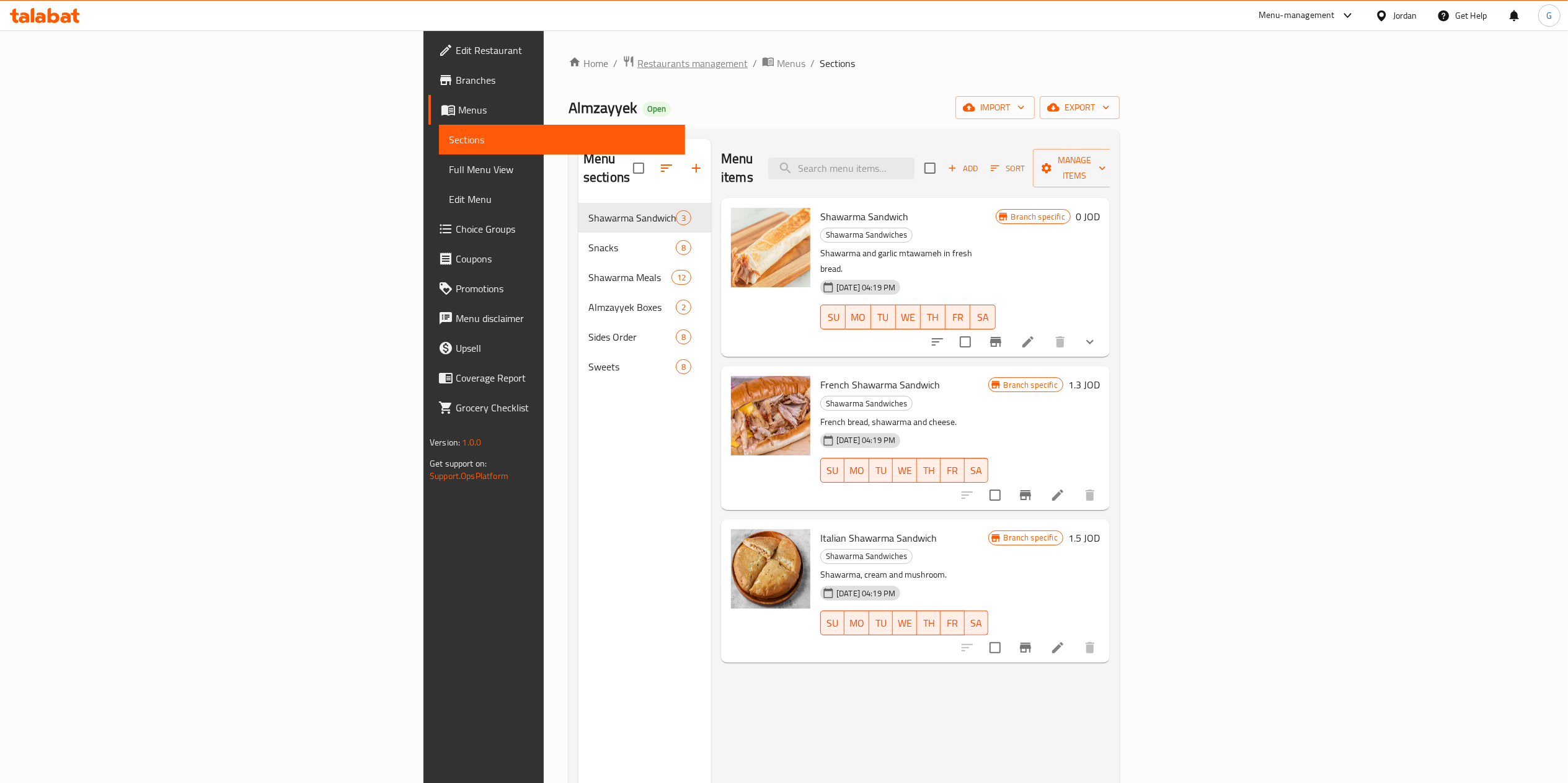
click at [637, 71] on span "Restaurants management" at bounding box center [693, 63] width 110 height 15
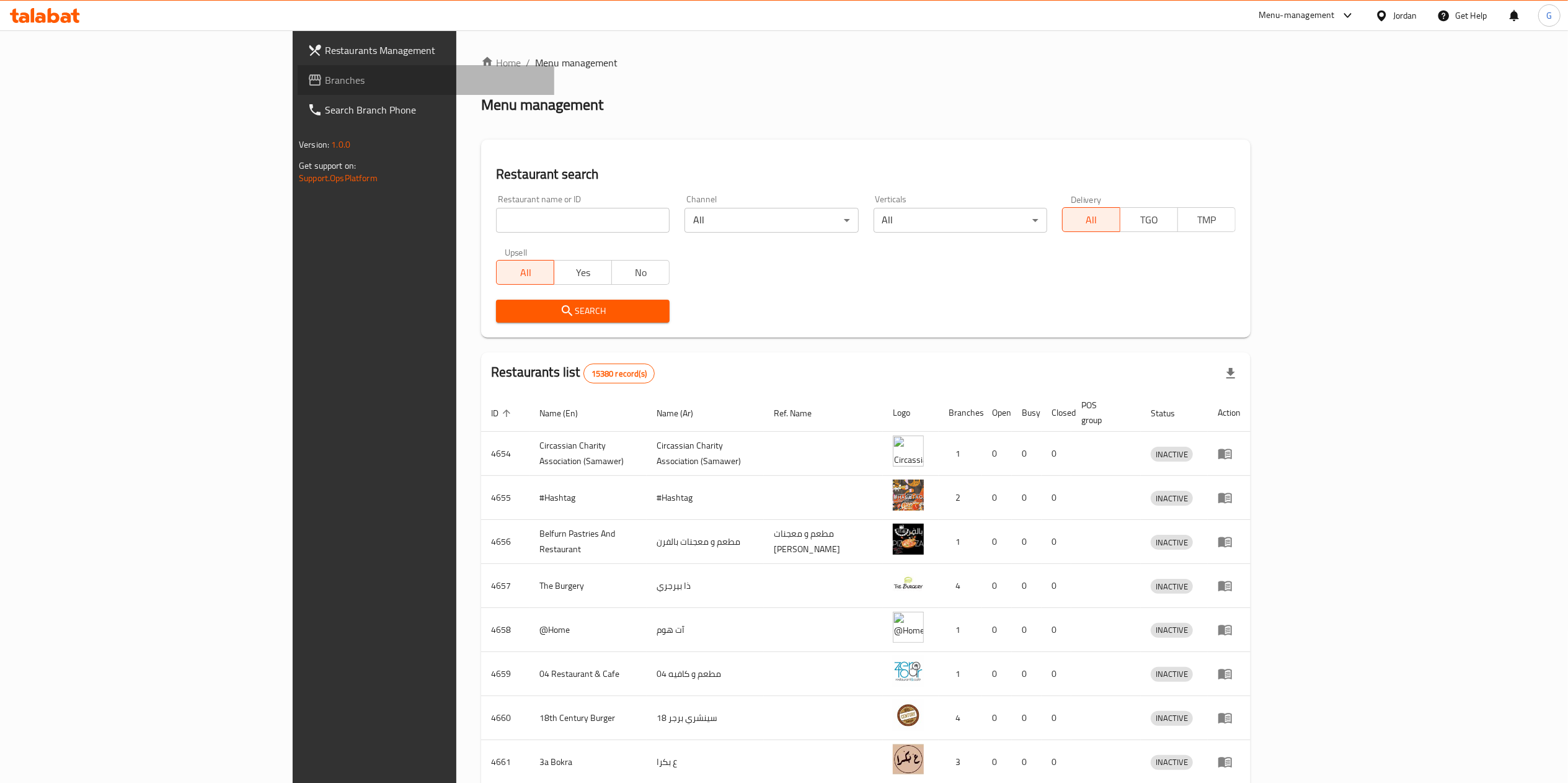
click at [325, 74] on span "Branches" at bounding box center [434, 80] width 219 height 15
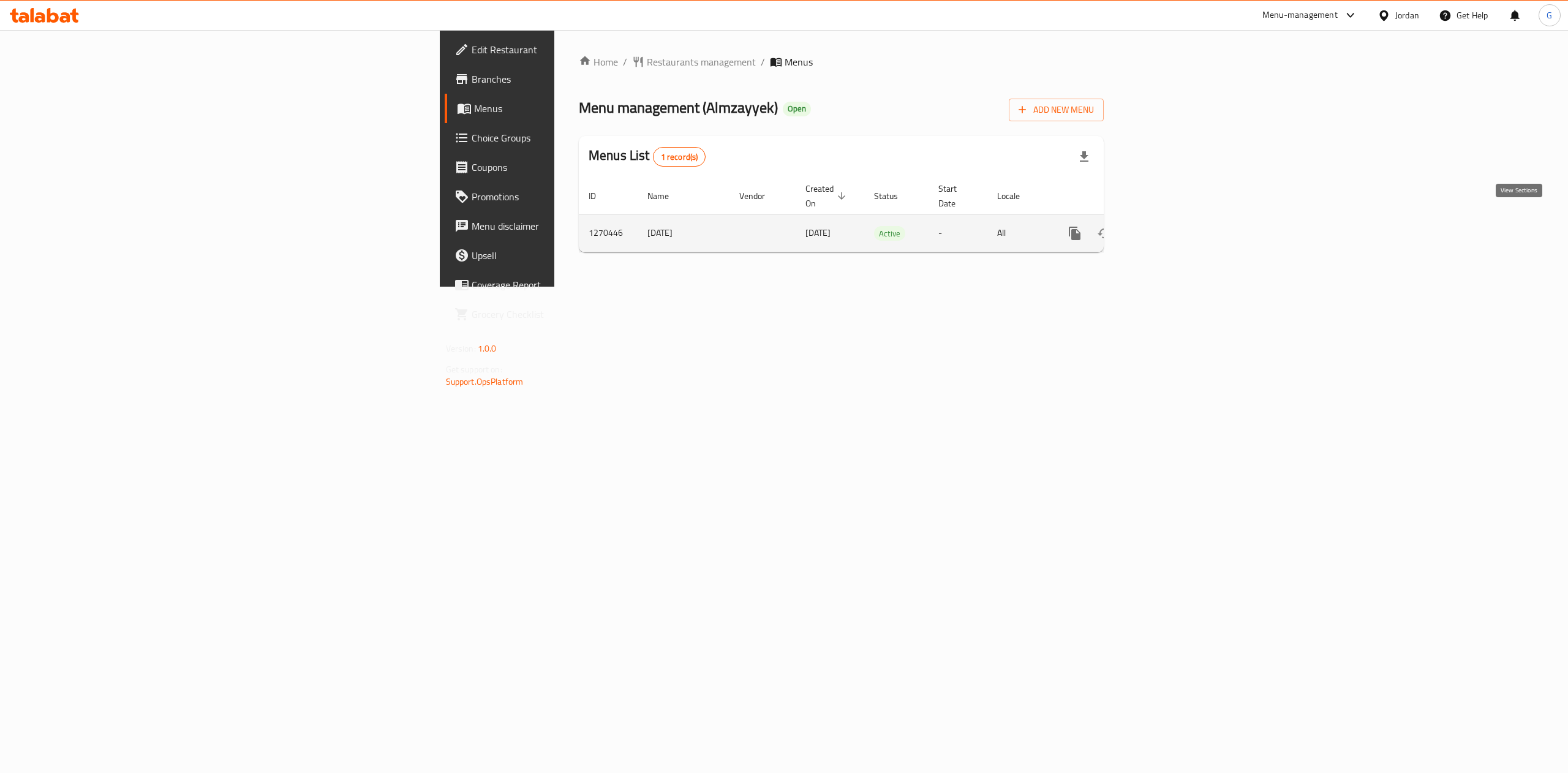
click at [1169, 228] on icon "enhanced table" at bounding box center [1163, 233] width 11 height 11
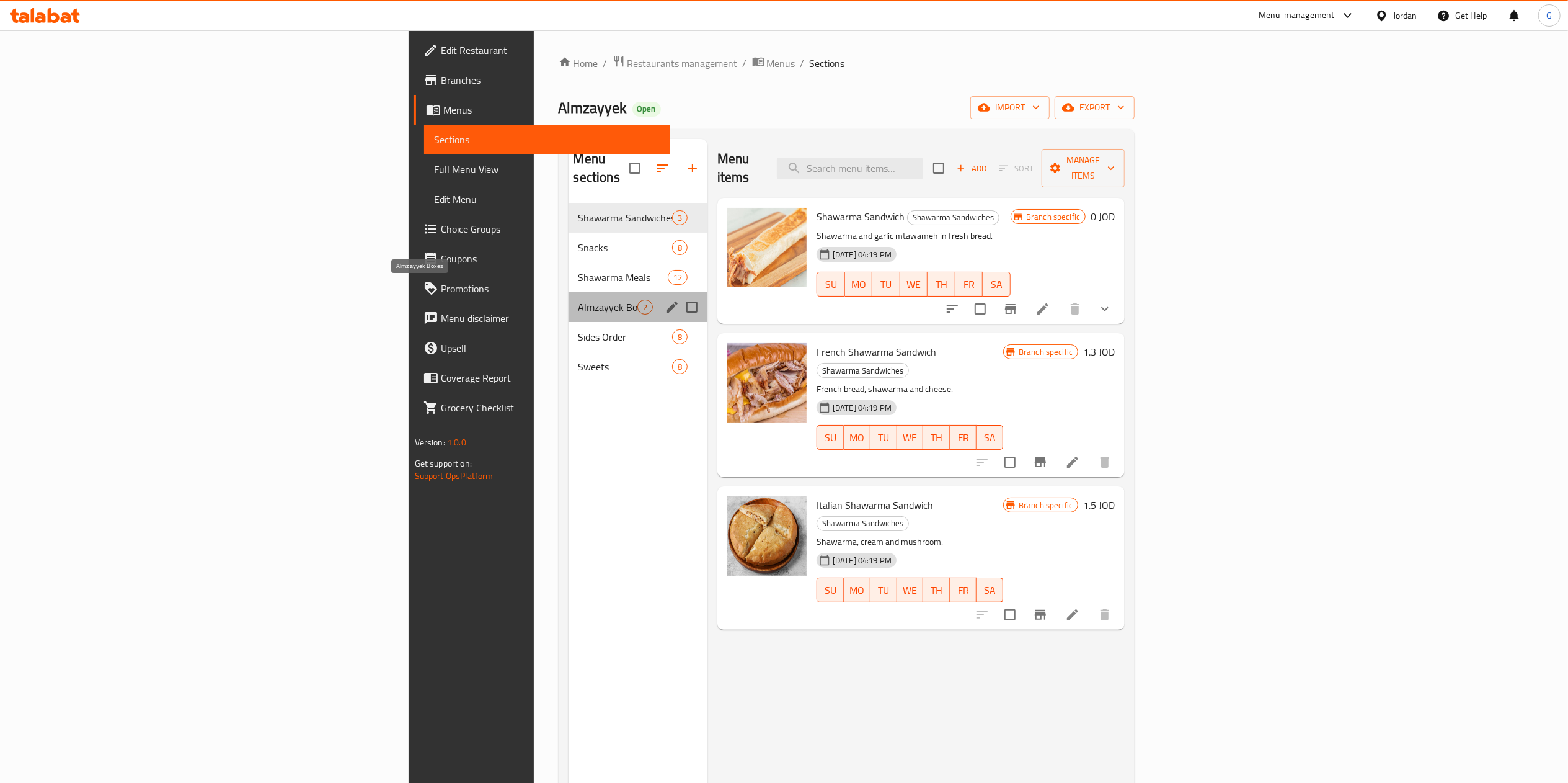
click at [579, 300] on span "Almzayyek Boxes" at bounding box center [608, 307] width 59 height 15
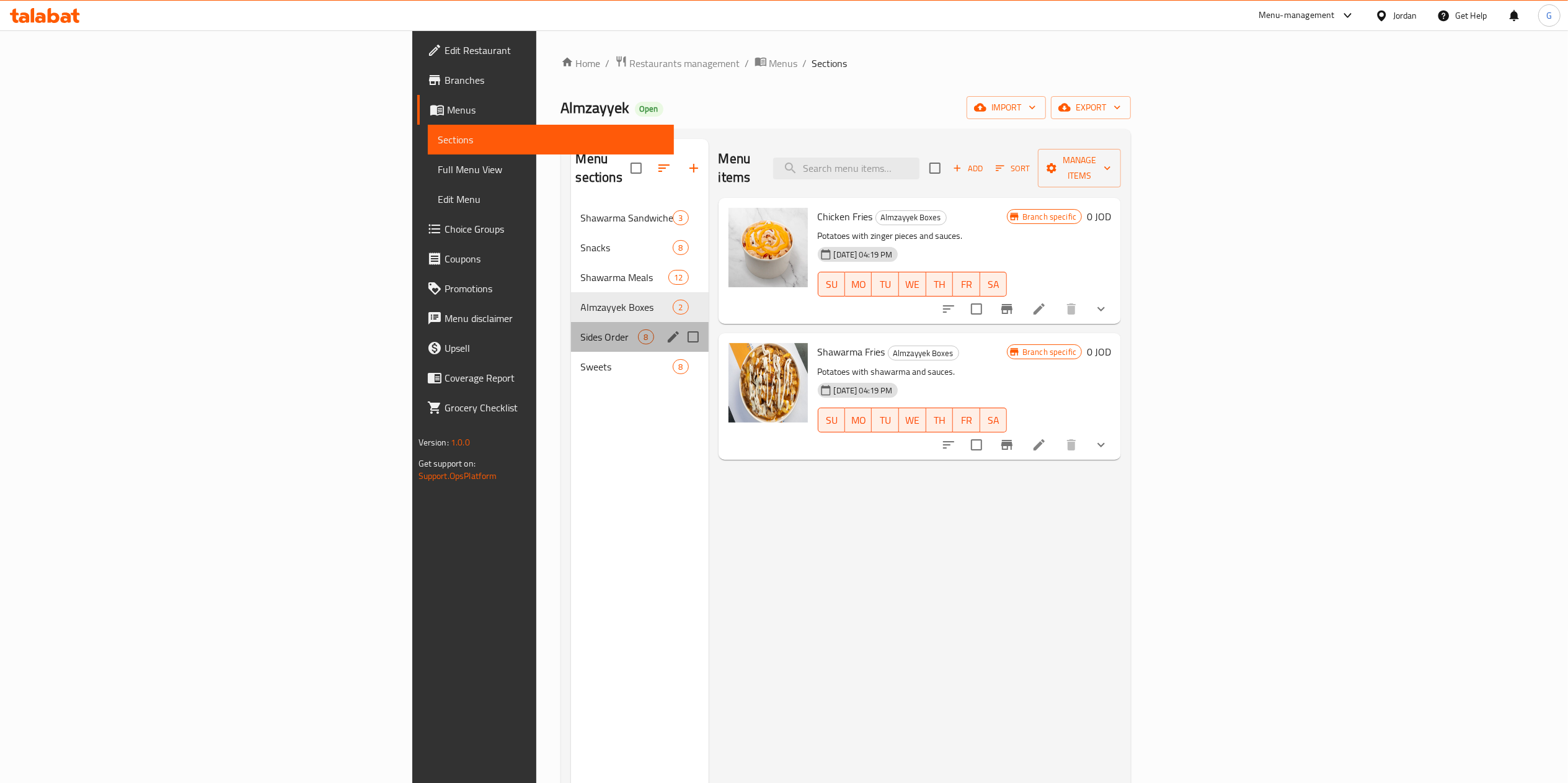
click at [571, 322] on div "Sides Order 8" at bounding box center [640, 337] width 138 height 30
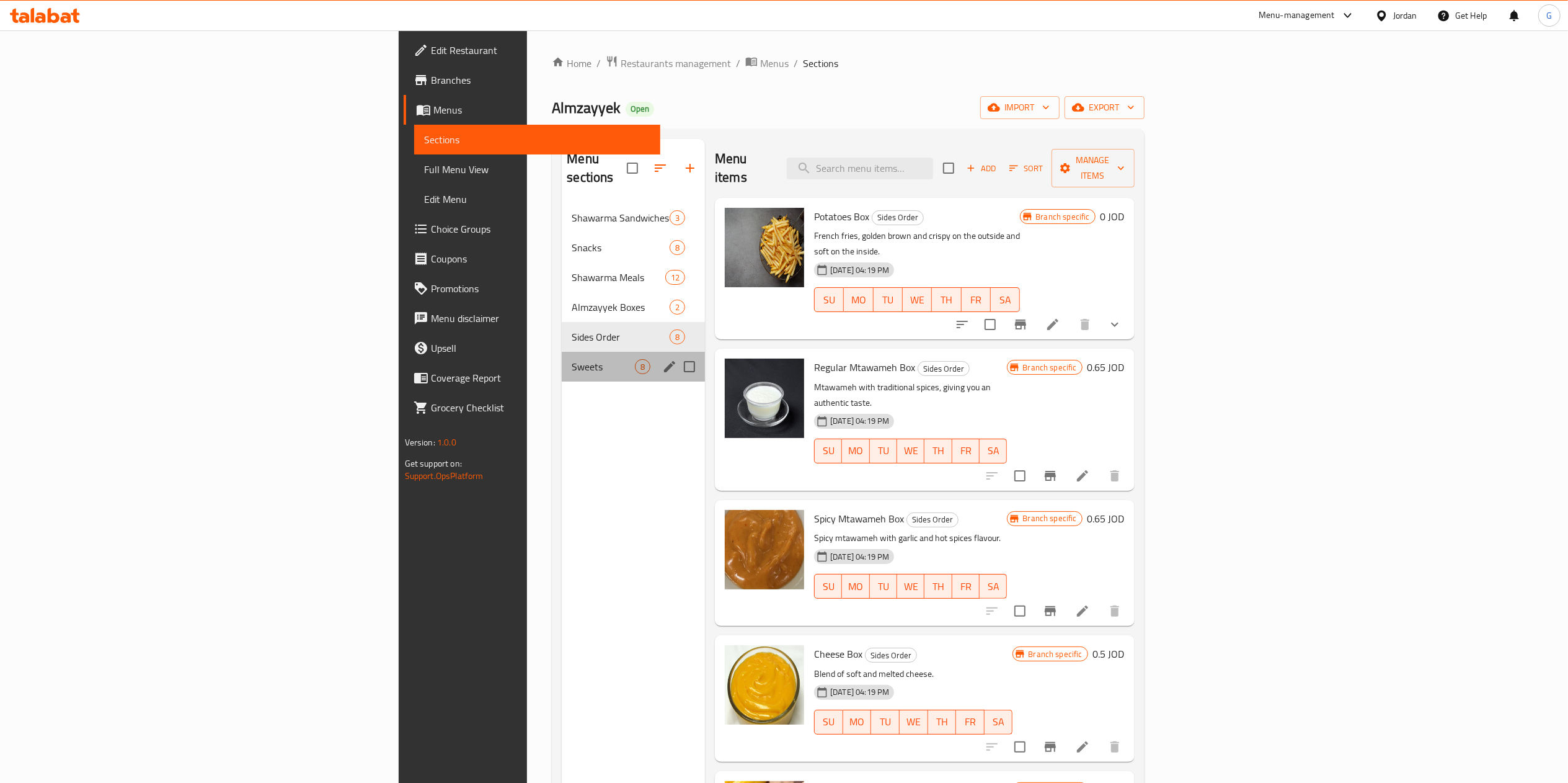
click at [562, 352] on div "Sweets 8" at bounding box center [633, 367] width 144 height 30
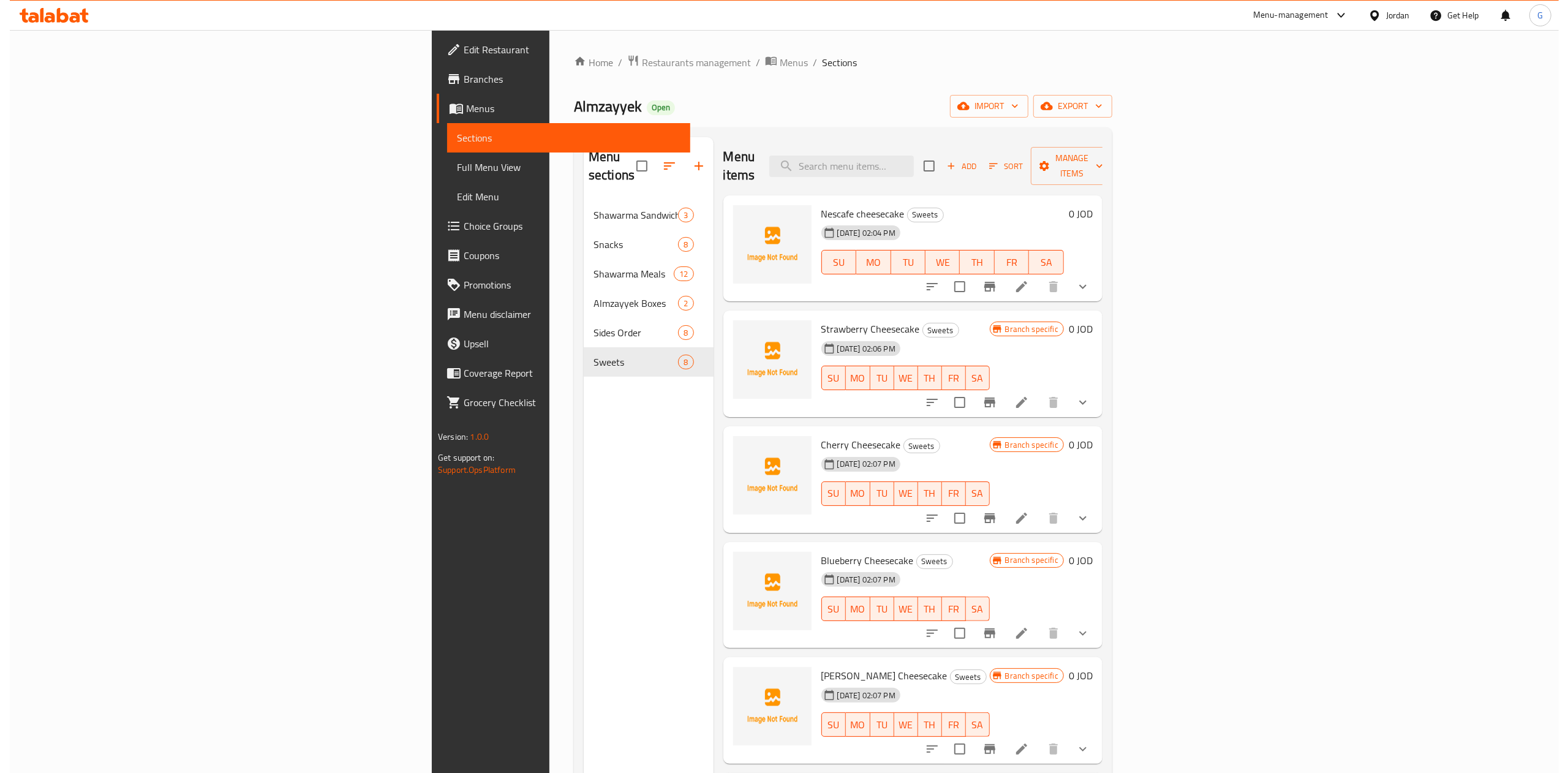
scroll to position [181, 0]
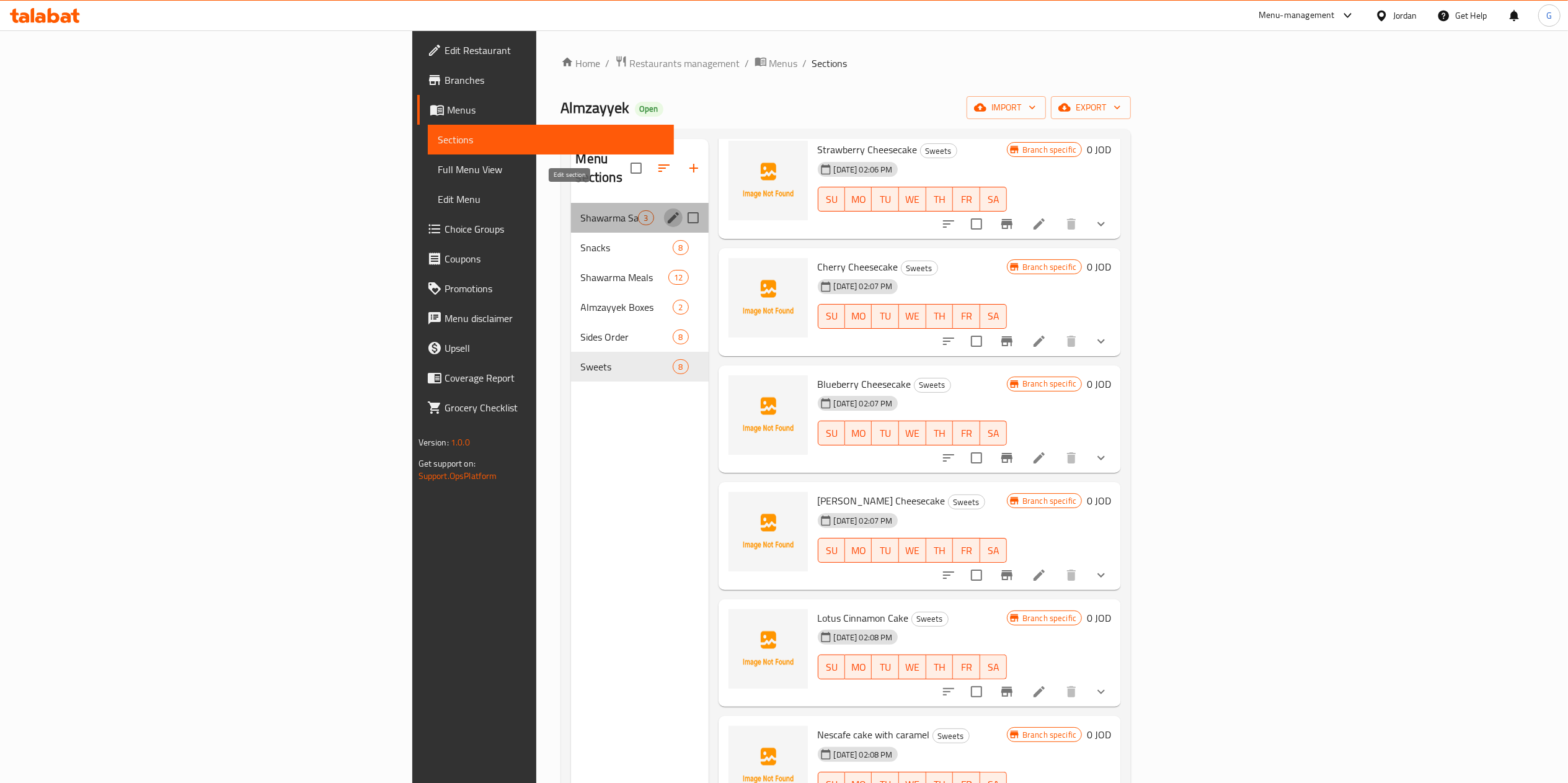
click at [666, 211] on icon "edit" at bounding box center [673, 218] width 15 height 15
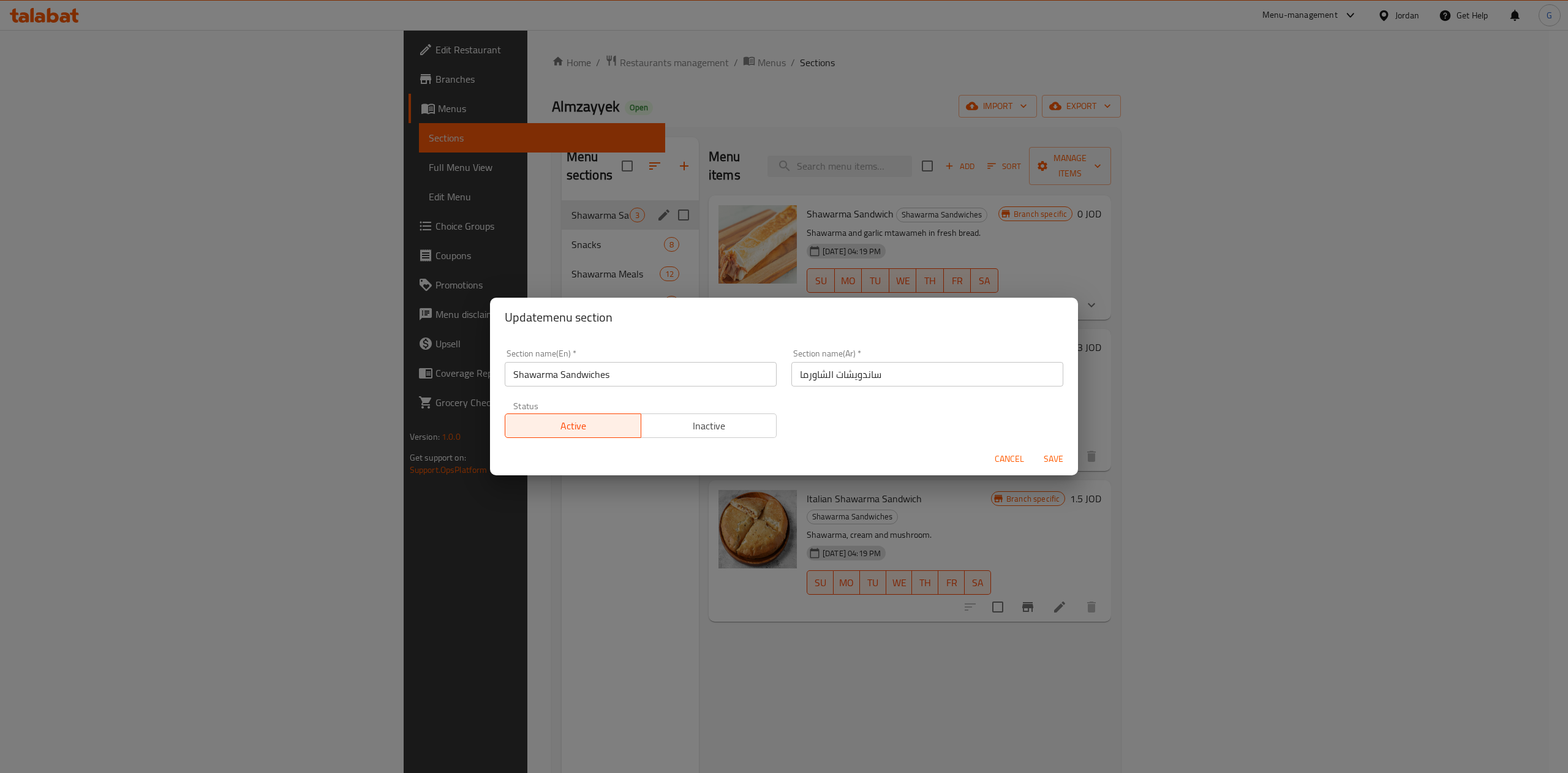
drag, startPoint x: 697, startPoint y: 438, endPoint x: 719, endPoint y: 425, distance: 25.6
click at [719, 425] on div "Status Active Inactive" at bounding box center [641, 420] width 287 height 51
click at [719, 425] on span "Inactive" at bounding box center [710, 426] width 126 height 18
click at [1050, 460] on span "Save" at bounding box center [1054, 459] width 29 height 15
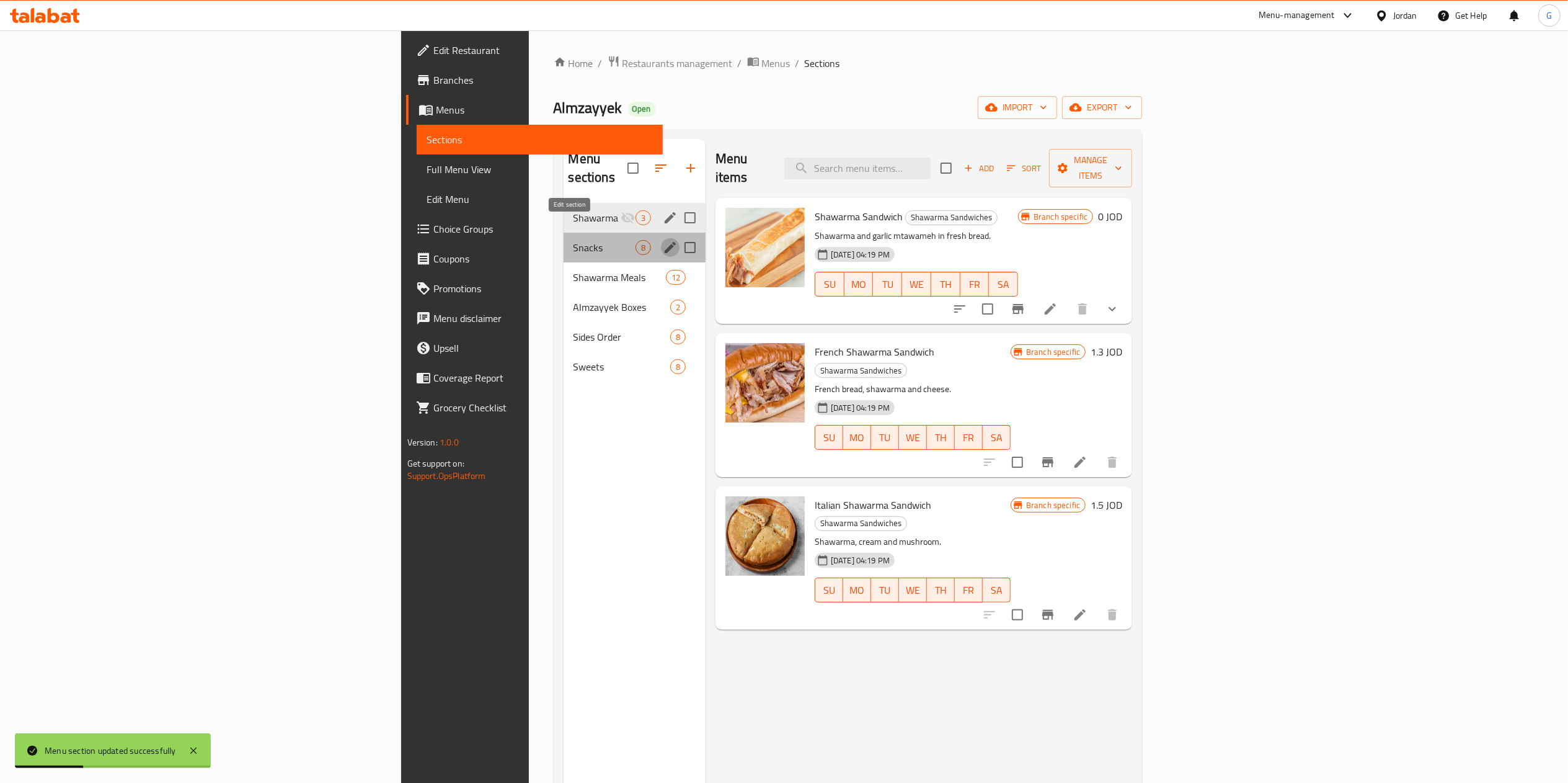
click at [665, 242] on icon "edit" at bounding box center [670, 247] width 11 height 11
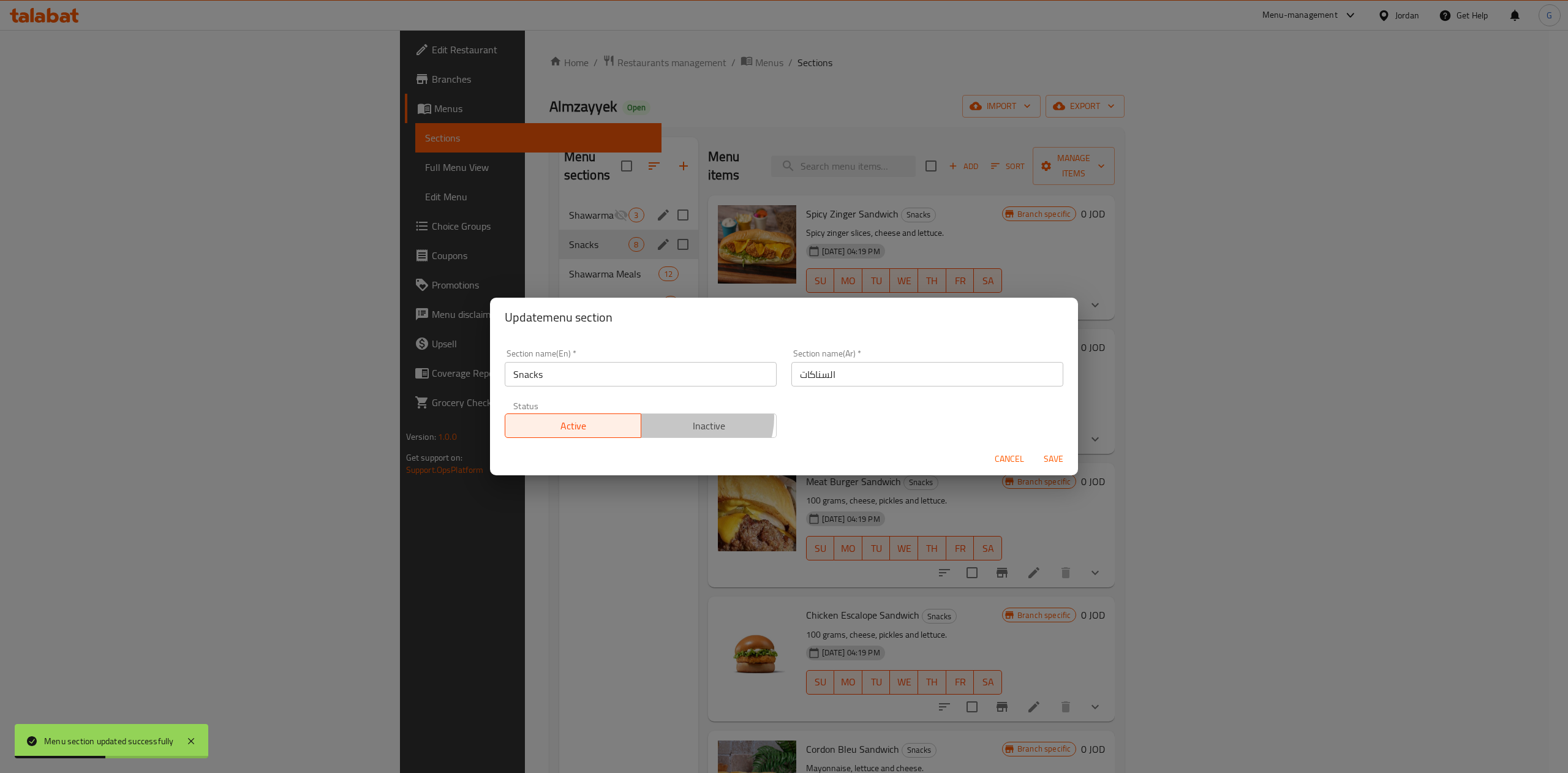
click at [691, 418] on span "Inactive" at bounding box center [710, 426] width 126 height 18
click at [1046, 462] on span "Save" at bounding box center [1054, 459] width 29 height 15
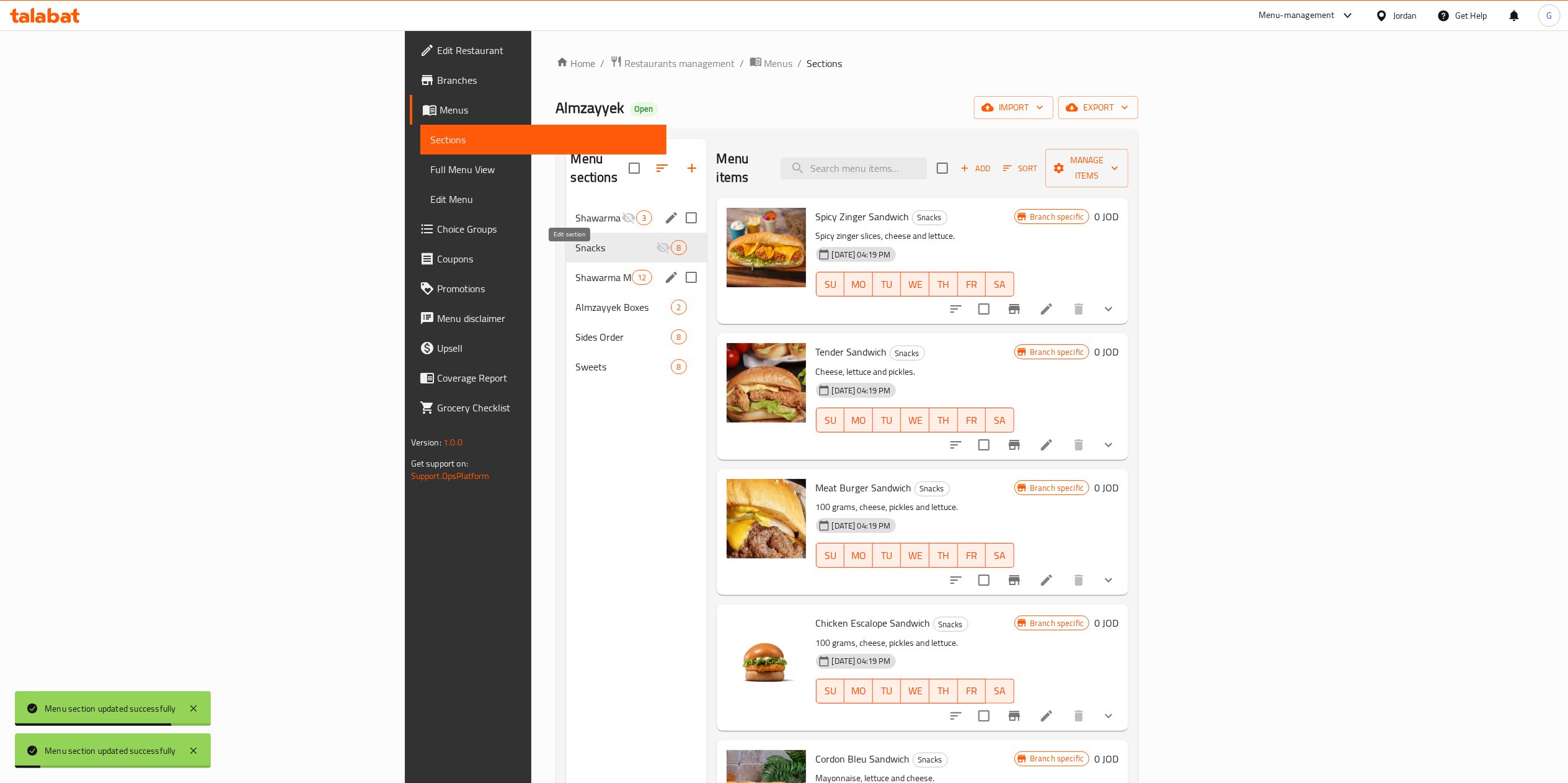
click at [664, 270] on icon "edit" at bounding box center [672, 278] width 15 height 15
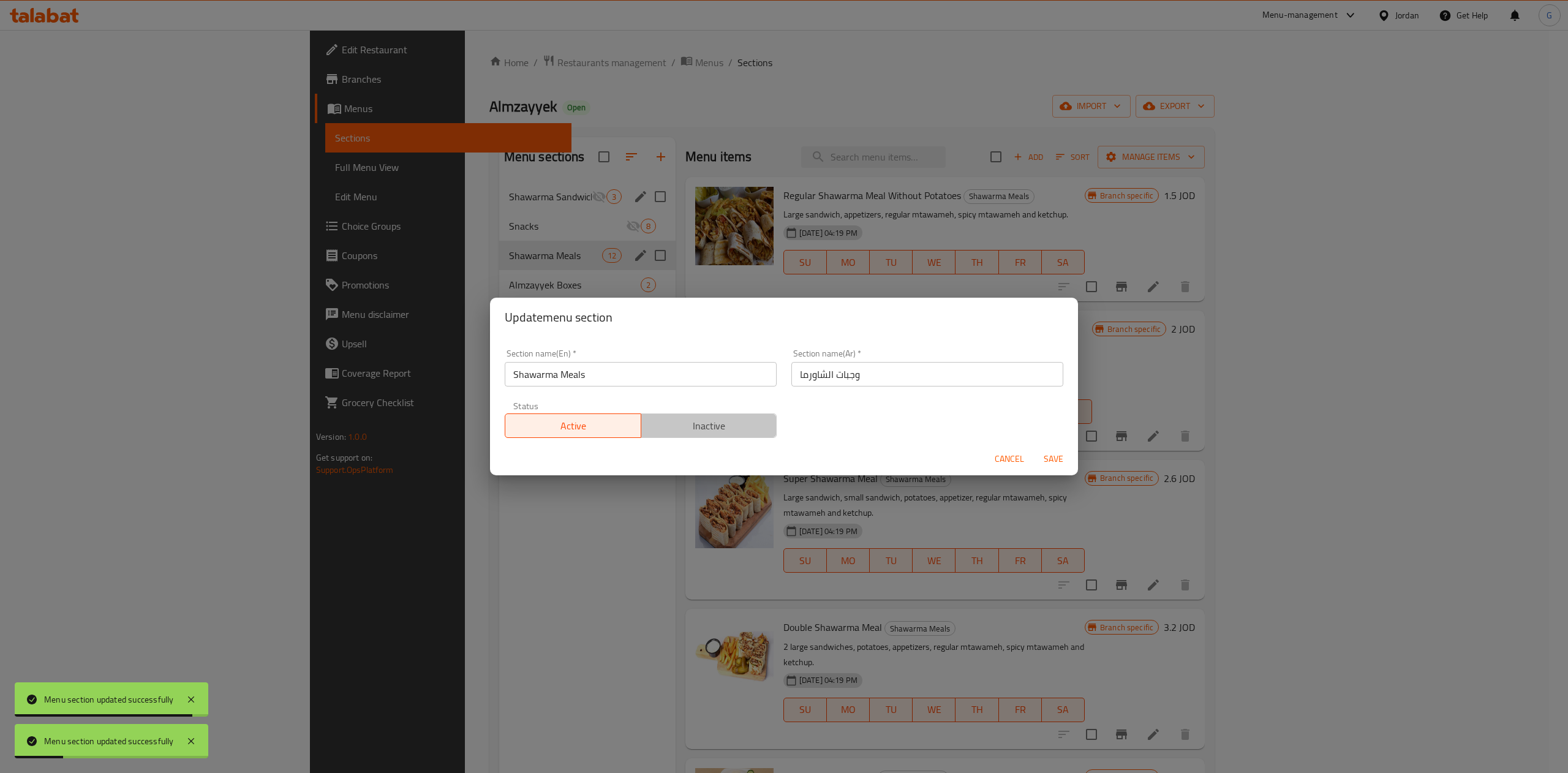
click at [731, 424] on span "Inactive" at bounding box center [710, 426] width 126 height 18
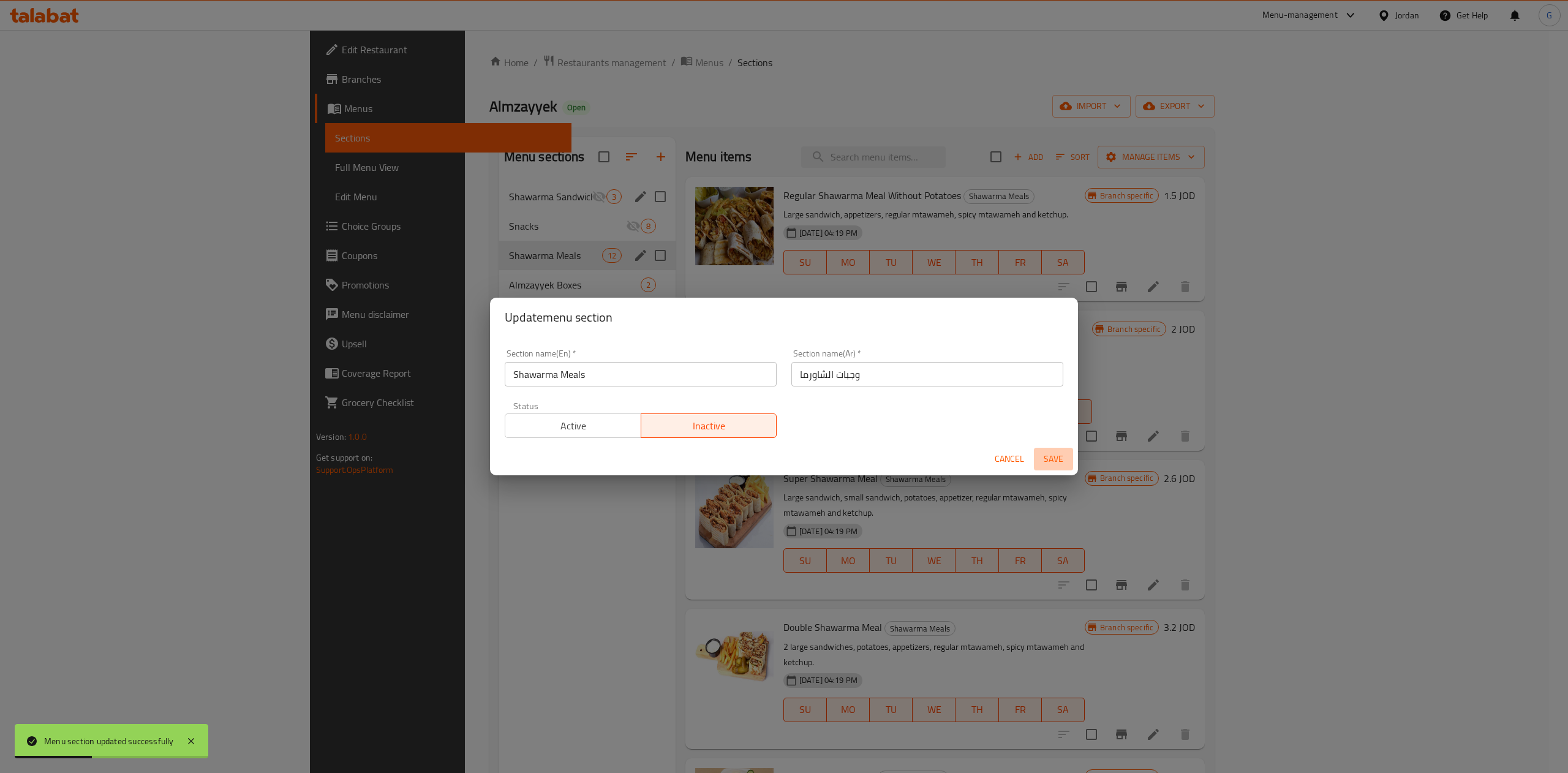
click at [1063, 462] on span "Save" at bounding box center [1054, 459] width 29 height 15
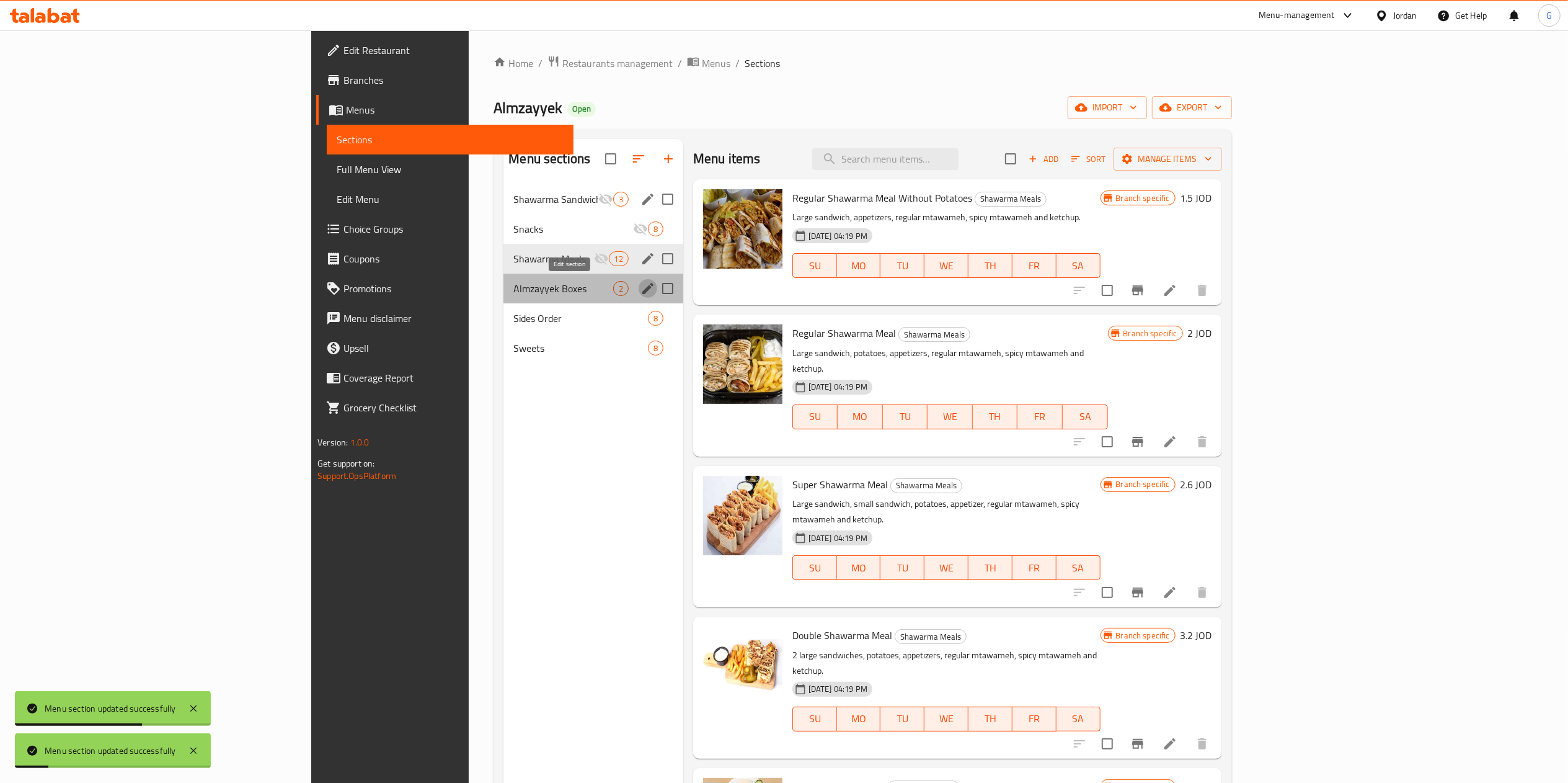
click at [643, 287] on icon "edit" at bounding box center [648, 288] width 11 height 11
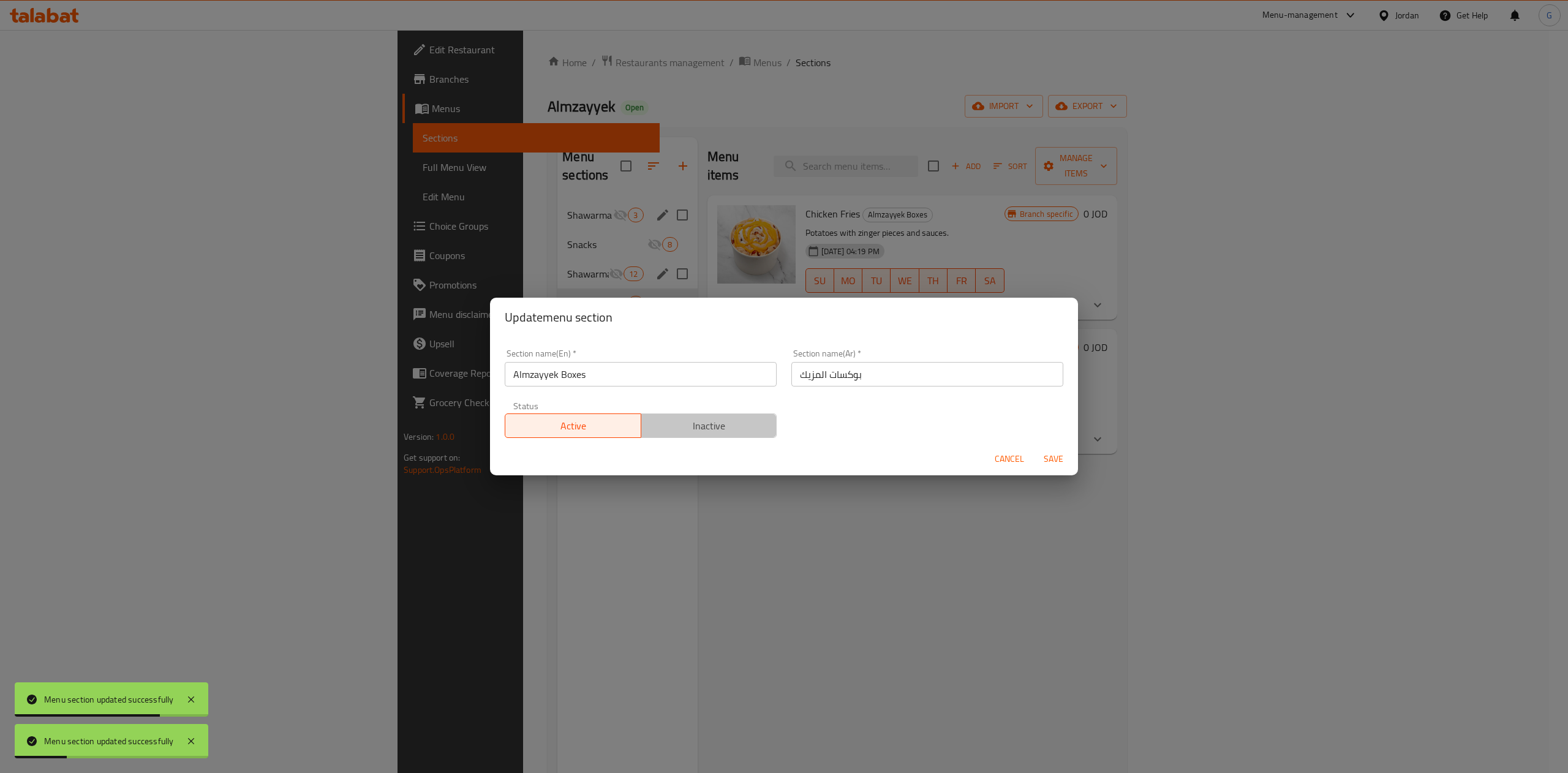
click at [719, 418] on span "Inactive" at bounding box center [710, 426] width 126 height 18
click at [1052, 465] on span "Save" at bounding box center [1054, 459] width 29 height 15
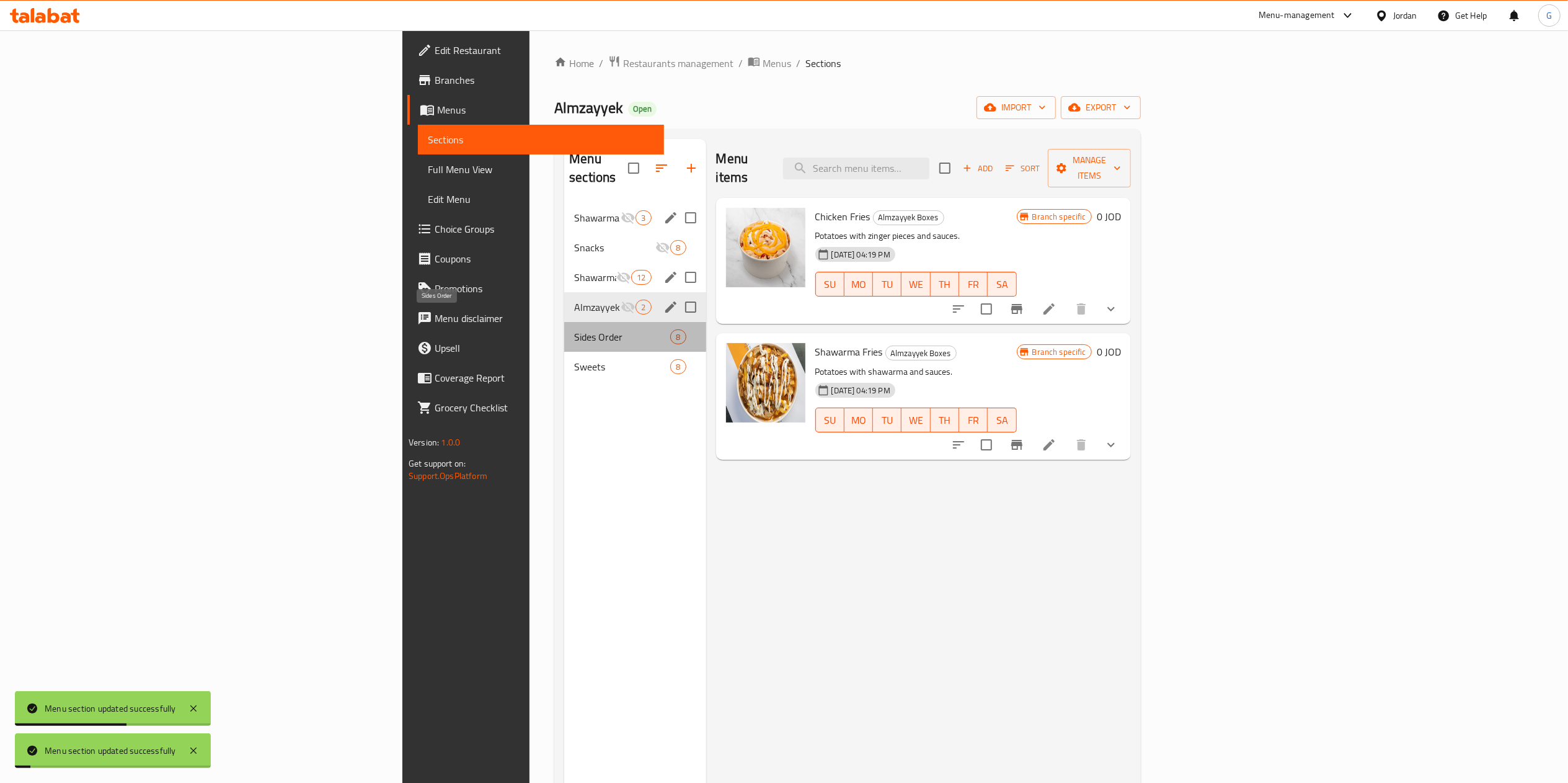
click at [574, 330] on span "Sides Order" at bounding box center [622, 337] width 96 height 15
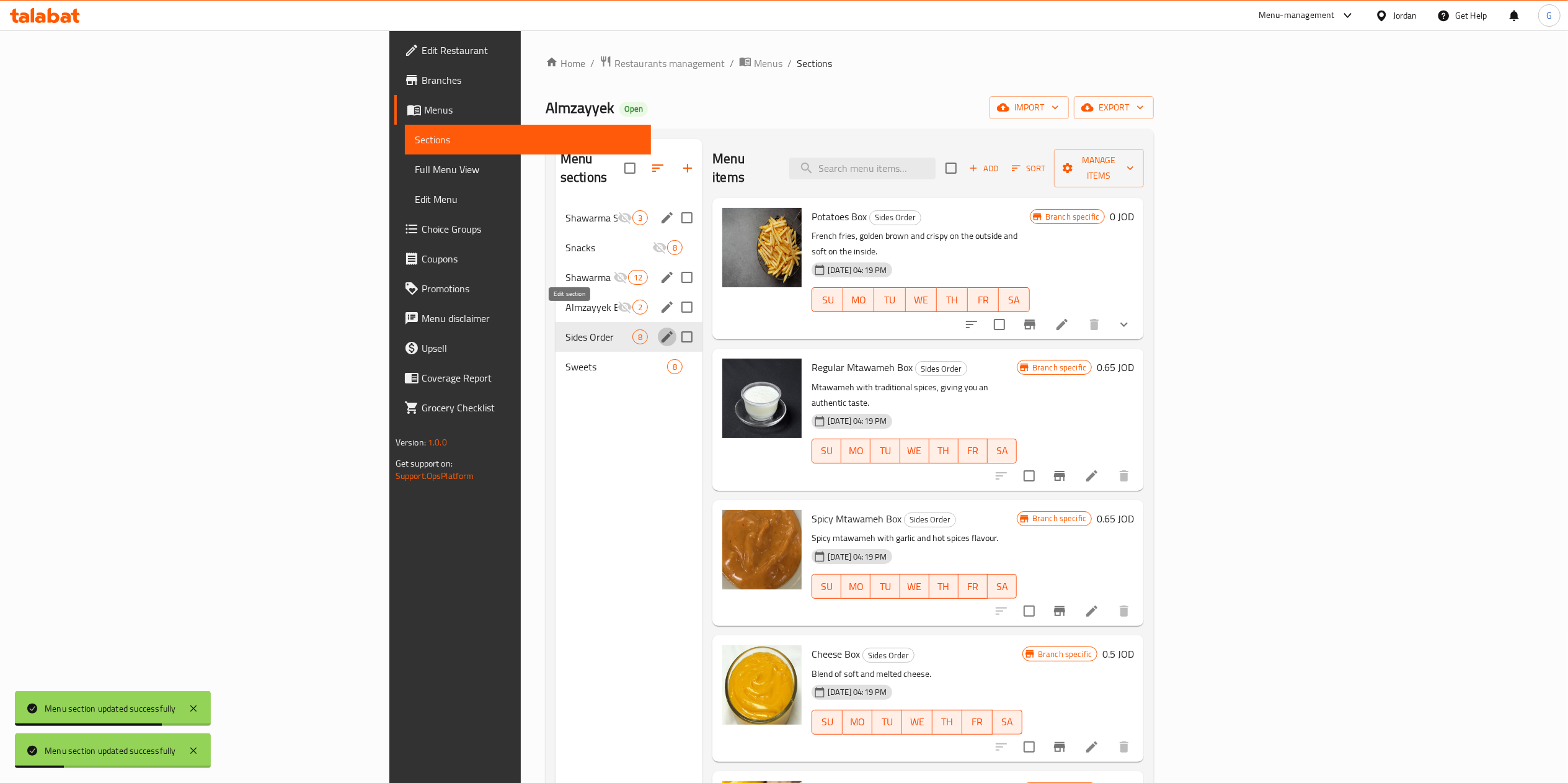
click at [660, 330] on icon "edit" at bounding box center [667, 337] width 15 height 15
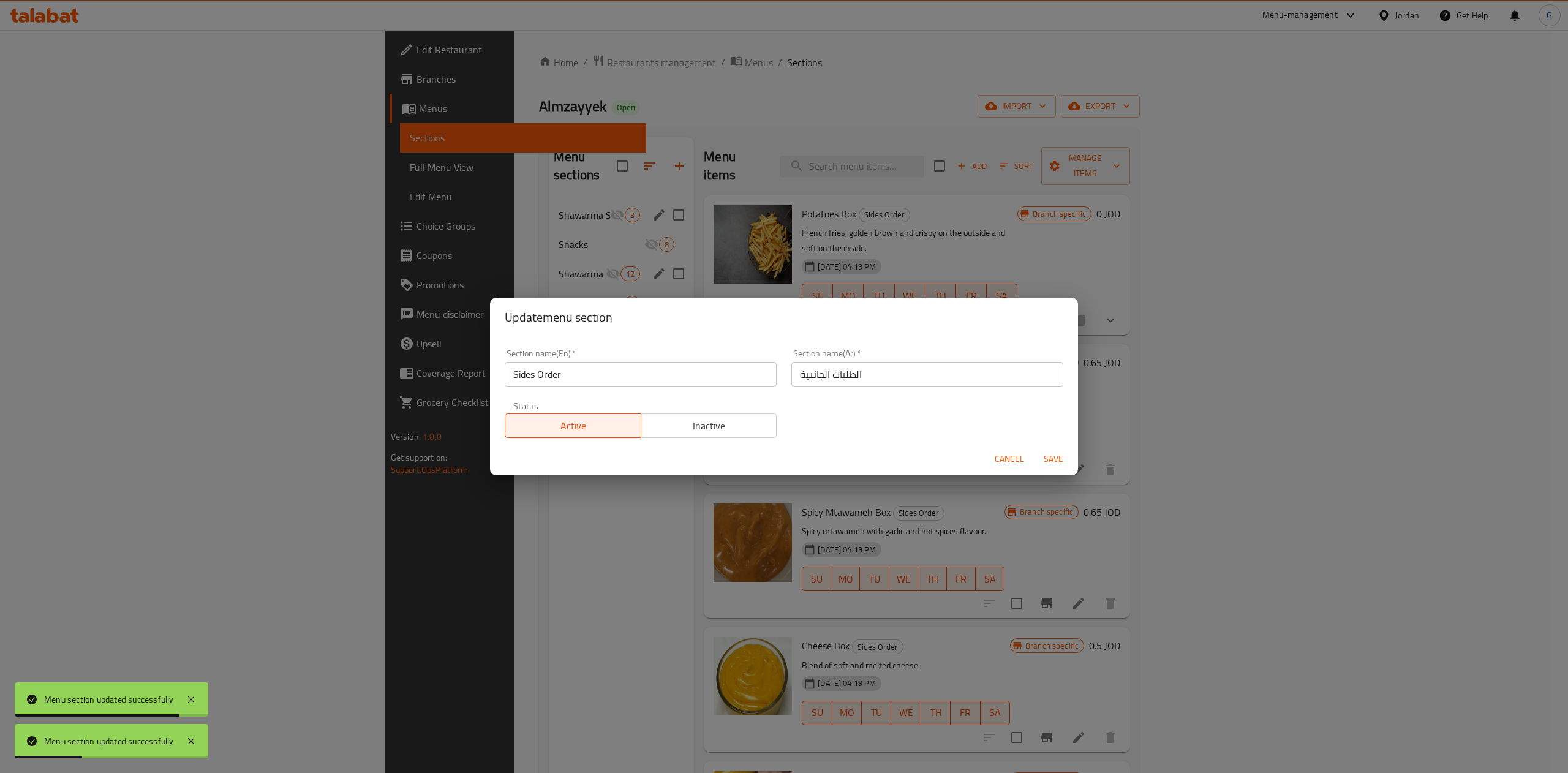
click at [711, 425] on span "Inactive" at bounding box center [710, 426] width 126 height 18
click at [1060, 467] on span "Save" at bounding box center [1054, 459] width 29 height 15
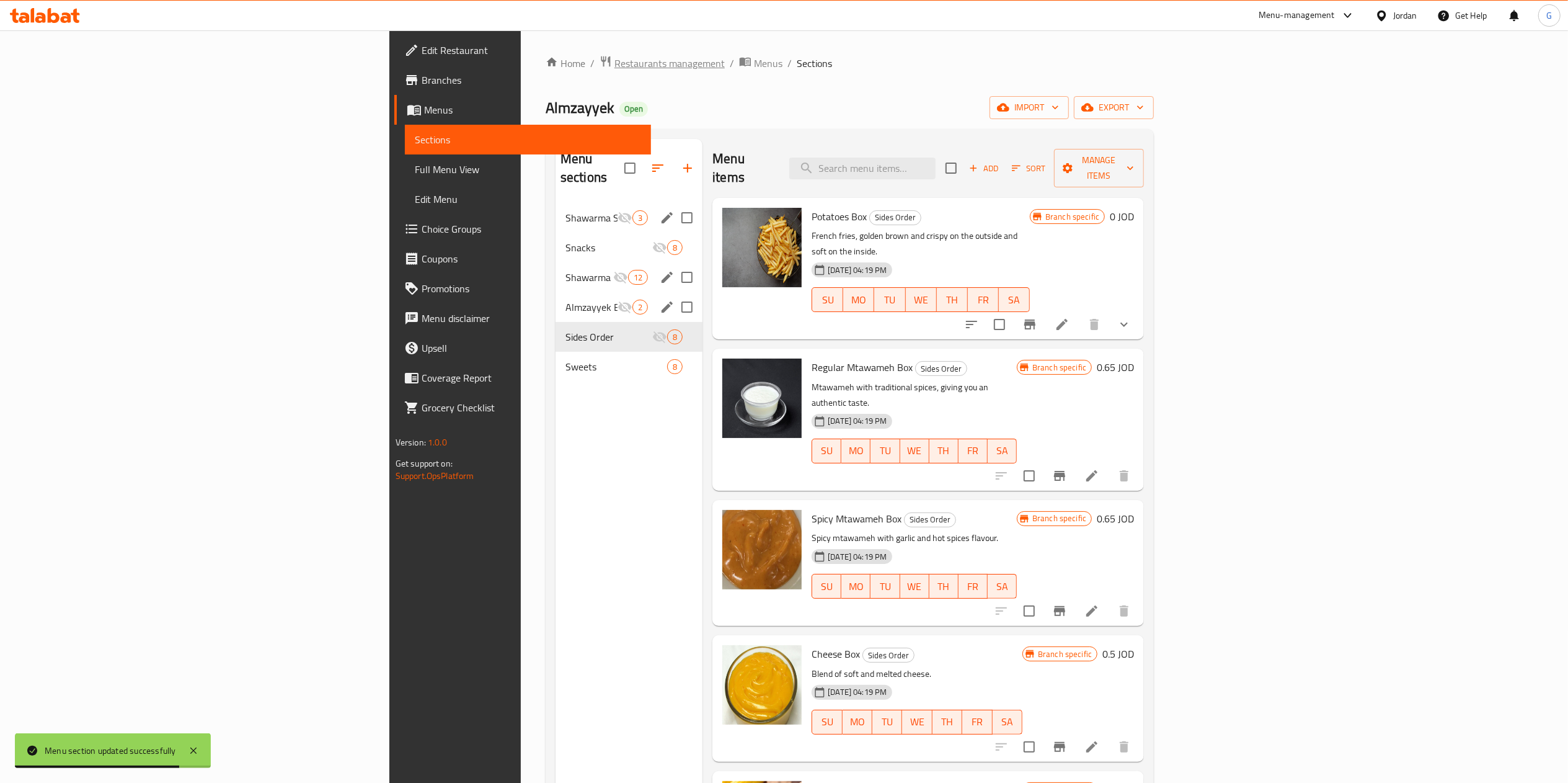
click at [614, 57] on span "Restaurants management" at bounding box center [669, 63] width 110 height 15
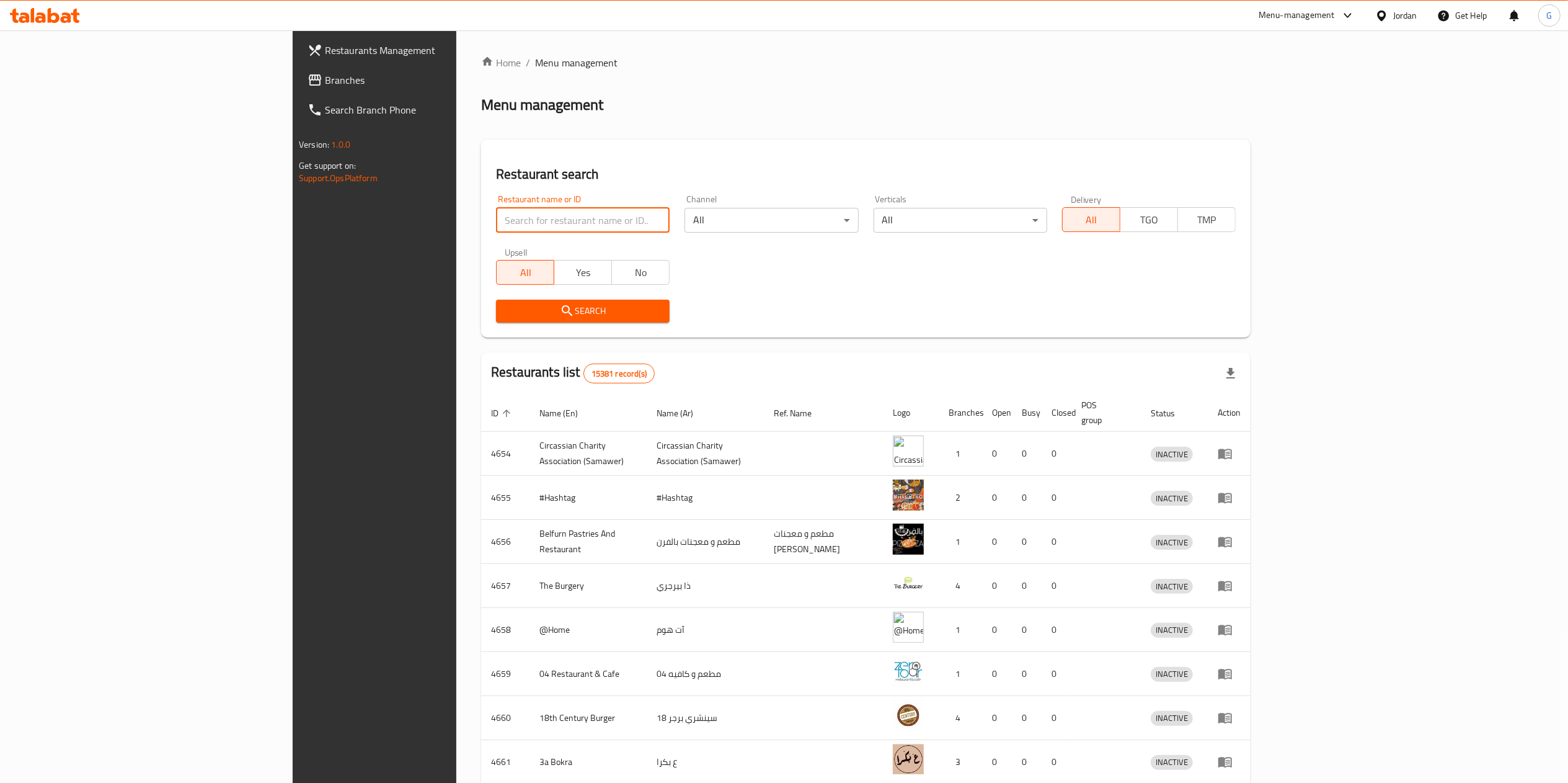
click at [496, 212] on input "search" at bounding box center [582, 220] width 173 height 25
type input "المزيك"
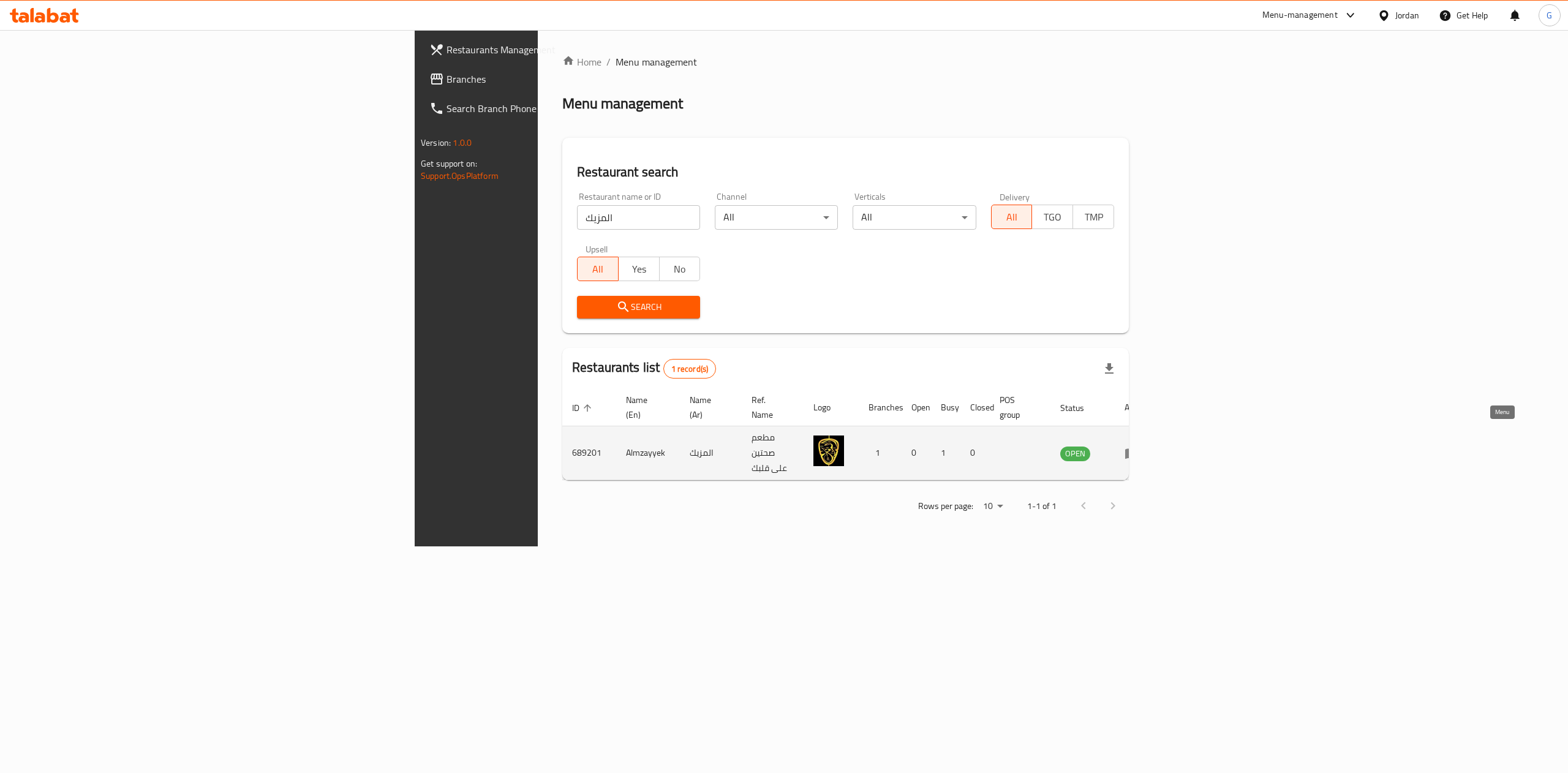
click at [1140, 446] on icon "enhanced table" at bounding box center [1132, 453] width 15 height 15
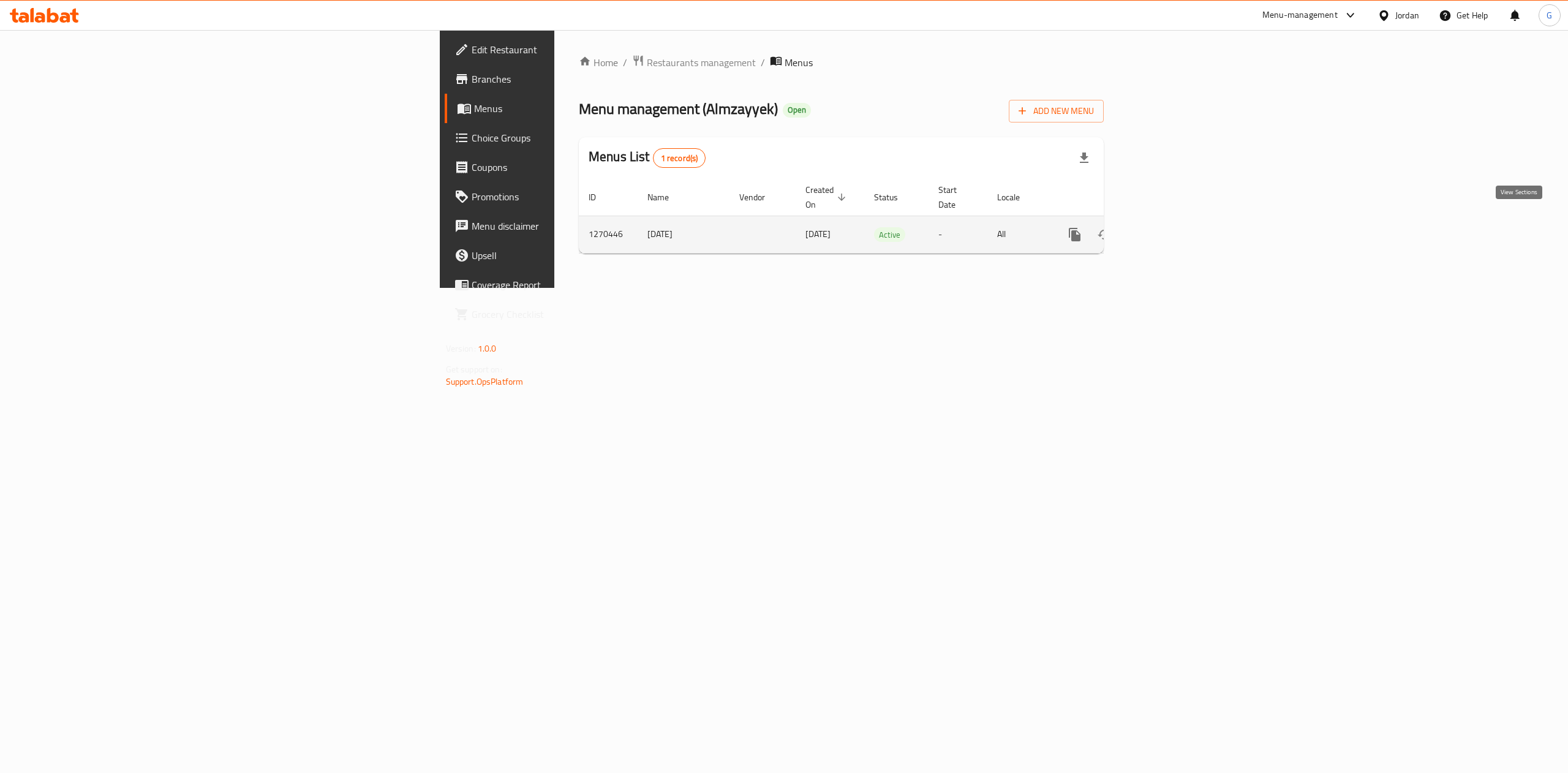
click at [1170, 227] on icon "enhanced table" at bounding box center [1163, 234] width 15 height 15
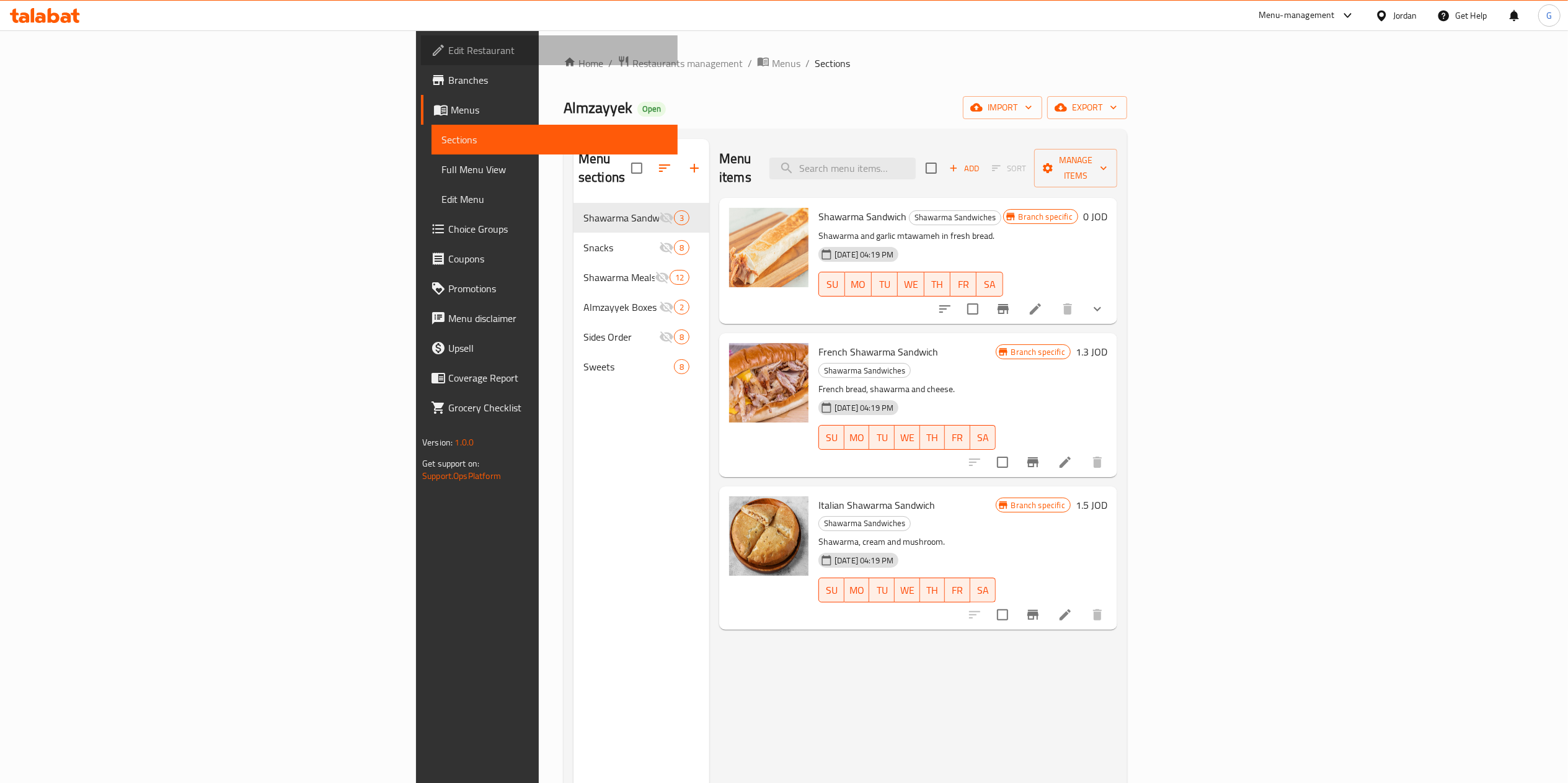
click at [449, 54] on span "Edit Restaurant" at bounding box center [558, 51] width 219 height 15
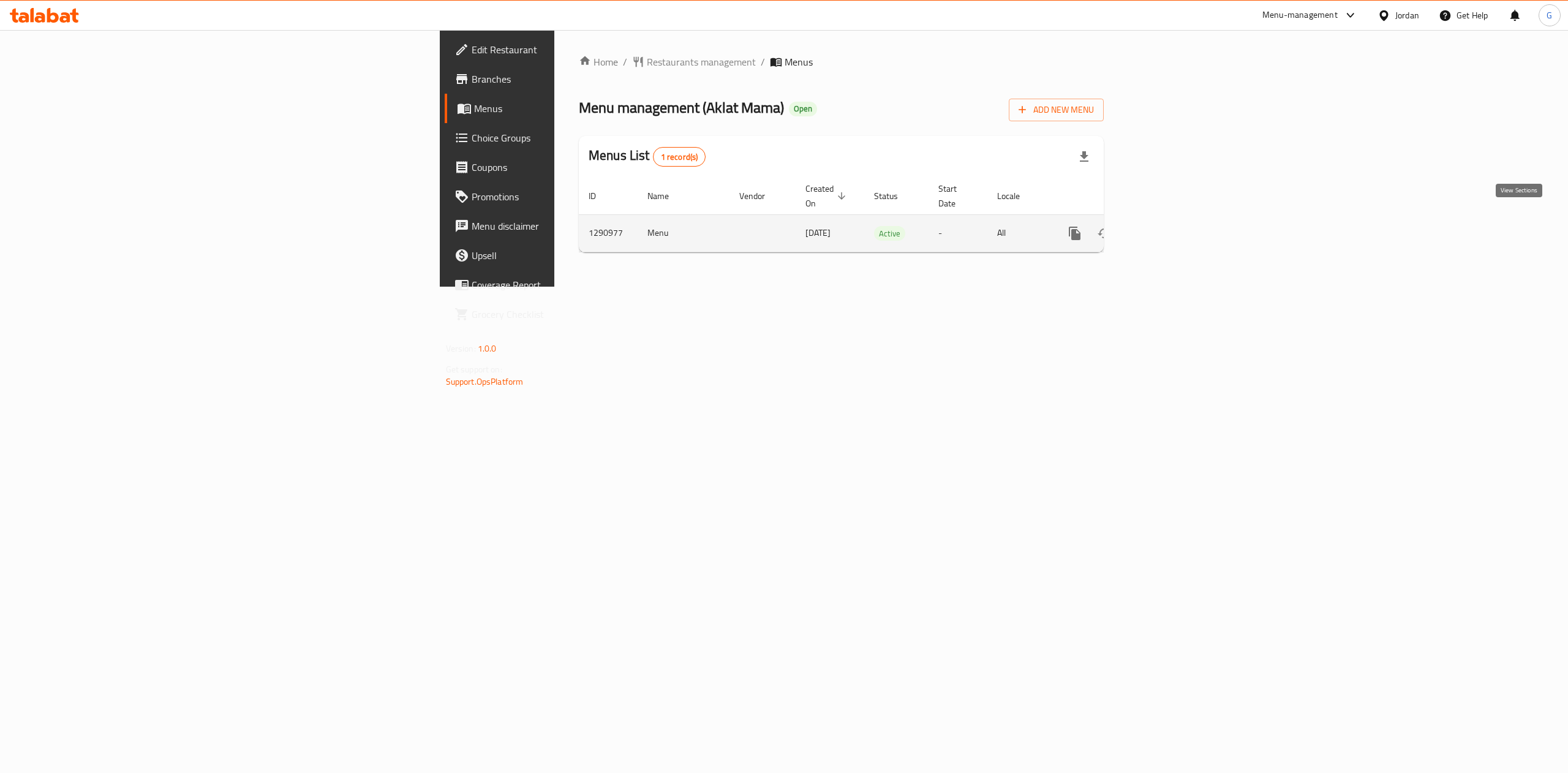
click at [1178, 220] on link "enhanced table" at bounding box center [1163, 234] width 29 height 29
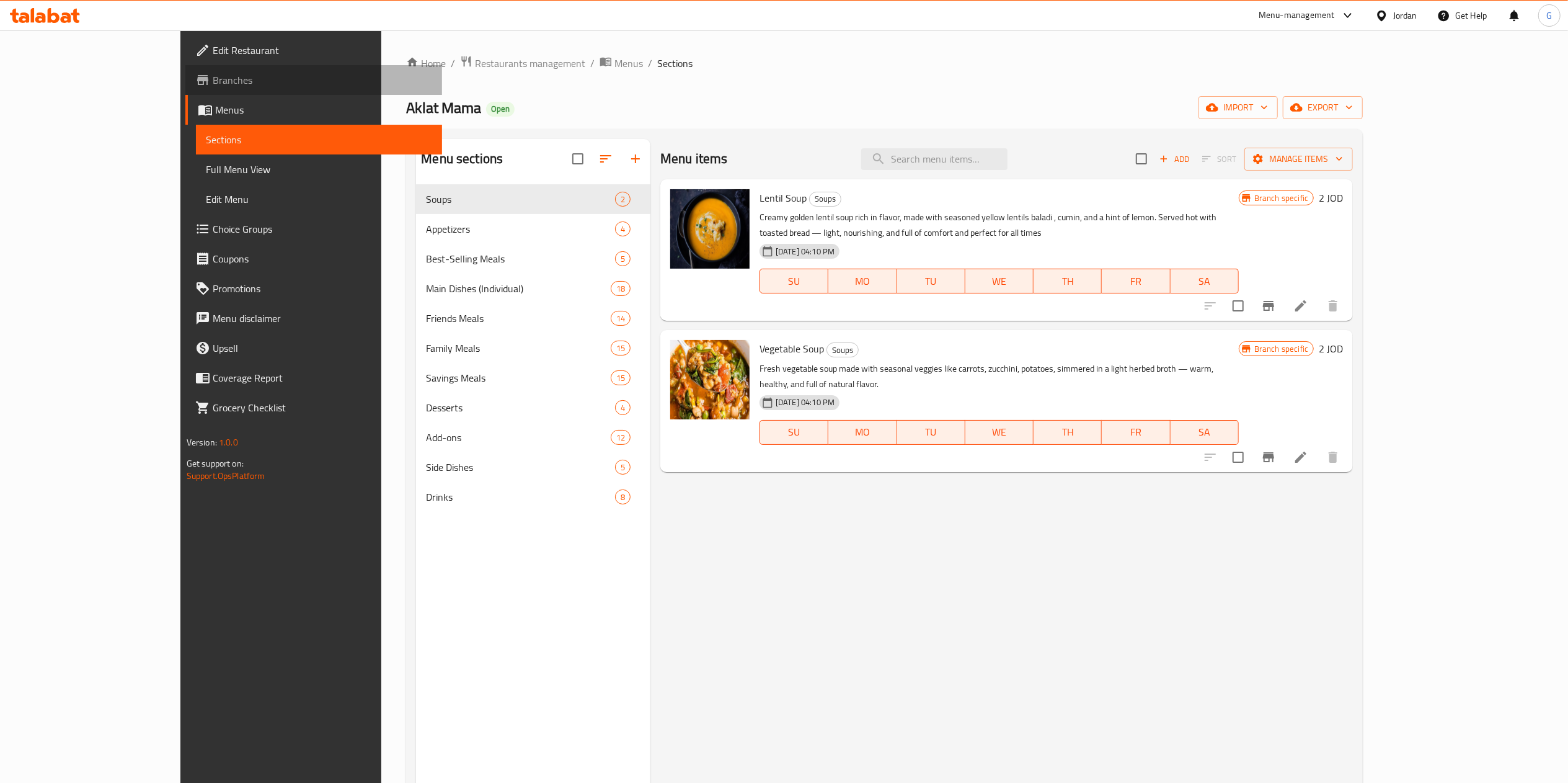
click at [213, 88] on span "Branches" at bounding box center [322, 80] width 219 height 15
